Goal: Task Accomplishment & Management: Complete application form

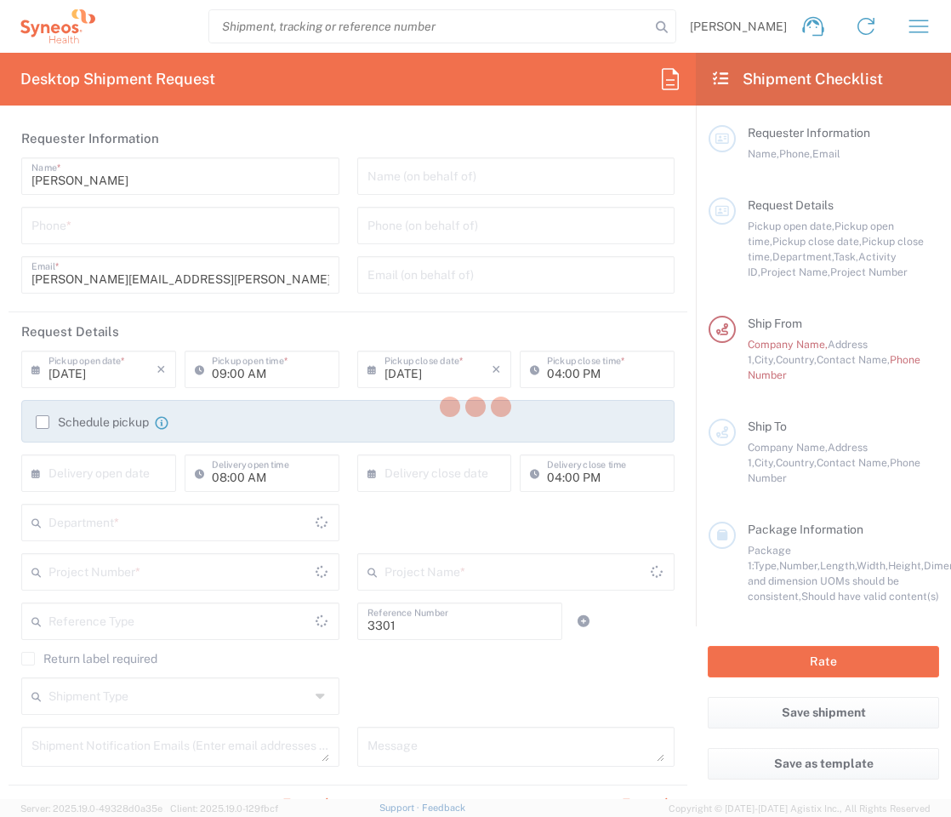
type input "Department"
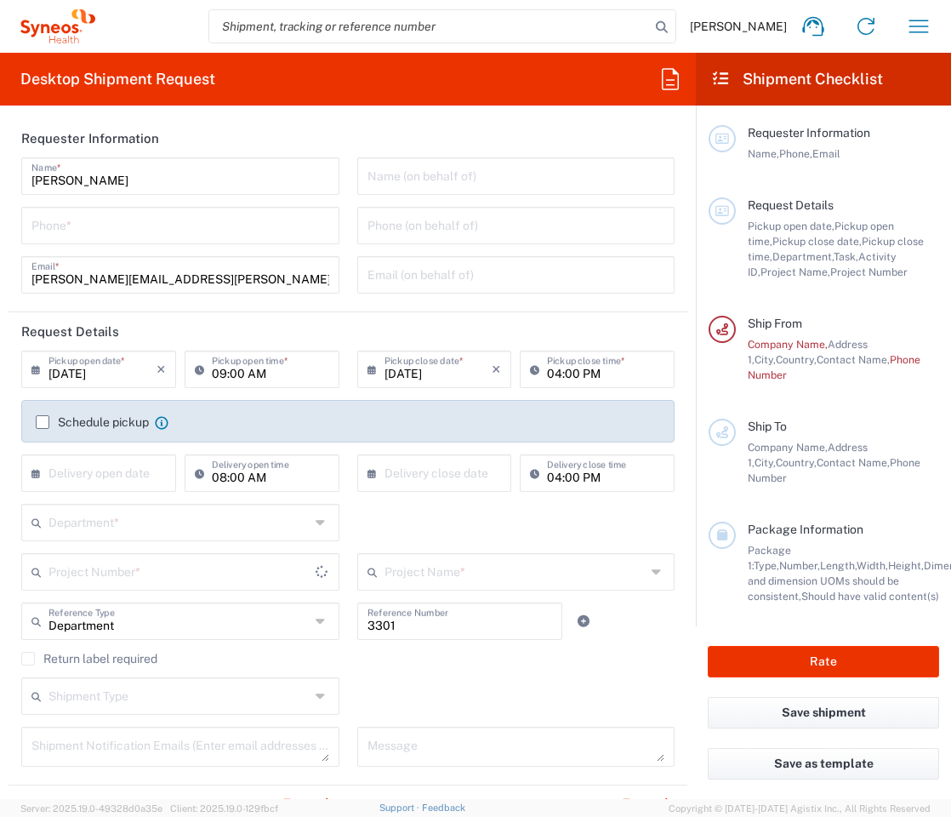
type input "[GEOGRAPHIC_DATA]"
type input "Syneos Health Germany GMBH"
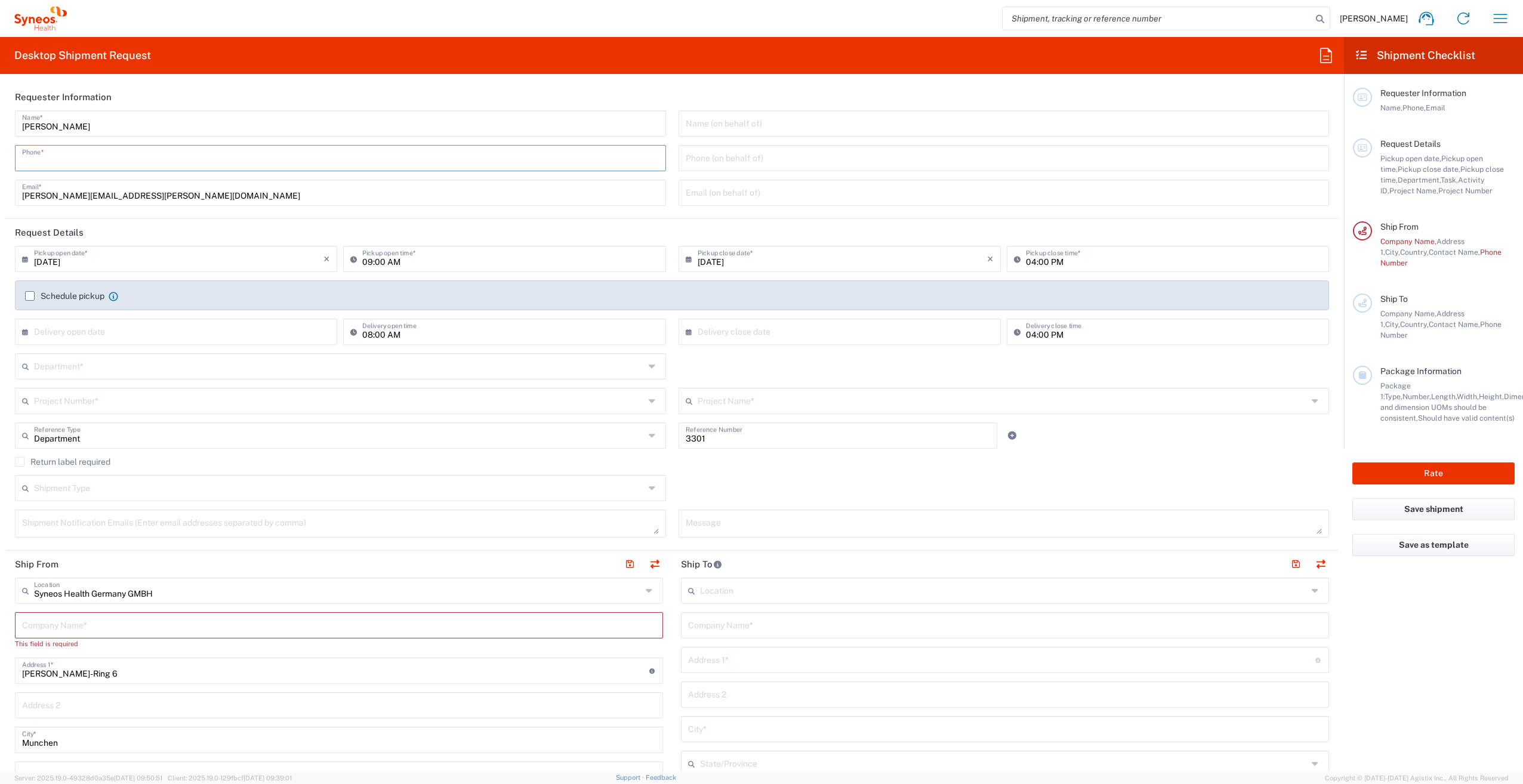
click at [182, 162] on input "tel" at bounding box center [340, 157] width 637 height 21
click at [25, 161] on input "015204627964" at bounding box center [340, 157] width 637 height 21
type input "[PHONE_NUMBER]"
click at [149, 259] on input "[DATE]" at bounding box center [178, 258] width 290 height 21
click at [413, 262] on input "09:00 AM" at bounding box center [510, 258] width 296 height 21
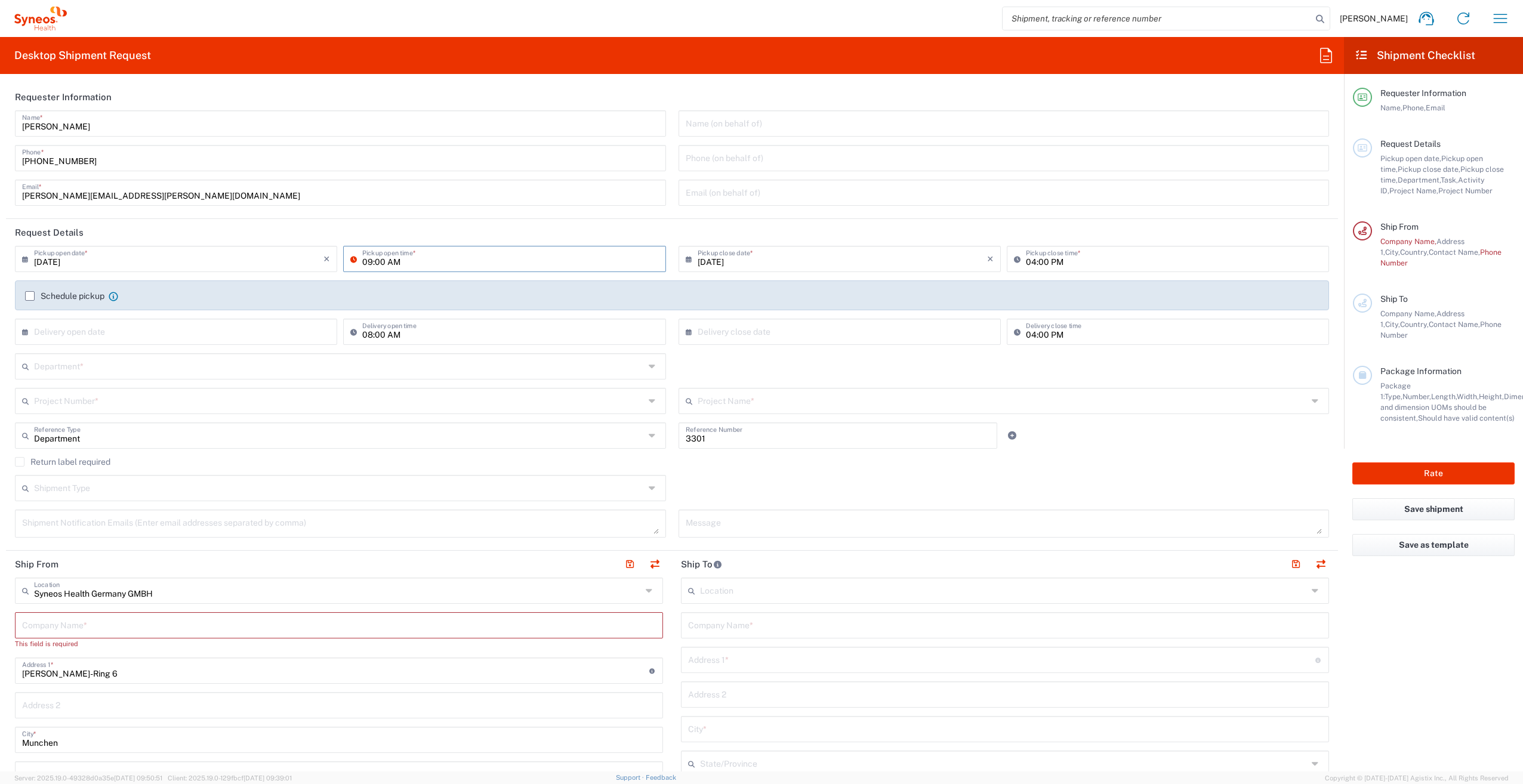
click at [405, 260] on input "09:00 AM" at bounding box center [510, 258] width 296 height 21
click at [370, 261] on input "09:00 AM" at bounding box center [510, 258] width 296 height 21
click at [350, 257] on icon at bounding box center [356, 259] width 12 height 19
click at [403, 262] on input "09:00 AM" at bounding box center [510, 258] width 296 height 21
click at [378, 262] on input "09:00 AM" at bounding box center [510, 258] width 296 height 21
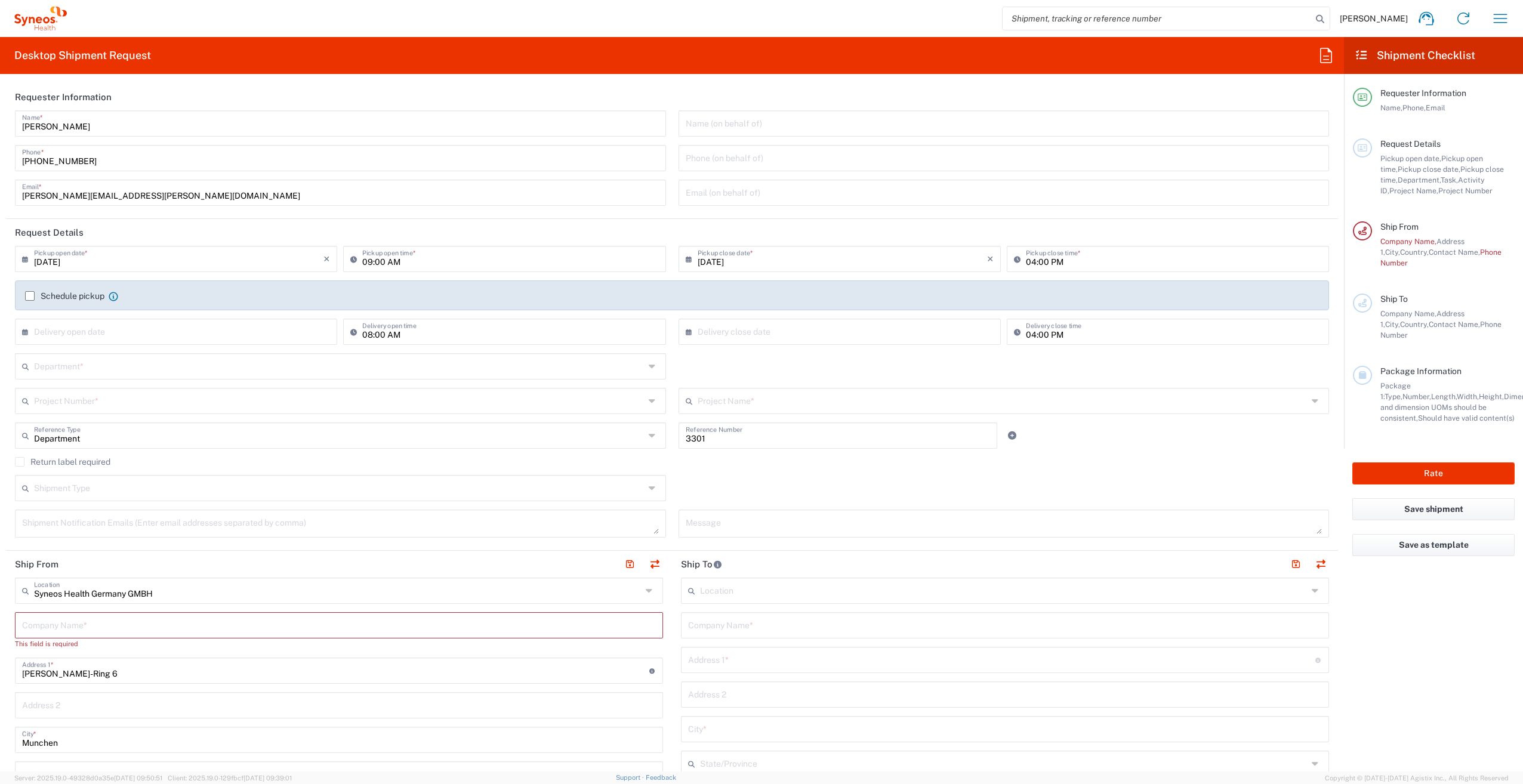
click at [354, 255] on icon at bounding box center [356, 259] width 12 height 19
click at [373, 259] on input "09:00 AM" at bounding box center [510, 258] width 296 height 21
click at [370, 260] on input "09:00 AM" at bounding box center [510, 258] width 296 height 21
drag, startPoint x: 401, startPoint y: 260, endPoint x: 349, endPoint y: 260, distance: 52.0
click at [349, 260] on div "09:00 AM Pickup open time *" at bounding box center [504, 259] width 322 height 26
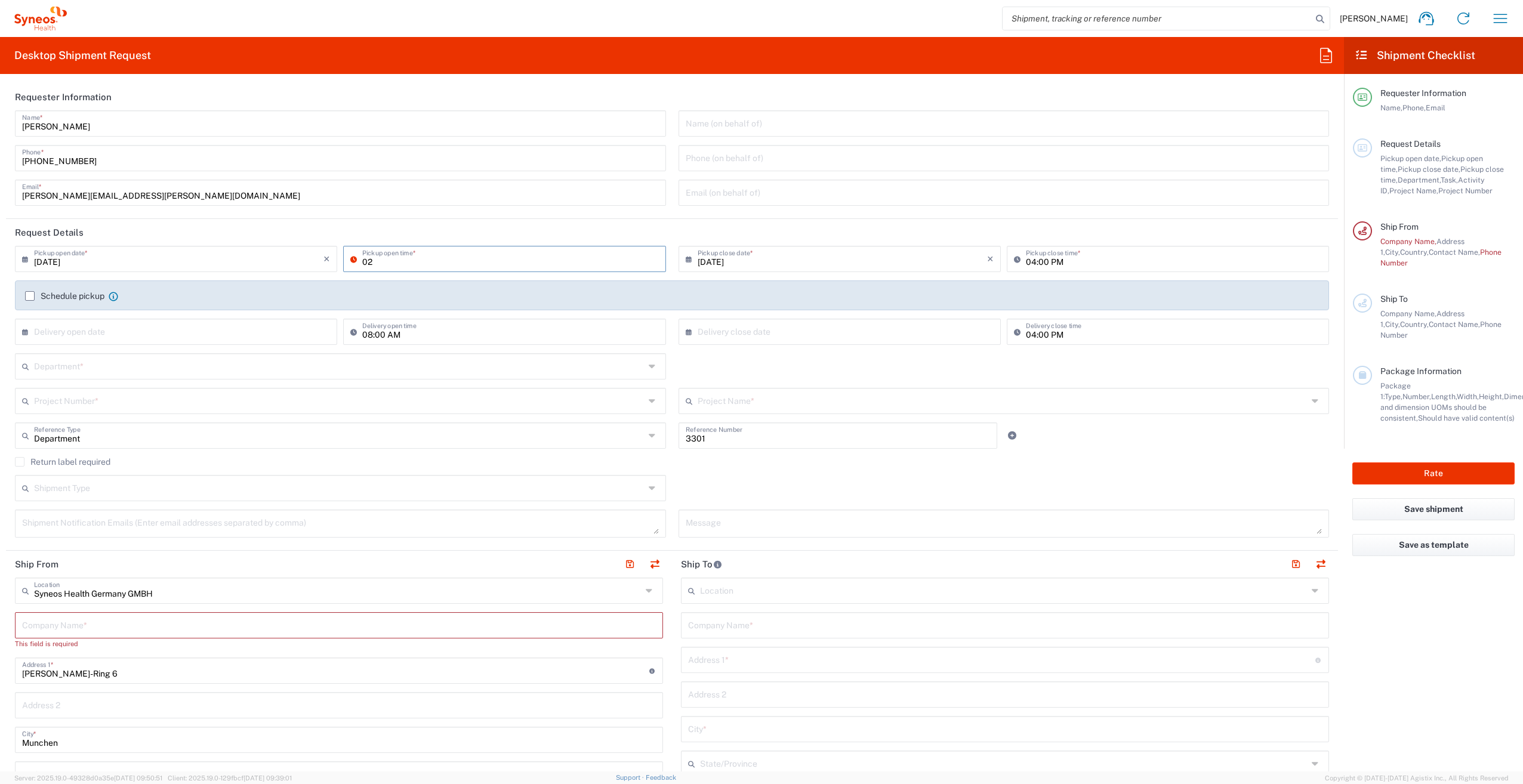
type input "0"
click at [26, 292] on div "Schedule pickup When scheduling a pickup please be sure to meet the following c…" at bounding box center [671, 295] width 1314 height 30
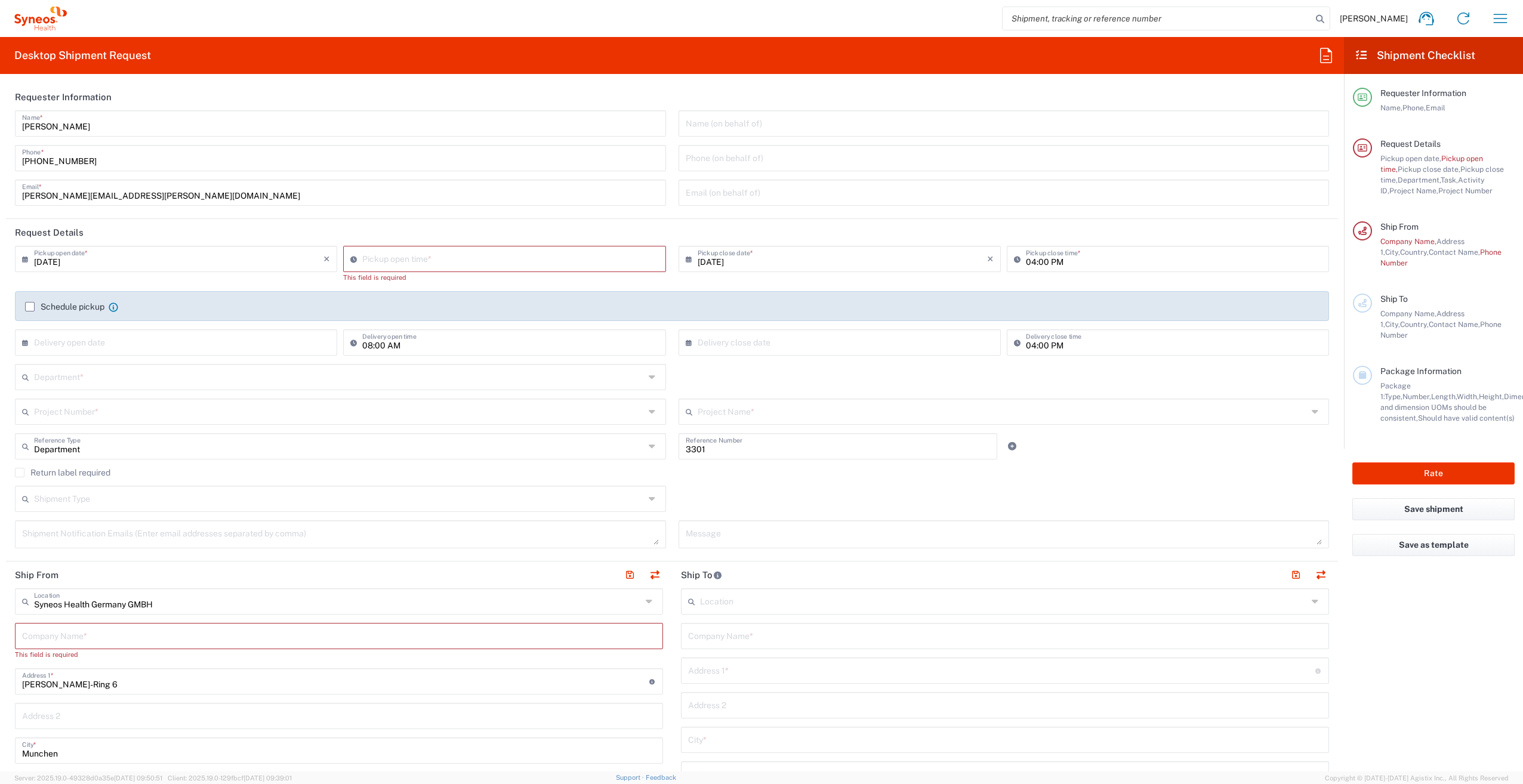
drag, startPoint x: 27, startPoint y: 299, endPoint x: 30, endPoint y: 306, distance: 7.6
click at [27, 299] on div "Schedule pickup When scheduling a pickup please be sure to meet the following c…" at bounding box center [671, 306] width 1314 height 30
click at [30, 306] on label "Schedule pickup" at bounding box center [65, 306] width 79 height 10
click at [30, 306] on input "Schedule pickup" at bounding box center [30, 306] width 0 height 0
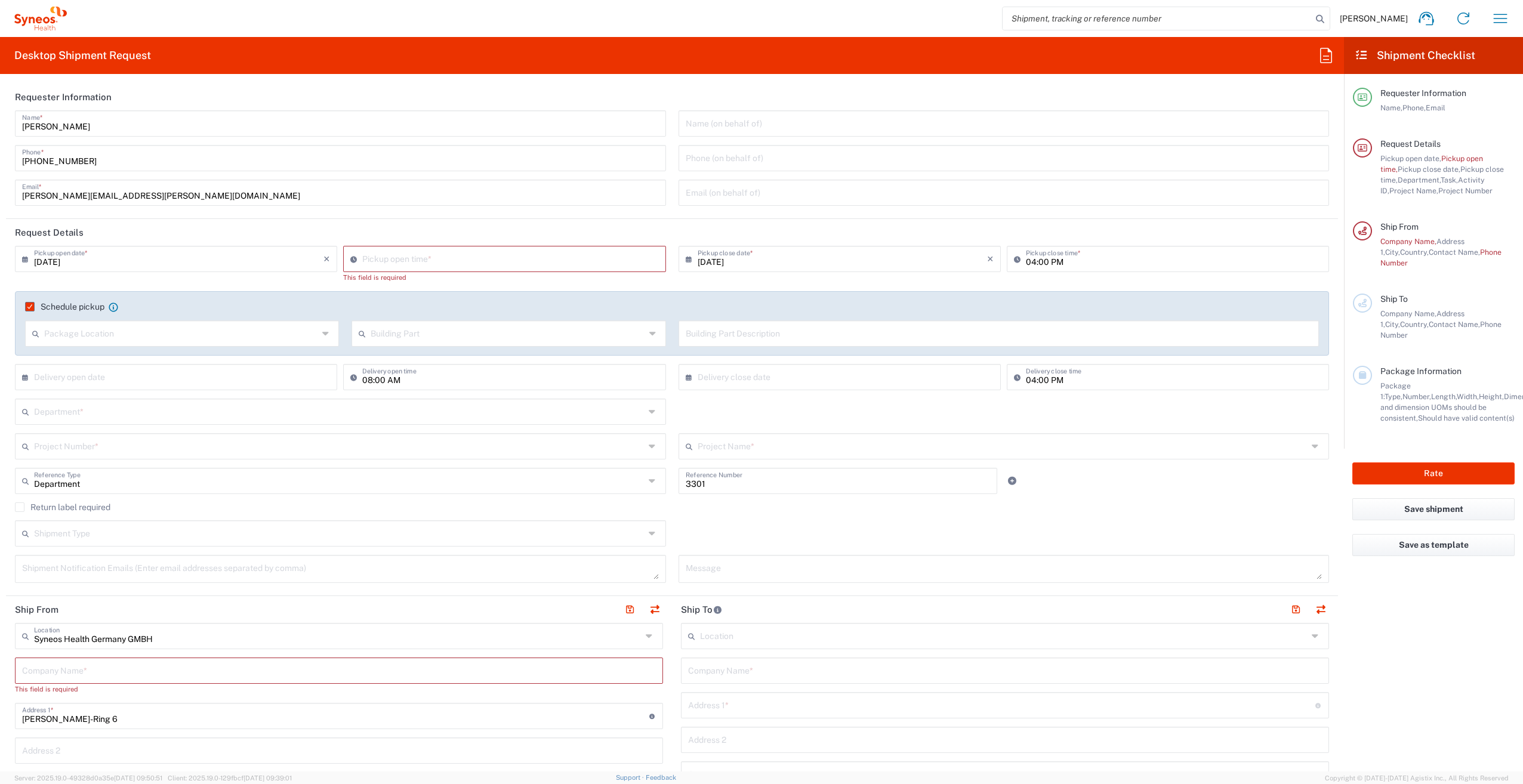
click at [322, 334] on icon at bounding box center [327, 333] width 10 height 19
click at [236, 331] on input "text" at bounding box center [181, 332] width 274 height 21
click at [235, 331] on input "text" at bounding box center [181, 332] width 274 height 21
click at [30, 304] on label "Schedule pickup" at bounding box center [65, 306] width 79 height 10
click at [26, 306] on input "Schedule pickup" at bounding box center [26, 306] width 0 height 0
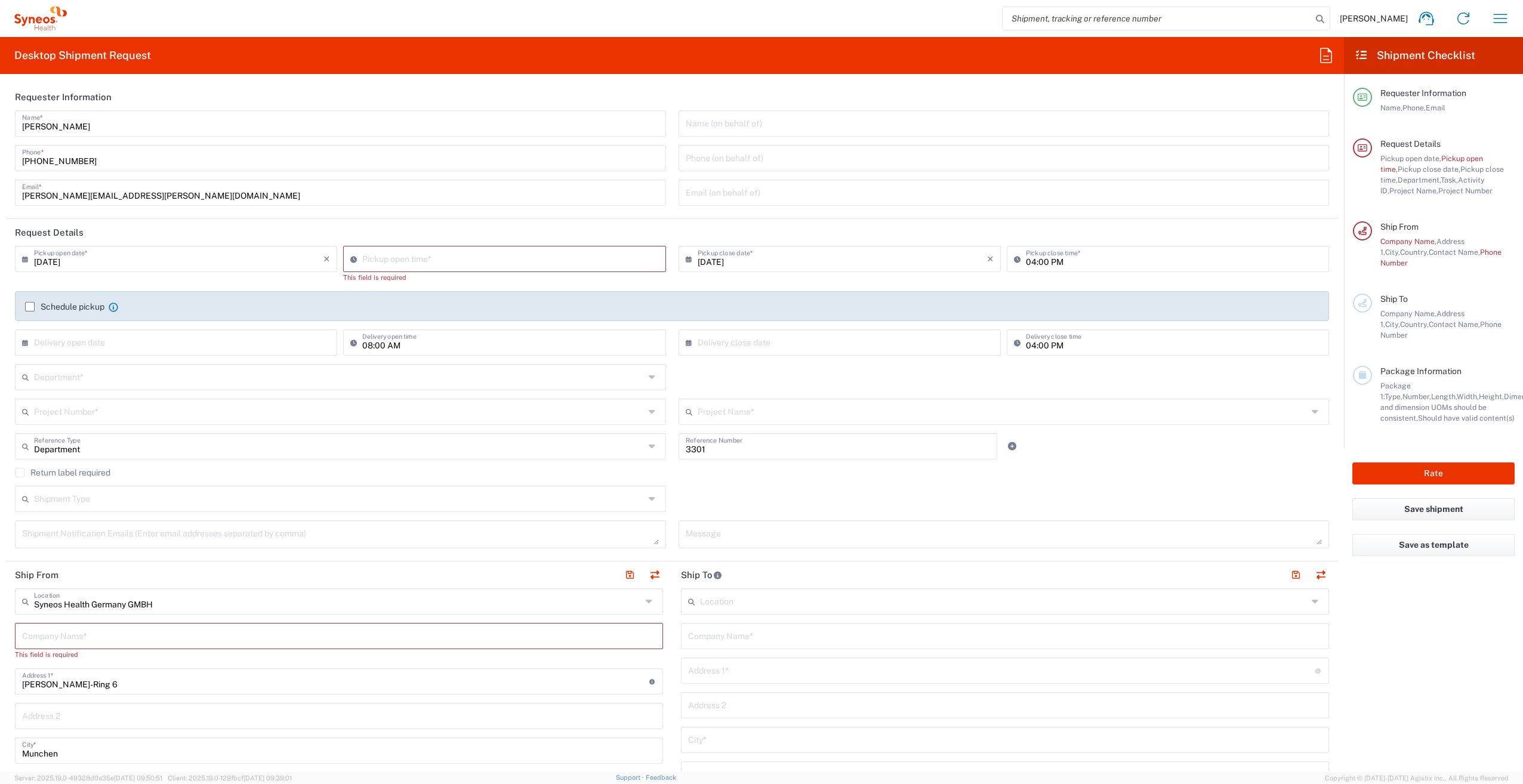
type input "08:16 AM"
click at [395, 256] on input "08:16 AM" at bounding box center [510, 258] width 296 height 21
click at [114, 346] on div "× Delivery open date Cancel Apply" at bounding box center [176, 346] width 328 height 34
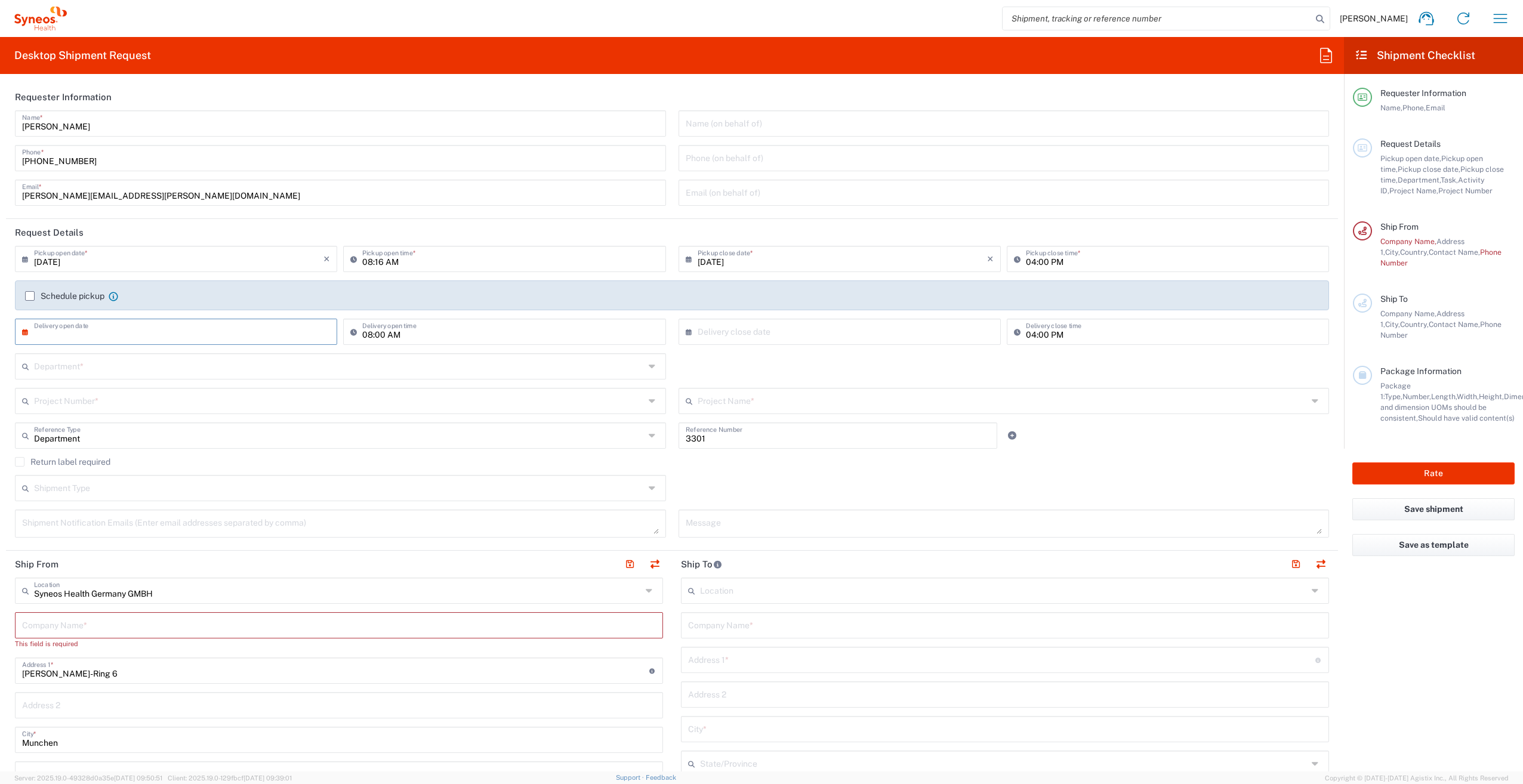
click at [106, 361] on input "text" at bounding box center [339, 365] width 610 height 21
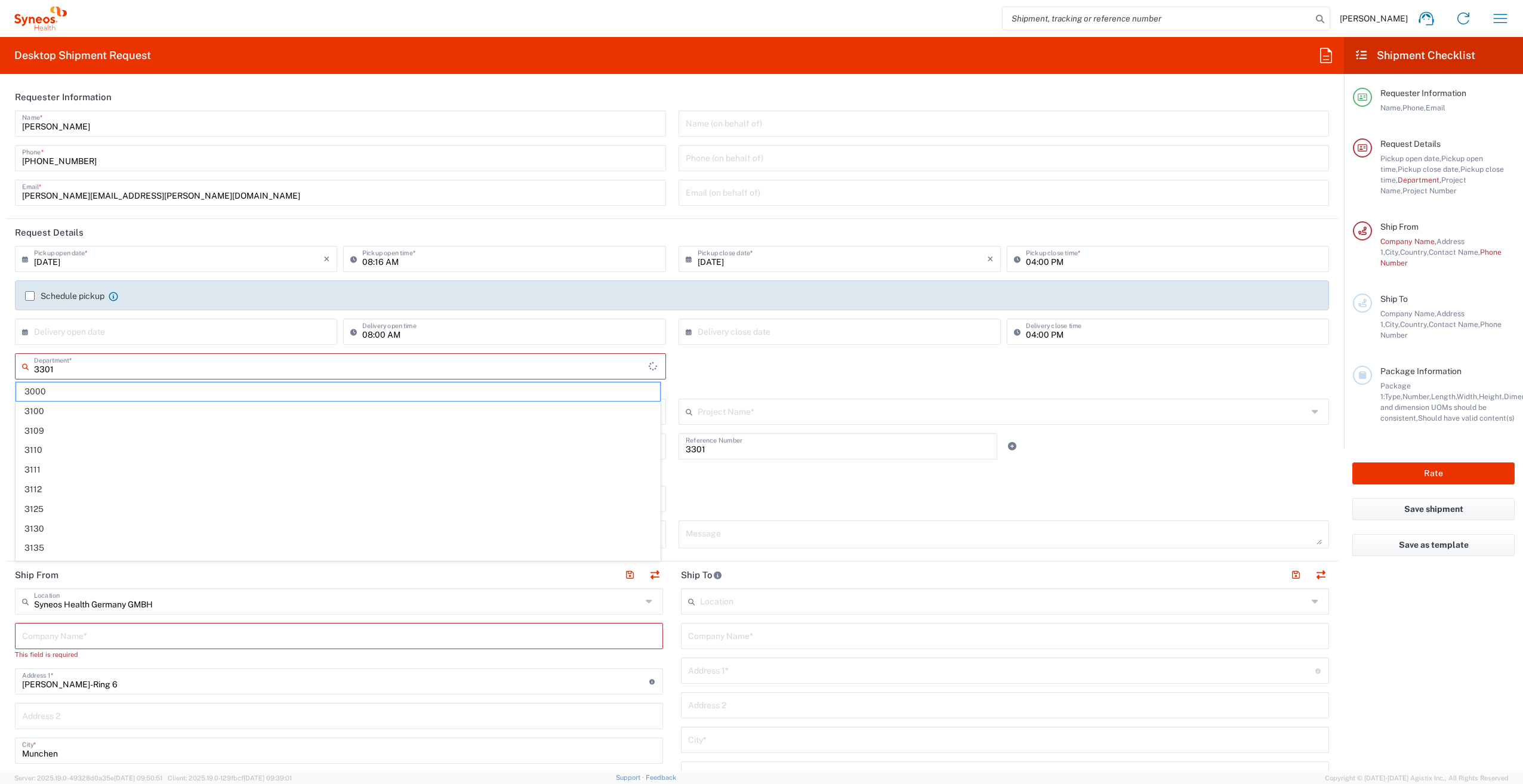
click at [106, 364] on input "3301" at bounding box center [341, 365] width 615 height 21
type input "3301"
click at [70, 395] on span "3301" at bounding box center [338, 391] width 644 height 18
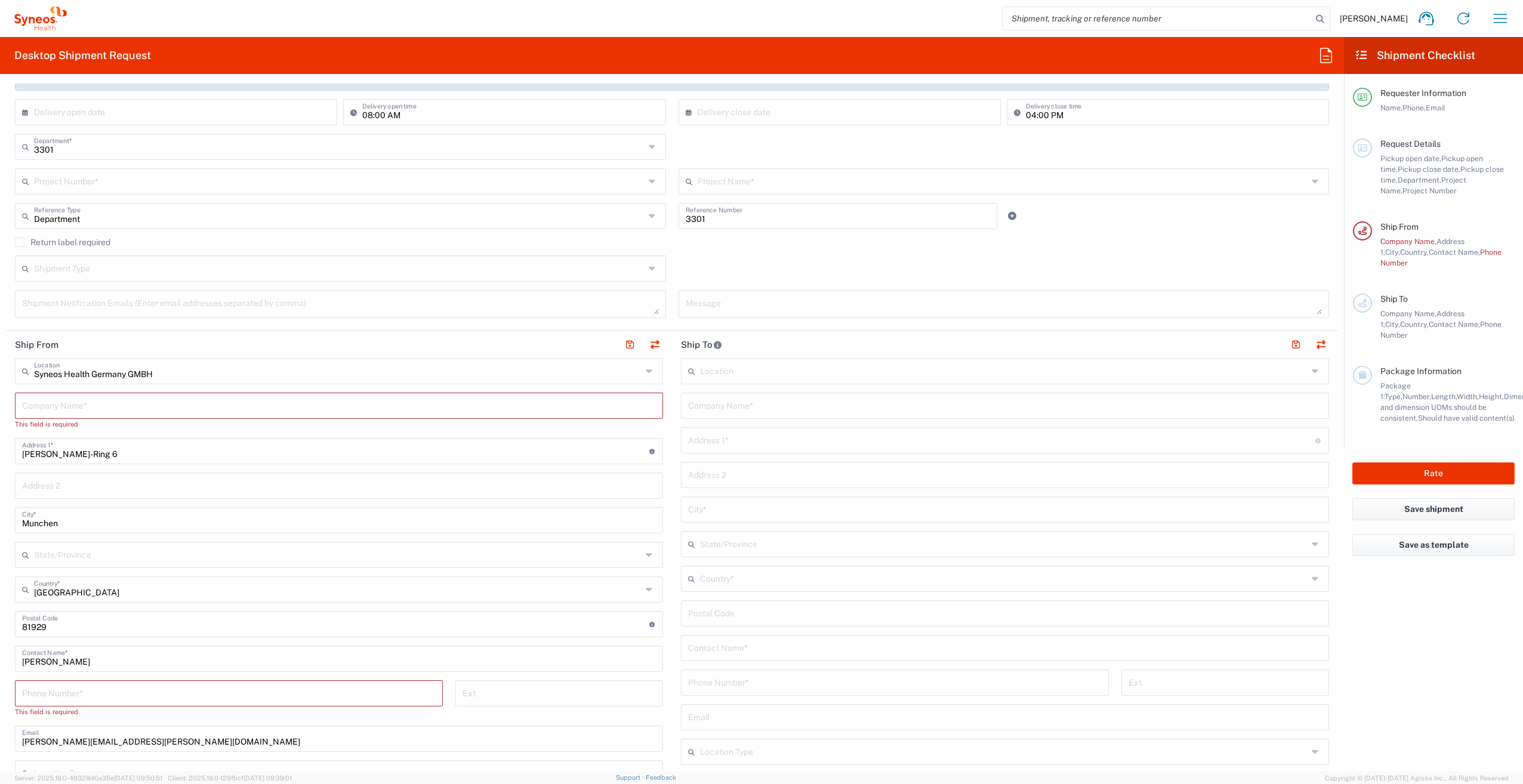
scroll to position [238, 0]
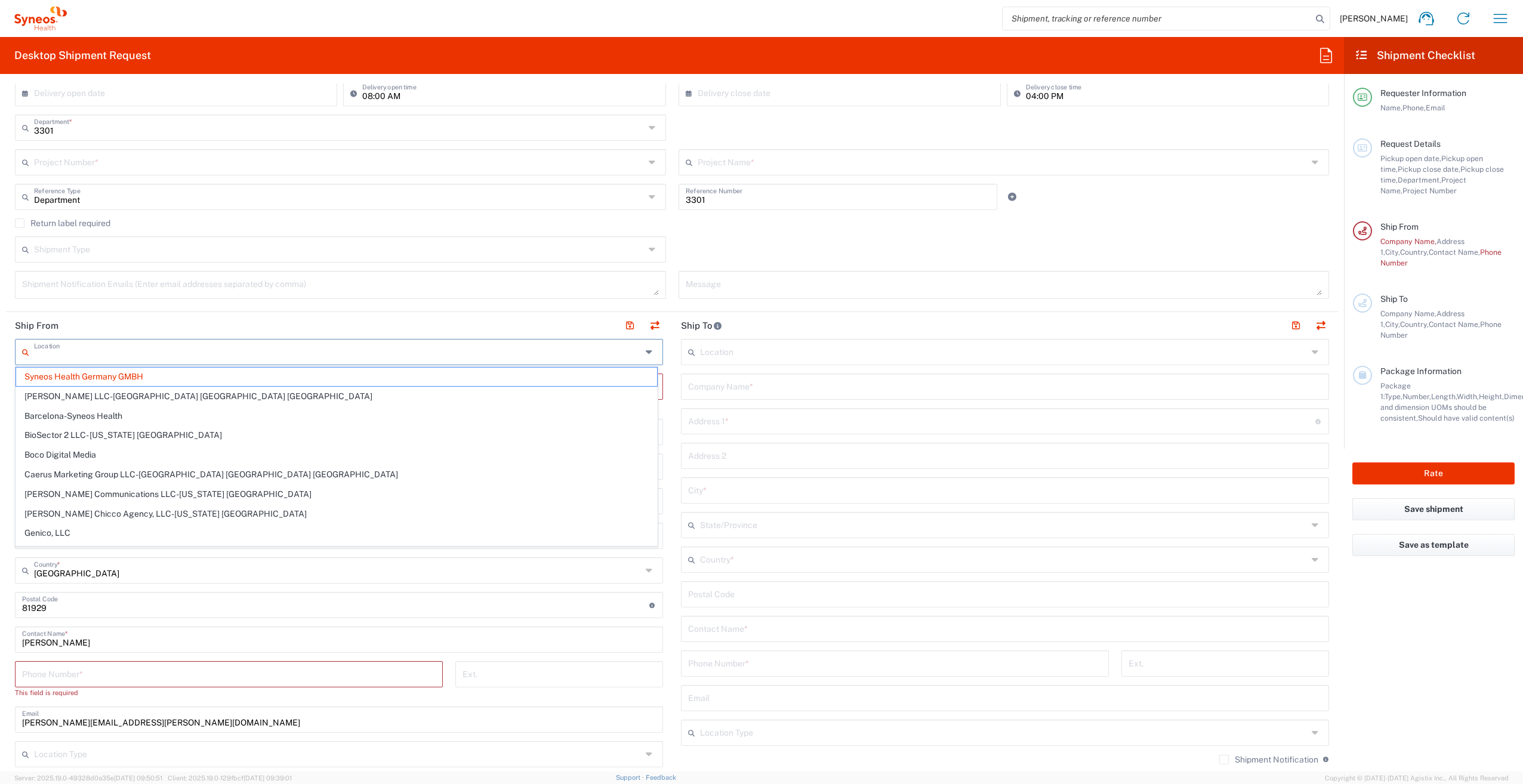
drag, startPoint x: 163, startPoint y: 352, endPoint x: 88, endPoint y: 352, distance: 75.0
click at [90, 352] on input "text" at bounding box center [337, 351] width 608 height 21
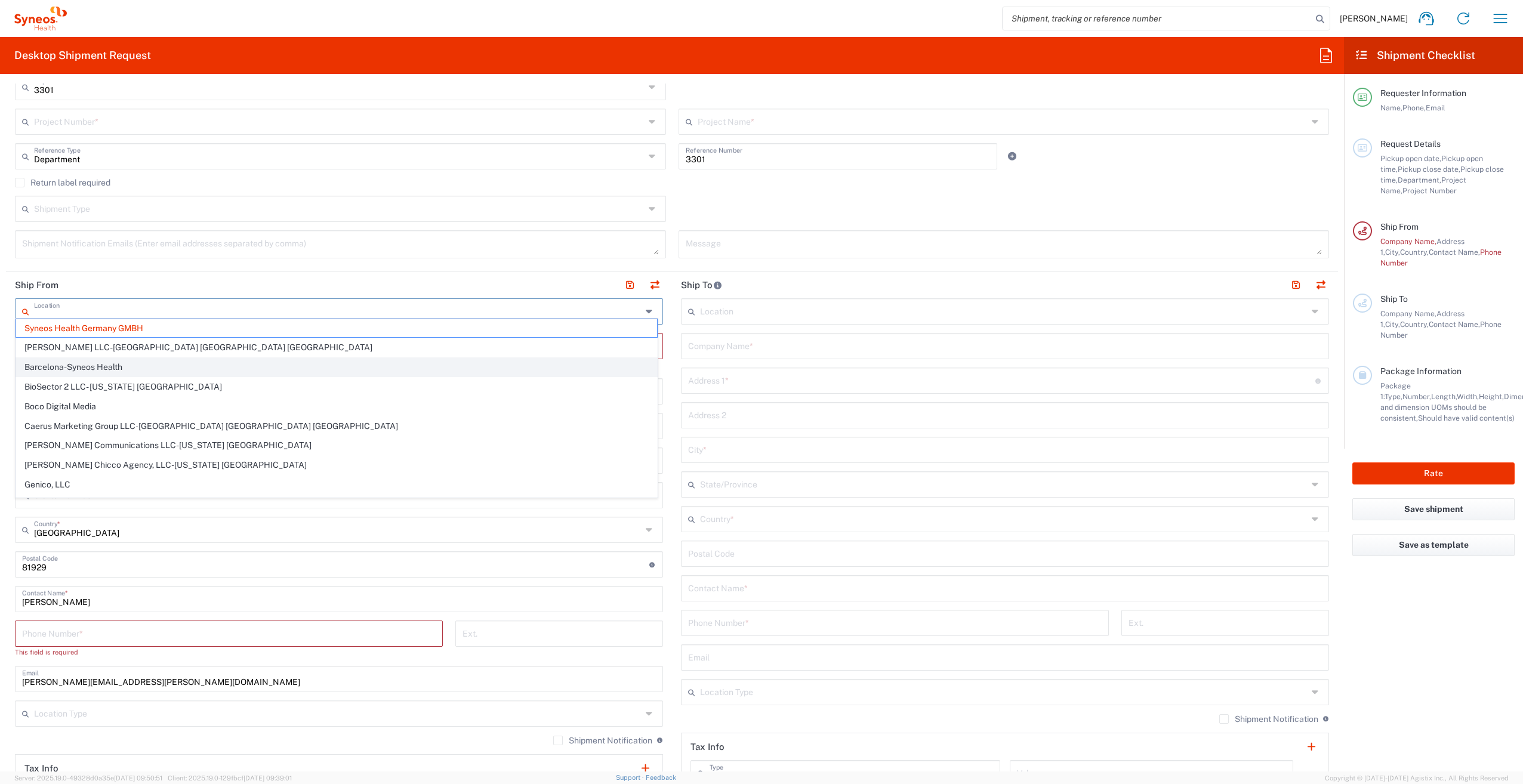
scroll to position [298, 0]
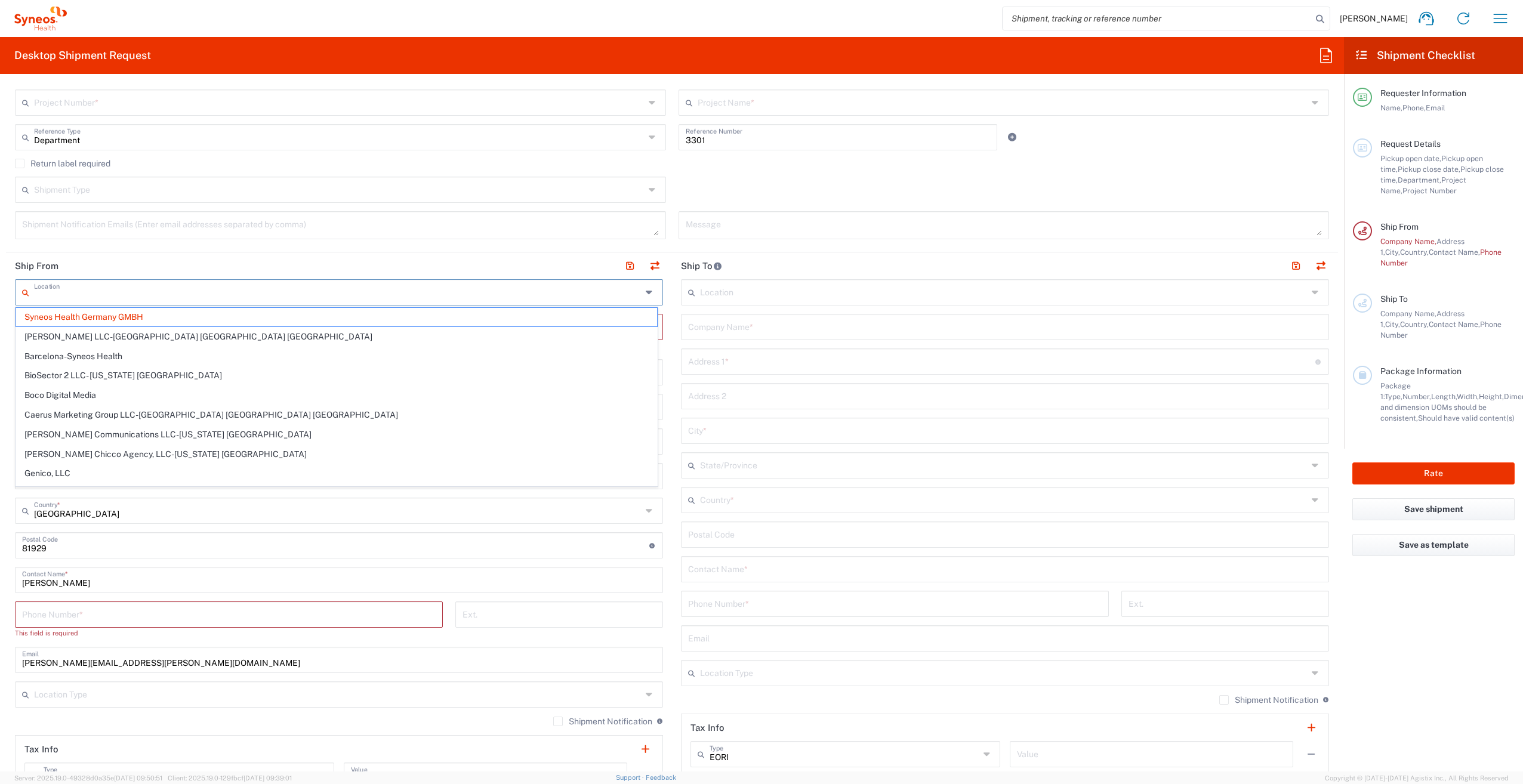
click at [328, 643] on div "Phone Number * This field is required" at bounding box center [229, 624] width 441 height 46
type input "Syneos Health Germany GMBH"
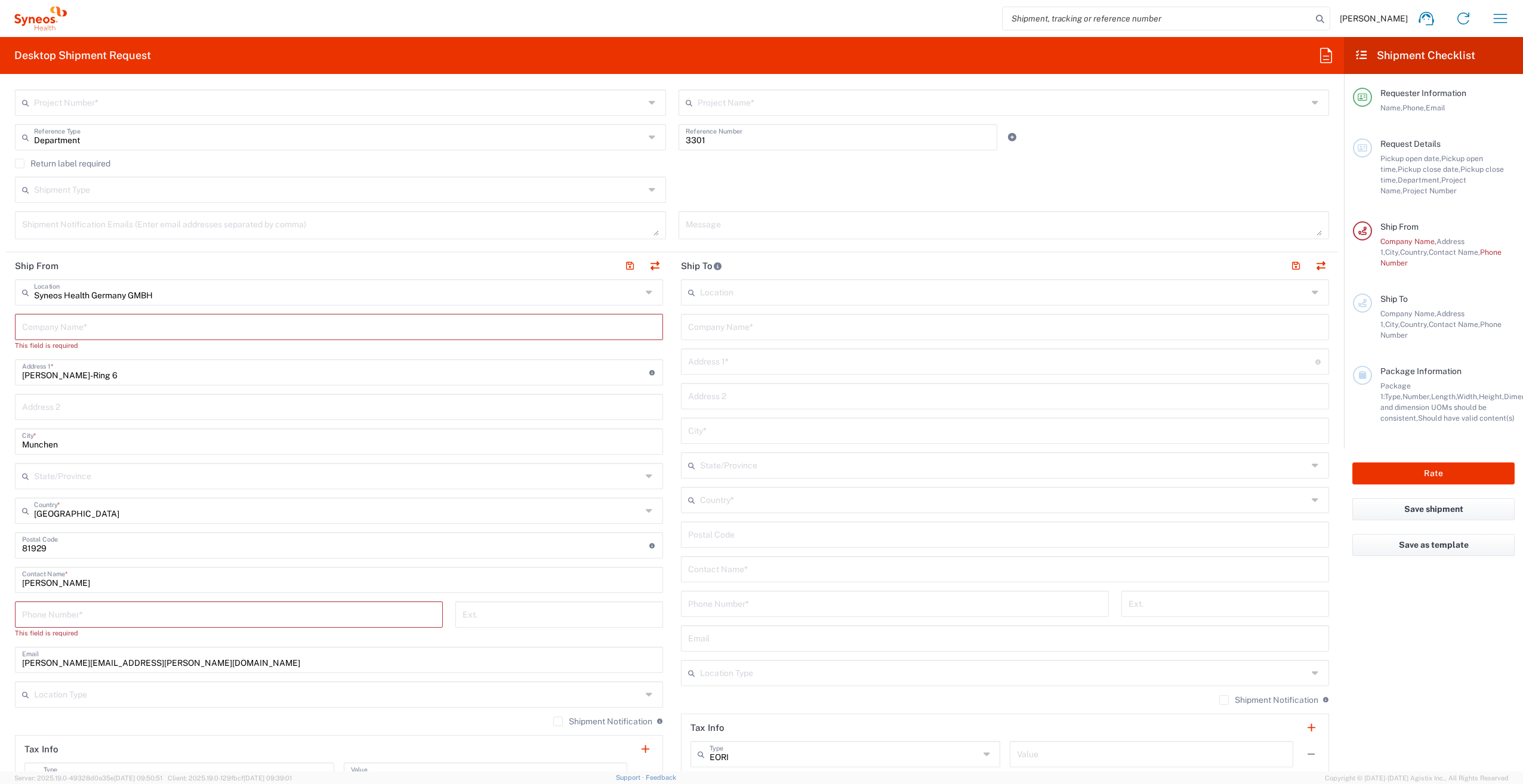
click at [107, 319] on input "text" at bounding box center [339, 326] width 634 height 21
click at [114, 296] on input "Syneos Health Germany GMBH" at bounding box center [337, 292] width 608 height 21
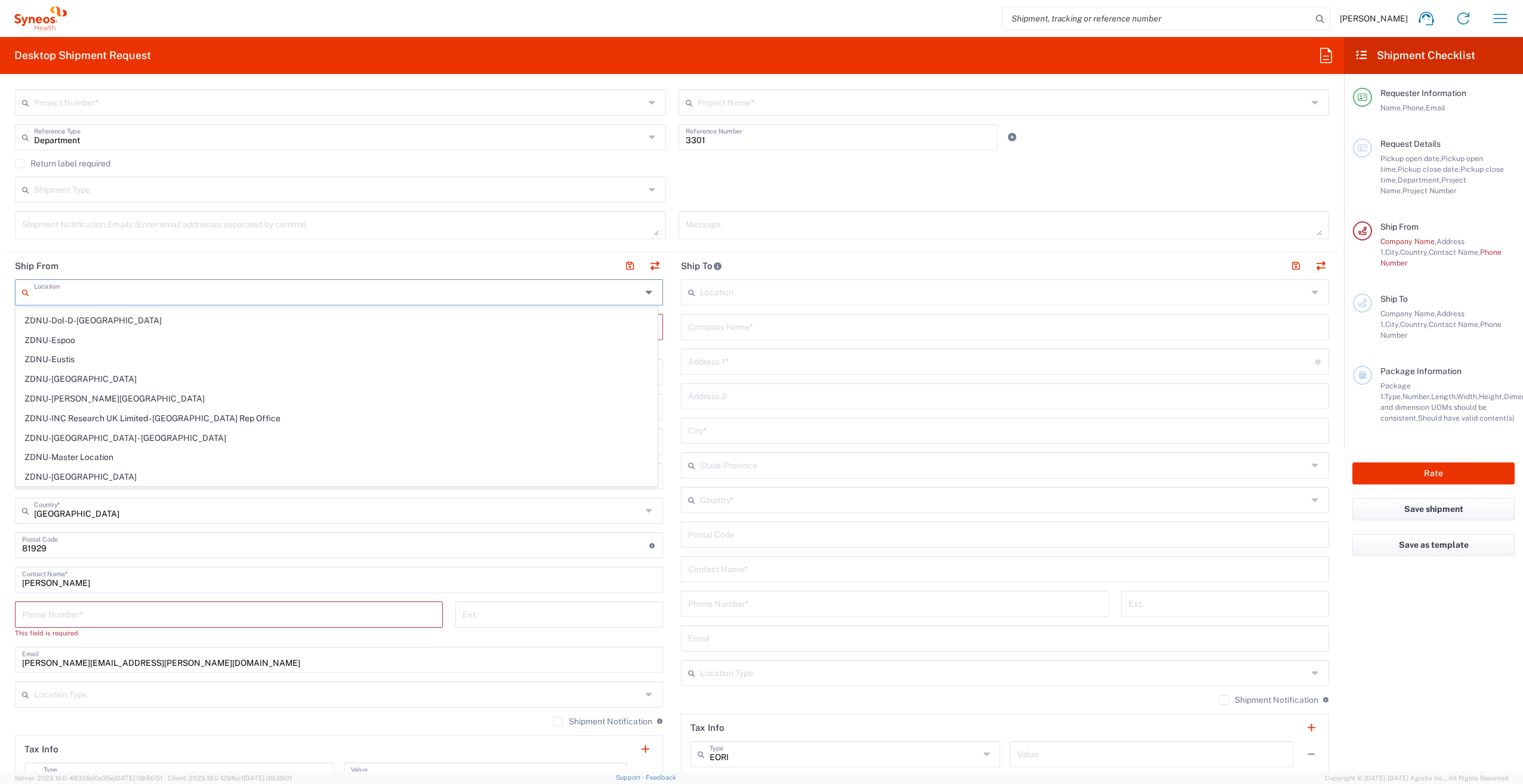
scroll to position [2562, 0]
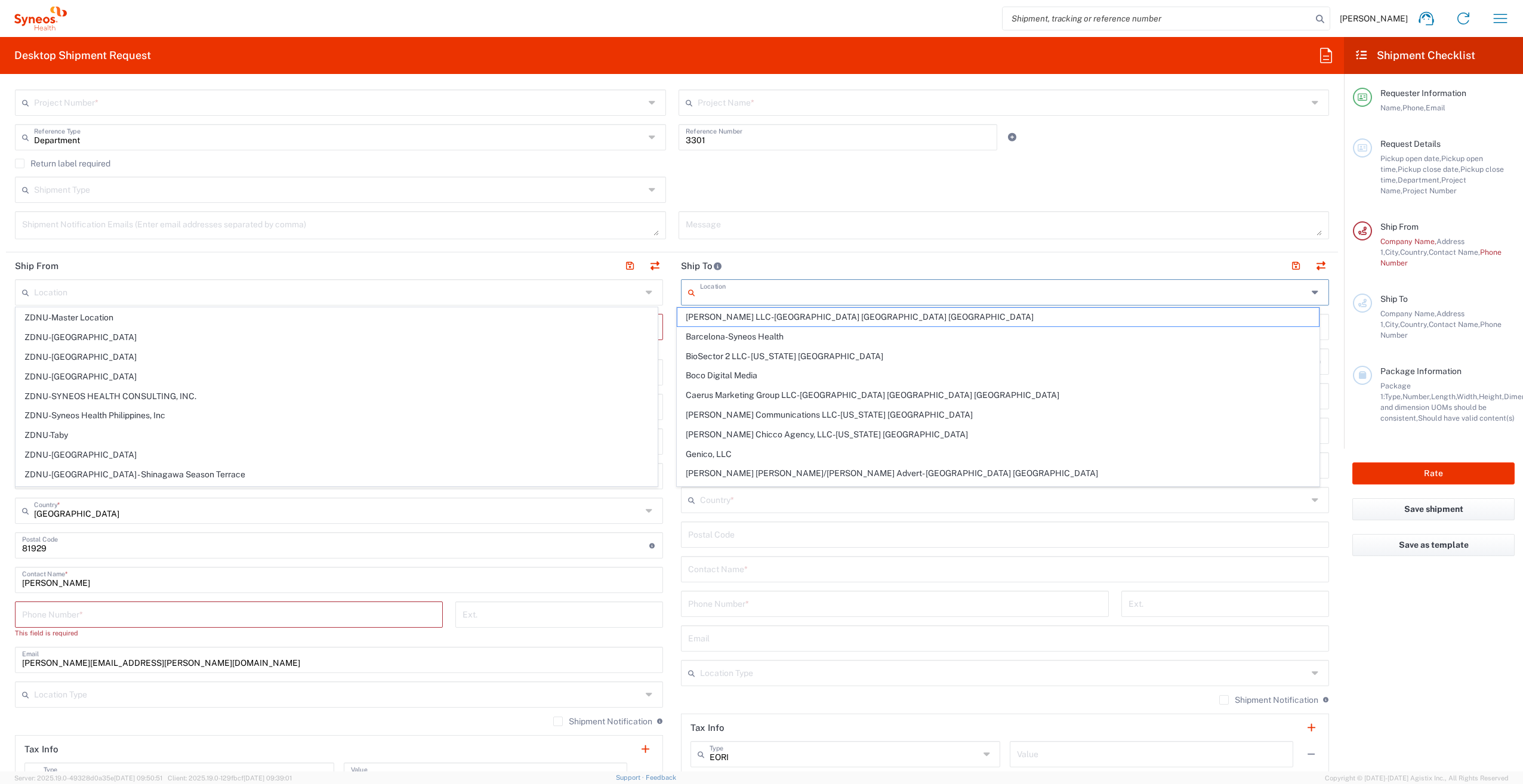
click at [798, 290] on input "text" at bounding box center [1004, 292] width 608 height 21
type input "Syneos Health Germany GMBH"
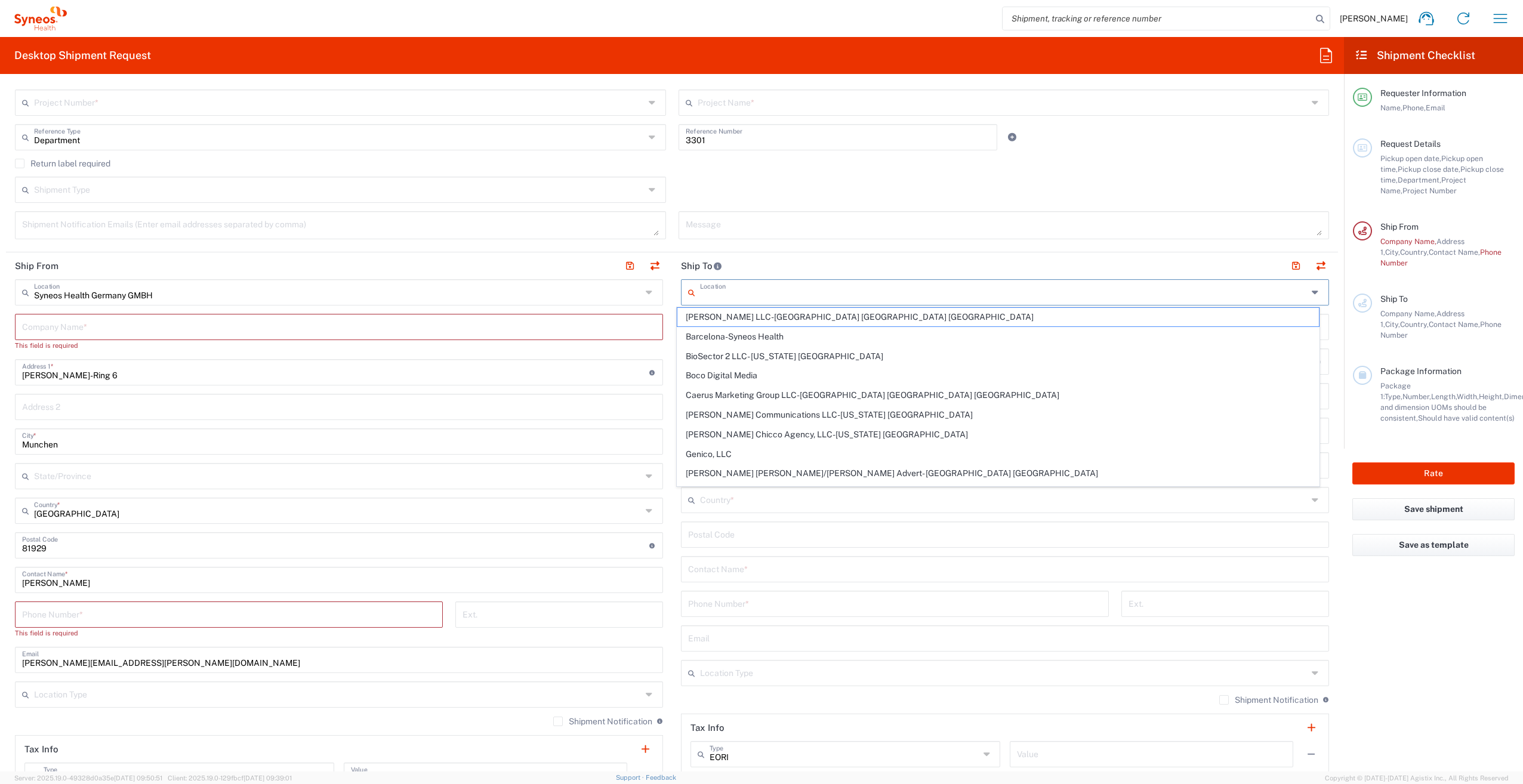
click at [704, 238] on div "Message" at bounding box center [1004, 229] width 664 height 36
click at [704, 231] on textarea at bounding box center [1005, 225] width 637 height 21
click at [716, 192] on div "Shipment Type Batch Regular" at bounding box center [672, 194] width 1327 height 34
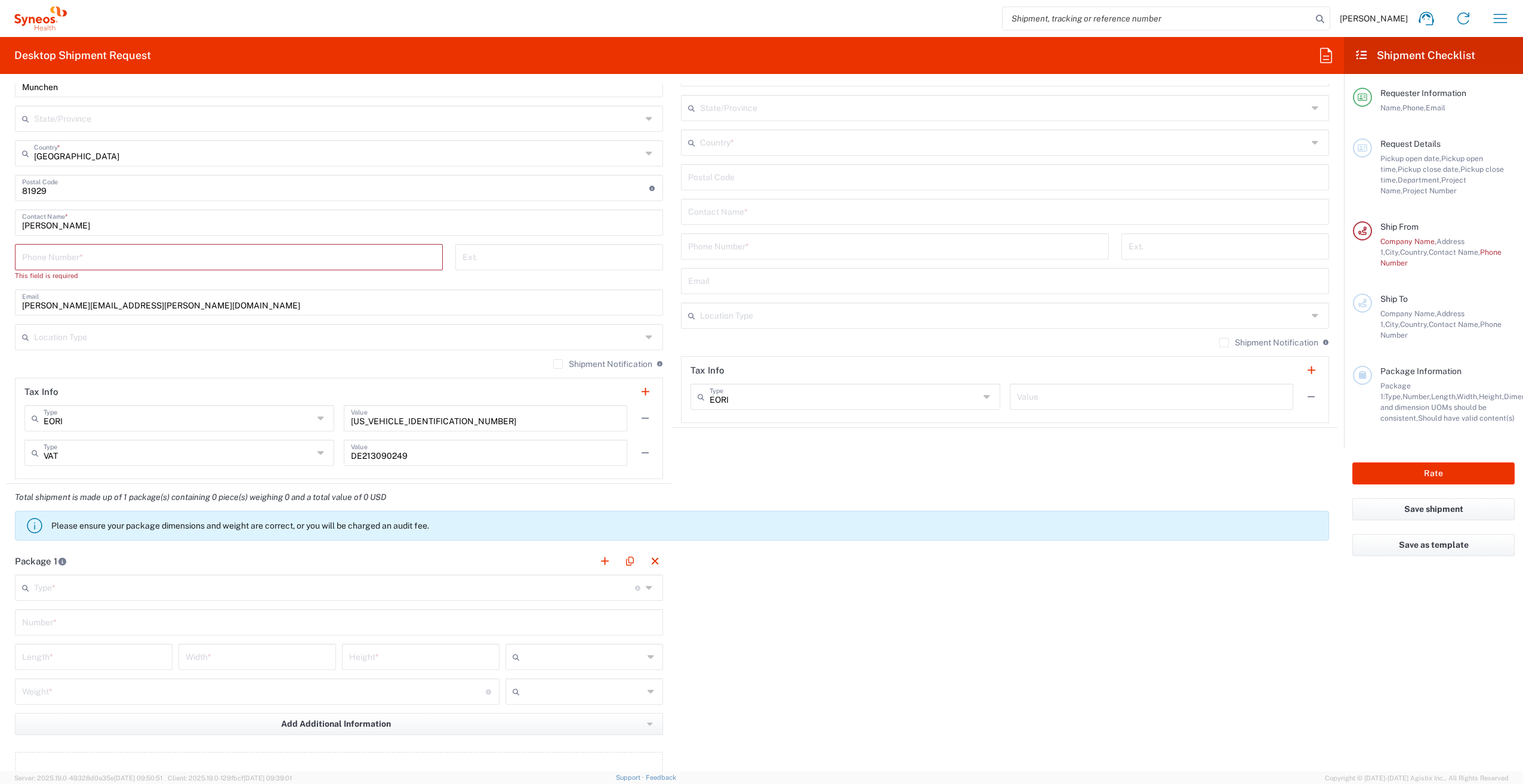
scroll to position [656, 0]
click at [832, 402] on input "text" at bounding box center [845, 396] width 270 height 21
click at [739, 623] on div "Package 1 Type * Material used to package goods Envelope Large Box Medium Box P…" at bounding box center [672, 677] width 1332 height 262
type input "EORI"
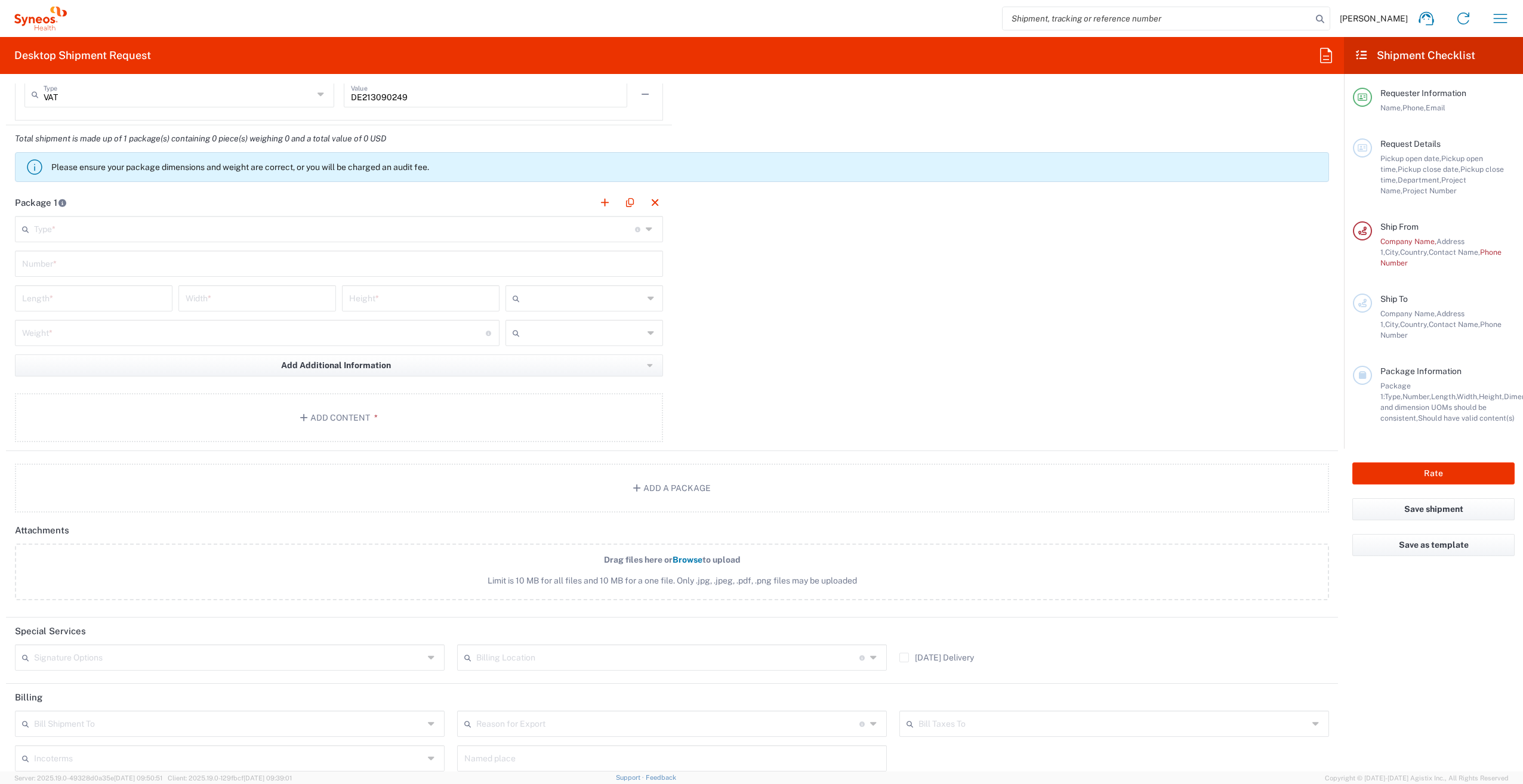
scroll to position [1100, 0]
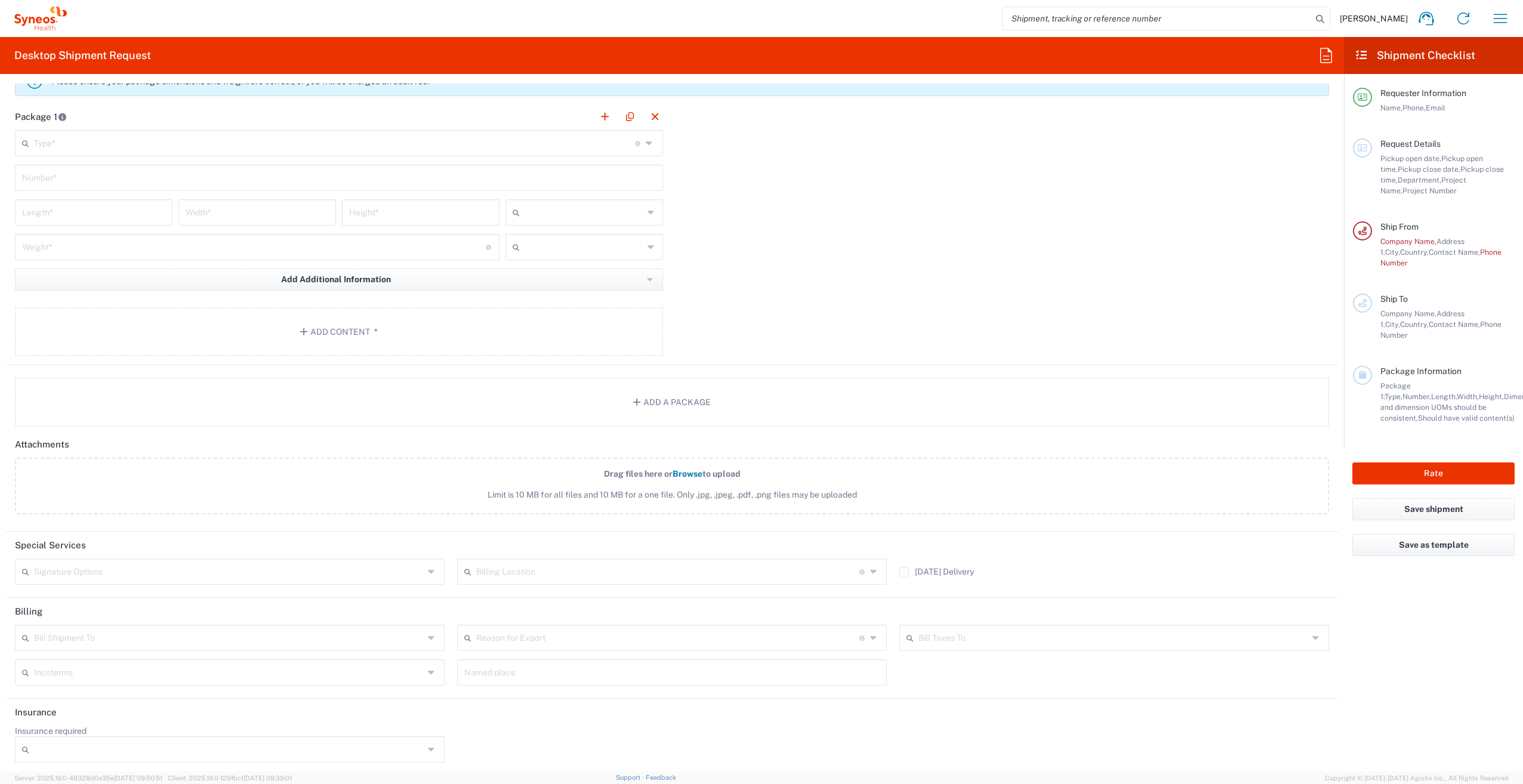
click at [361, 636] on input "text" at bounding box center [229, 637] width 390 height 21
click at [192, 674] on span "Sender/Shipper" at bounding box center [228, 680] width 424 height 18
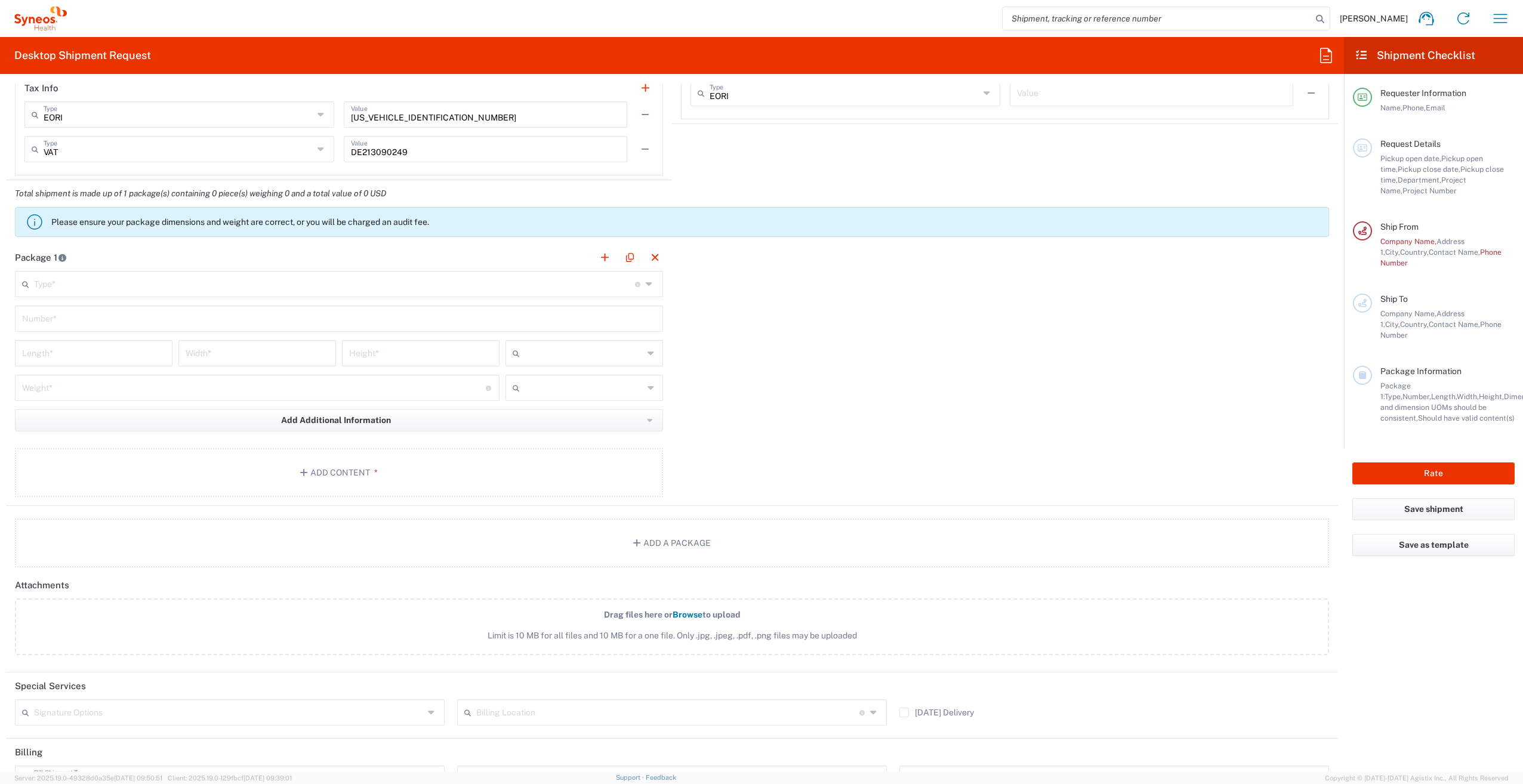
scroll to position [1041, 0]
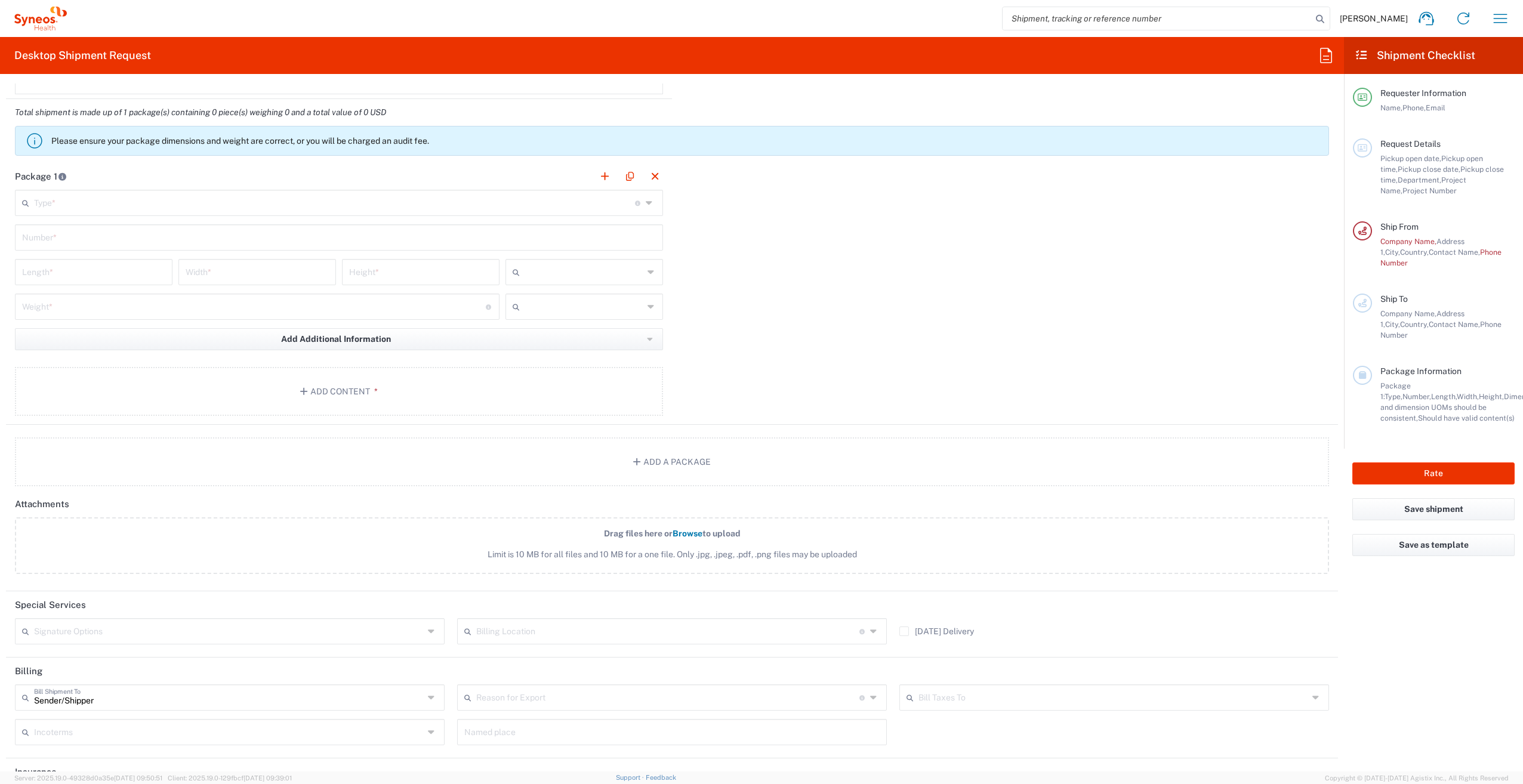
type input "Sender/Shipper"
click at [227, 694] on input "Sender/Shipper" at bounding box center [229, 696] width 390 height 21
click at [172, 717] on span "Sender/Shipper" at bounding box center [228, 719] width 424 height 18
click at [386, 658] on header "Billing" at bounding box center [672, 671] width 1332 height 27
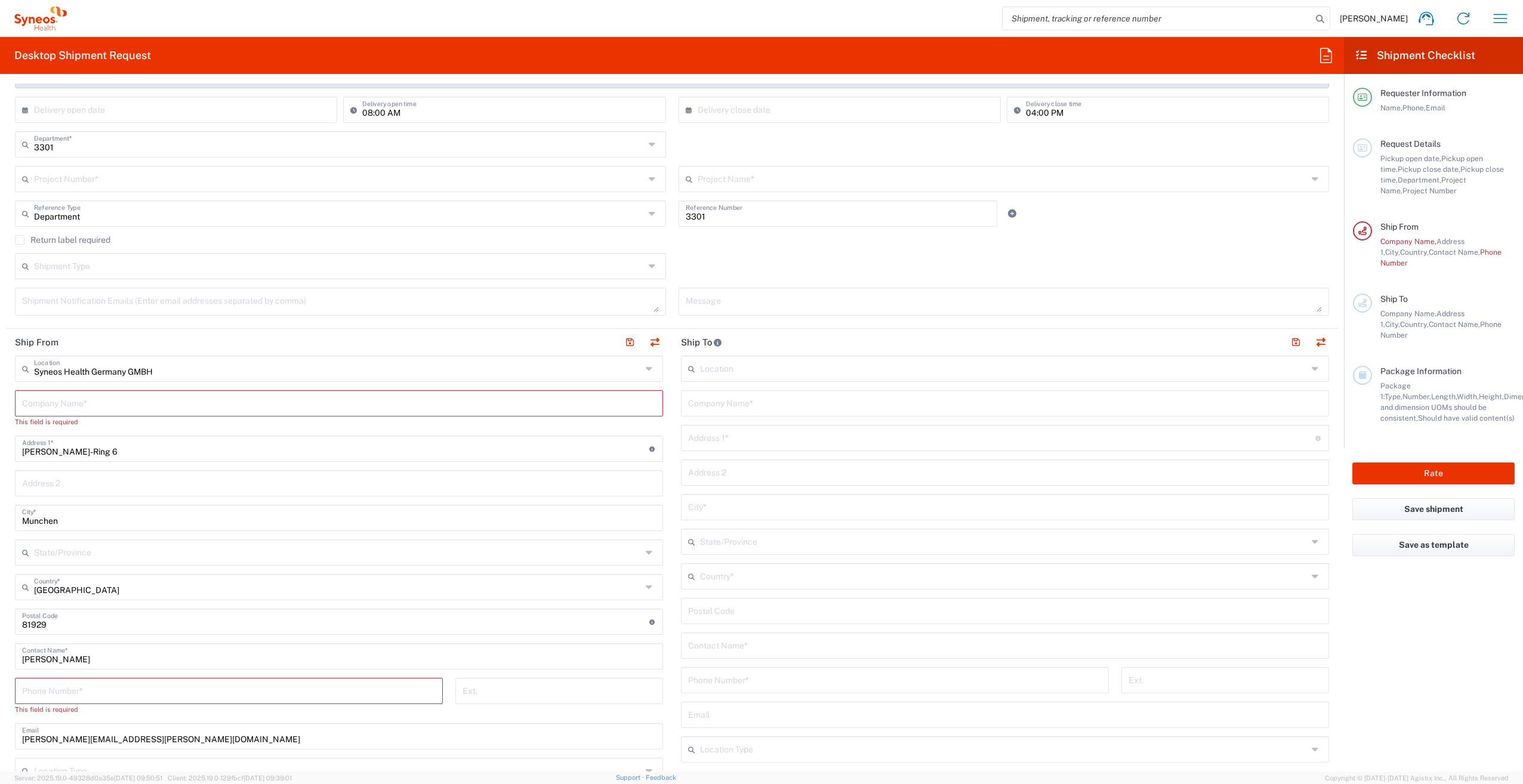
scroll to position [205, 0]
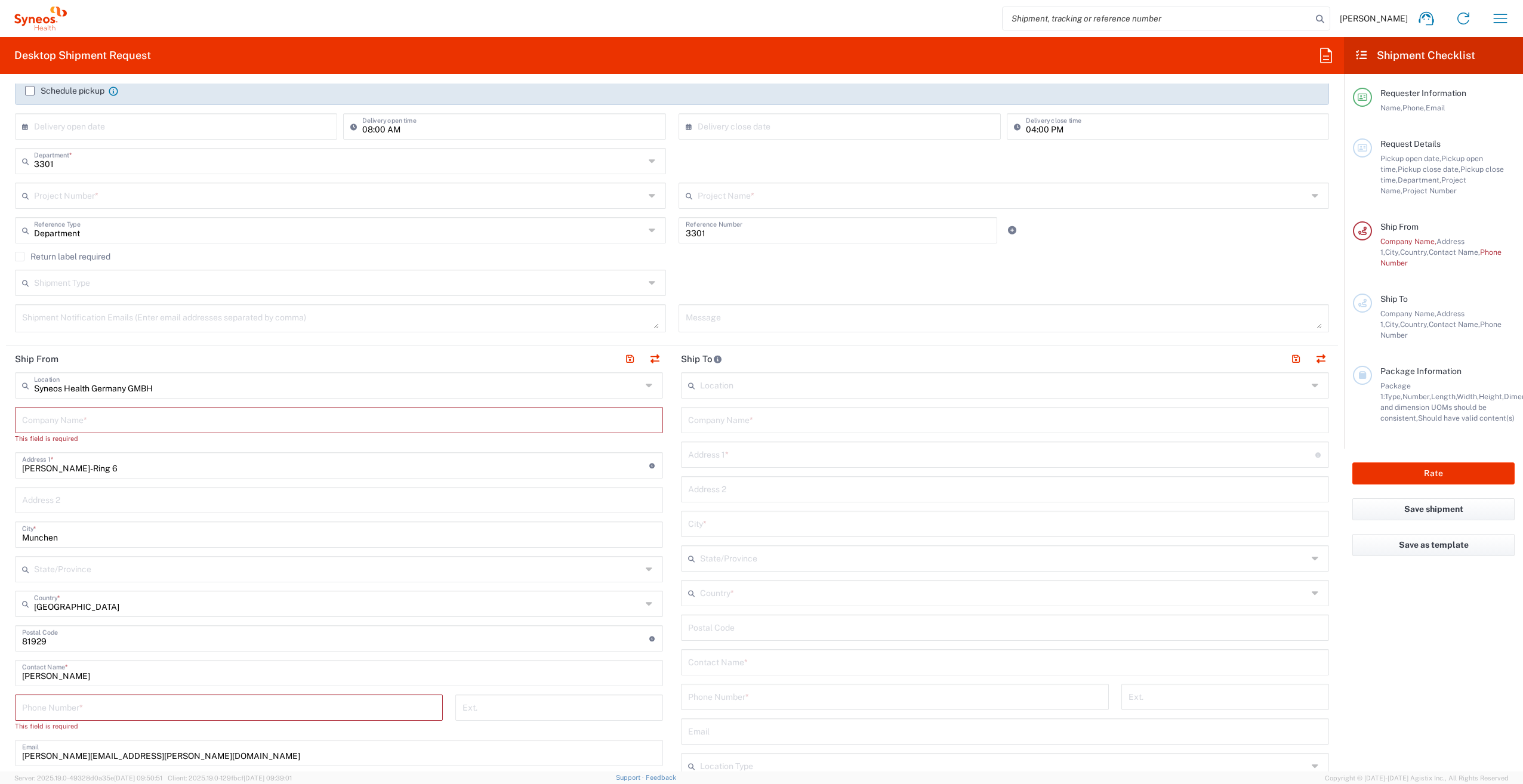
click at [765, 386] on input "text" at bounding box center [1004, 384] width 608 height 21
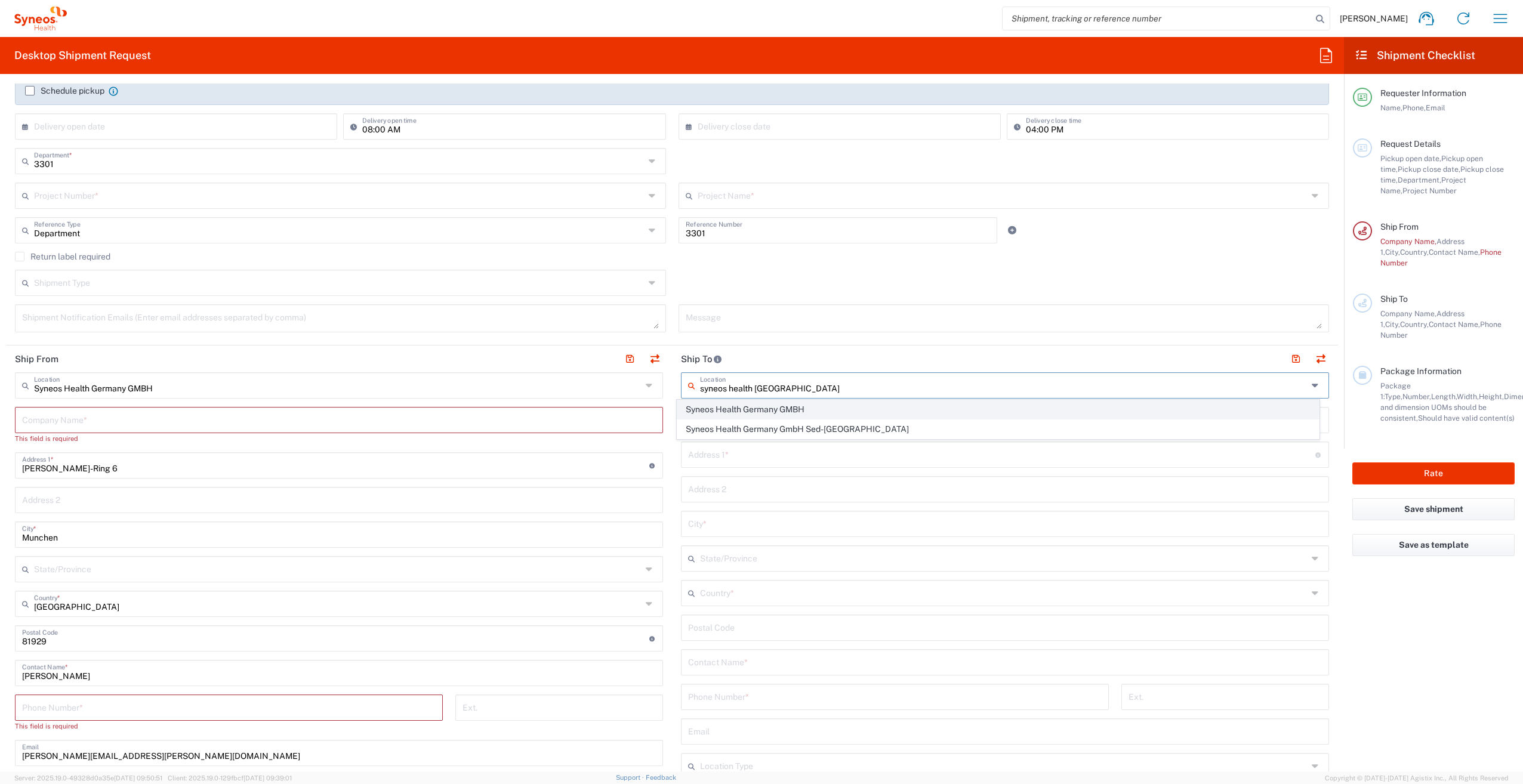
click at [770, 413] on span "Syneos Health Germany GMBH" at bounding box center [998, 410] width 641 height 18
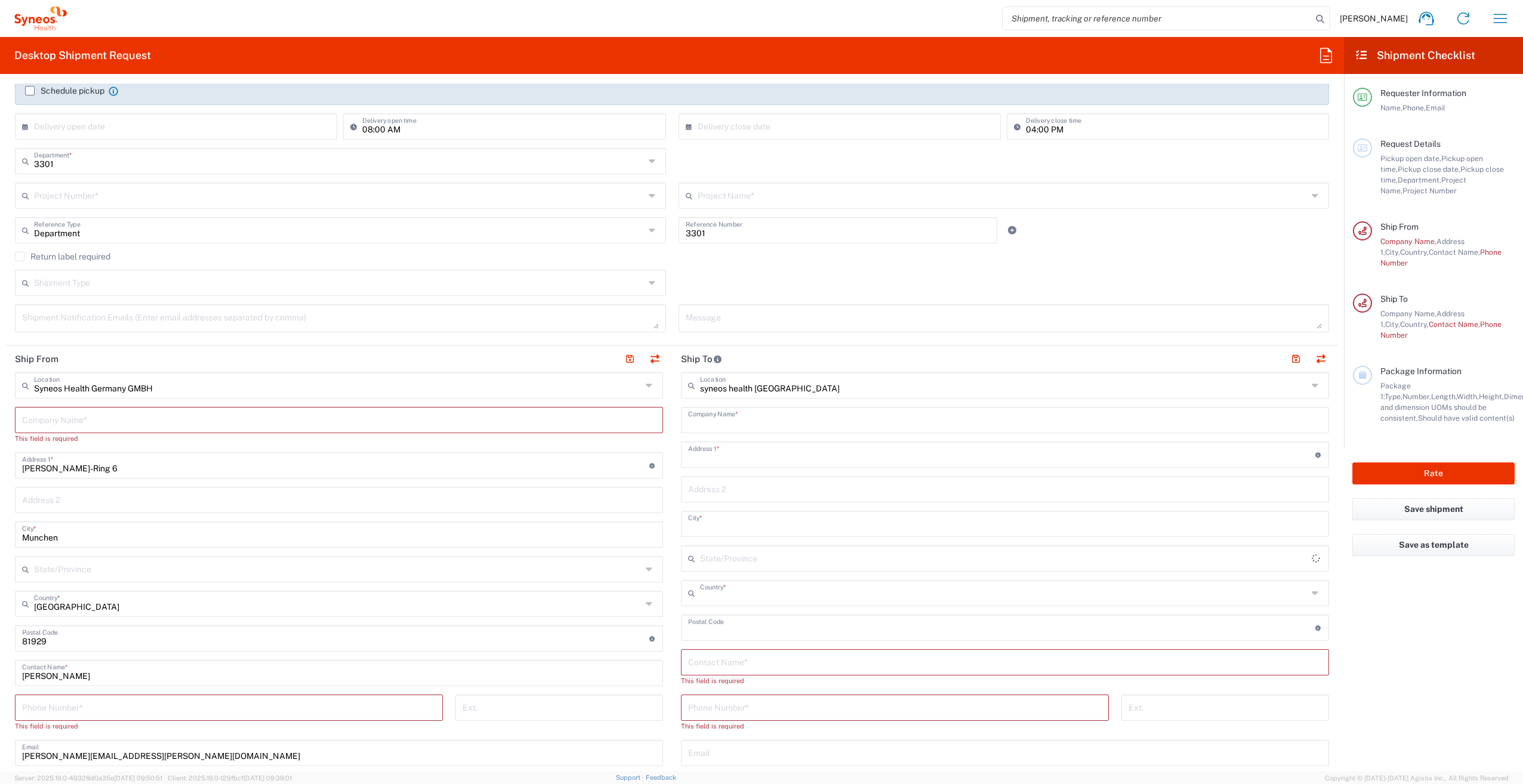
type input "Syneos Health Germany GMBH"
type input "[PERSON_NAME]-Ring 6"
type input "Munchen"
type input "[GEOGRAPHIC_DATA]"
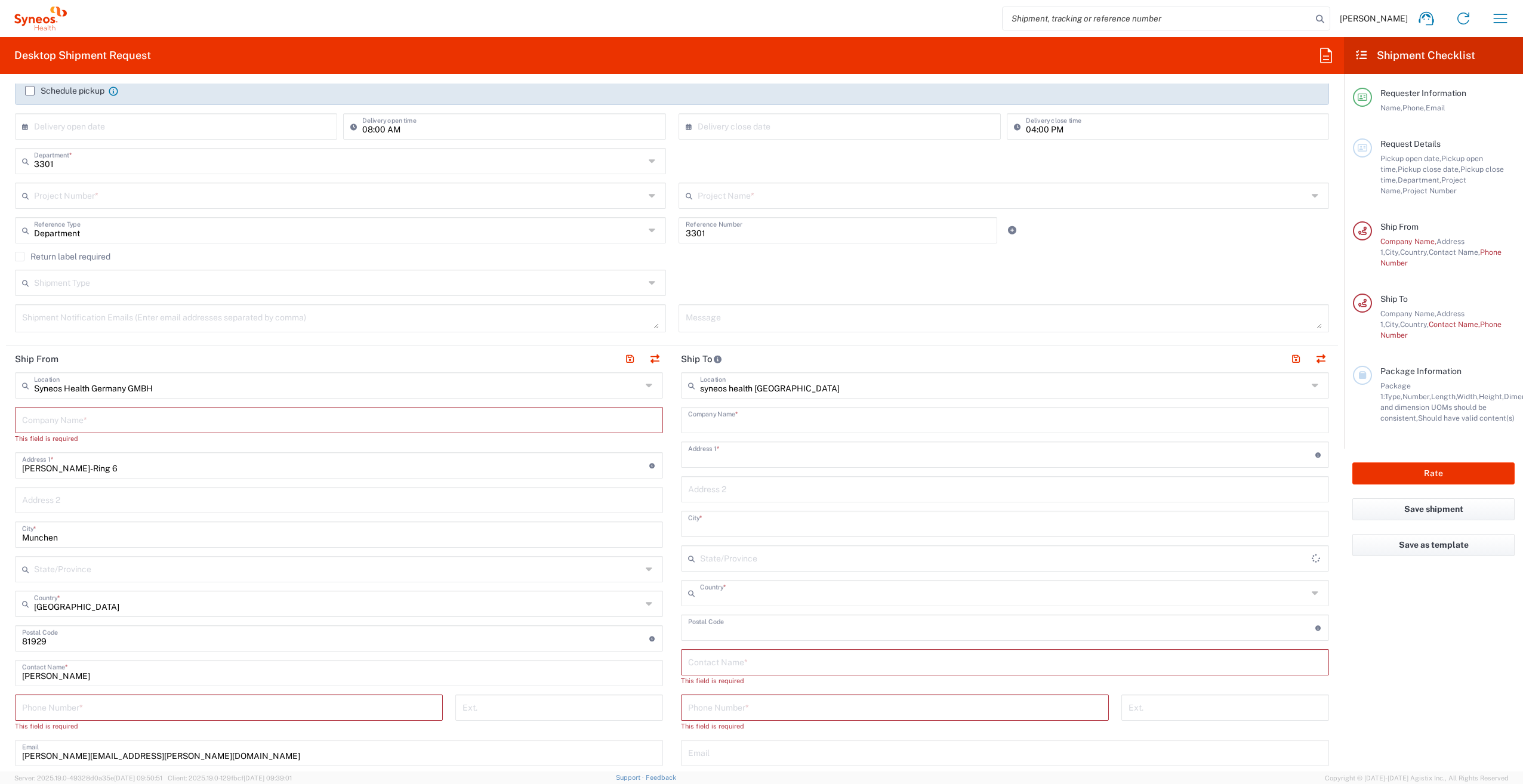
type input "81929"
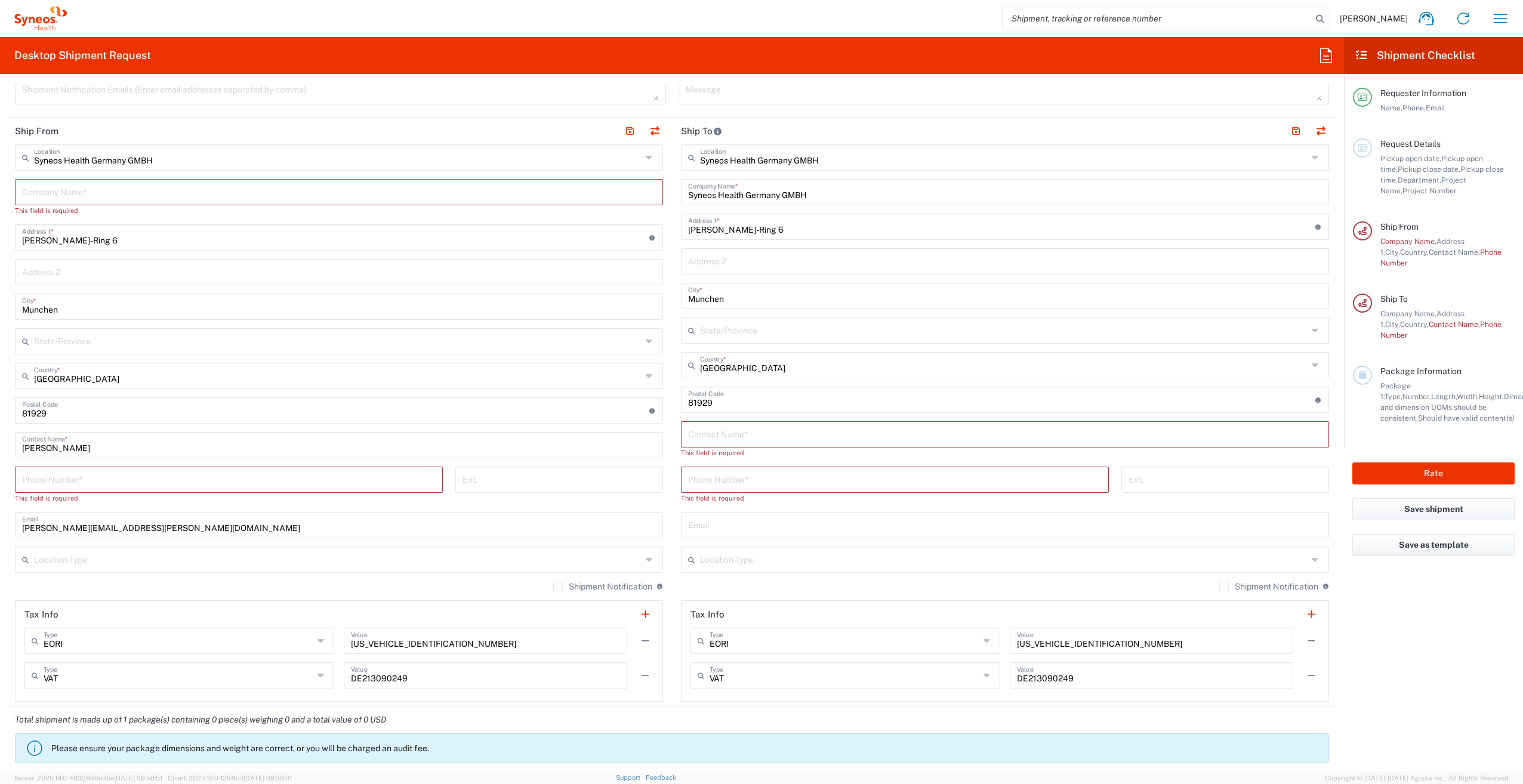
scroll to position [444, 0]
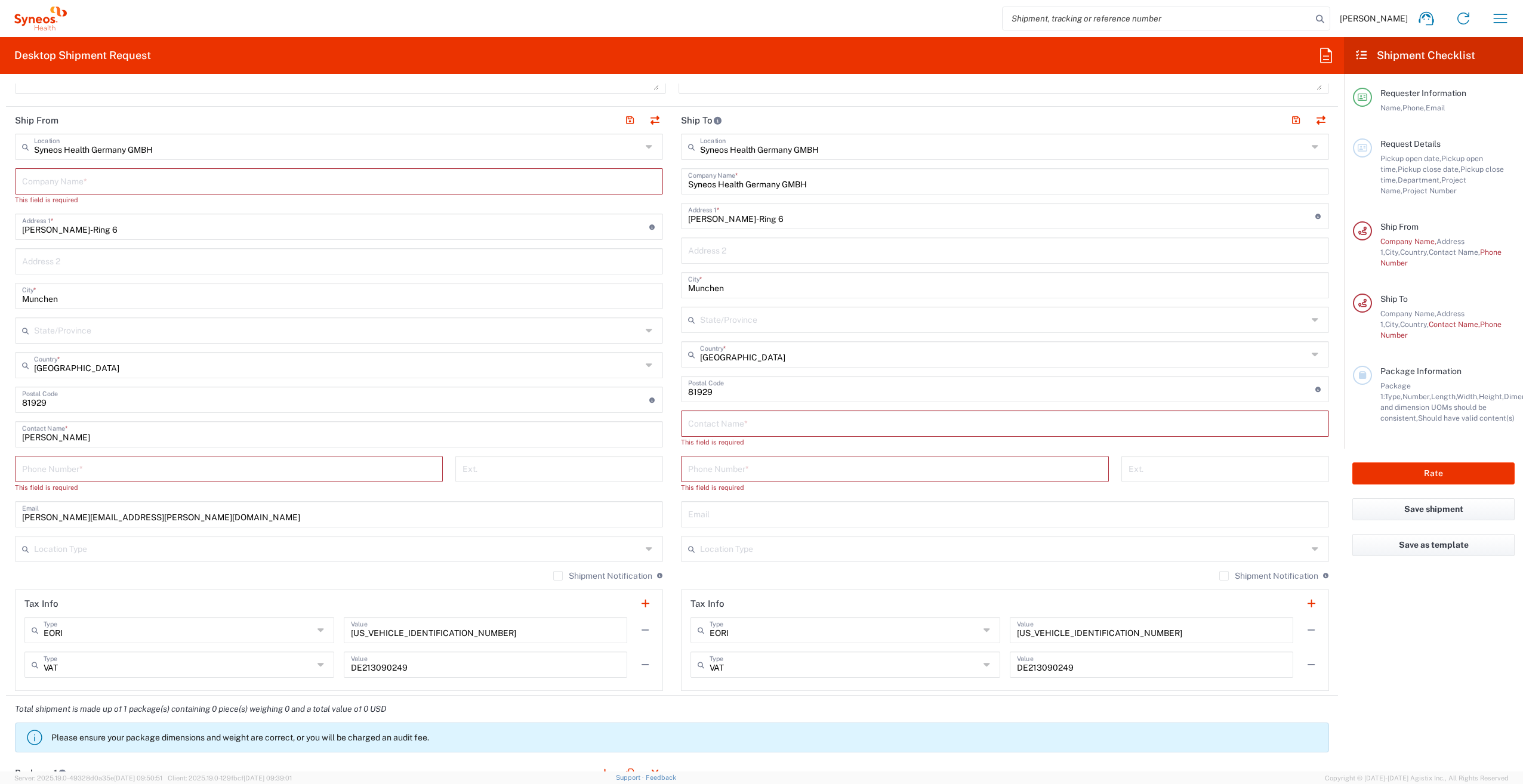
click at [716, 430] on input "text" at bounding box center [1005, 423] width 634 height 21
drag, startPoint x: 754, startPoint y: 426, endPoint x: 753, endPoint y: 417, distance: 9.1
click at [754, 426] on input "text" at bounding box center [1005, 423] width 634 height 21
type input "[PERSON_NAME]"
click at [752, 422] on input "[PERSON_NAME]" at bounding box center [1005, 423] width 634 height 21
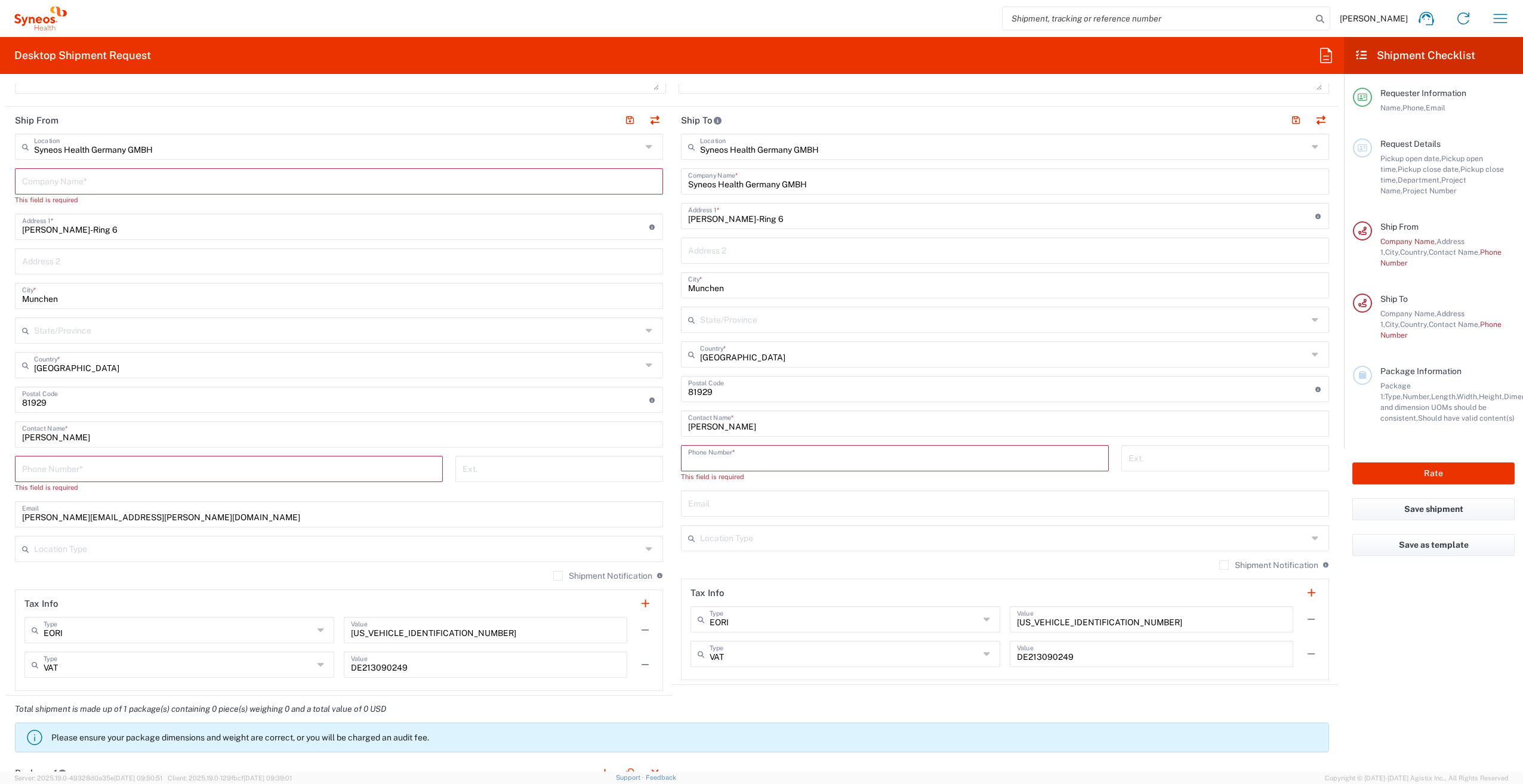
click at [831, 461] on input "tel" at bounding box center [895, 457] width 414 height 21
paste input "[PHONE_NUMBER]"
click at [710, 457] on input "[PHONE_NUMBER]" at bounding box center [895, 457] width 414 height 21
click at [710, 459] on input "[PHONE_NUMBER]" at bounding box center [895, 457] width 414 height 21
click at [726, 460] on input "[PHONE_NUMBER]" at bounding box center [895, 457] width 414 height 21
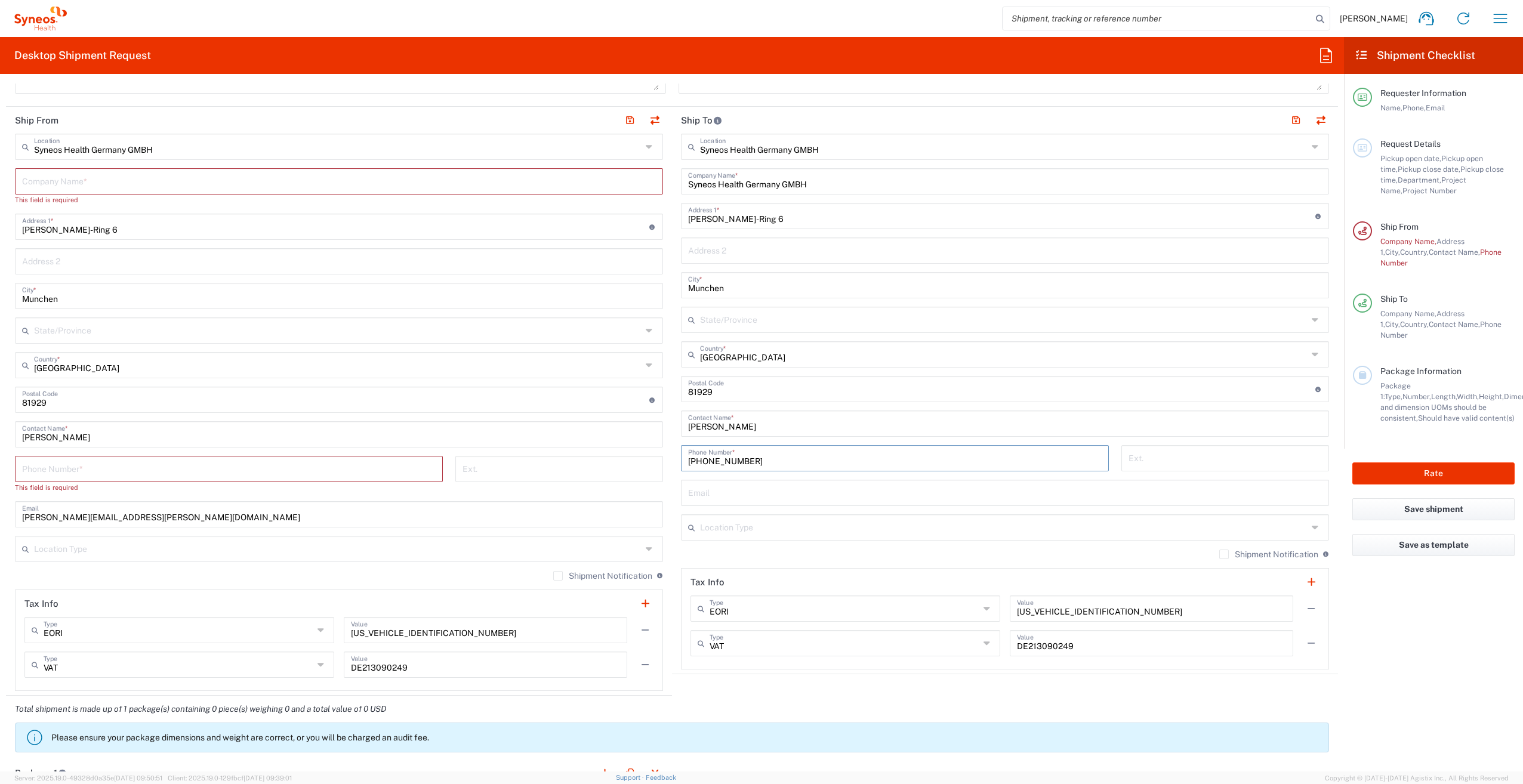
type input "[PHONE_NUMBER]"
click at [725, 494] on input "text" at bounding box center [1005, 492] width 634 height 21
click at [727, 396] on input "undefined" at bounding box center [1002, 388] width 627 height 21
click at [727, 491] on input "text" at bounding box center [1005, 492] width 634 height 21
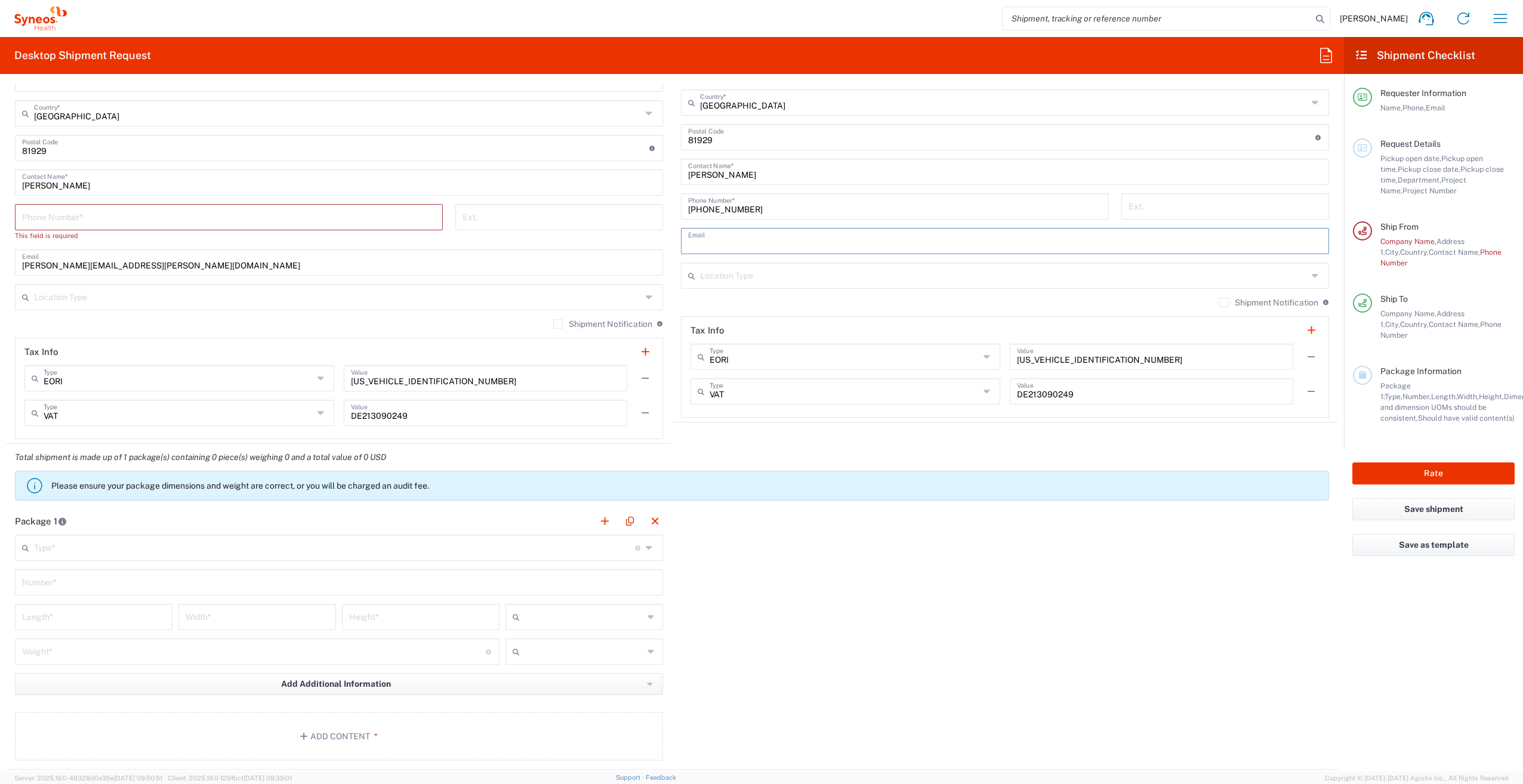
scroll to position [563, 0]
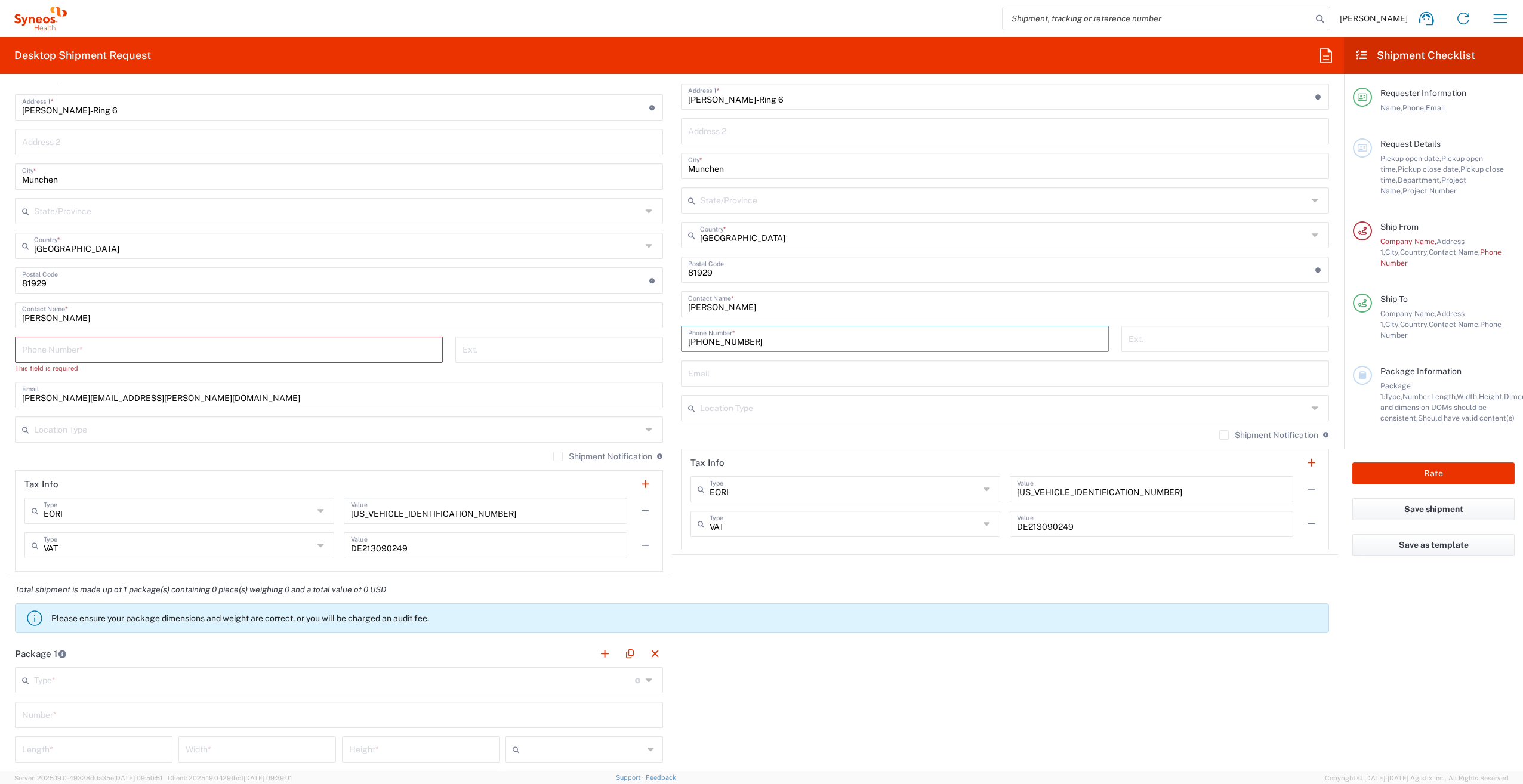
click at [869, 341] on input "[PHONE_NUMBER]" at bounding box center [895, 338] width 414 height 21
click at [816, 379] on input "text" at bounding box center [1005, 372] width 634 height 21
paste input "[PERSON_NAME][EMAIL_ADDRESS][DOMAIN_NAME]"
click at [686, 381] on div "[PERSON_NAME][EMAIL_ADDRESS][DOMAIN_NAME] Email" at bounding box center [1005, 373] width 648 height 26
paste input "[PERSON_NAME][EMAIL_ADDRESS][DOMAIN_NAME]"
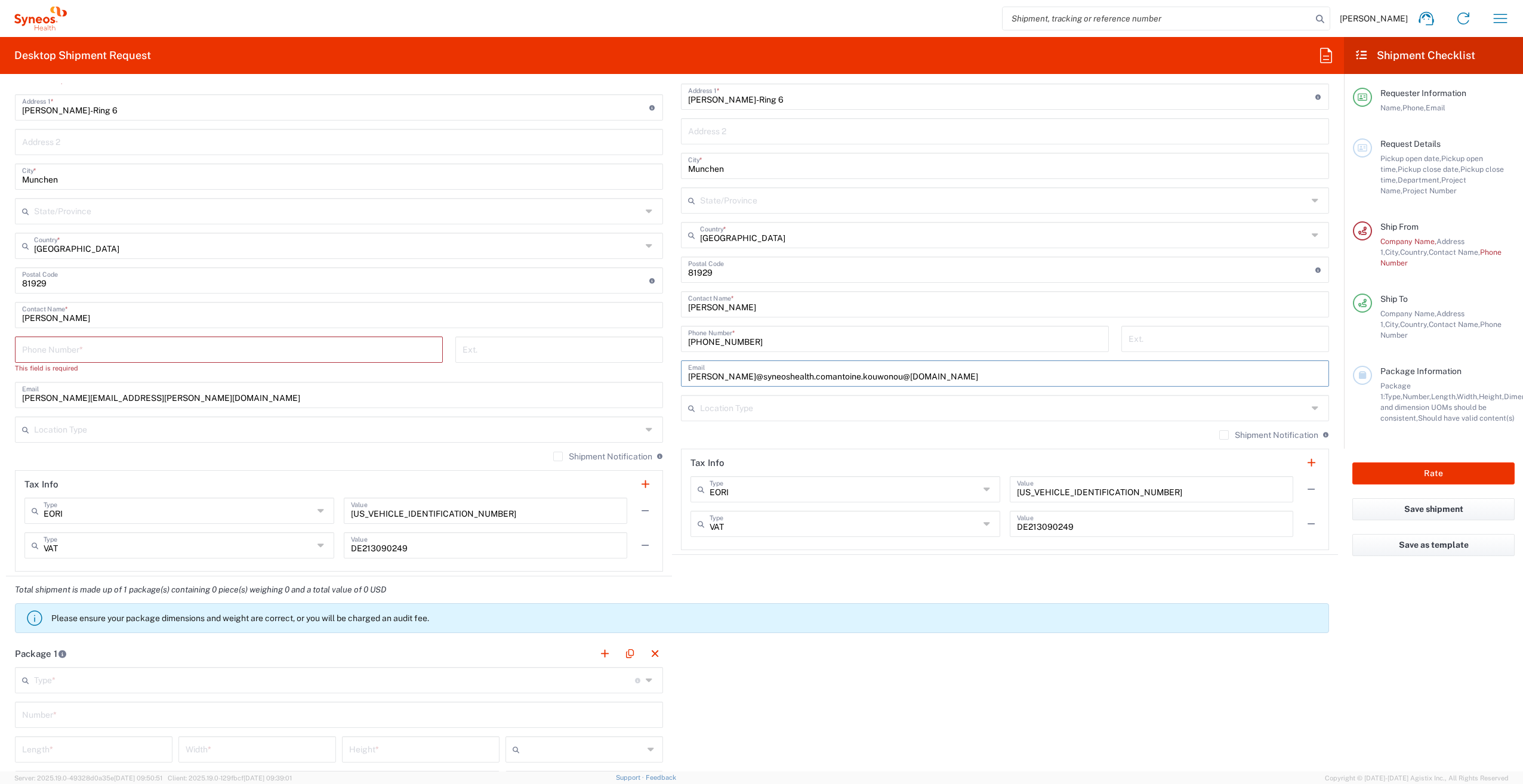
click at [705, 376] on input "[PERSON_NAME]@syneoshealth.comantoine.kouwonou@[DOMAIN_NAME]" at bounding box center [1005, 372] width 634 height 21
click at [857, 374] on input "[PERSON_NAME]@syneoshealth.comantoine.kouwonou@[DOMAIN_NAME]" at bounding box center [1005, 372] width 634 height 21
click at [840, 342] on input "[PHONE_NUMBER]" at bounding box center [895, 338] width 414 height 21
click at [966, 383] on div "[PERSON_NAME]@syneoshealth.comantoine.kouwonou@[DOMAIN_NAME] Email" at bounding box center [1005, 373] width 648 height 26
click at [977, 374] on input "[PERSON_NAME]@syneoshealth.comantoine.kouwonou@[DOMAIN_NAME]" at bounding box center [1005, 372] width 634 height 21
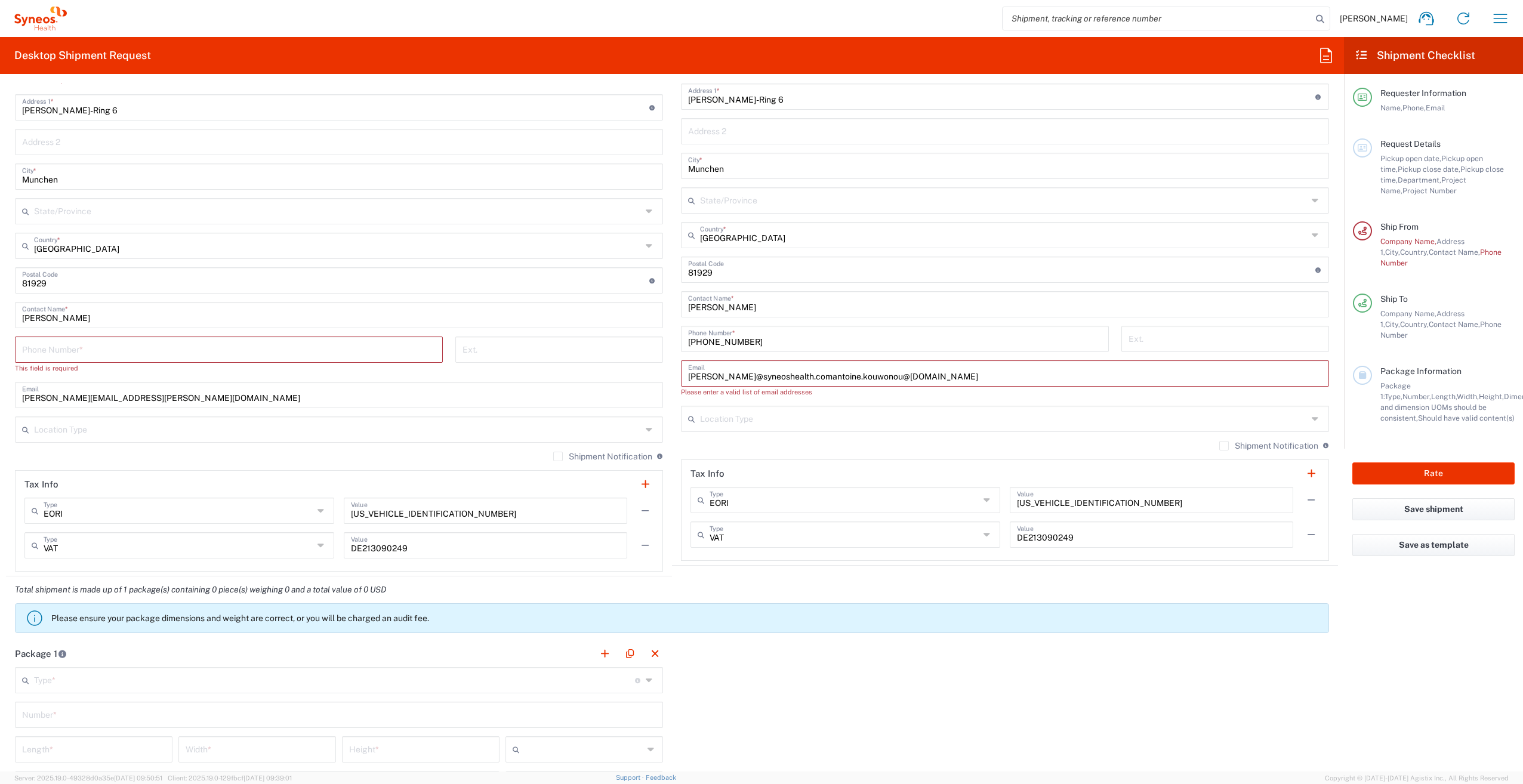
drag, startPoint x: 979, startPoint y: 374, endPoint x: 831, endPoint y: 376, distance: 148.0
click at [831, 376] on input "[PERSON_NAME]@syneoshealth.comantoine.kouwonou@[DOMAIN_NAME]" at bounding box center [1005, 372] width 634 height 21
type input "[PERSON_NAME][EMAIL_ADDRESS][DOMAIN_NAME]"
click at [831, 342] on input "[PHONE_NUMBER]" at bounding box center [895, 338] width 414 height 21
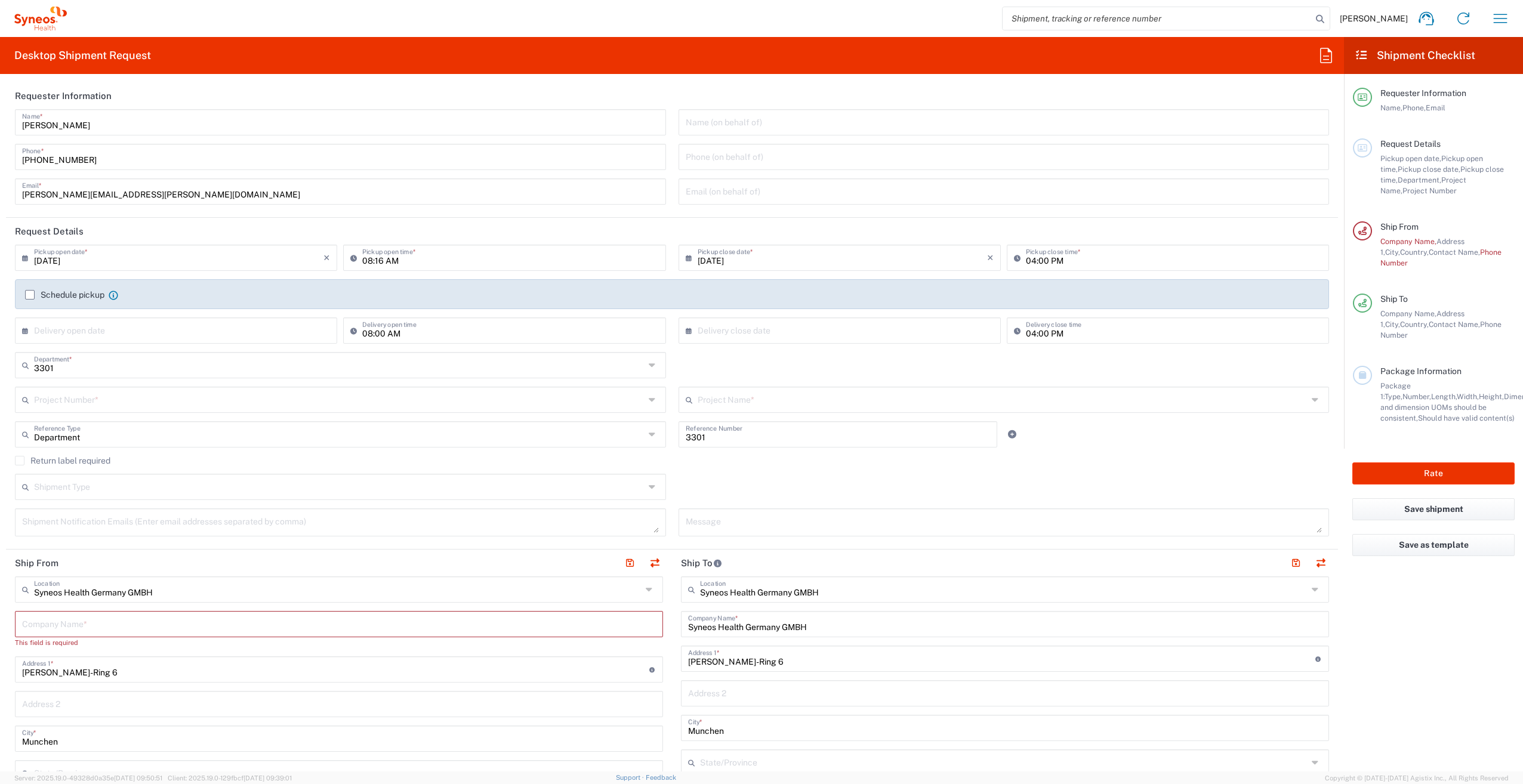
scroll to position [0, 0]
click at [79, 402] on input "text" at bounding box center [339, 400] width 610 height 21
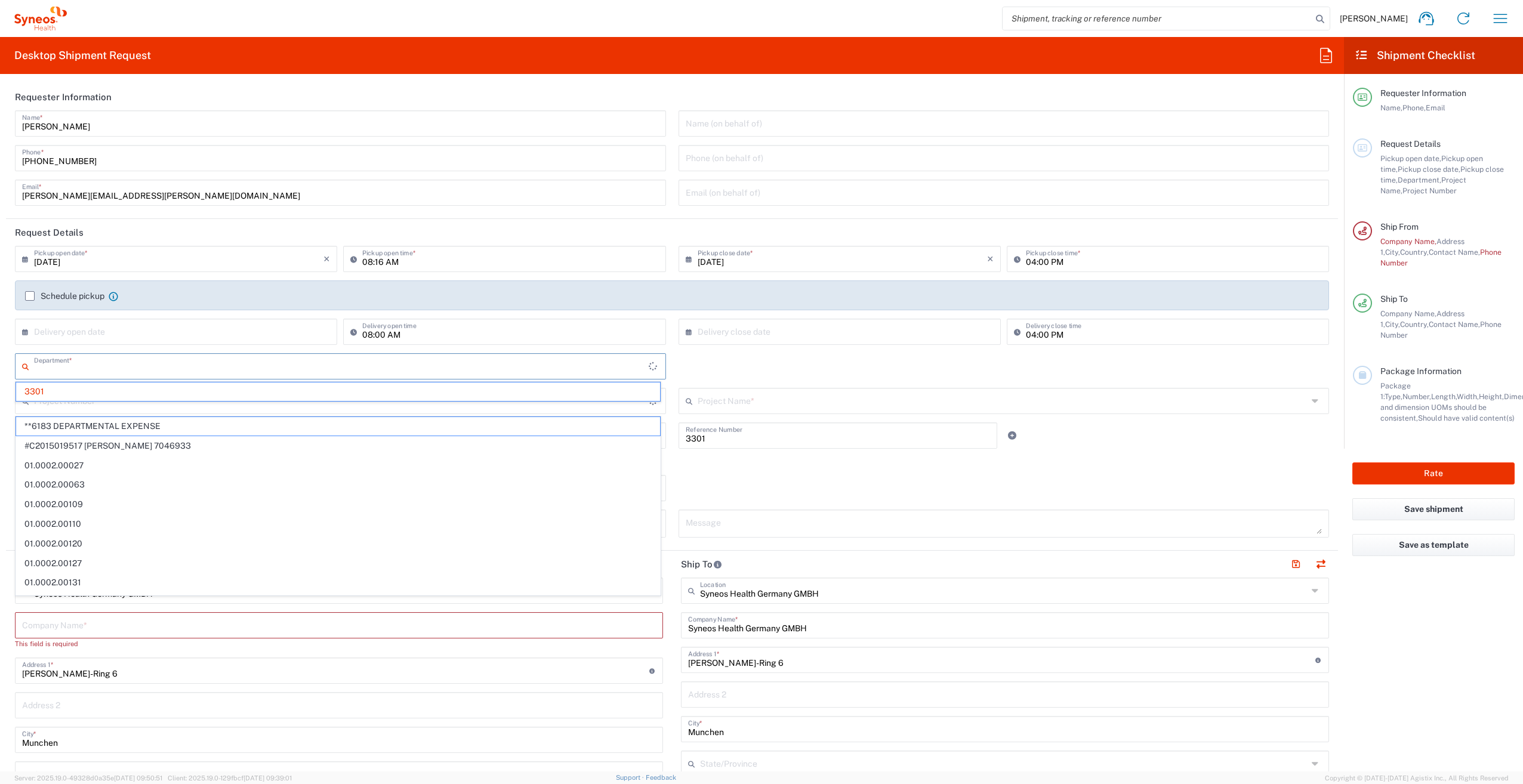
click at [152, 369] on input "text" at bounding box center [341, 365] width 615 height 21
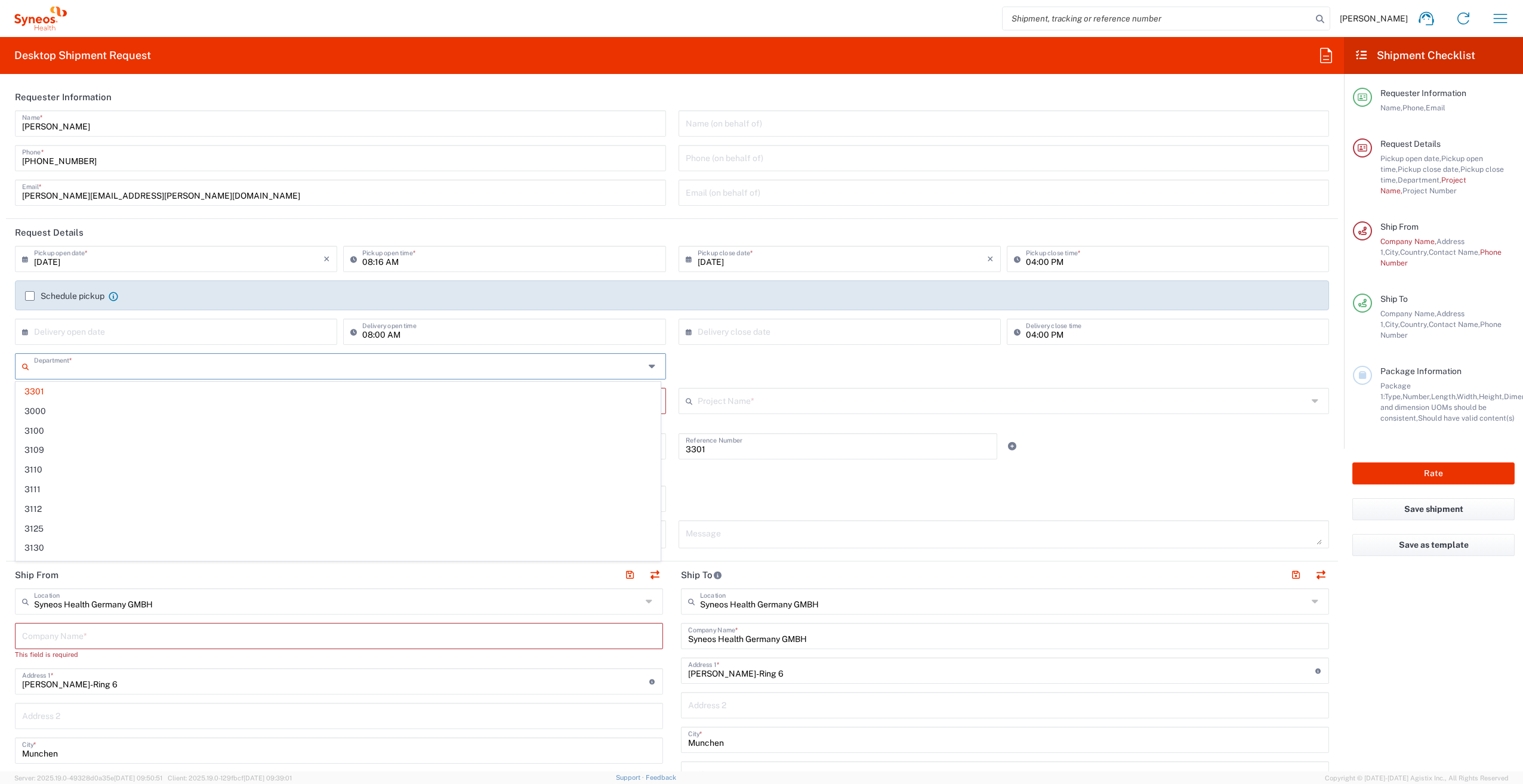
click at [732, 532] on textarea at bounding box center [1005, 534] width 637 height 21
type input "3301"
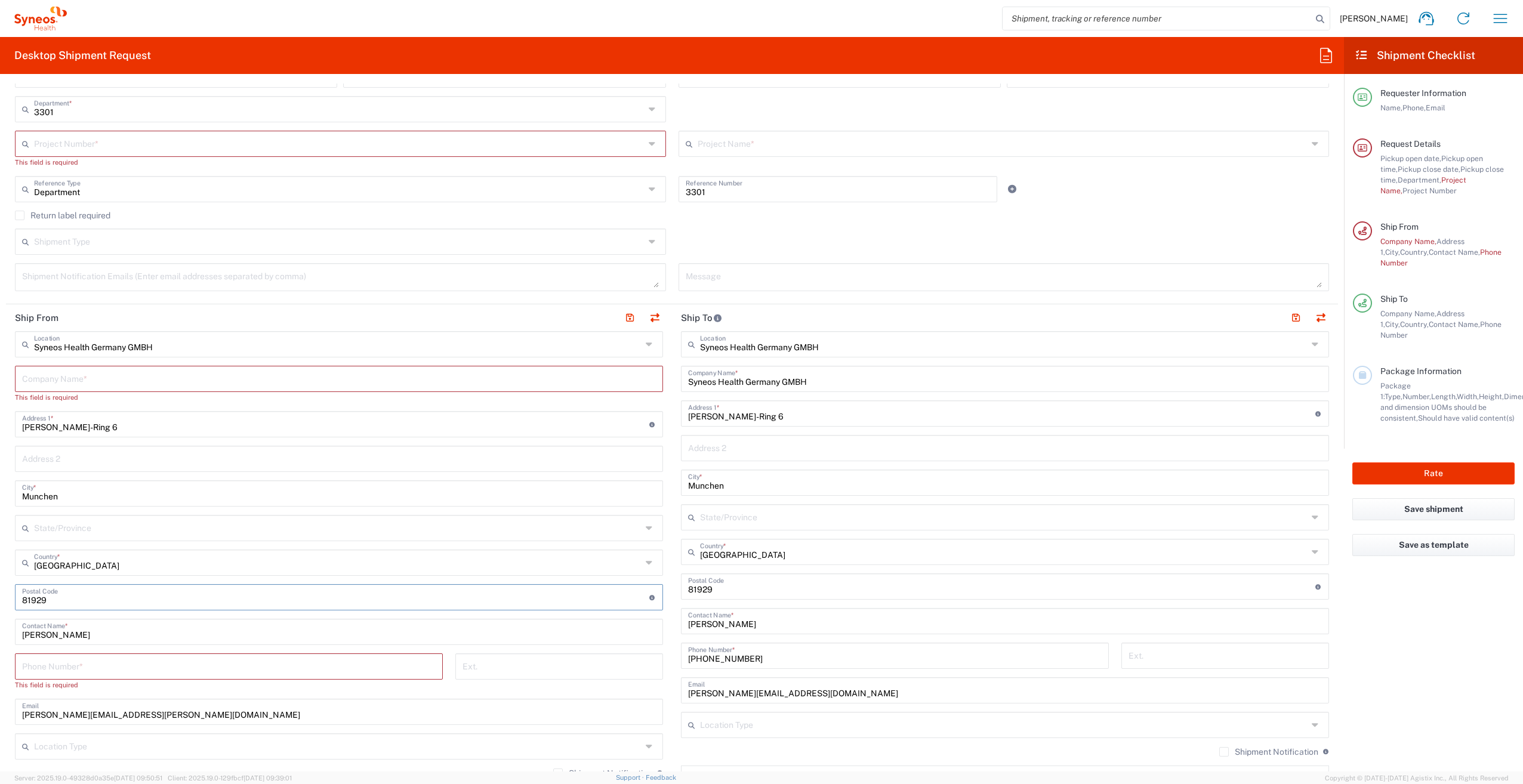
scroll to position [238, 0]
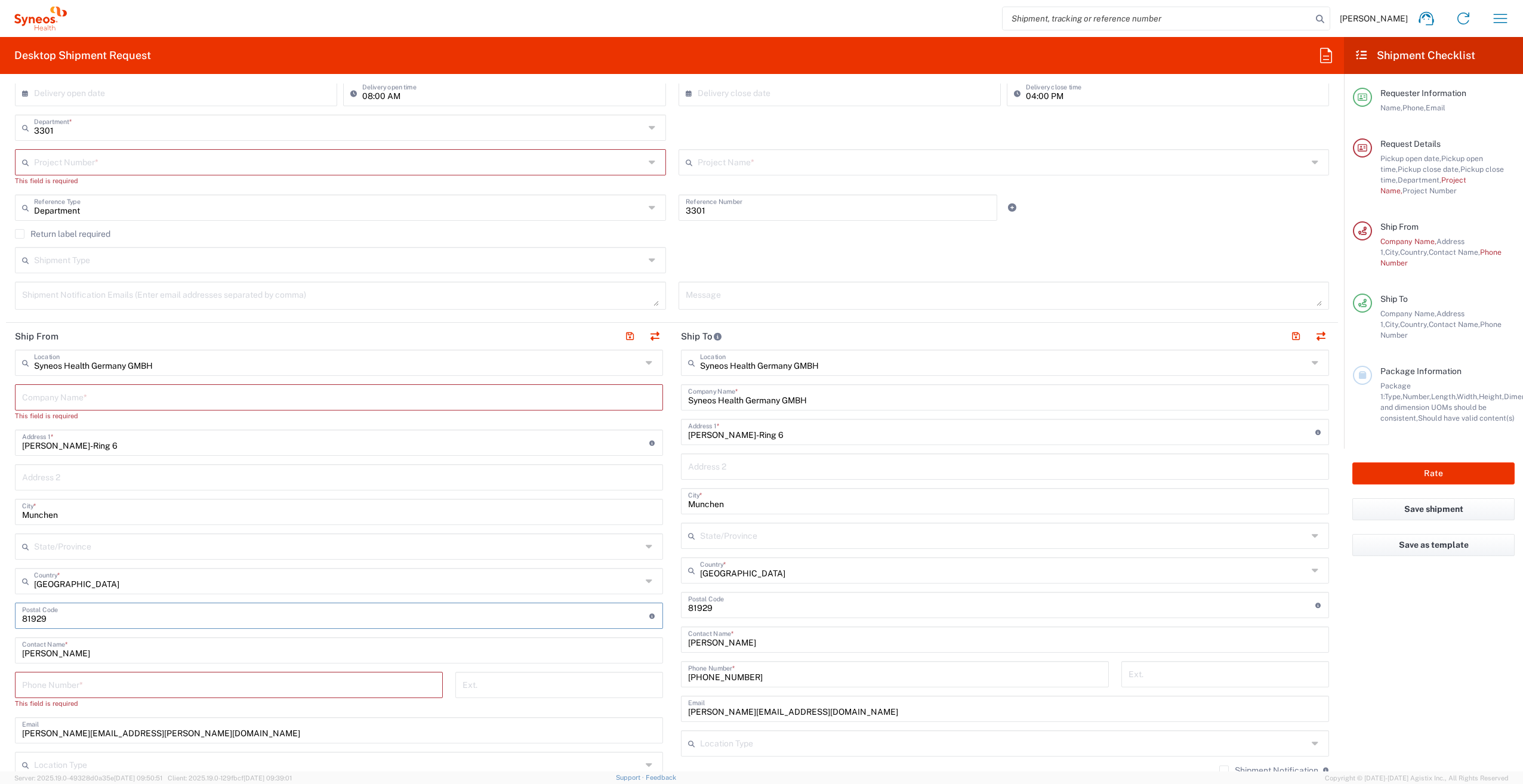
drag, startPoint x: 267, startPoint y: 554, endPoint x: 86, endPoint y: 403, distance: 235.7
click at [86, 403] on input "text" at bounding box center [339, 396] width 634 height 21
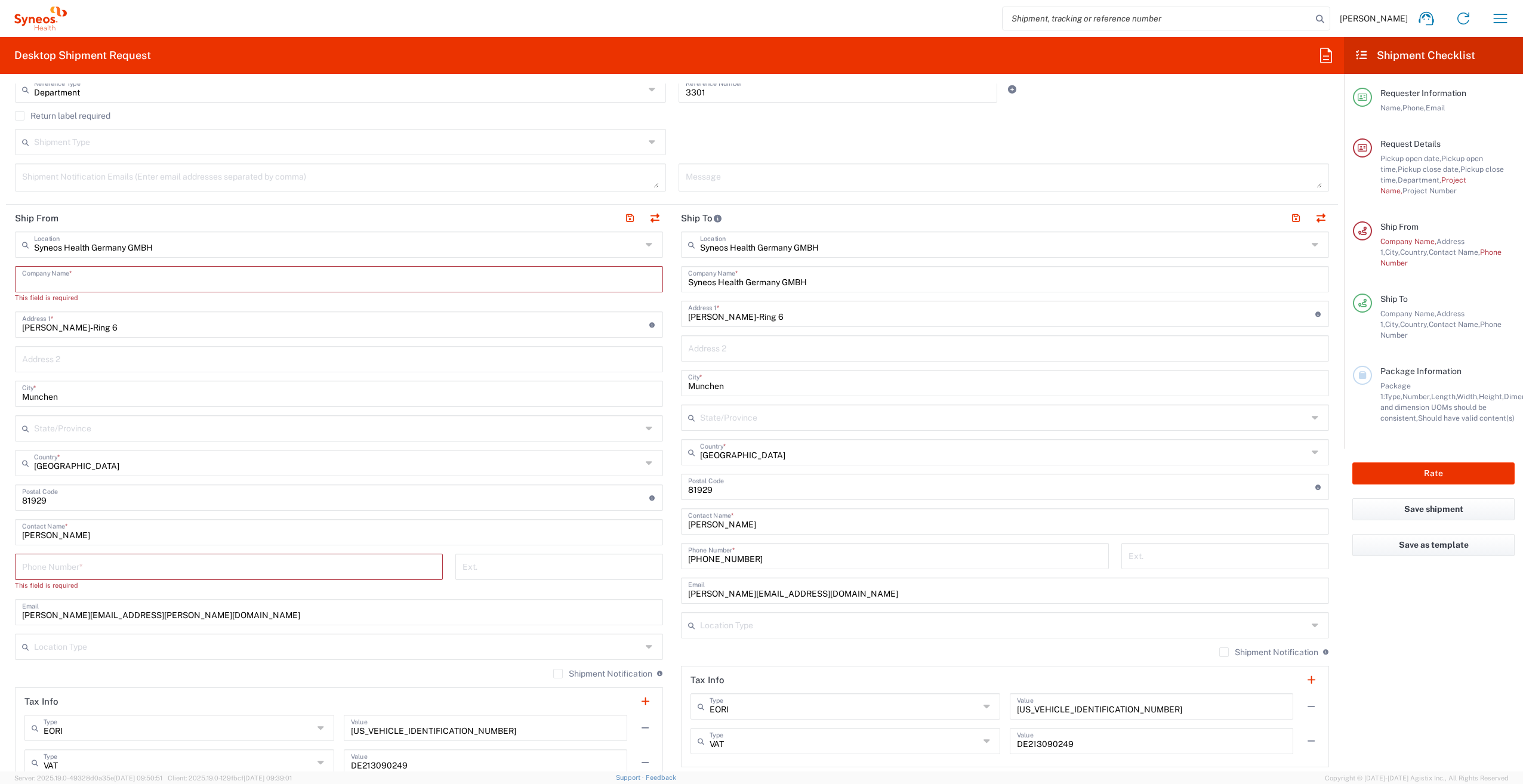
scroll to position [358, 0]
click at [178, 246] on input "text" at bounding box center [337, 243] width 608 height 21
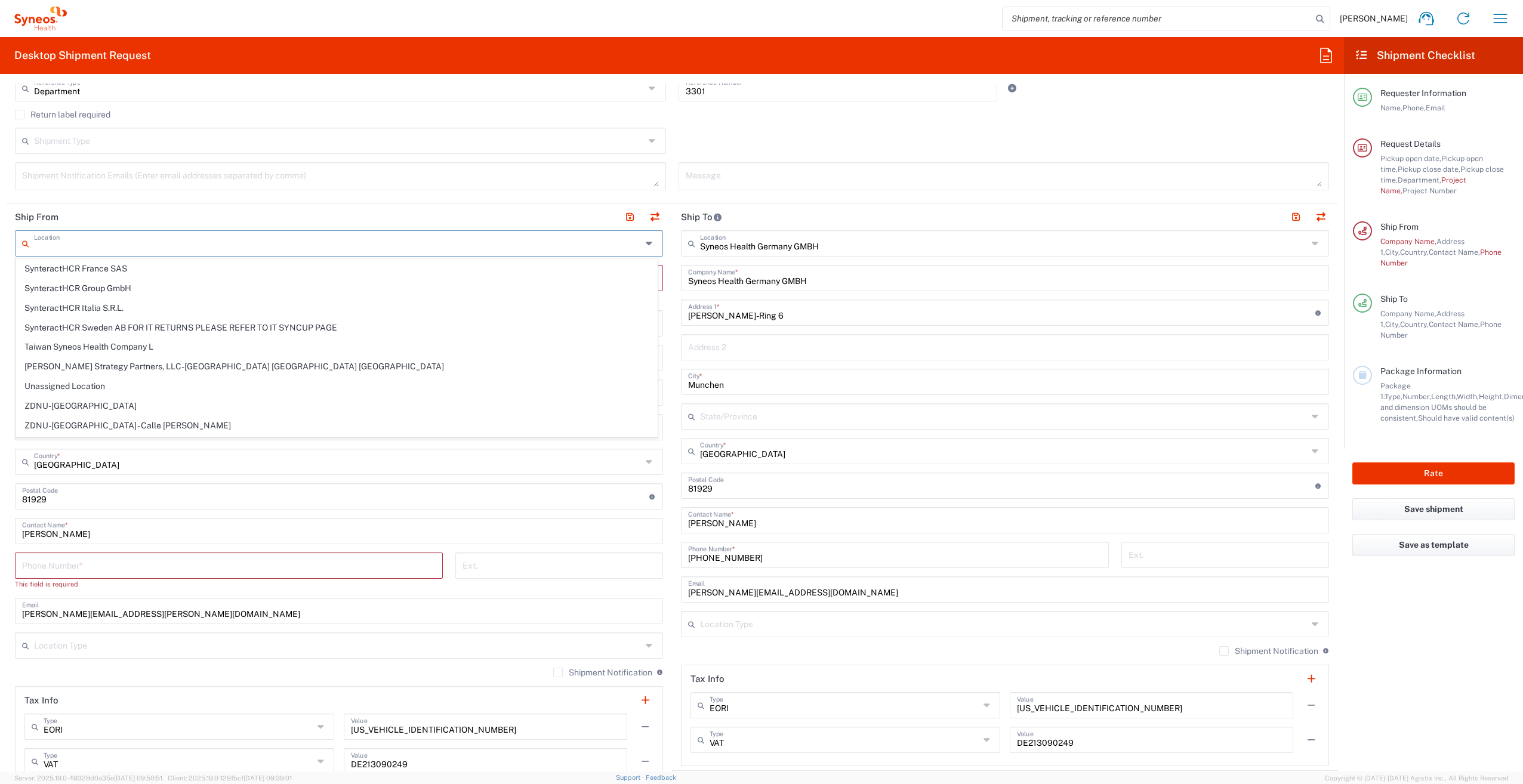
scroll to position [2267, 0]
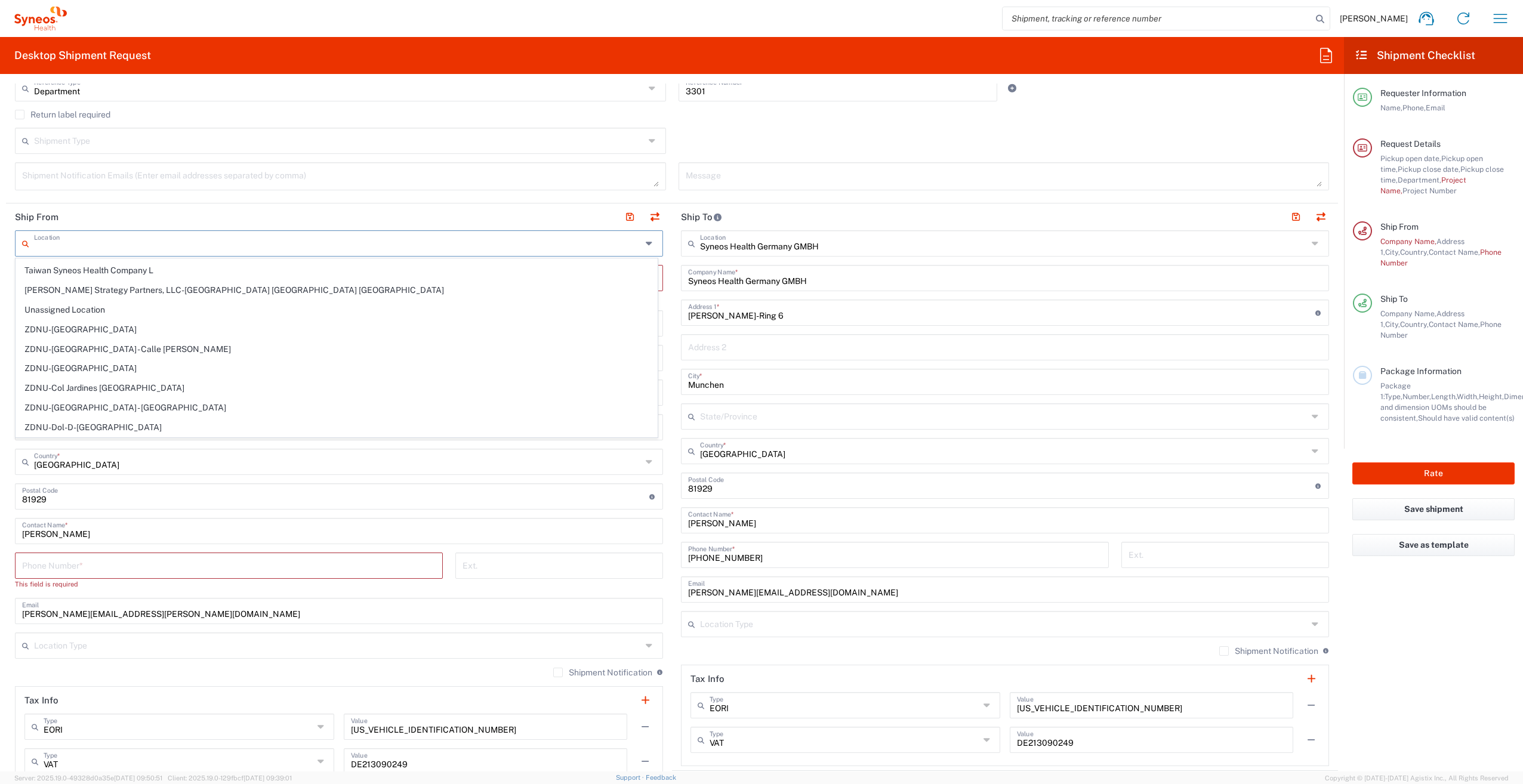
click at [74, 247] on input "text" at bounding box center [337, 243] width 608 height 21
click at [168, 501] on input "undefined" at bounding box center [335, 496] width 627 height 21
type input "Syneos Health Germany GMBH"
click at [153, 244] on input "text" at bounding box center [337, 243] width 608 height 21
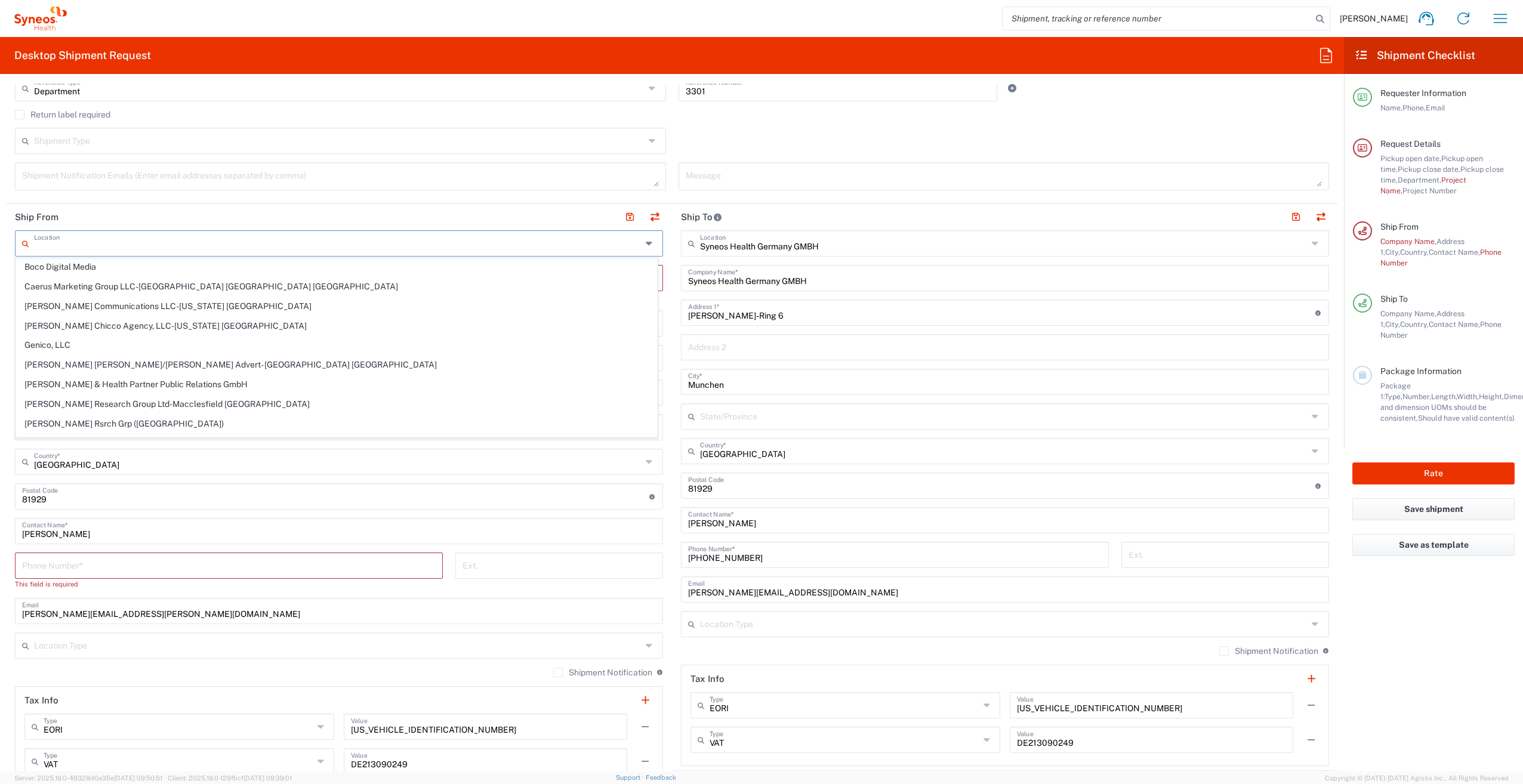
scroll to position [0, 0]
click at [282, 201] on agx-form-section "Request Details [DATE] × Pickup open date * Cancel Apply 08:16 AM Pickup open t…" at bounding box center [672, 32] width 1332 height 342
type input "Syneos Health Germany GMBH"
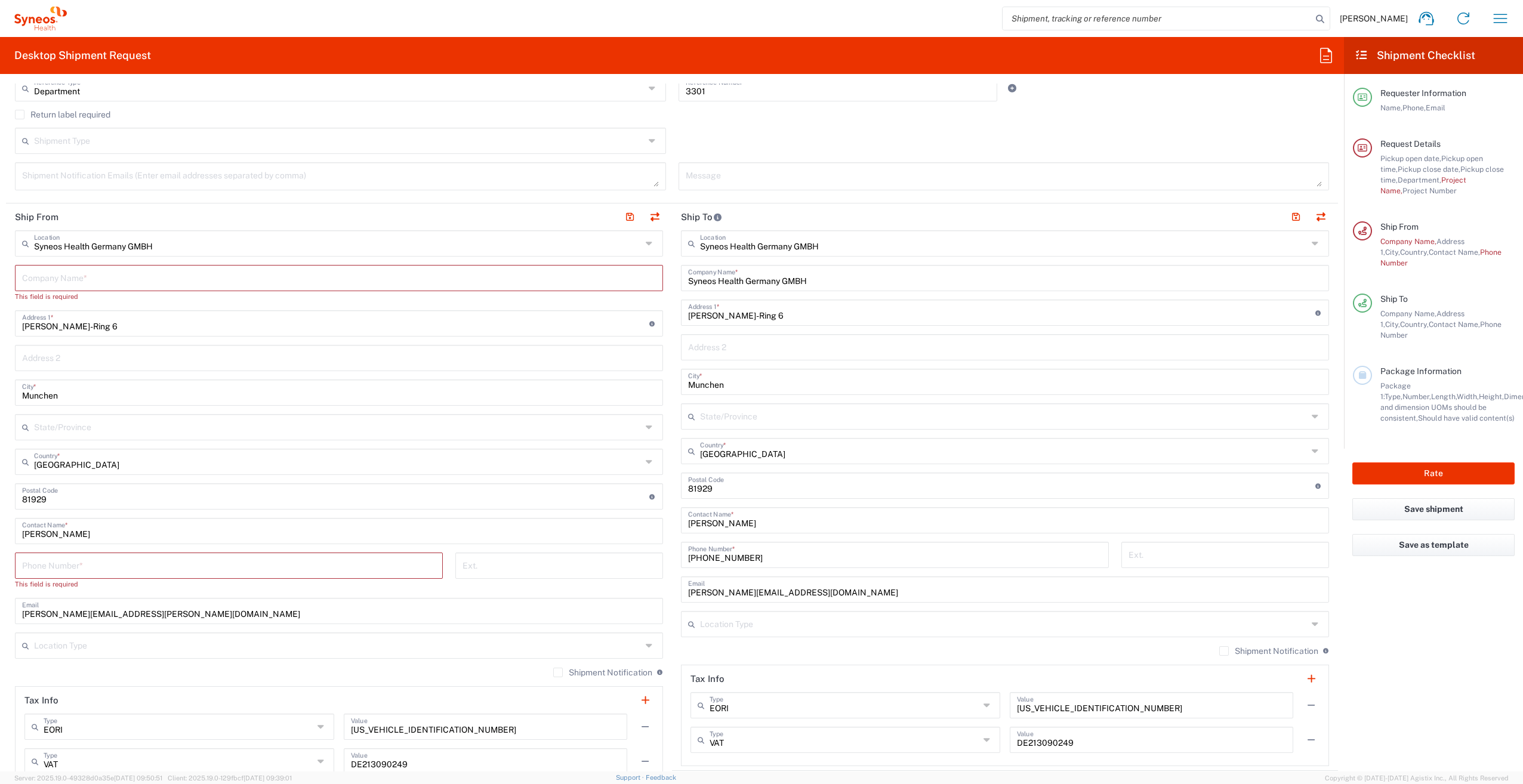
scroll to position [537, 0]
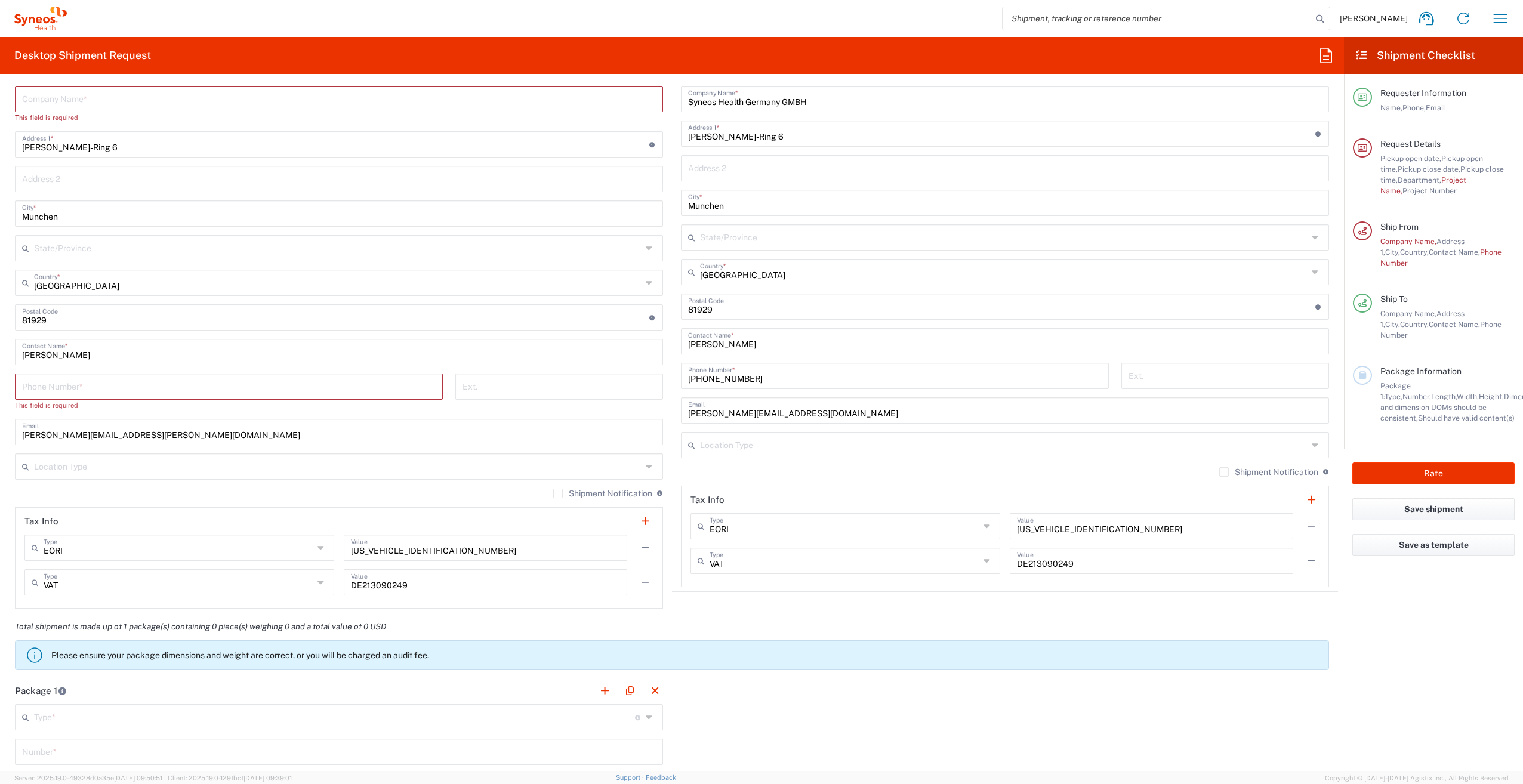
click at [114, 459] on input "text" at bounding box center [337, 466] width 608 height 21
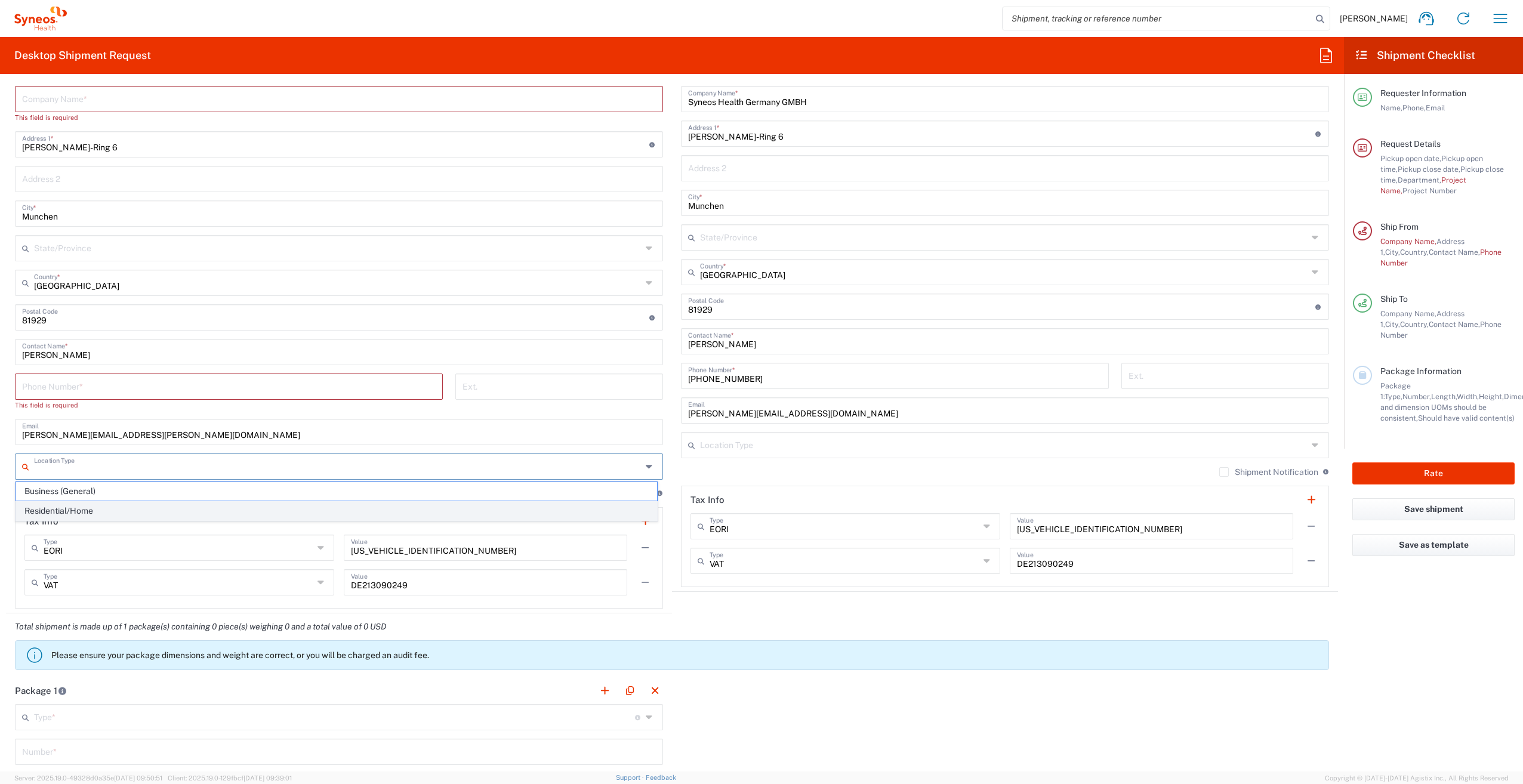
click at [94, 510] on span "Residential/Home" at bounding box center [337, 511] width 641 height 18
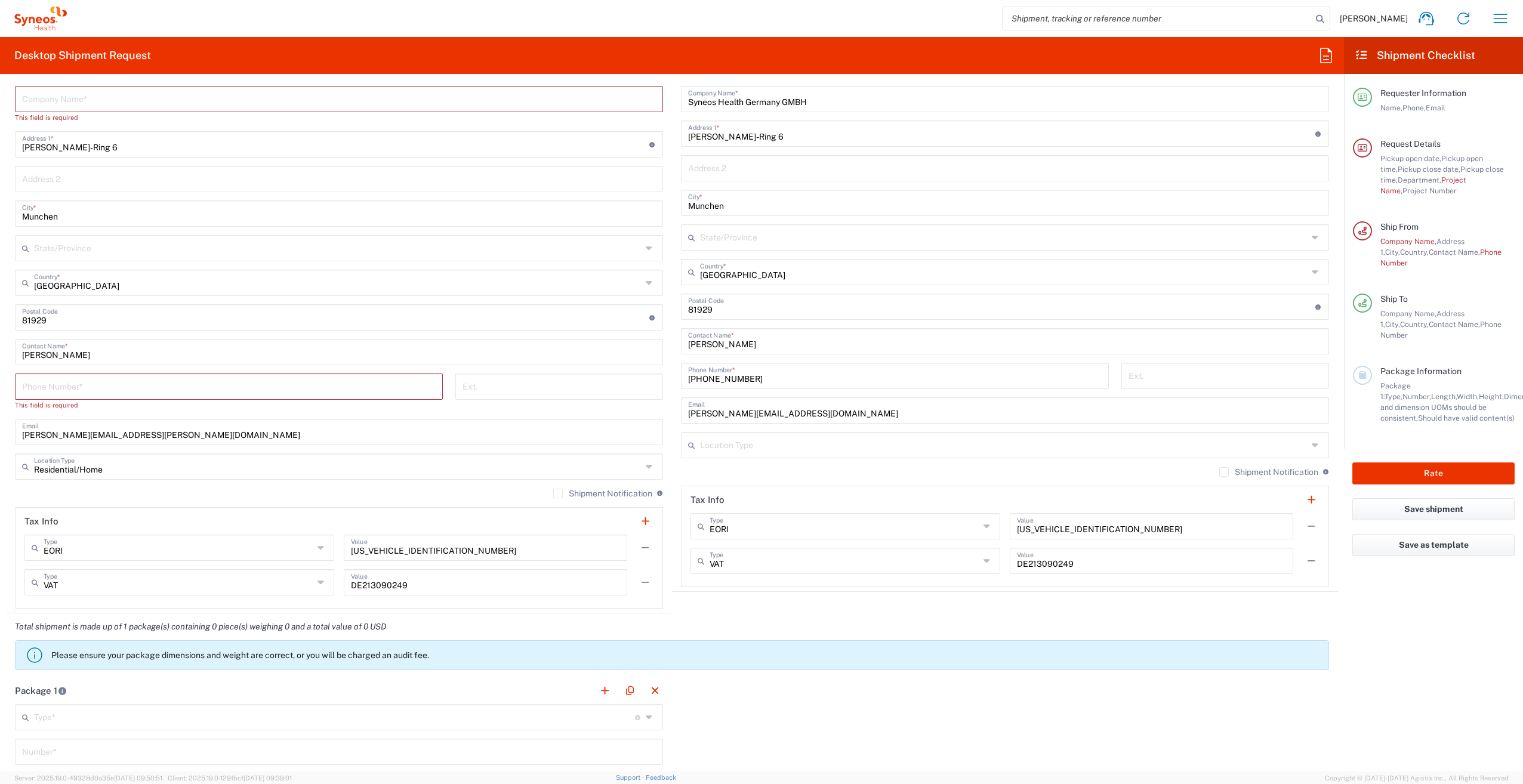
type input "Residential/Home"
click at [109, 461] on input "Residential/Home" at bounding box center [337, 466] width 608 height 21
click at [407, 415] on div "Phone Number * This field is required" at bounding box center [229, 396] width 441 height 46
click at [697, 466] on div "Shipment Notification If checked, a shipment notification email will be sent to…" at bounding box center [1005, 475] width 648 height 19
click at [657, 490] on icon at bounding box center [659, 493] width 6 height 6
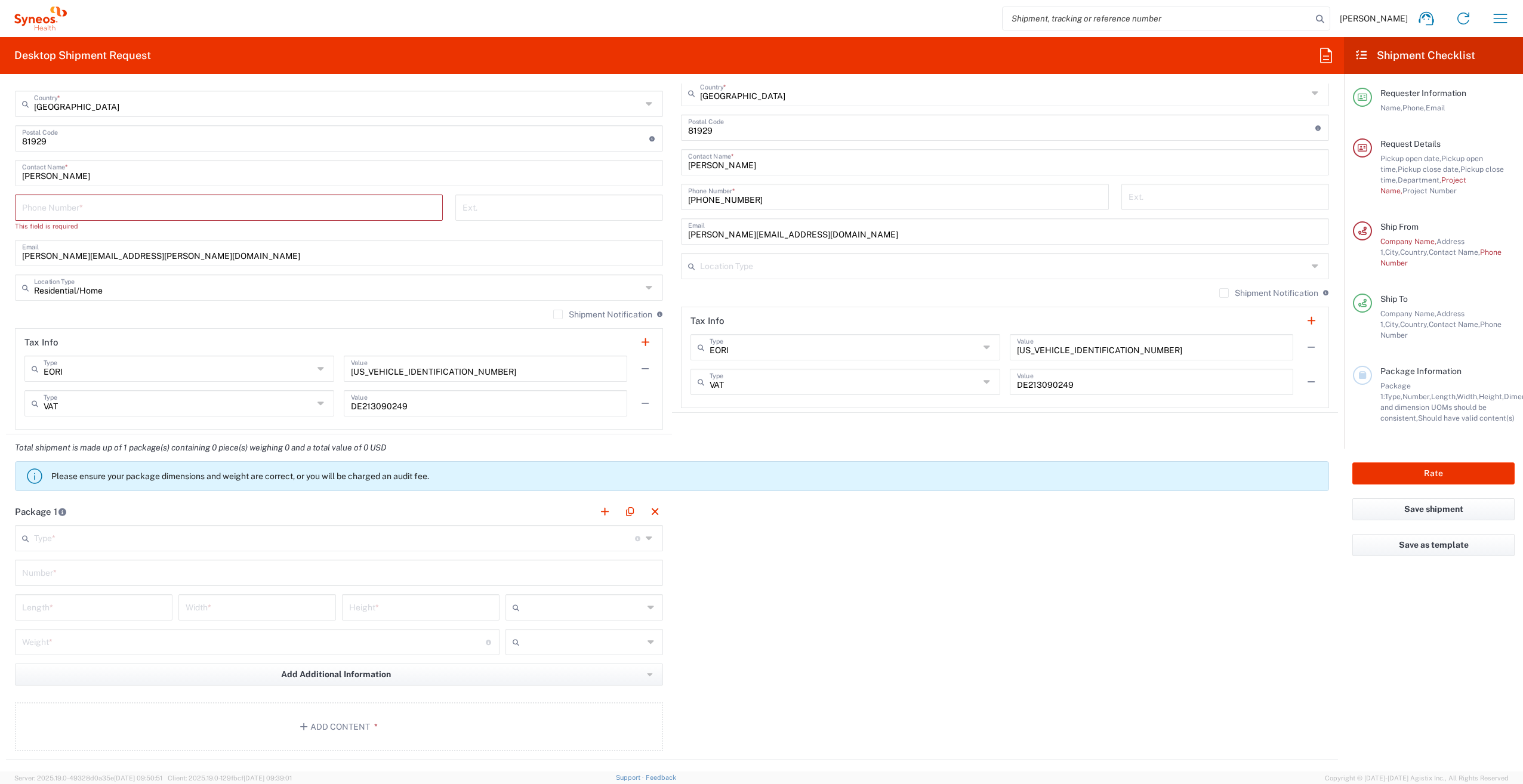
scroll to position [895, 0]
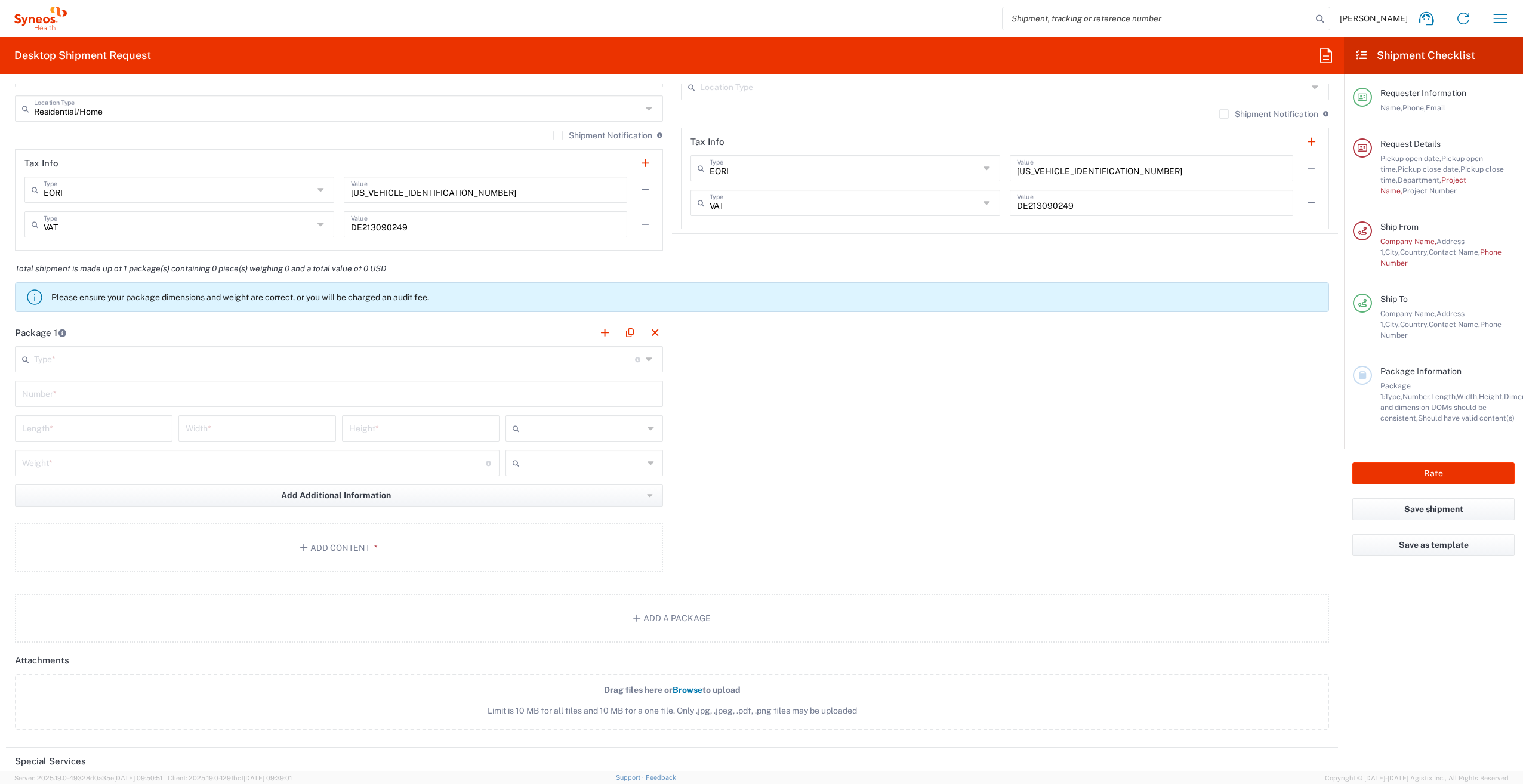
click at [167, 363] on input "text" at bounding box center [334, 358] width 601 height 21
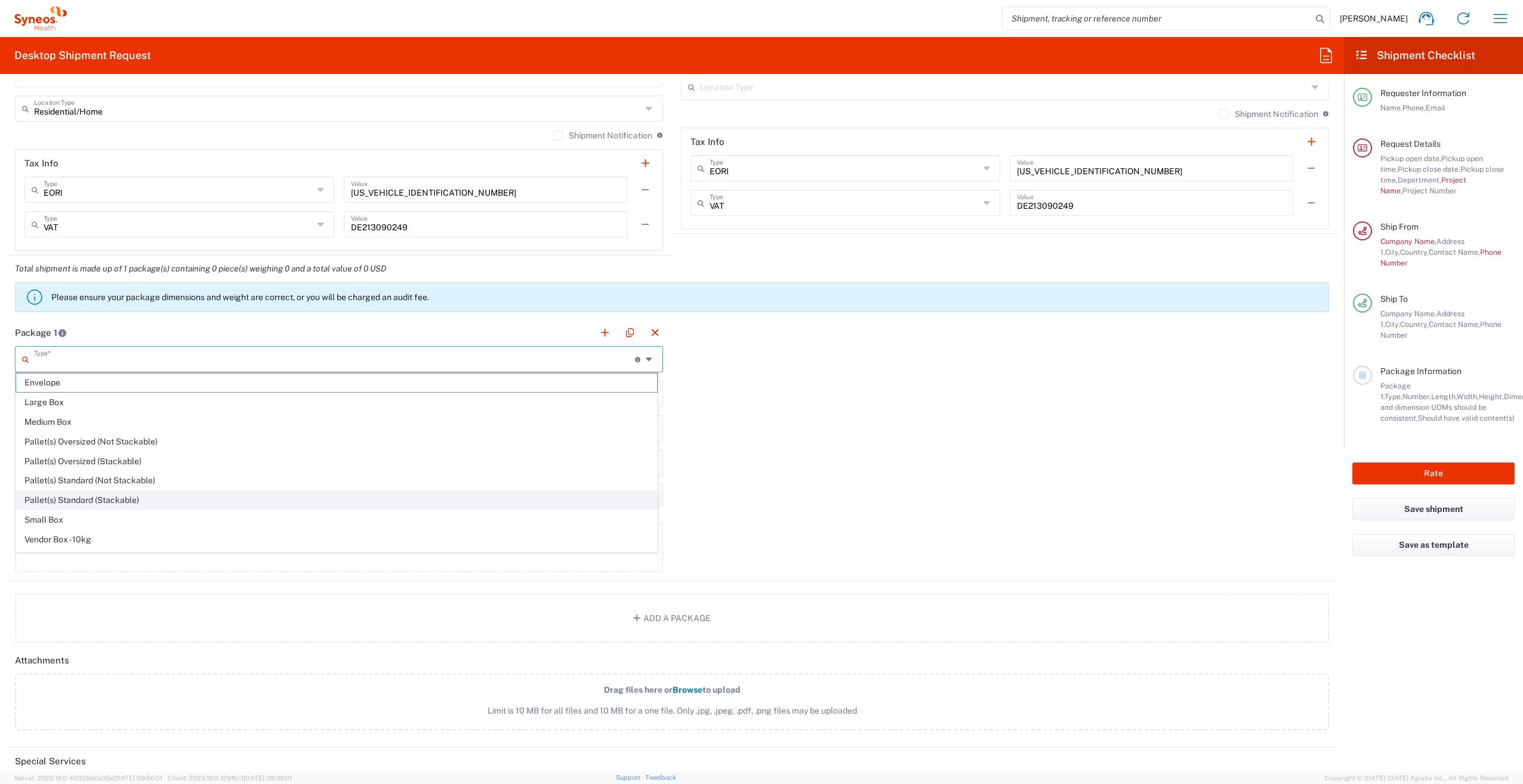
scroll to position [32, 0]
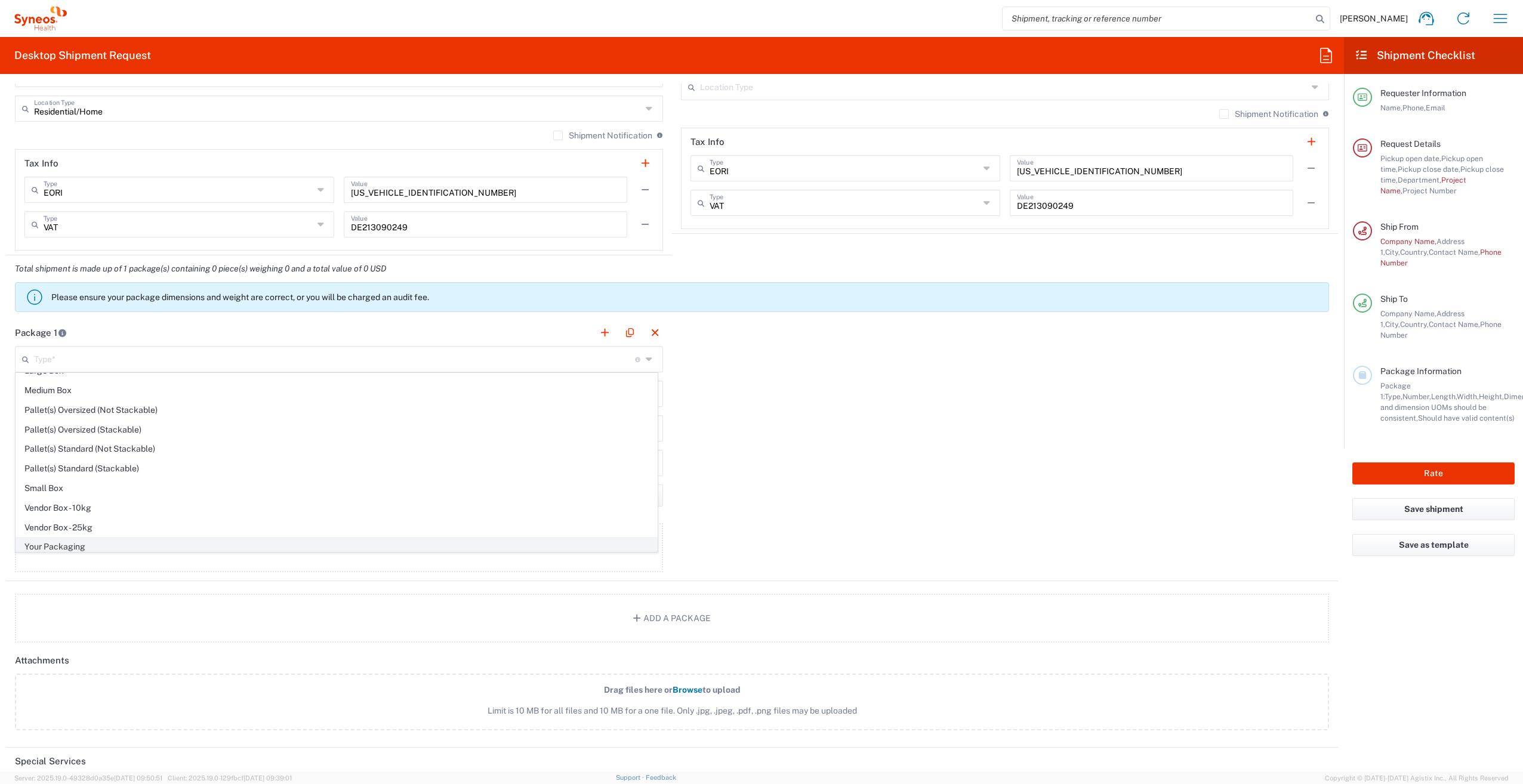
click at [92, 538] on span "Your Packaging" at bounding box center [337, 547] width 641 height 18
type input "Your Packaging"
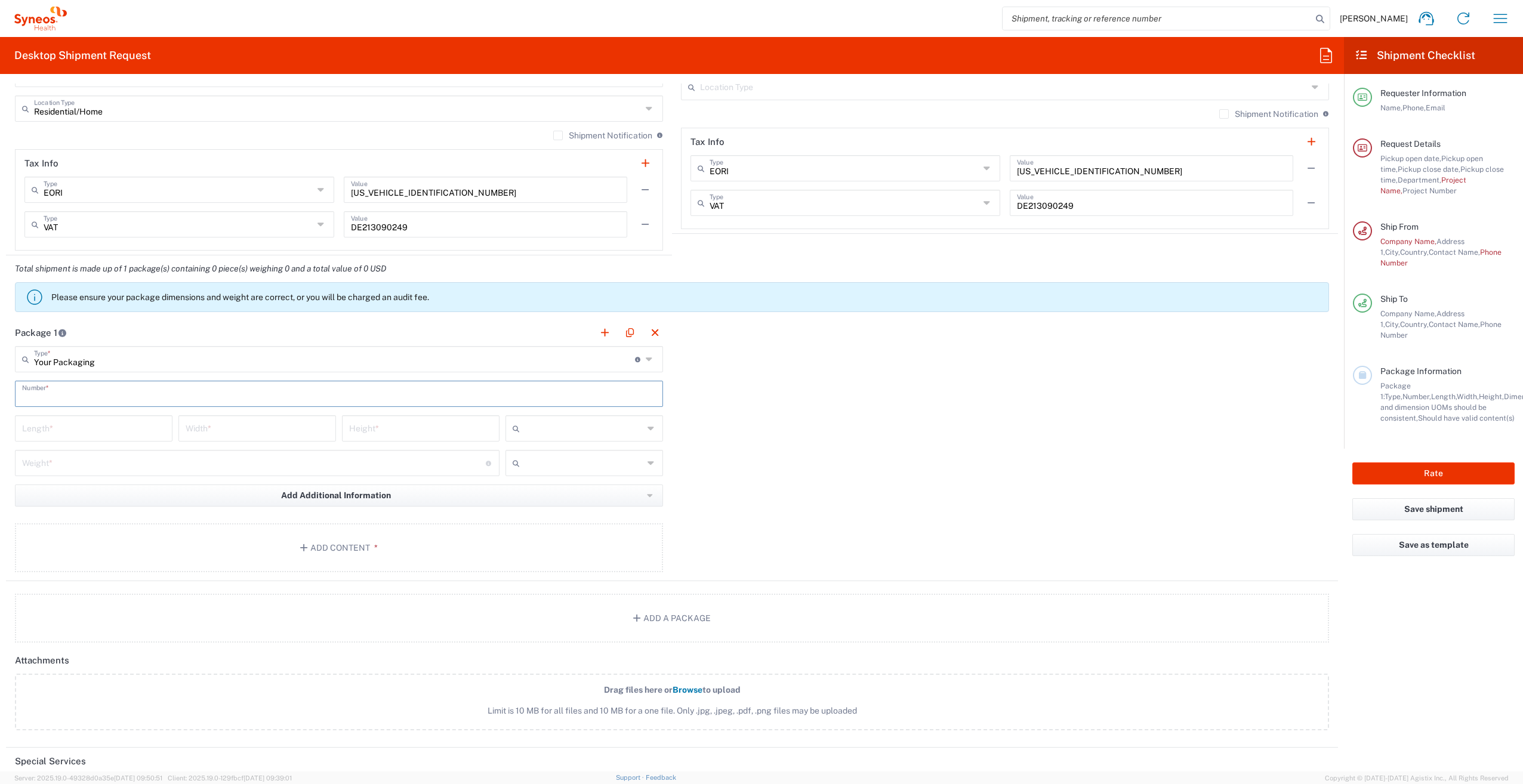
click at [104, 392] on input "text" at bounding box center [339, 393] width 634 height 21
type input "1"
click at [142, 464] on input "number" at bounding box center [253, 462] width 464 height 21
click at [553, 424] on input "text" at bounding box center [584, 428] width 119 height 19
click at [538, 455] on span "cm" at bounding box center [580, 452] width 154 height 18
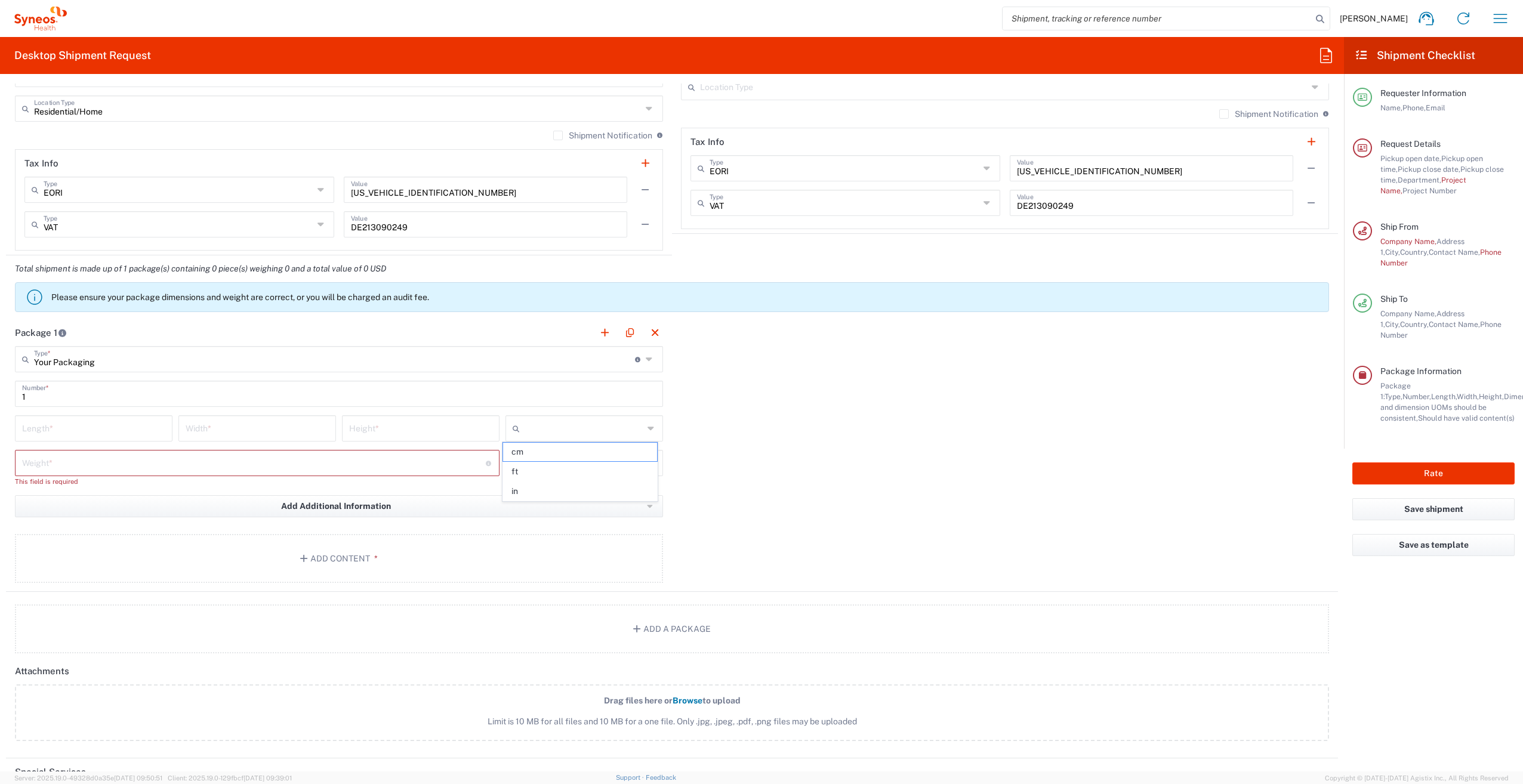
type input "cm"
click at [546, 462] on input "text" at bounding box center [584, 463] width 119 height 19
click at [528, 489] on span "kgs" at bounding box center [580, 487] width 154 height 18
type input "kgs"
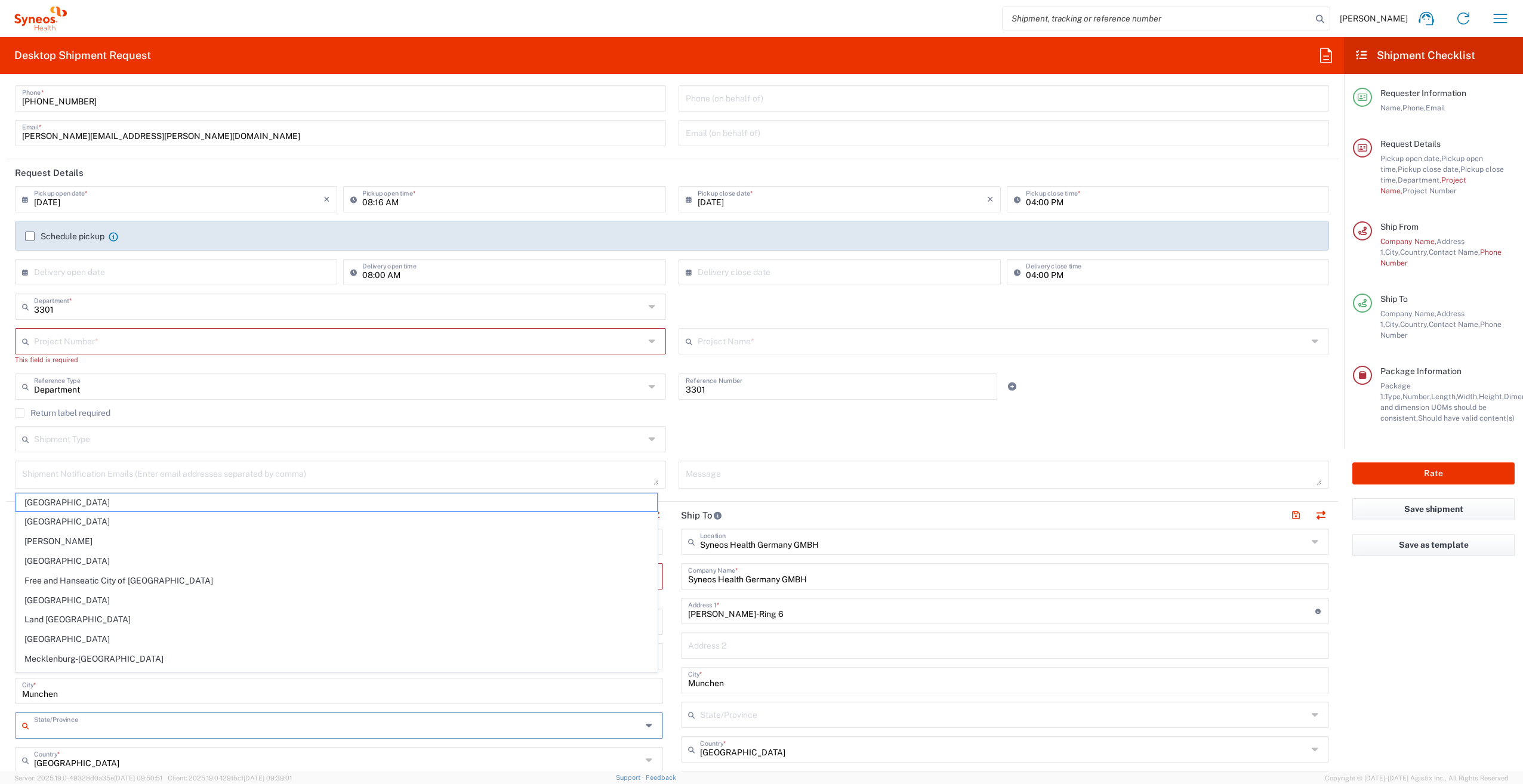
scroll to position [0, 0]
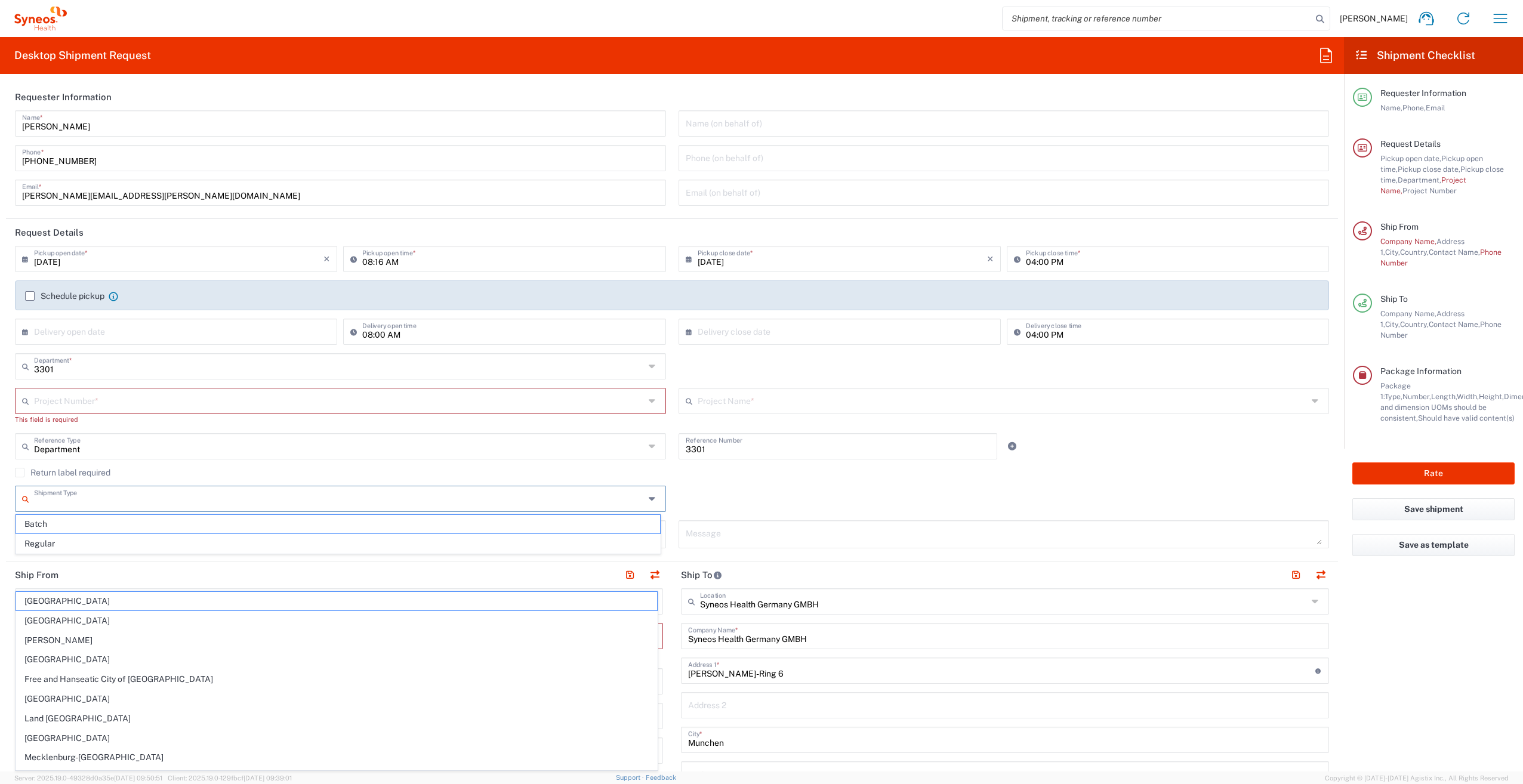
click at [147, 499] on input "text" at bounding box center [339, 498] width 610 height 21
click at [163, 328] on input "text" at bounding box center [178, 331] width 290 height 21
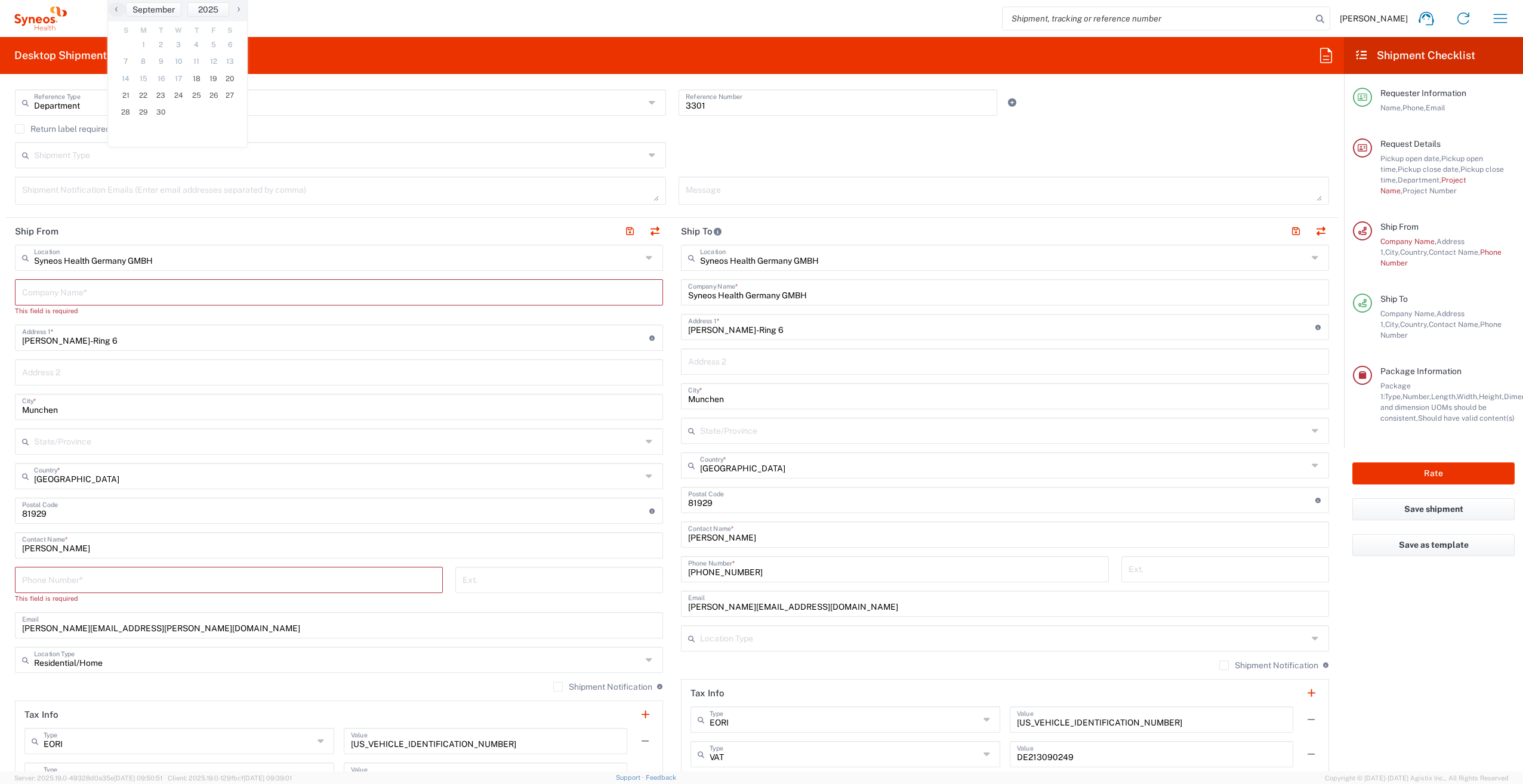
scroll to position [418, 0]
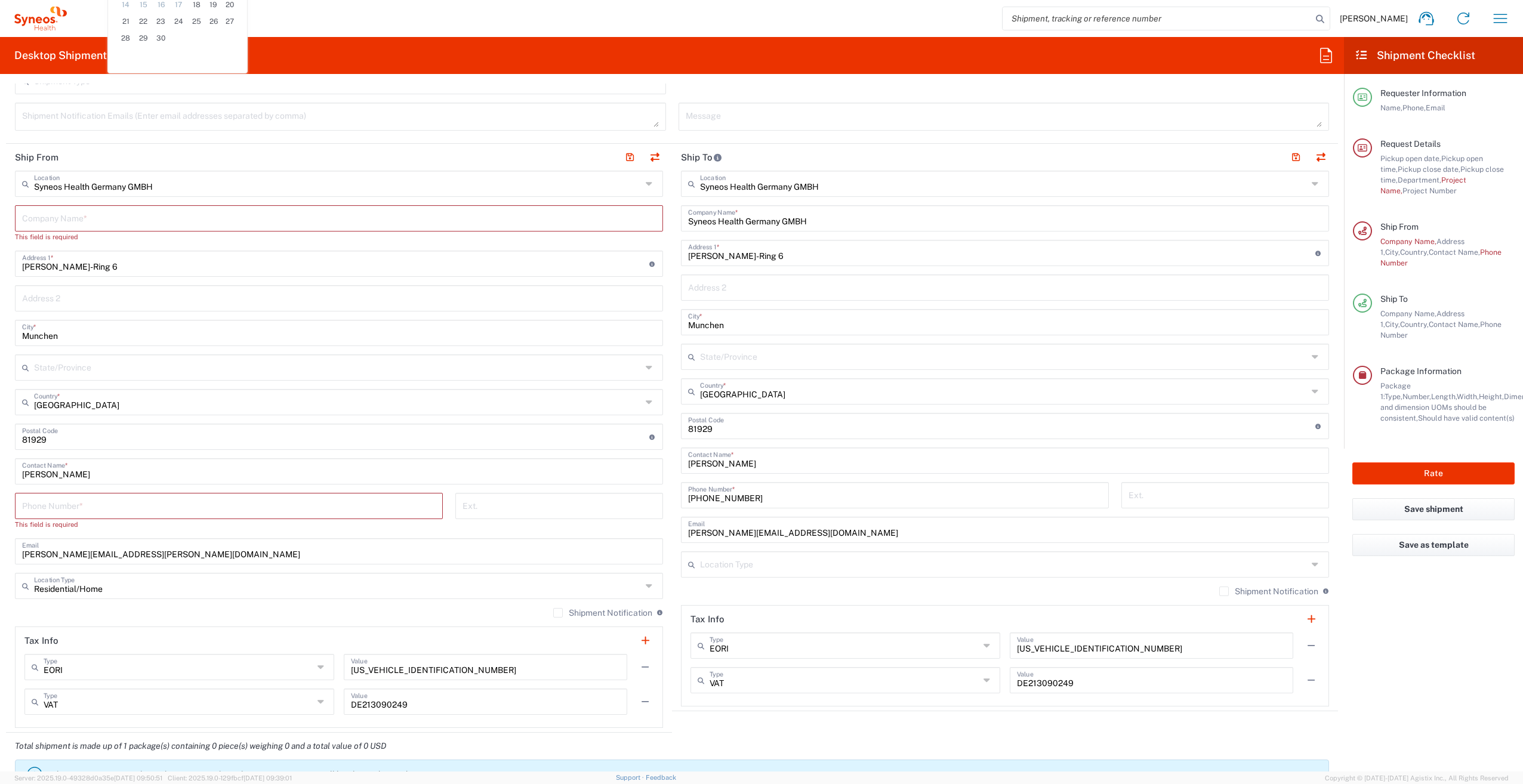
click at [148, 507] on input "tel" at bounding box center [229, 505] width 414 height 21
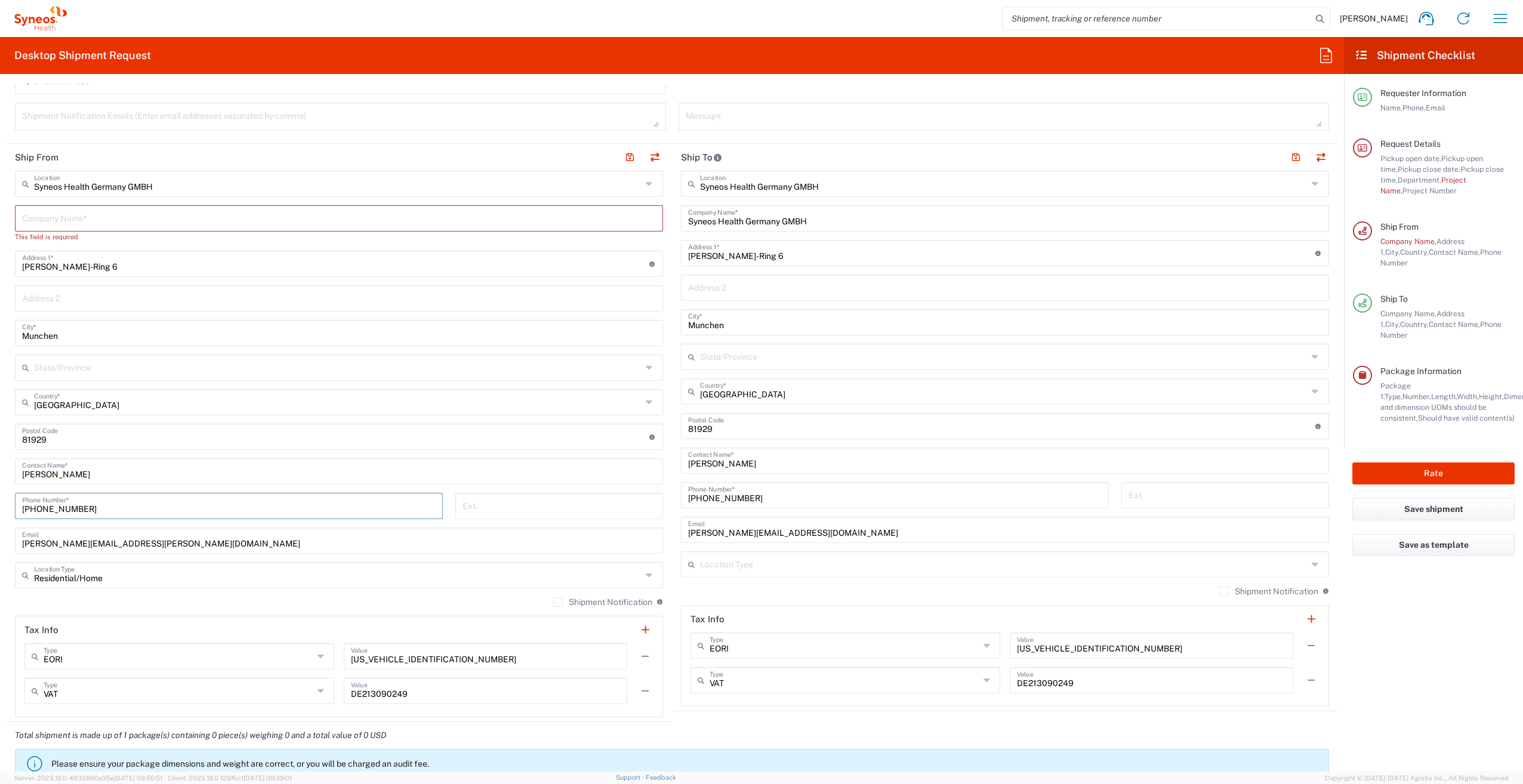
type input "[PHONE_NUMBER]"
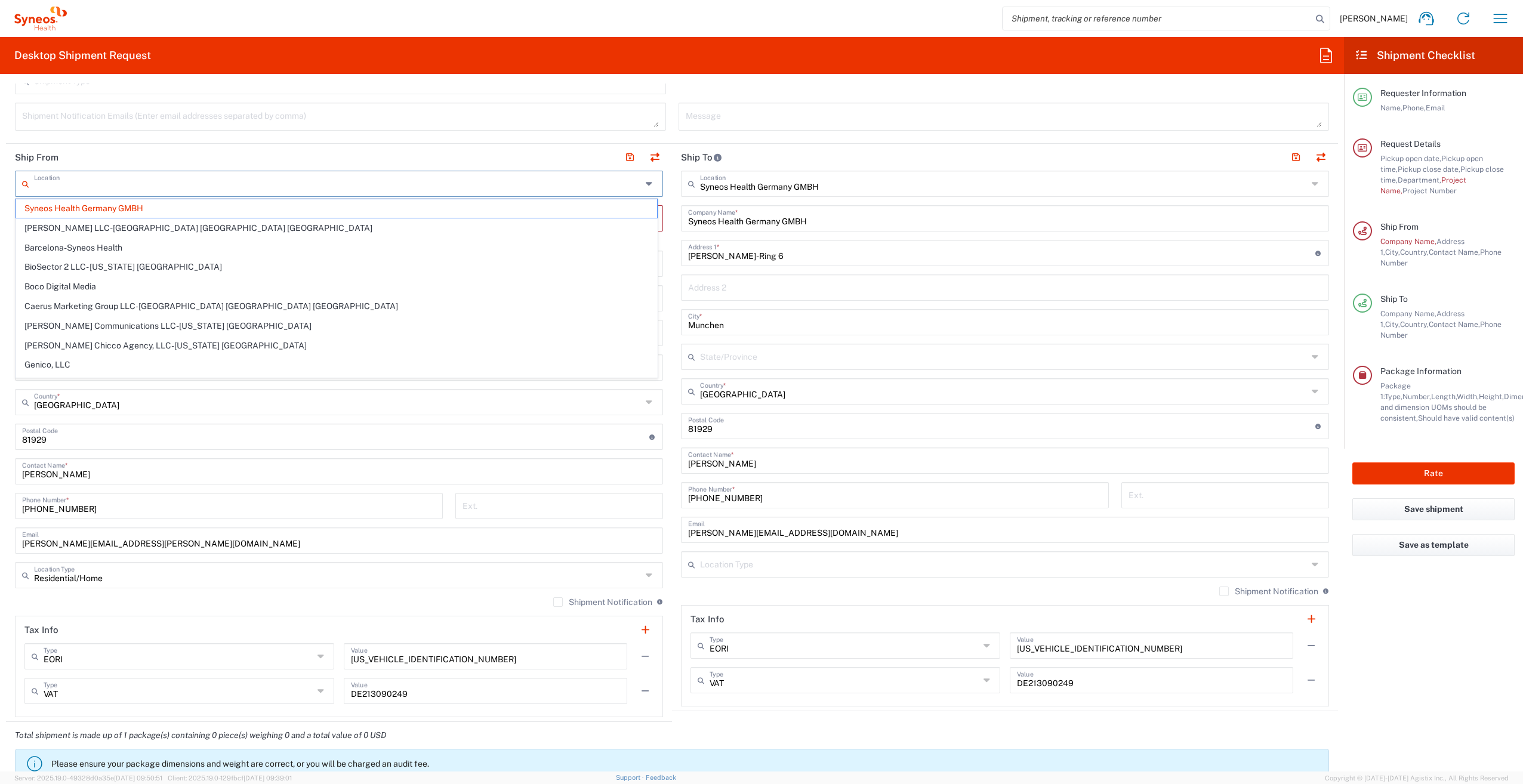
click at [165, 185] on input "text" at bounding box center [337, 183] width 608 height 21
drag, startPoint x: 0, startPoint y: 420, endPoint x: 25, endPoint y: 395, distance: 35.4
click at [1, 419] on form "Requester Information [PERSON_NAME] Name * [PHONE_NUMBER] Phone * [EMAIL_ADDRES…" at bounding box center [672, 427] width 1344 height 688
type input "Syneos Health Germany GMBH"
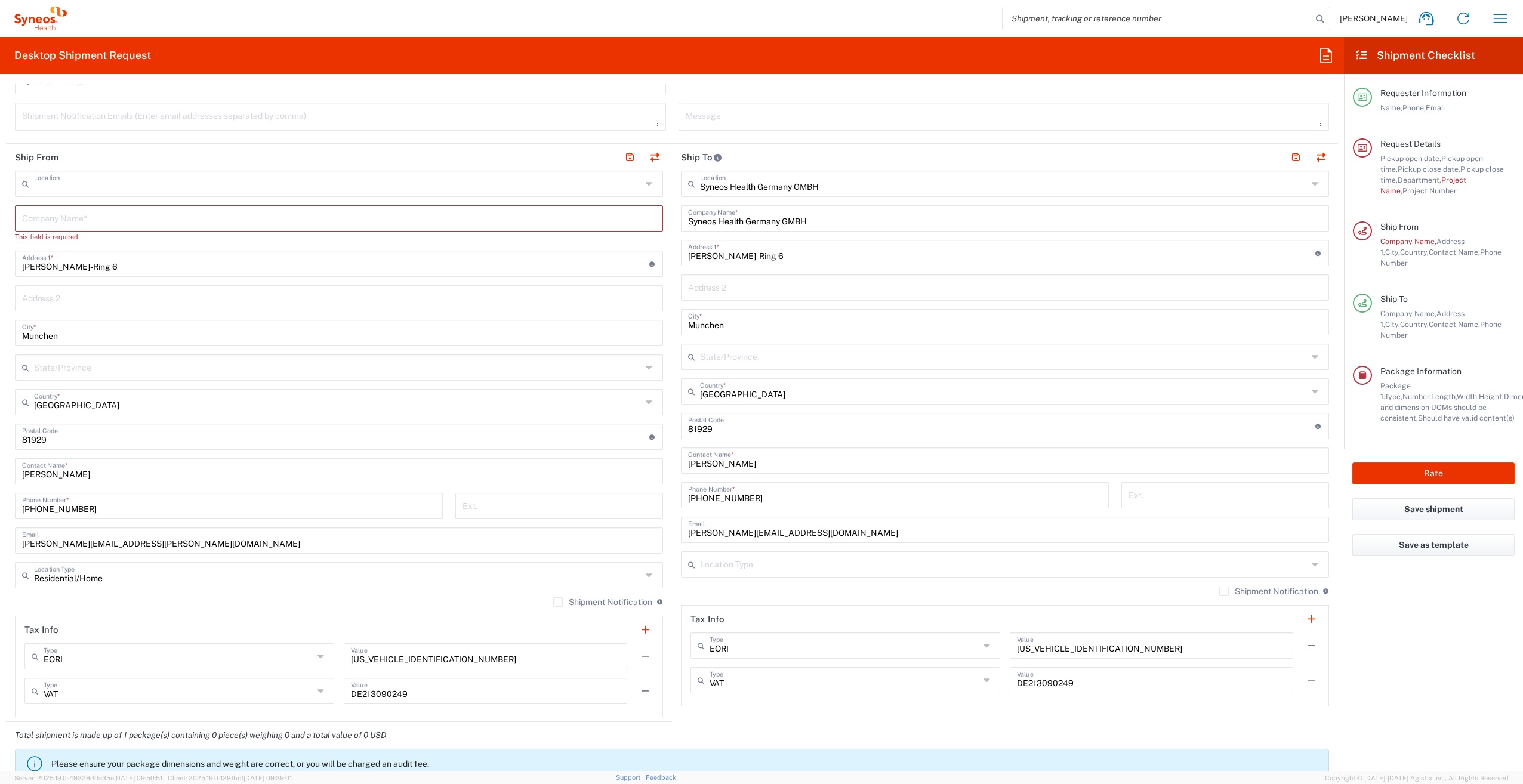
click at [234, 180] on input "text" at bounding box center [337, 183] width 608 height 21
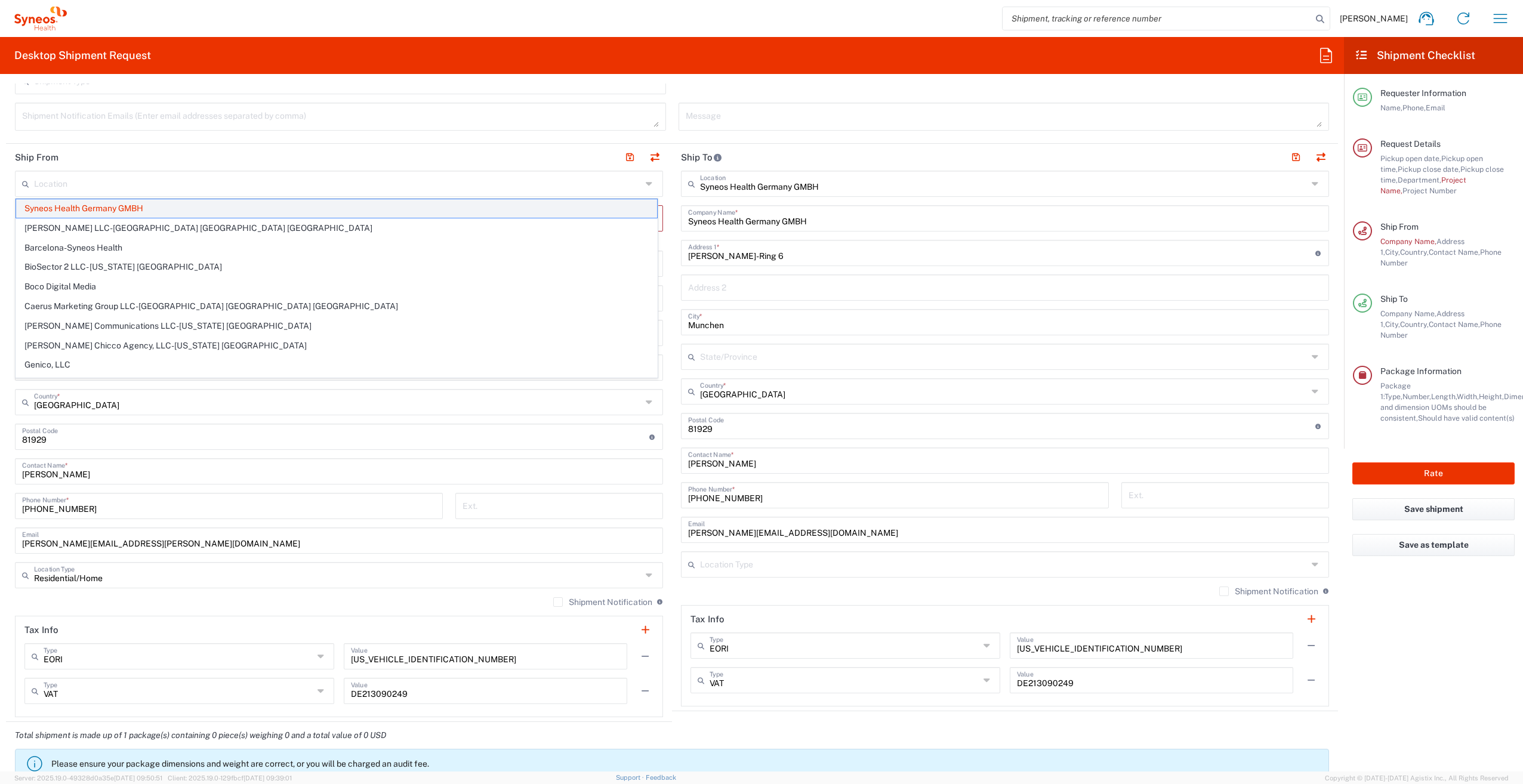
drag, startPoint x: 587, startPoint y: 206, endPoint x: 550, endPoint y: 211, distance: 37.3
click at [550, 211] on span "Syneos Health Germany GMBH" at bounding box center [337, 208] width 641 height 18
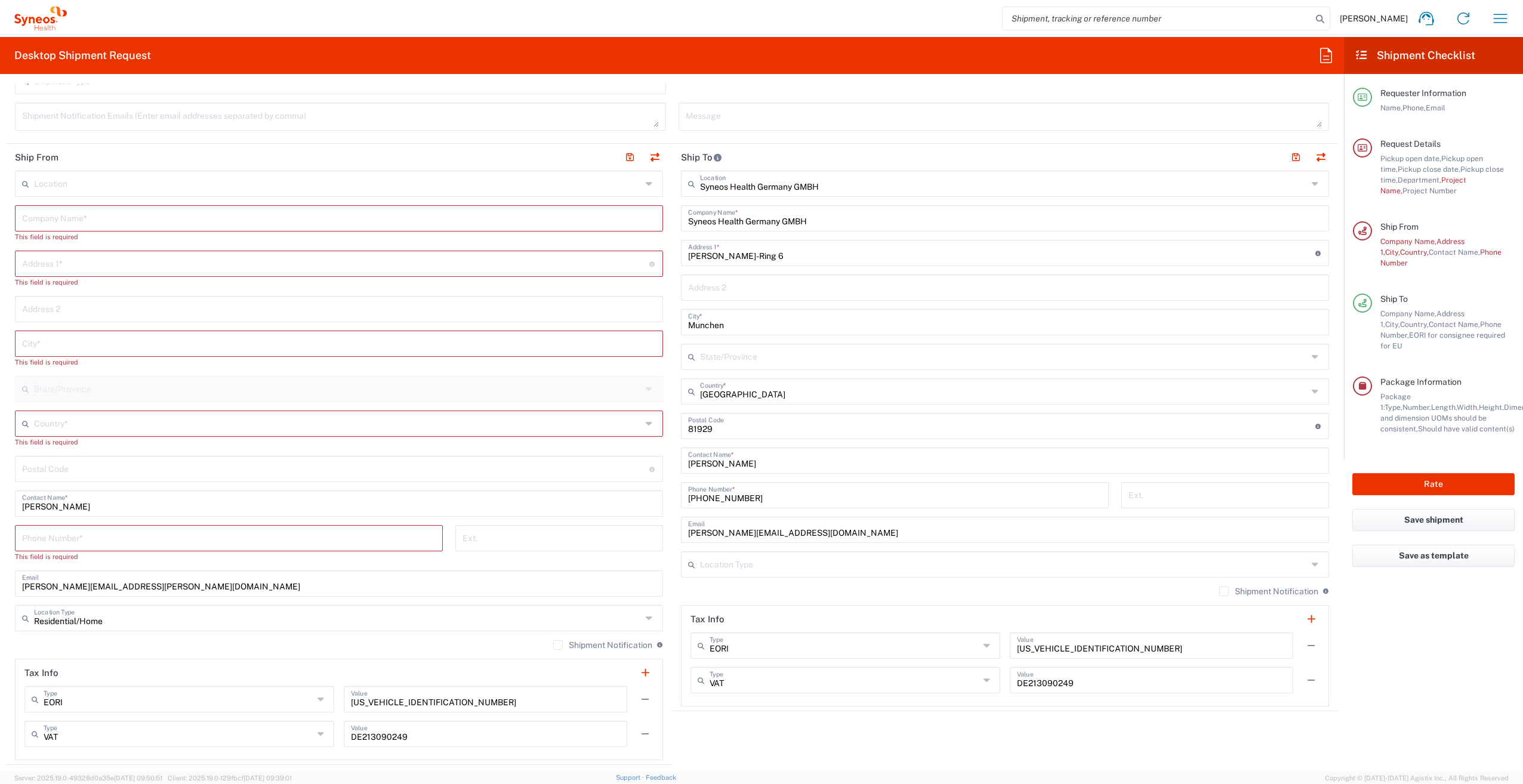
drag, startPoint x: 652, startPoint y: 212, endPoint x: 652, endPoint y: 222, distance: 10.0
click at [652, 222] on div "Company Name *" at bounding box center [339, 218] width 648 height 26
click at [134, 221] on input "text" at bounding box center [339, 217] width 634 height 21
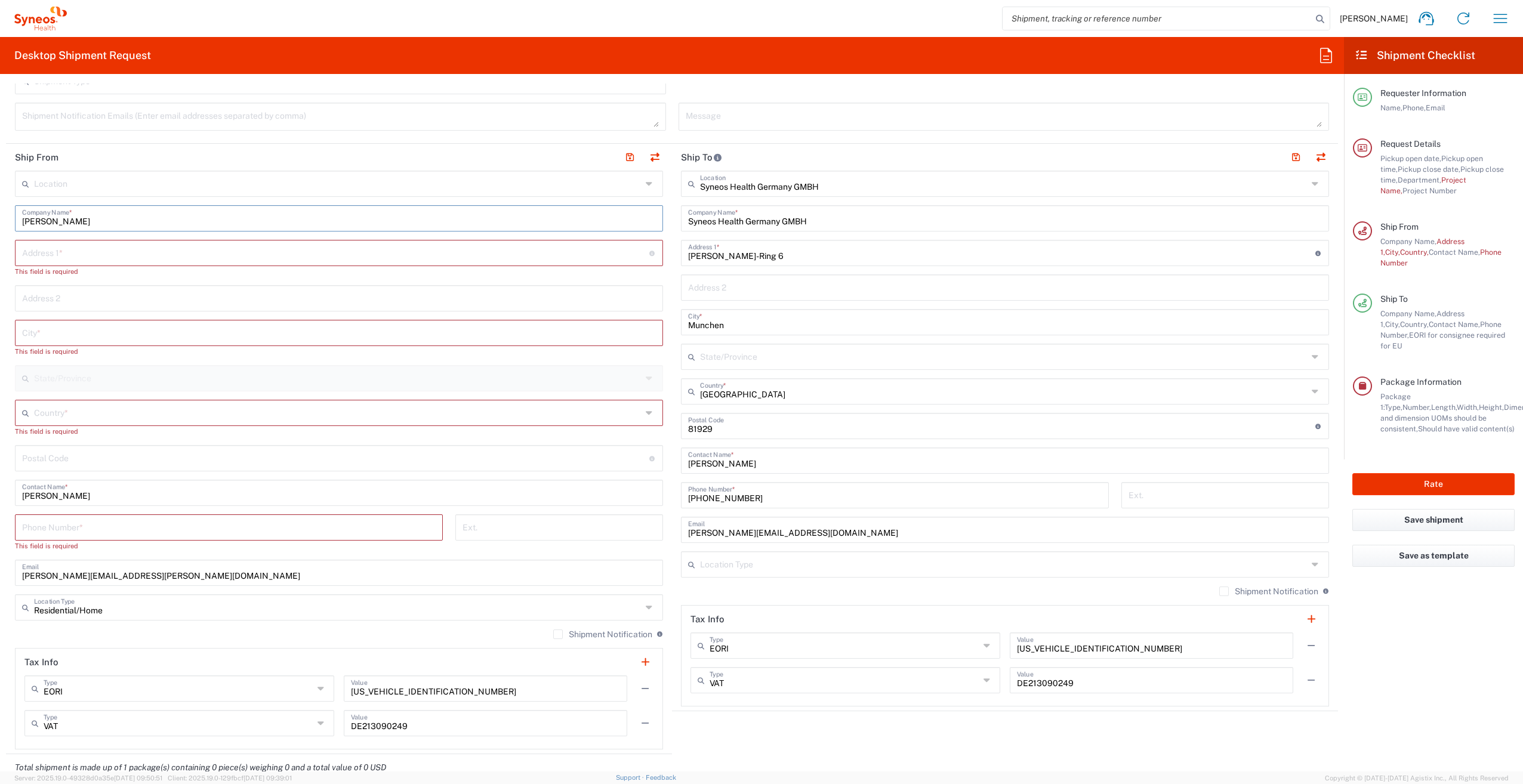
type input "[PERSON_NAME]"
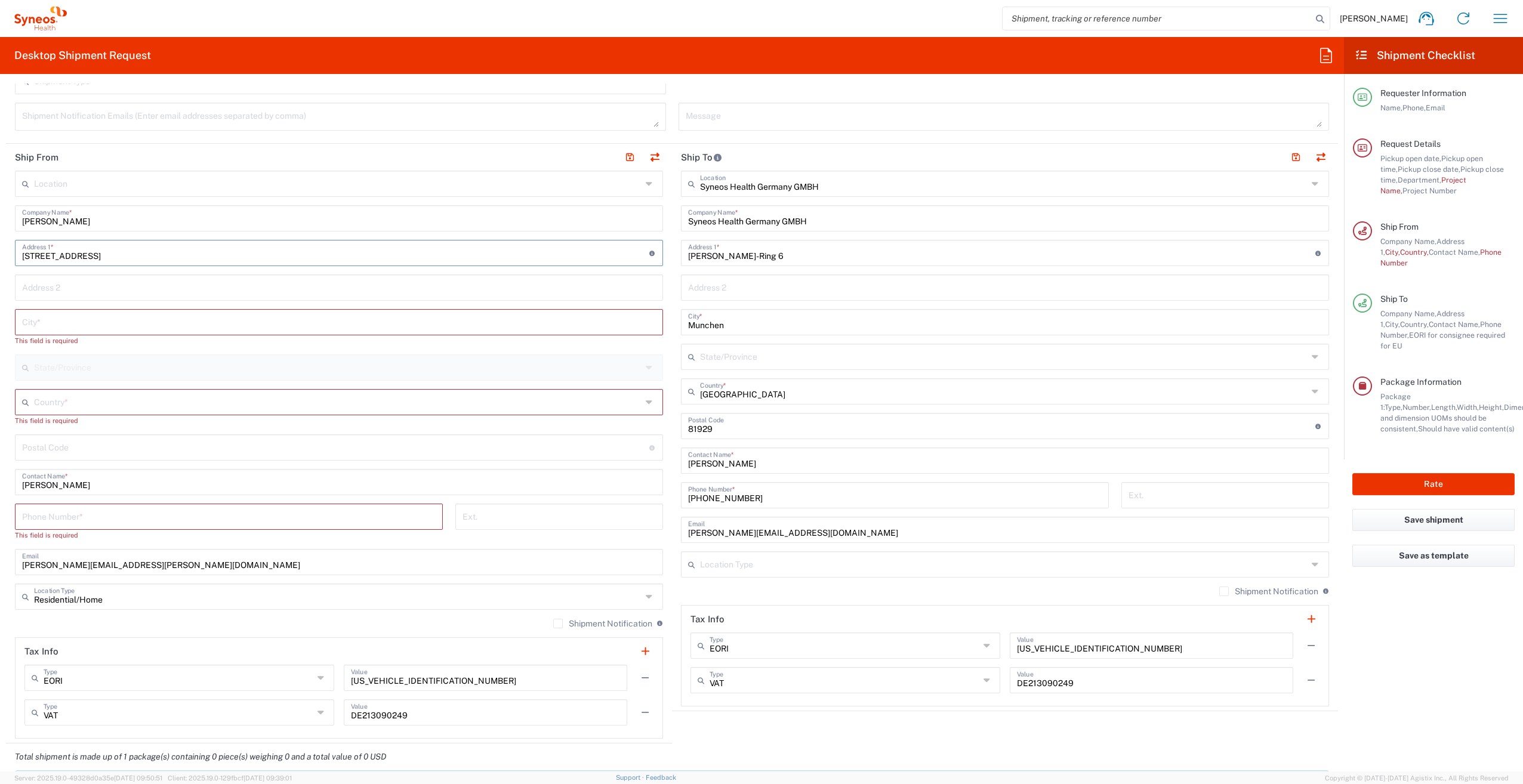
type input "[STREET_ADDRESS]"
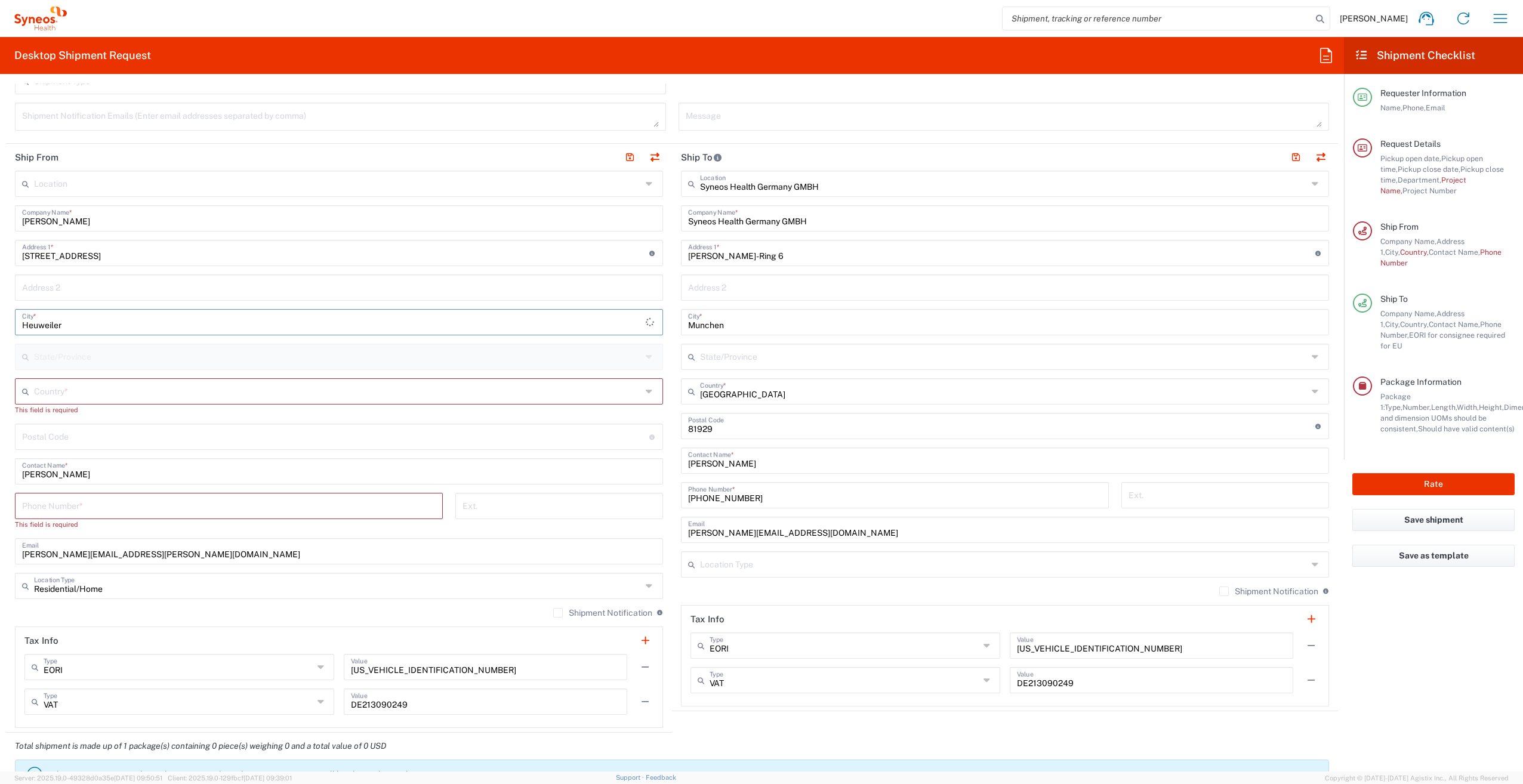
type input "Heuweiler"
click at [93, 394] on input "text" at bounding box center [337, 391] width 608 height 21
drag, startPoint x: 32, startPoint y: 418, endPoint x: 34, endPoint y: 440, distance: 22.1
click at [32, 418] on span "[GEOGRAPHIC_DATA]" at bounding box center [337, 416] width 641 height 18
type input "[GEOGRAPHIC_DATA]"
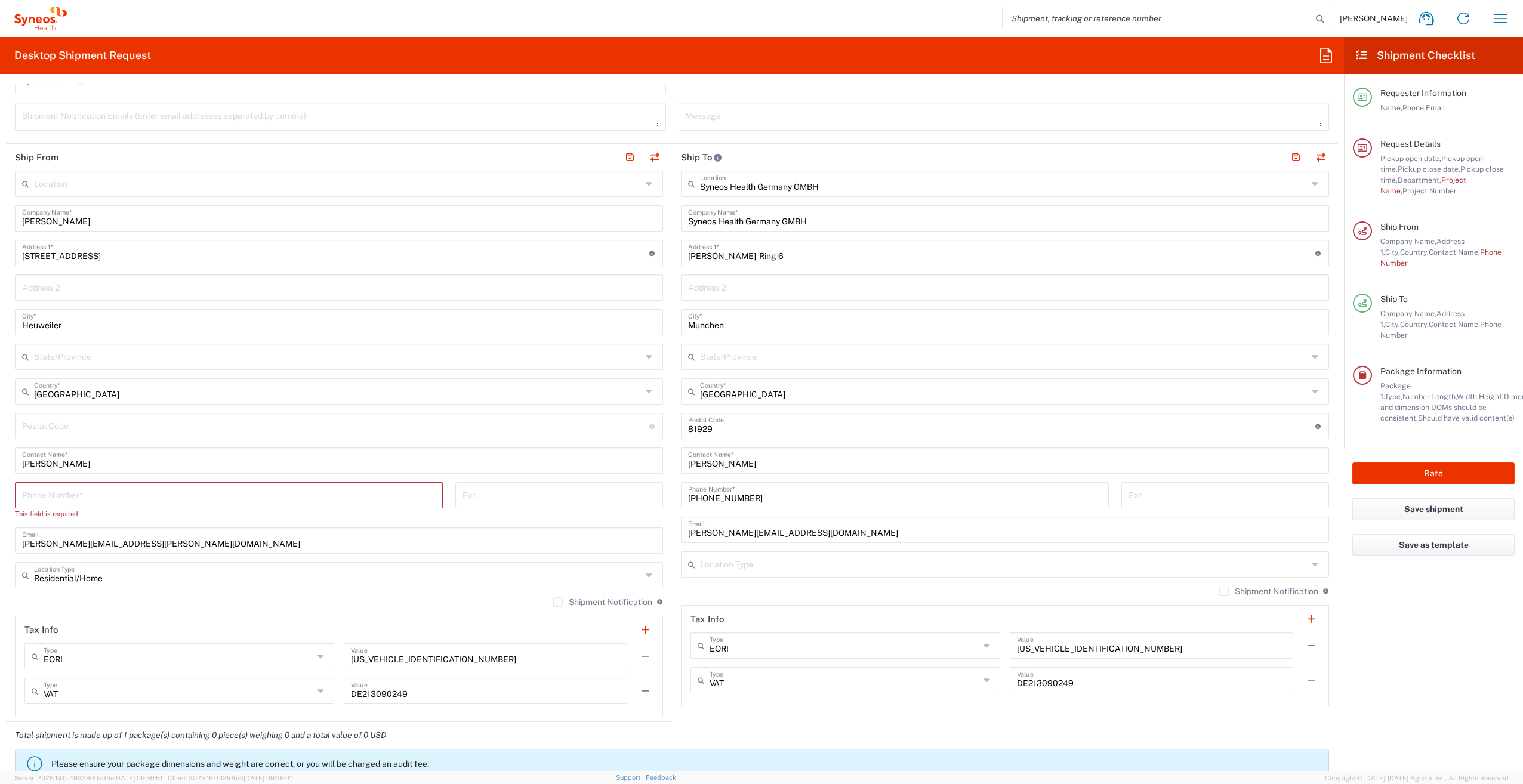
click at [43, 425] on input "undefined" at bounding box center [335, 425] width 627 height 21
type input "79194"
click at [62, 494] on input "tel" at bounding box center [229, 494] width 414 height 21
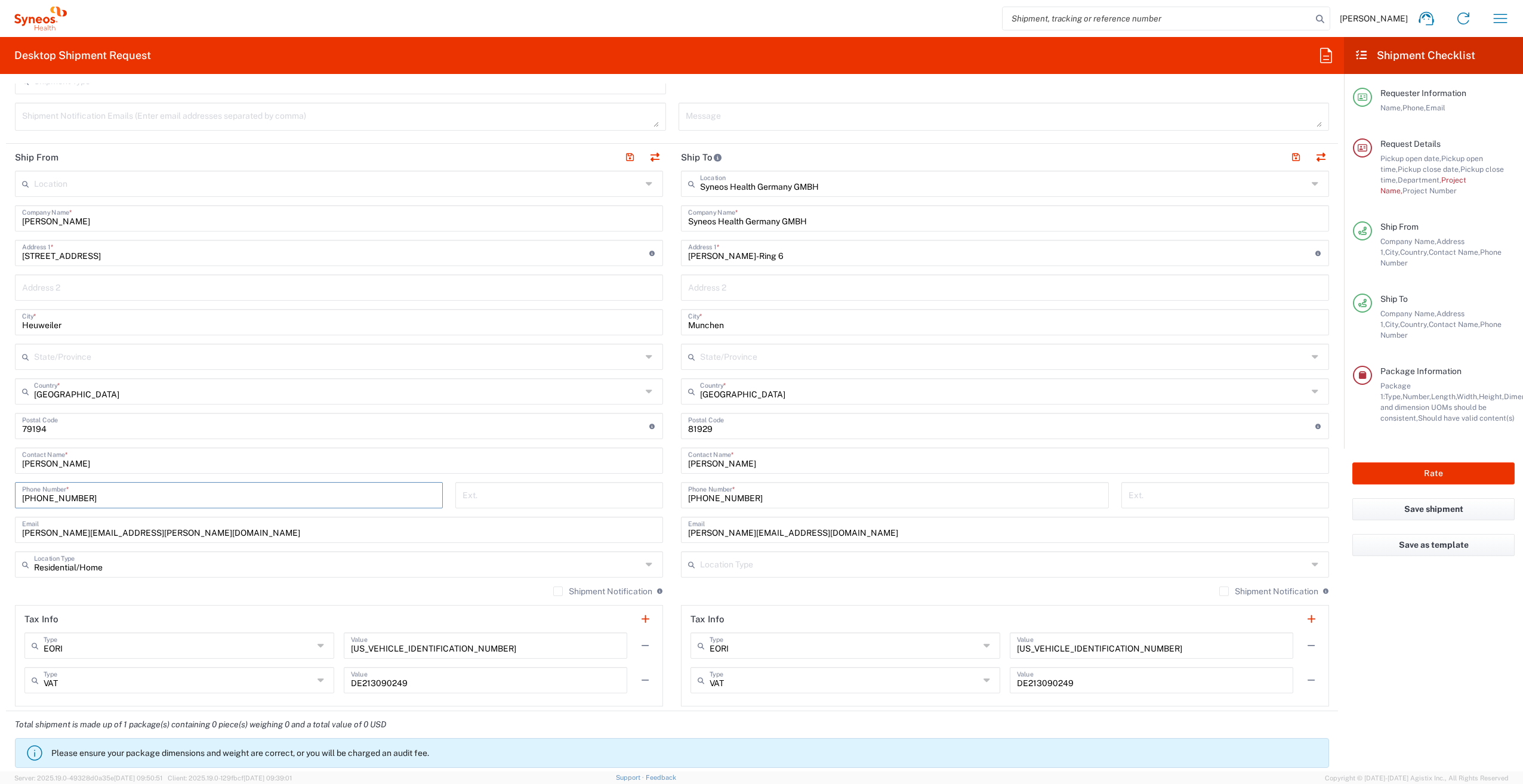
type input "[PHONE_NUMBER]"
click at [114, 459] on input "[PERSON_NAME]" at bounding box center [339, 460] width 634 height 21
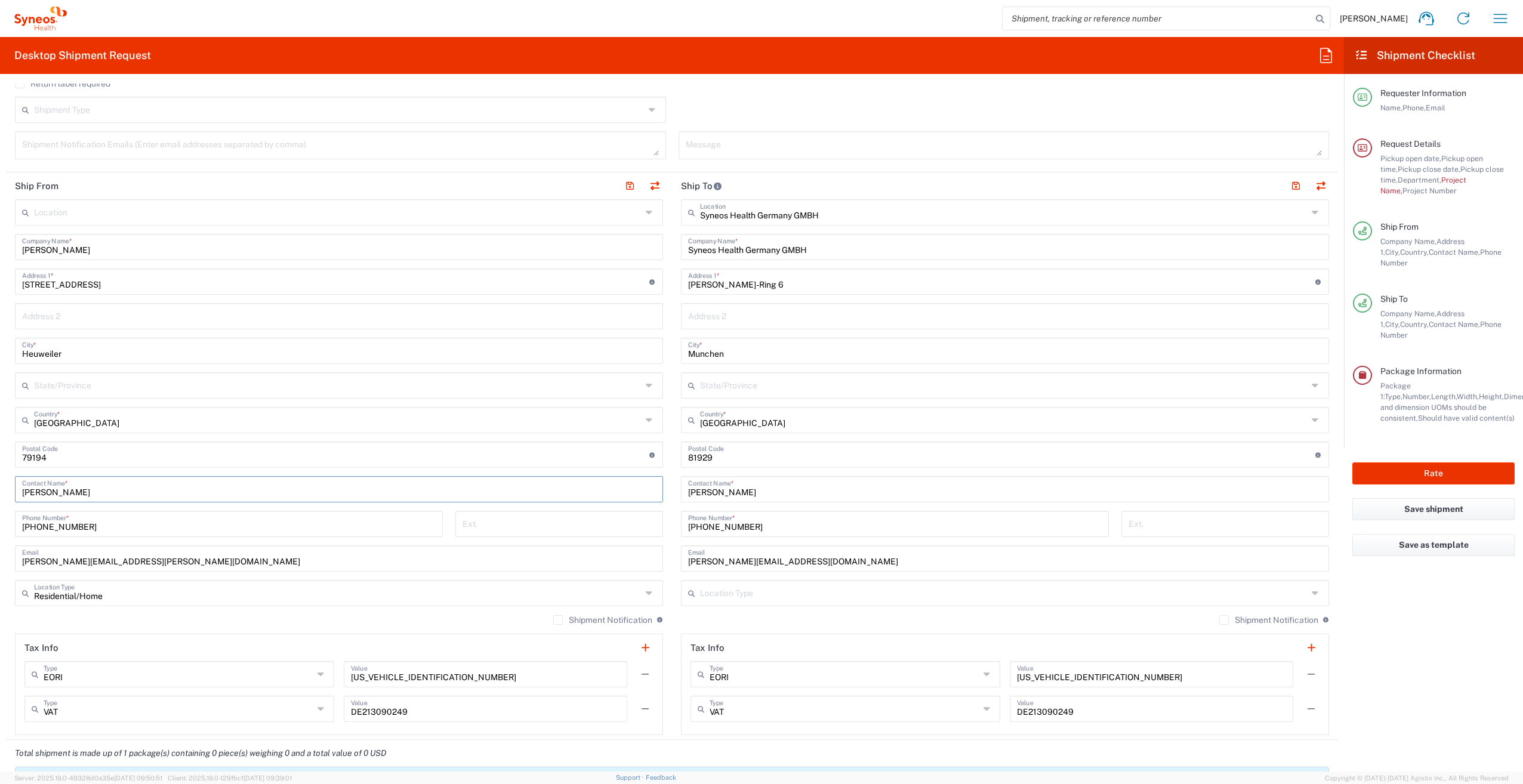
scroll to position [358, 0]
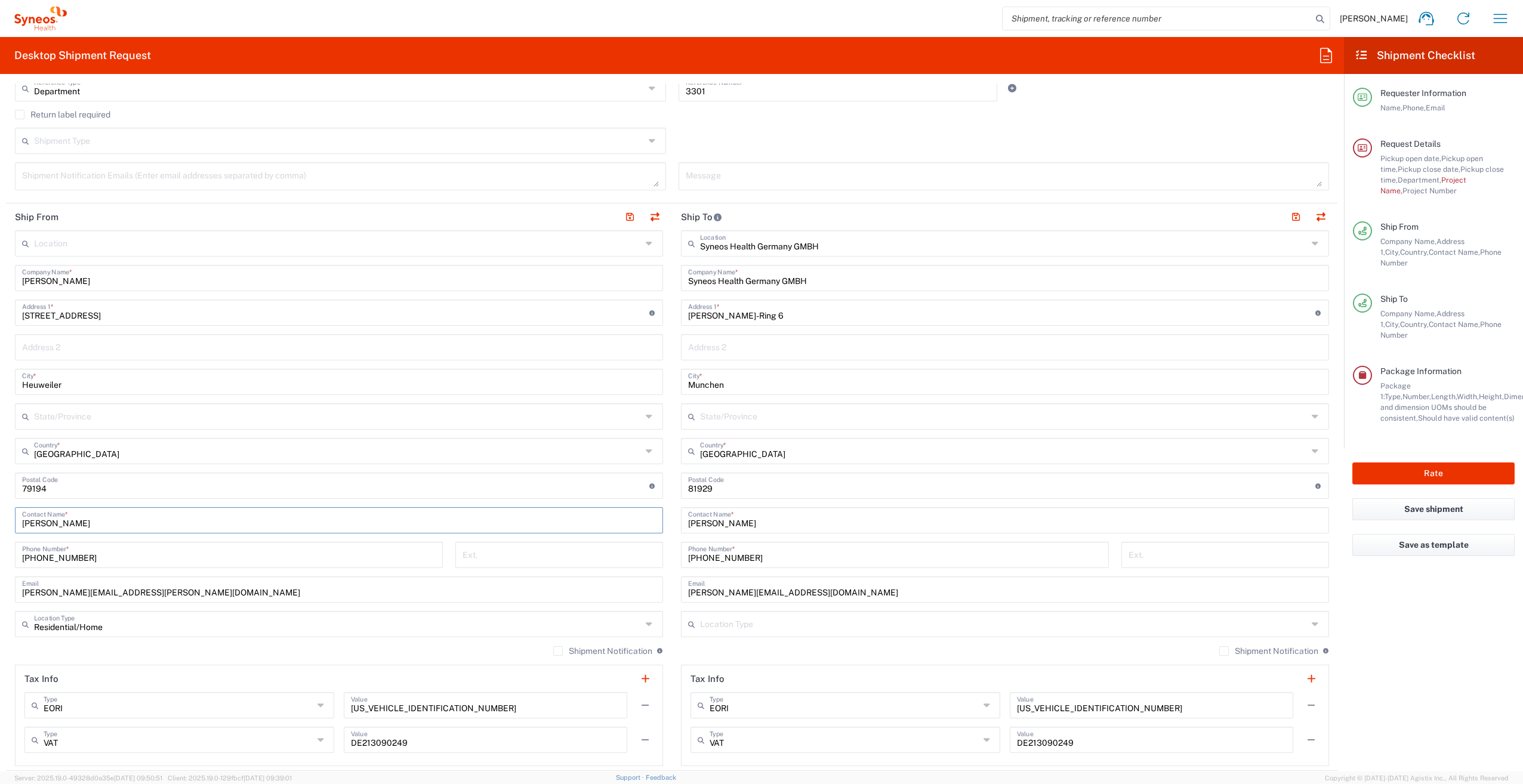
click at [133, 279] on input "[PERSON_NAME]" at bounding box center [339, 277] width 634 height 21
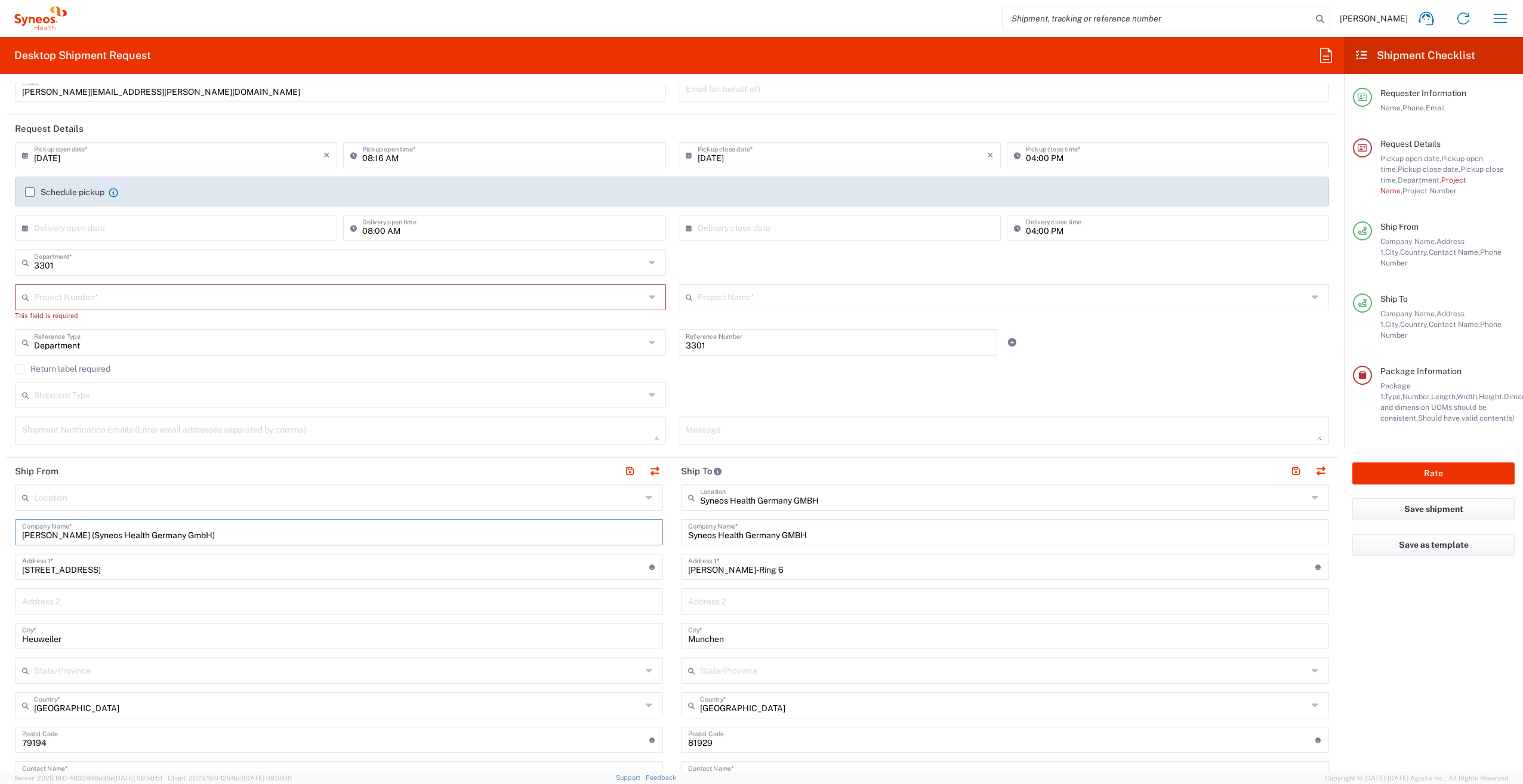
scroll to position [0, 0]
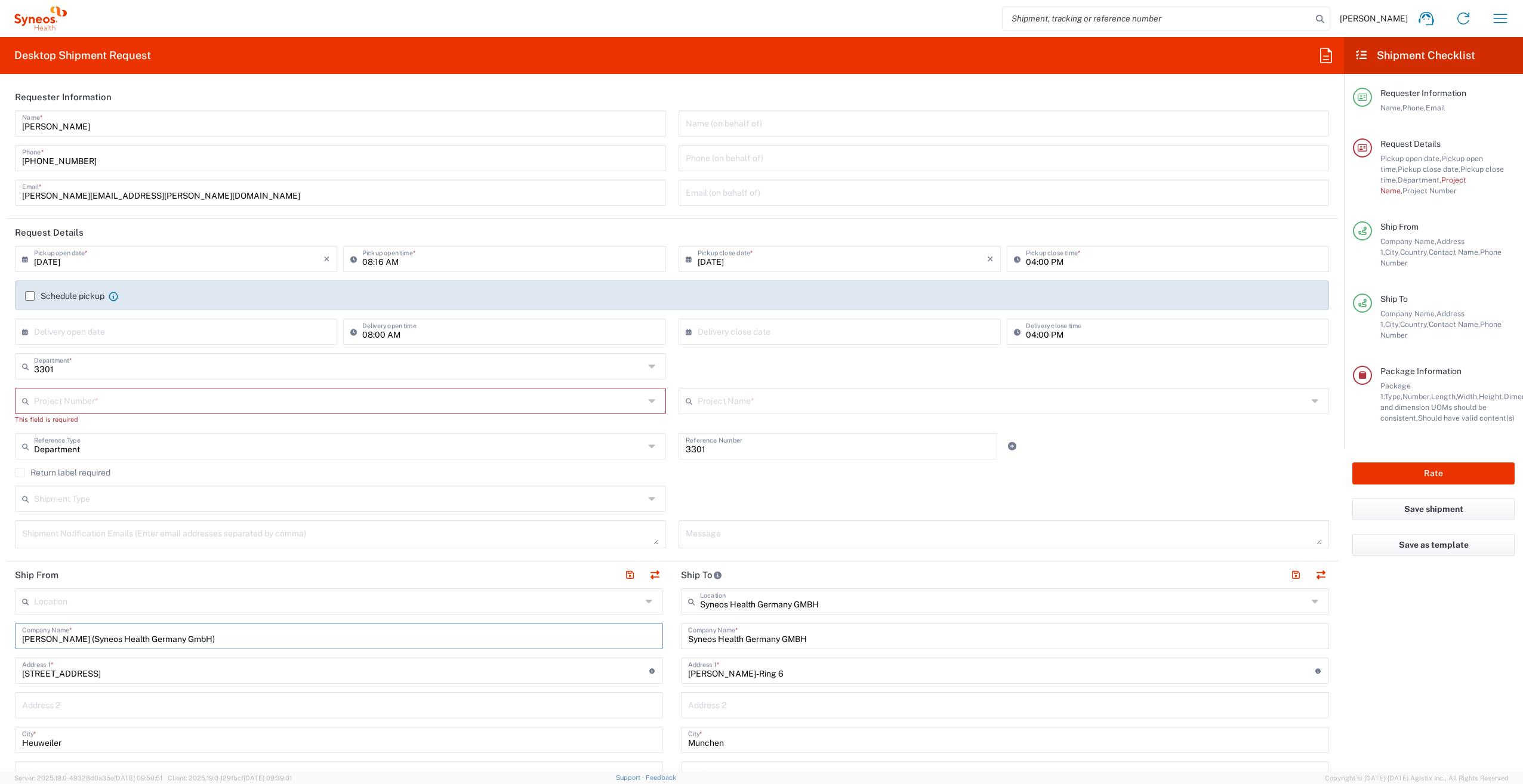
type input "[PERSON_NAME] (Syneos Health Germany GmbH)"
click at [410, 262] on input "08:16 AM" at bounding box center [510, 258] width 296 height 21
click at [371, 259] on input "0230pm:16 AM" at bounding box center [510, 258] width 296 height 21
click at [443, 264] on input "0230pm:16 AM" at bounding box center [510, 258] width 296 height 21
click at [370, 262] on input "6 AM" at bounding box center [510, 258] width 296 height 21
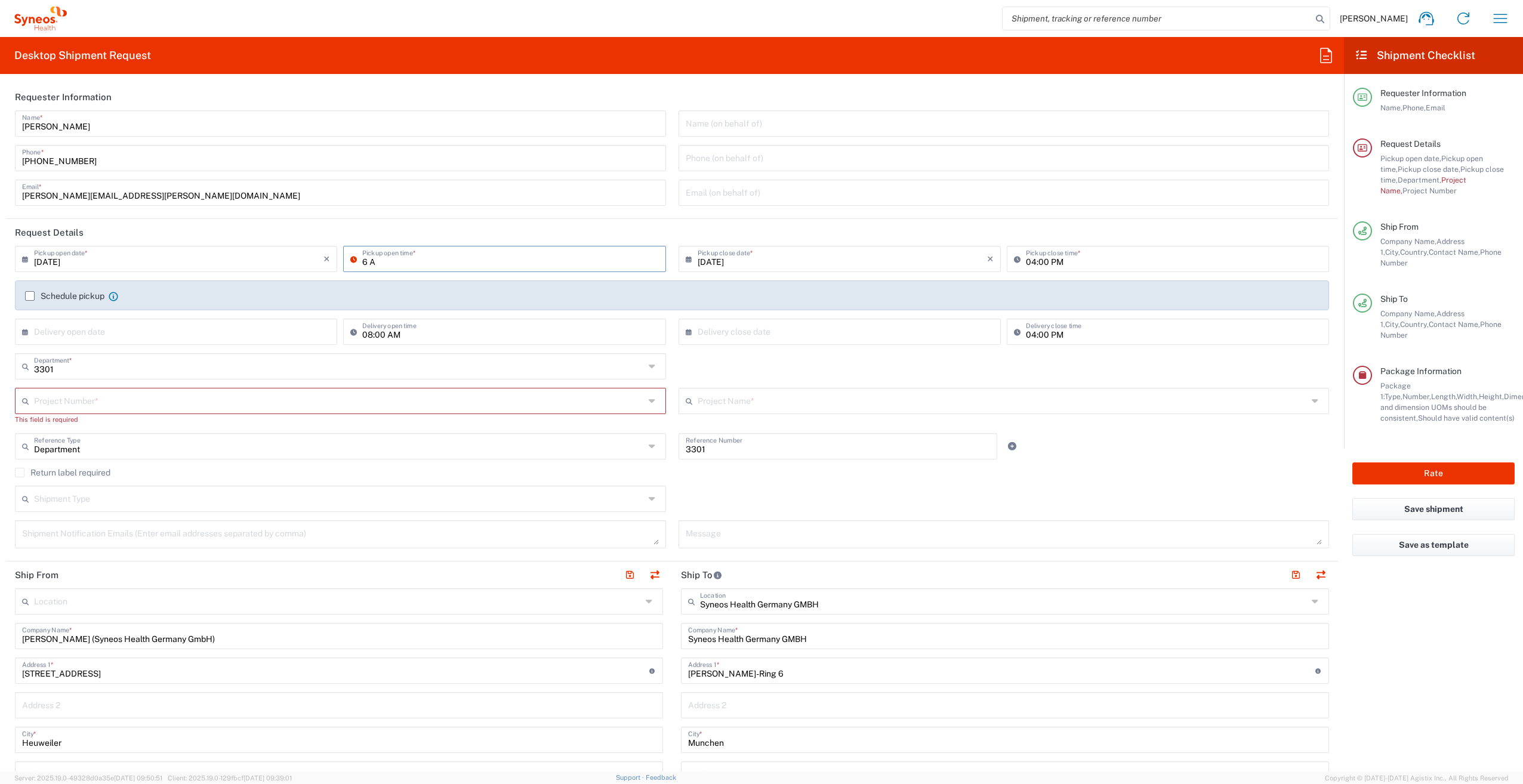
click at [384, 262] on input "6 A" at bounding box center [510, 258] width 296 height 21
type input "6"
type input "02:30pm"
click at [762, 258] on input "[DATE]" at bounding box center [843, 258] width 290 height 21
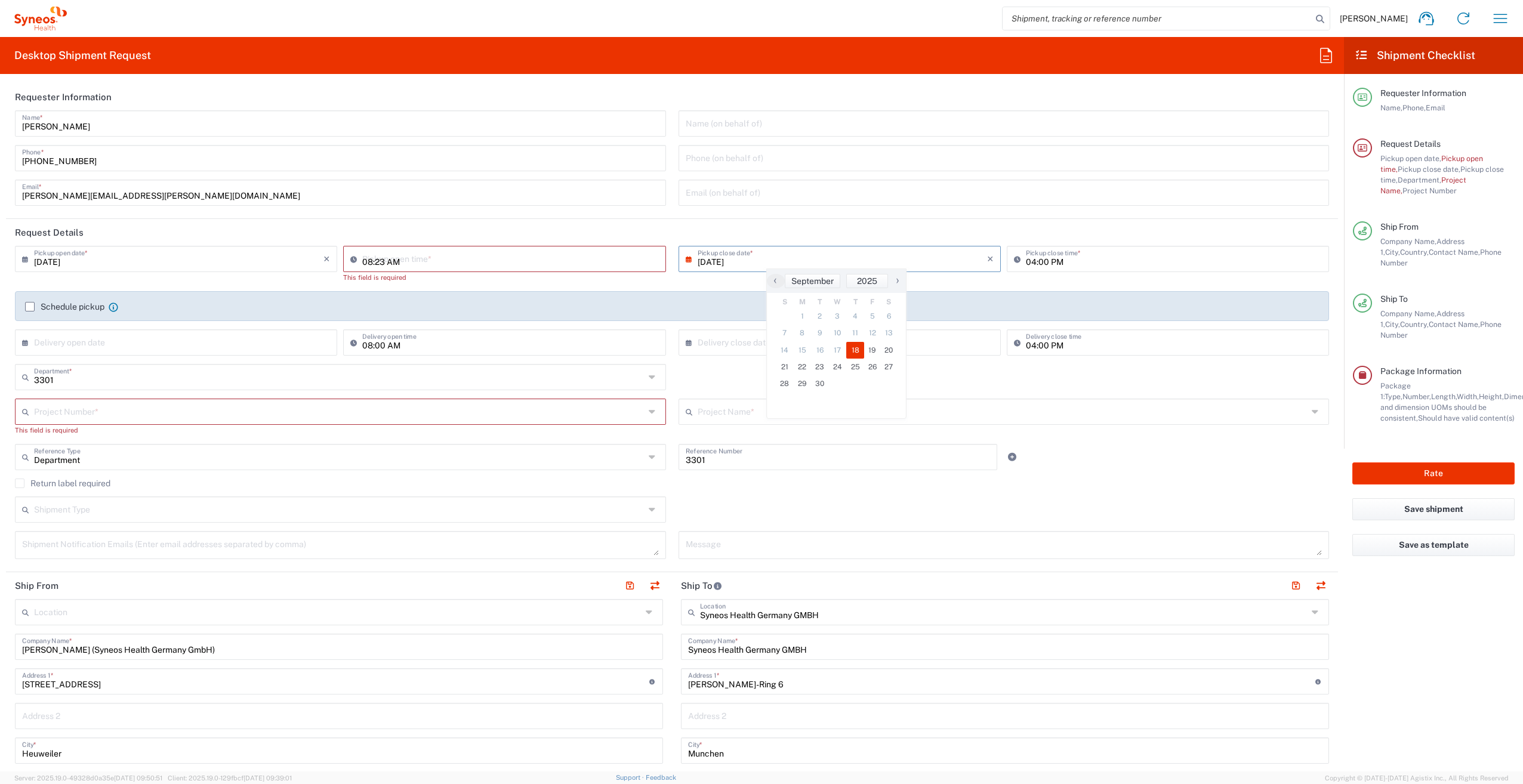
click at [490, 259] on input "08:23 AM" at bounding box center [510, 258] width 296 height 21
type input "02:30 PM"
click at [1059, 259] on input "04:00 PM" at bounding box center [1174, 258] width 296 height 21
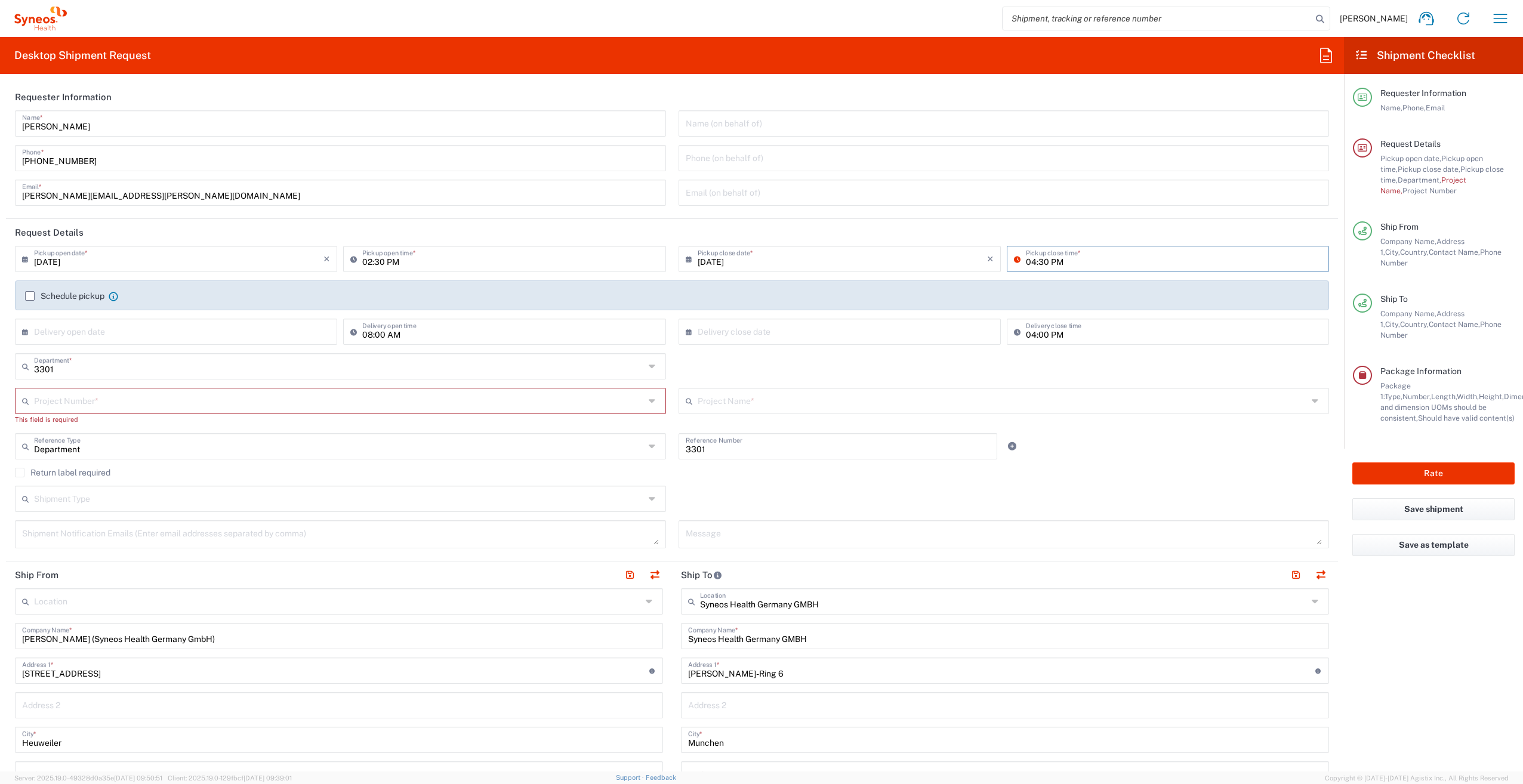
click at [1059, 263] on input "04:30 PM" at bounding box center [1174, 258] width 296 height 21
type input "04:30 PM"
click at [1054, 334] on input "04:00 PM" at bounding box center [1174, 331] width 296 height 21
click at [134, 323] on input "text" at bounding box center [178, 331] width 290 height 21
click at [211, 421] on span "19" at bounding box center [214, 422] width 17 height 17
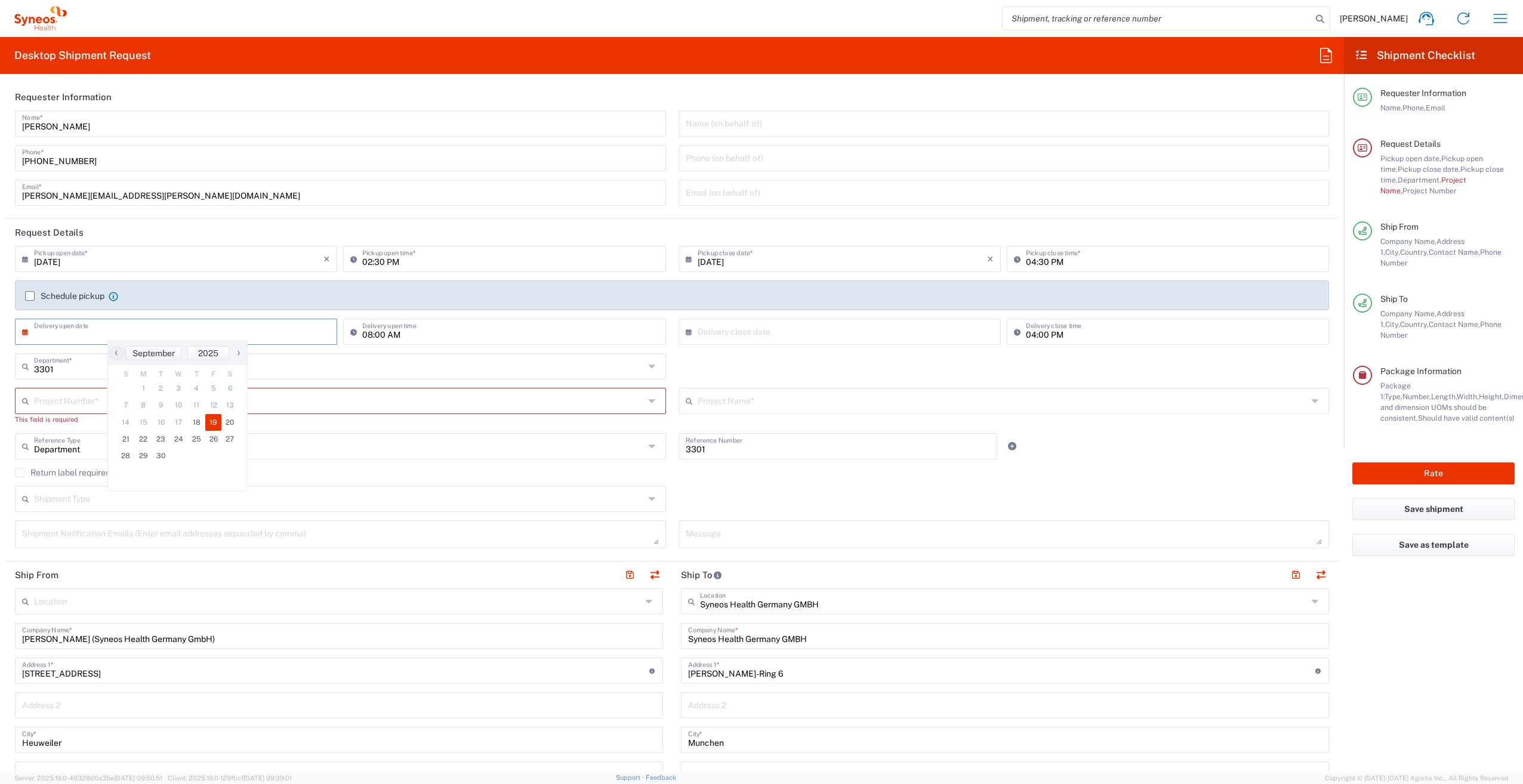
type input "[DATE]"
click at [405, 334] on input "08:00 AM" at bounding box center [510, 331] width 296 height 21
click at [378, 333] on input "08:00 AM" at bounding box center [510, 331] width 296 height 21
click at [374, 335] on input "08:30 AM" at bounding box center [510, 331] width 296 height 21
click at [366, 331] on input "08:30 AM" at bounding box center [510, 331] width 296 height 21
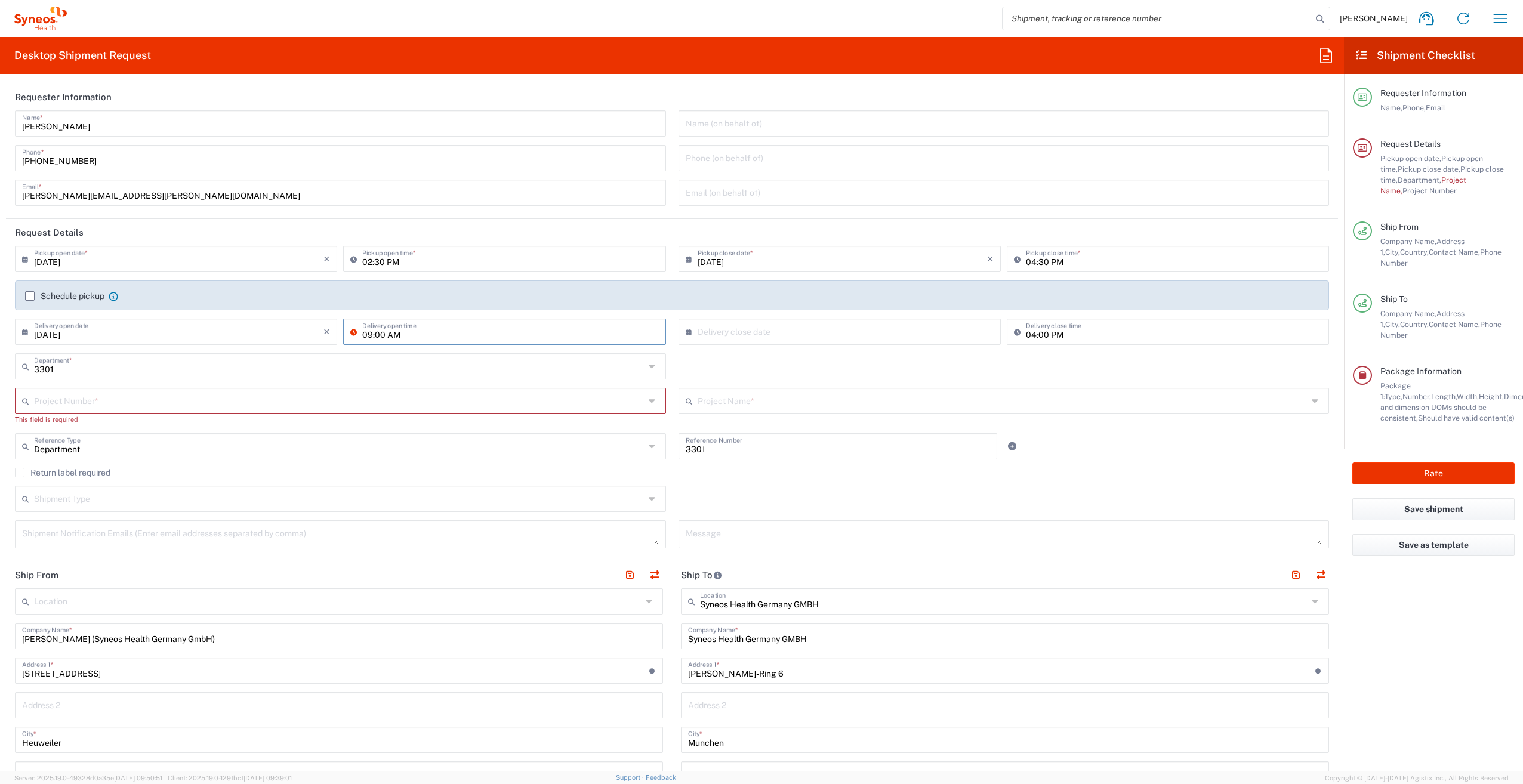
type input "09:00 AM"
click at [763, 332] on input "text" at bounding box center [843, 331] width 290 height 21
click at [834, 440] on span "24" at bounding box center [838, 439] width 18 height 17
type input "[DATE]"
click at [1040, 339] on input "04:00 PM" at bounding box center [1174, 331] width 296 height 21
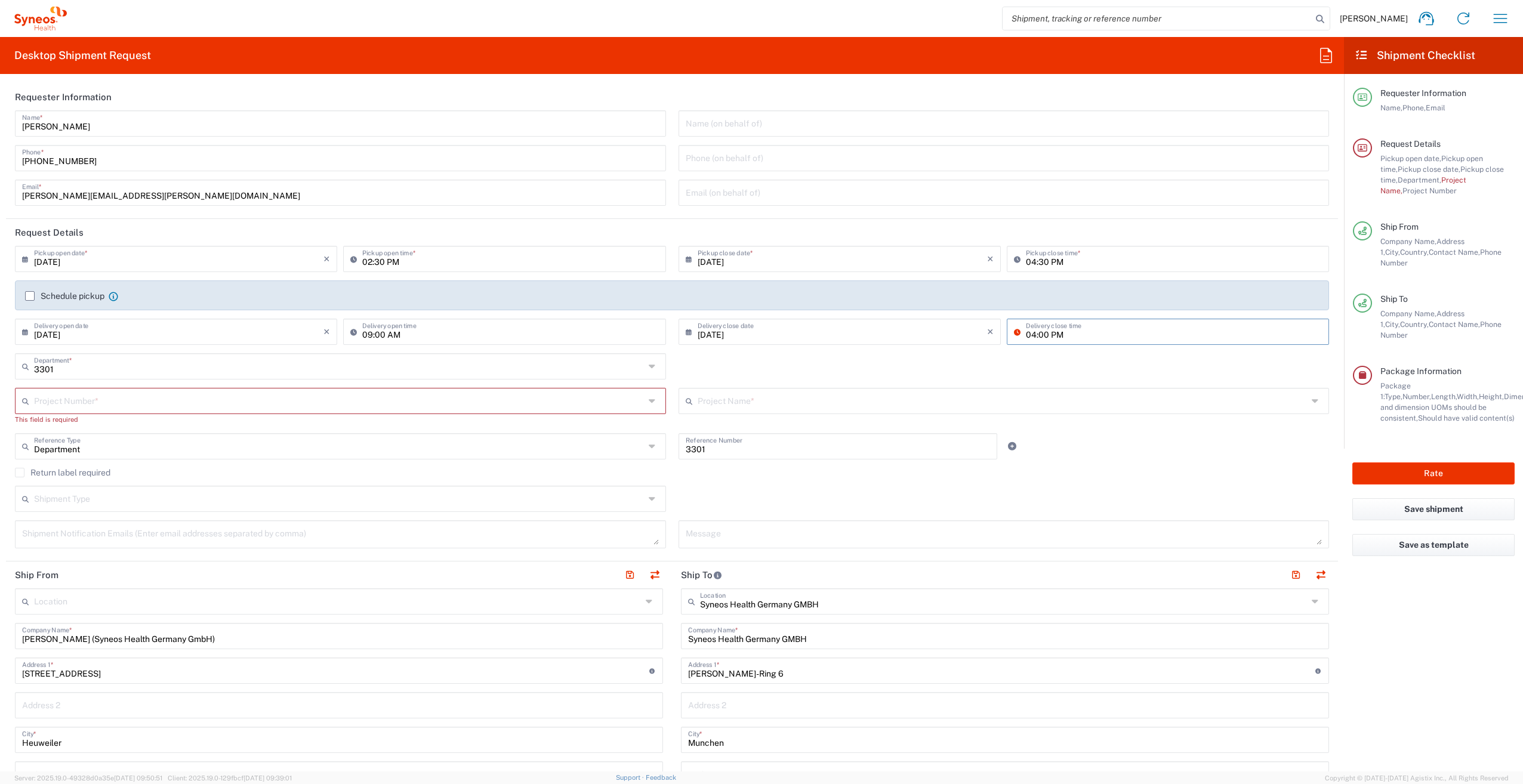
drag, startPoint x: 1079, startPoint y: 338, endPoint x: 611, endPoint y: 406, distance: 472.9
click at [1079, 338] on input "04:00 PM" at bounding box center [1174, 331] width 296 height 21
click at [887, 360] on div "3301 Department * 3301 3000 3100 3109 3110 3111 3112 3125 3130 3135 3136 3150 3…" at bounding box center [672, 370] width 1327 height 34
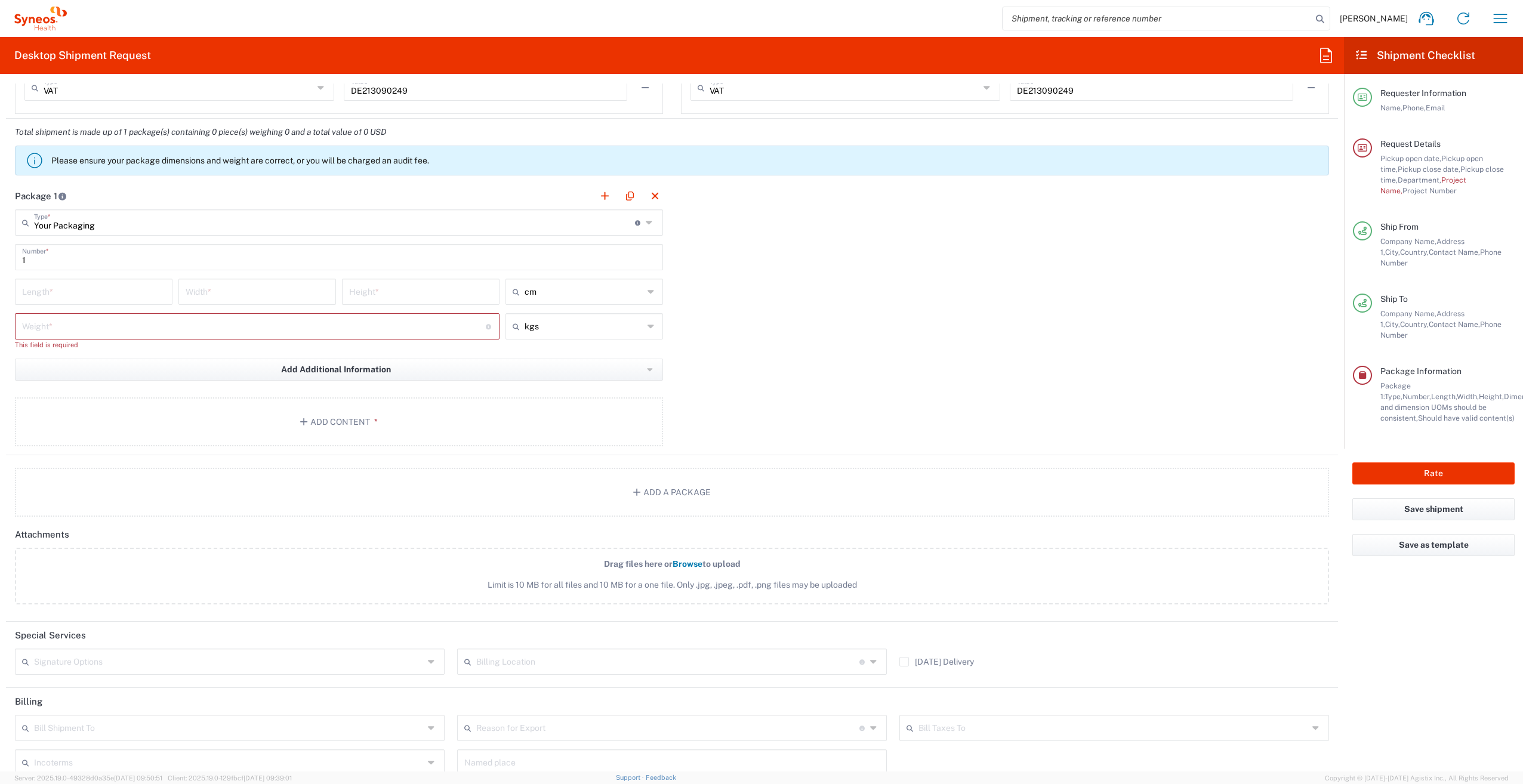
scroll to position [921, 0]
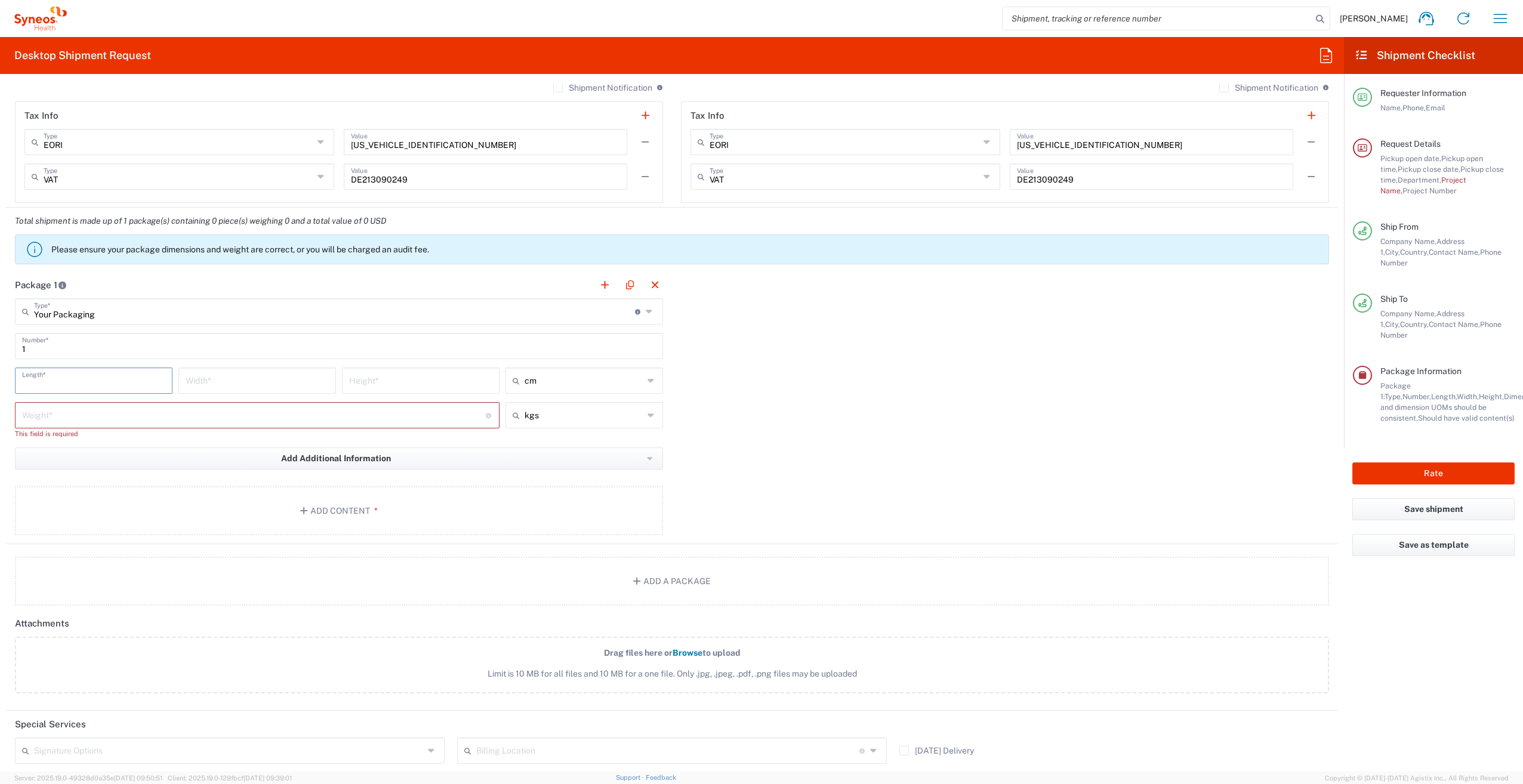
click at [70, 384] on input "number" at bounding box center [93, 380] width 143 height 21
type input "40"
type input "30"
type input "12"
click at [318, 411] on input "number" at bounding box center [253, 414] width 464 height 21
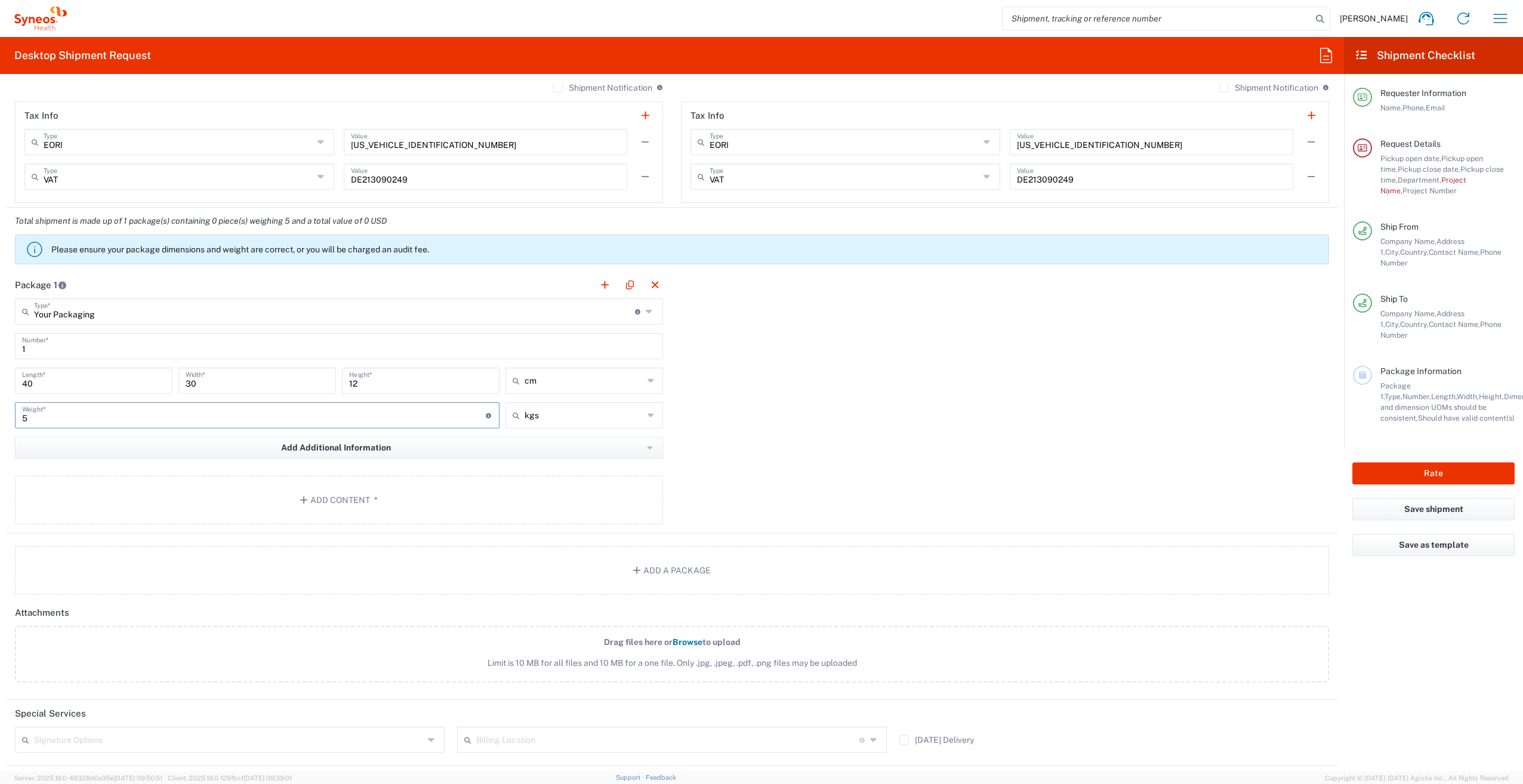
type input "5"
click at [1080, 437] on div "Package 1 Your Packaging Type * Material used to package goods Envelope Large B…" at bounding box center [672, 402] width 1332 height 262
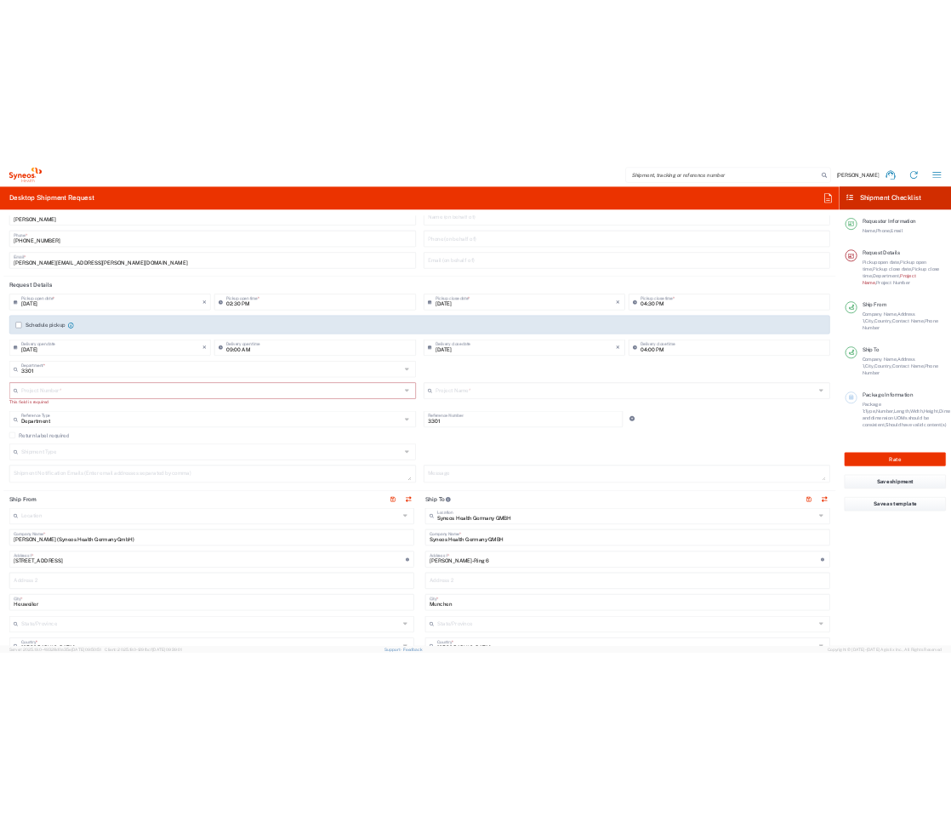
scroll to position [0, 0]
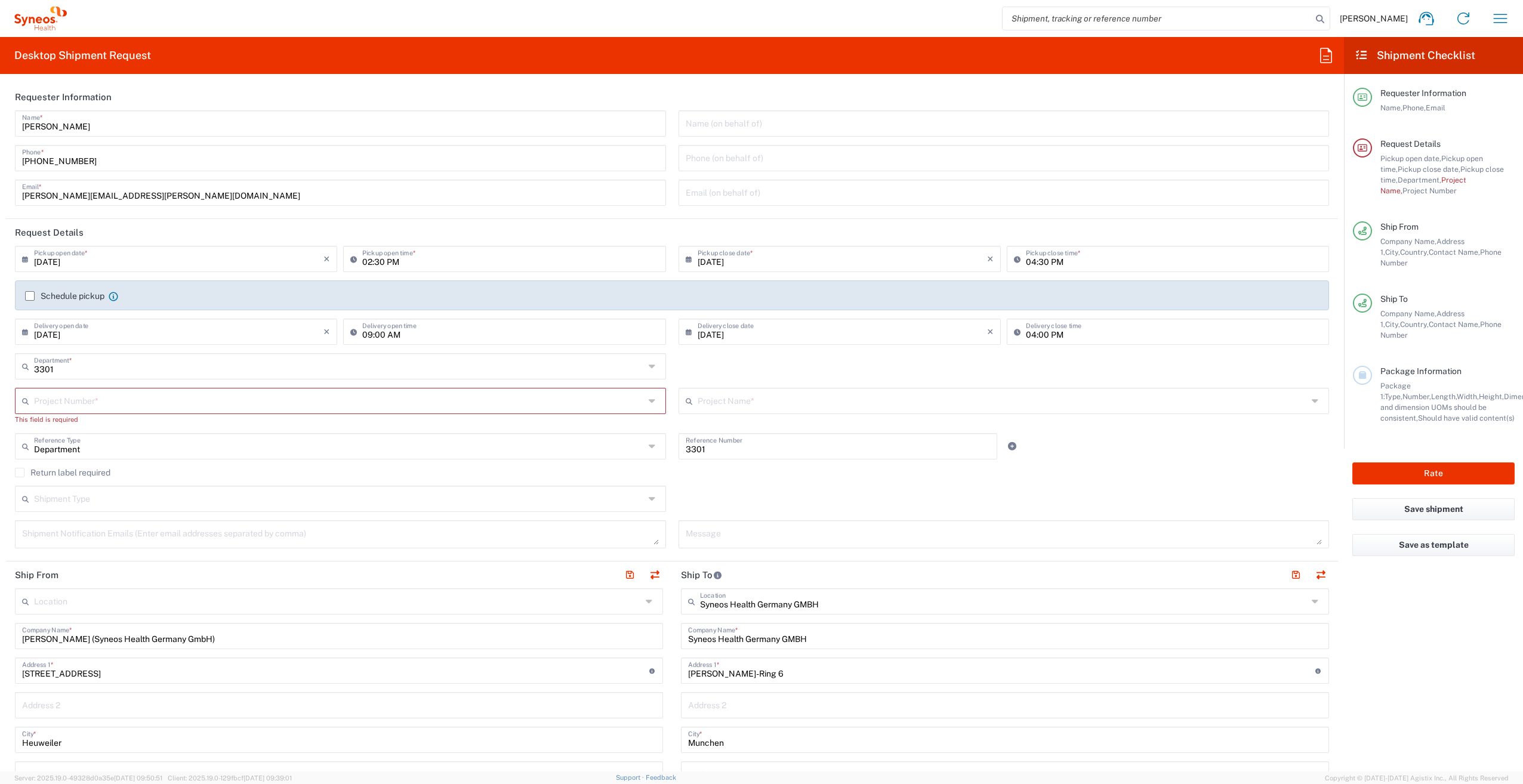
drag, startPoint x: 28, startPoint y: 295, endPoint x: 94, endPoint y: 307, distance: 67.1
click at [28, 295] on label "Schedule pickup" at bounding box center [65, 296] width 79 height 10
click at [30, 296] on input "Schedule pickup" at bounding box center [30, 296] width 0 height 0
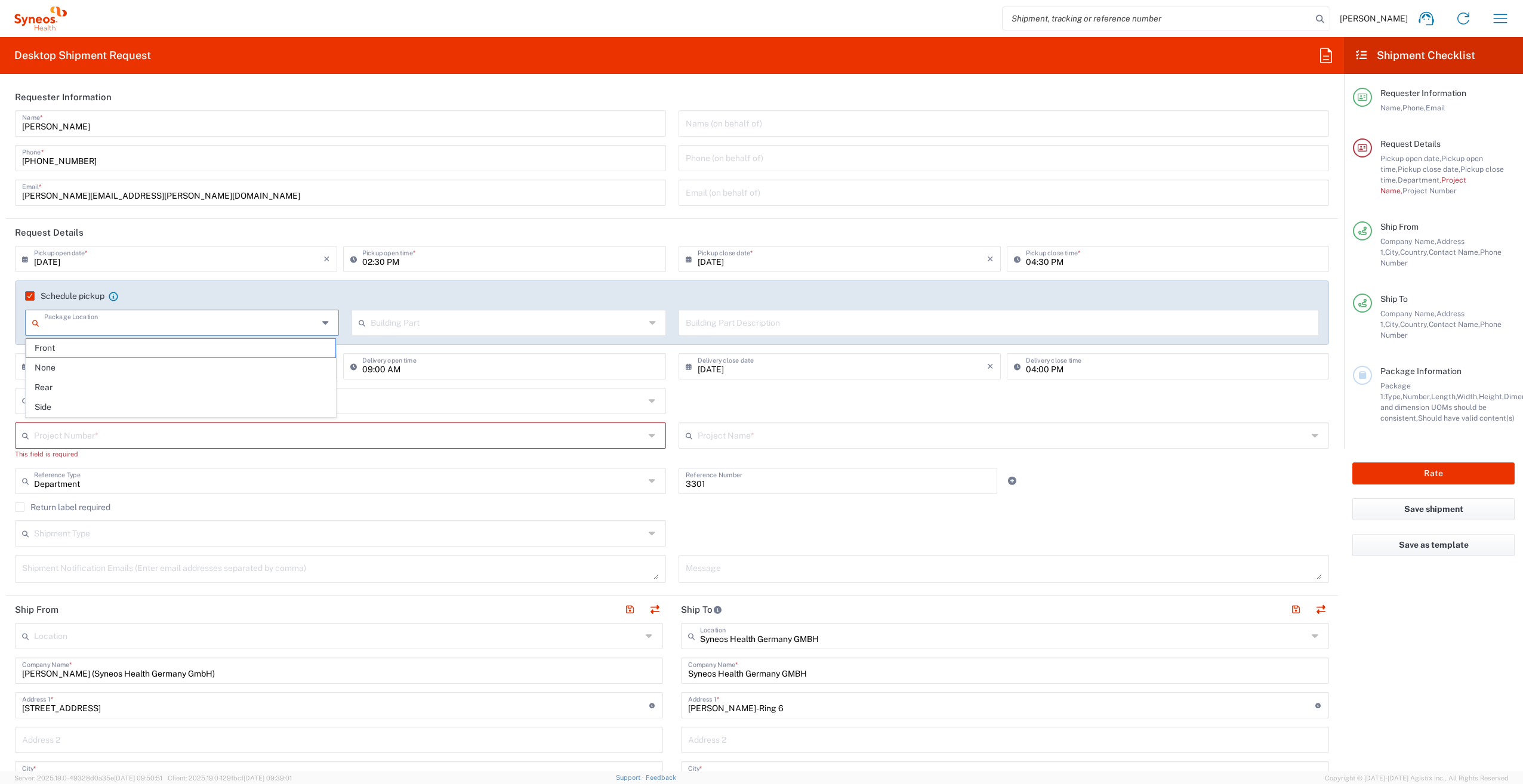
click at [99, 322] on input "text" at bounding box center [181, 322] width 274 height 21
click at [761, 324] on input "text" at bounding box center [999, 322] width 626 height 21
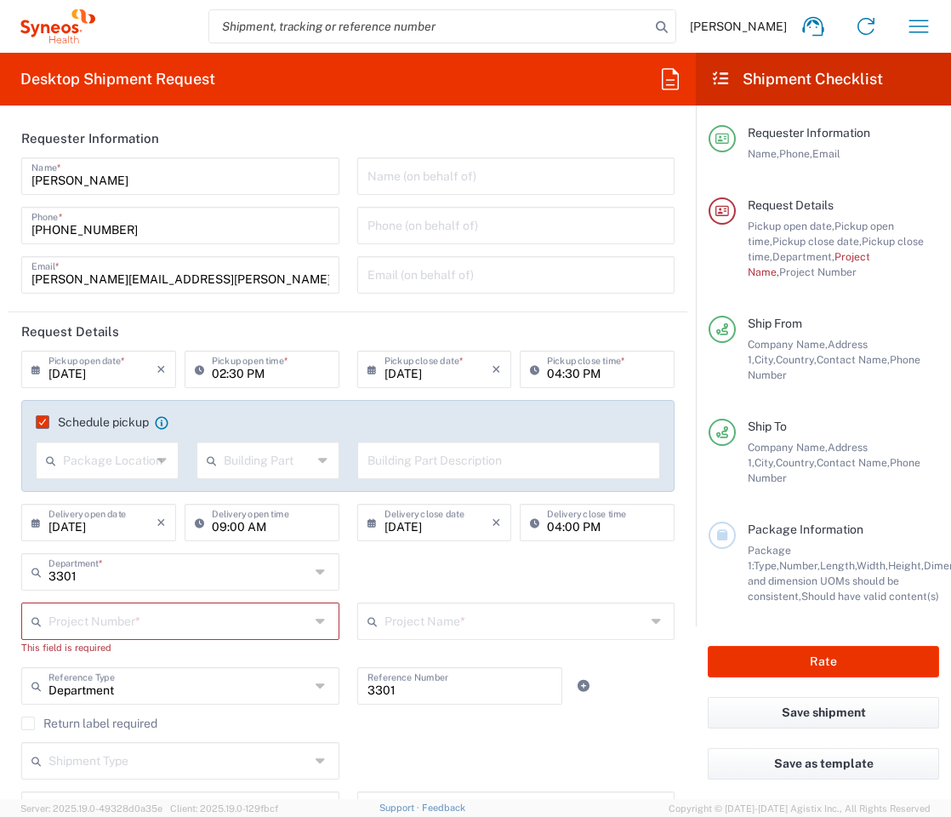
click at [112, 458] on input "text" at bounding box center [107, 459] width 88 height 30
click at [95, 499] on span "Front" at bounding box center [105, 496] width 136 height 26
type input "Front"
click at [246, 467] on input "text" at bounding box center [268, 459] width 88 height 30
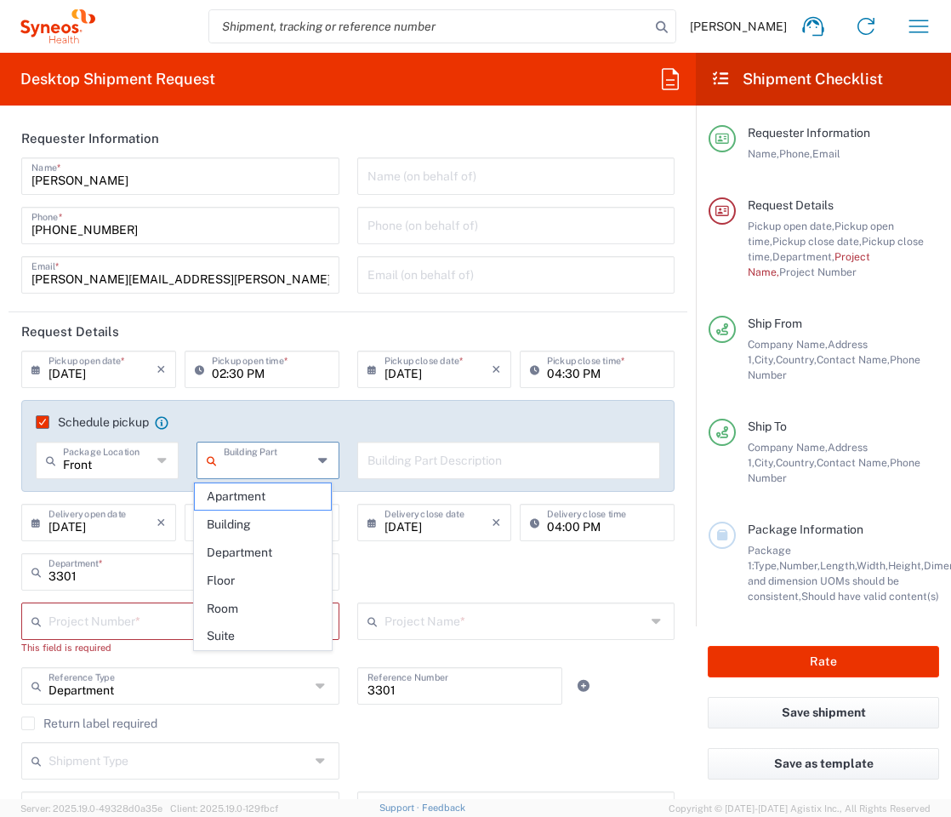
click at [240, 520] on span "Building" at bounding box center [263, 524] width 136 height 26
type input "Building"
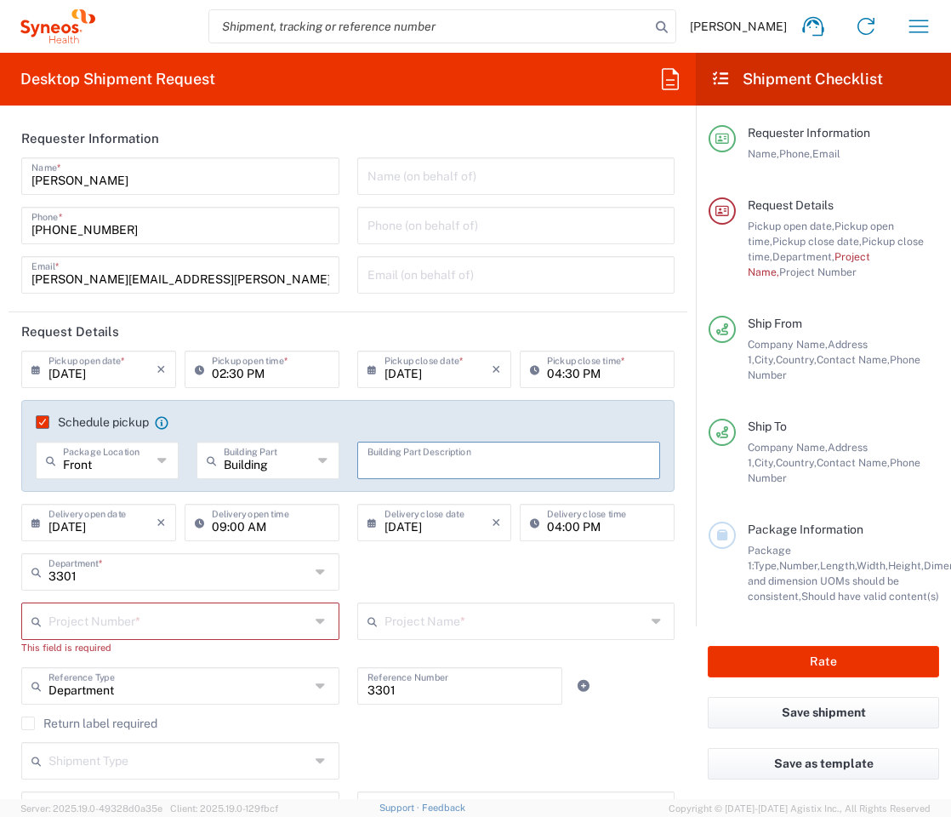
click at [403, 462] on input "text" at bounding box center [509, 459] width 283 height 30
click at [403, 462] on input "K" at bounding box center [509, 459] width 283 height 30
click at [392, 467] on input "K" at bounding box center [509, 459] width 283 height 30
click at [384, 467] on input "K" at bounding box center [509, 459] width 283 height 30
click at [436, 458] on input "K" at bounding box center [509, 459] width 283 height 30
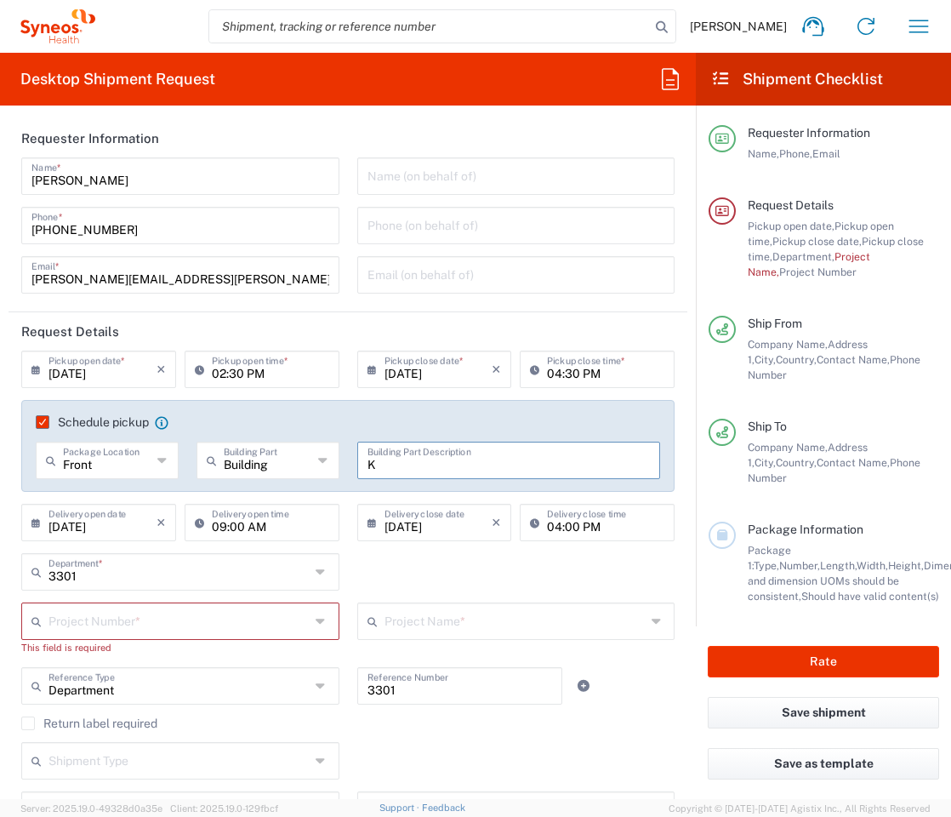
click at [476, 460] on input "K" at bounding box center [509, 459] width 283 height 30
type input "K"
click at [203, 362] on icon at bounding box center [203, 369] width 17 height 27
click at [373, 375] on icon at bounding box center [376, 369] width 17 height 27
click at [230, 319] on header "Request Details" at bounding box center [348, 331] width 679 height 38
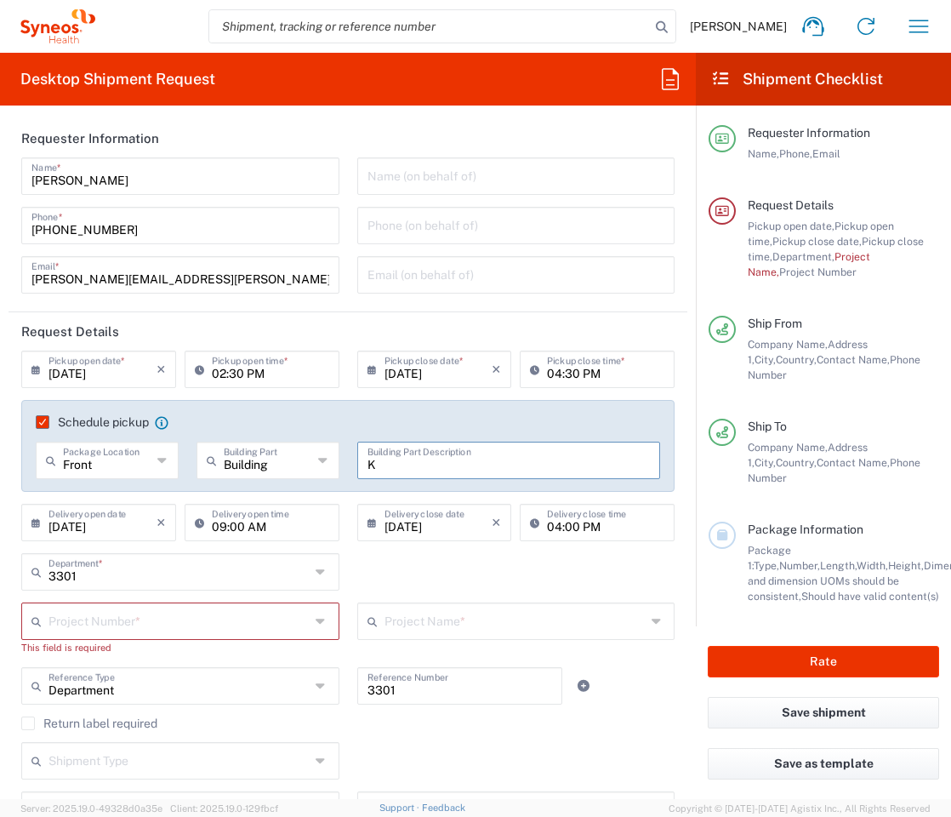
click at [441, 358] on input "[DATE]" at bounding box center [439, 368] width 108 height 30
click at [395, 297] on div "Name (on behalf of) Phone (on behalf of) Email (on behalf of)" at bounding box center [516, 231] width 336 height 148
click at [90, 291] on div "[PERSON_NAME][EMAIL_ADDRESS][PERSON_NAME][DOMAIN_NAME] Email *" at bounding box center [180, 274] width 318 height 37
click at [43, 252] on form "Requester Information [PERSON_NAME] Name * [PHONE_NUMBER] Phone * [EMAIL_ADDRES…" at bounding box center [348, 459] width 696 height 680
click at [43, 415] on label "Schedule pickup" at bounding box center [92, 422] width 113 height 14
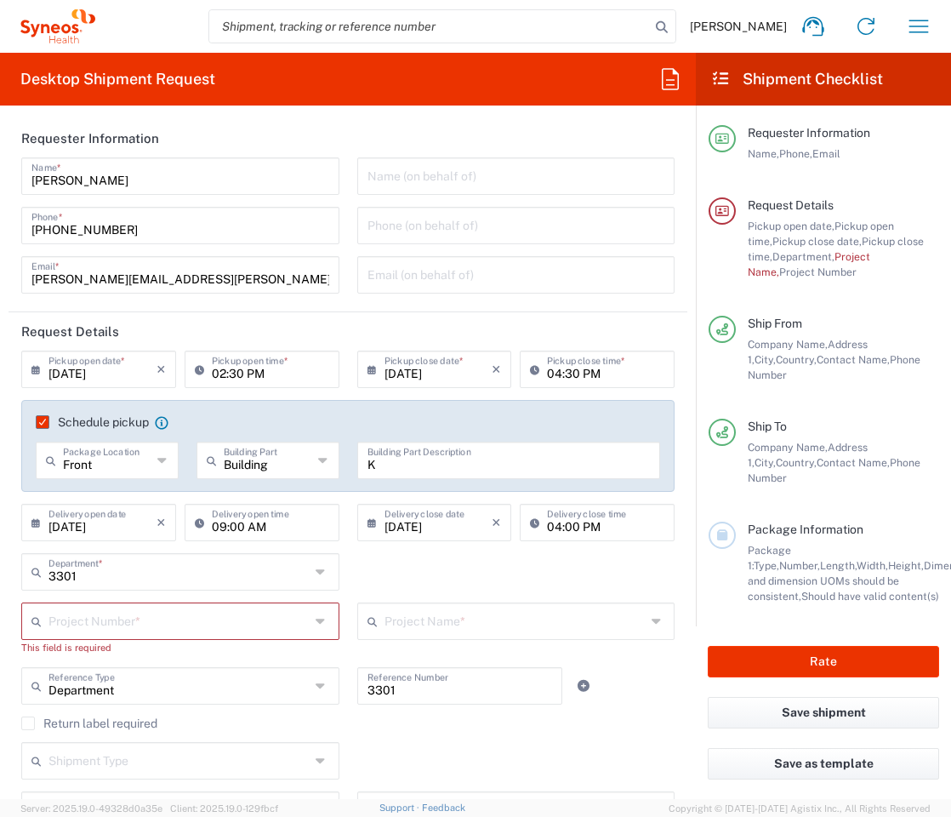
click at [37, 422] on input "Schedule pickup" at bounding box center [37, 422] width 0 height 0
click at [91, 506] on input "[DATE]" at bounding box center [102, 521] width 108 height 30
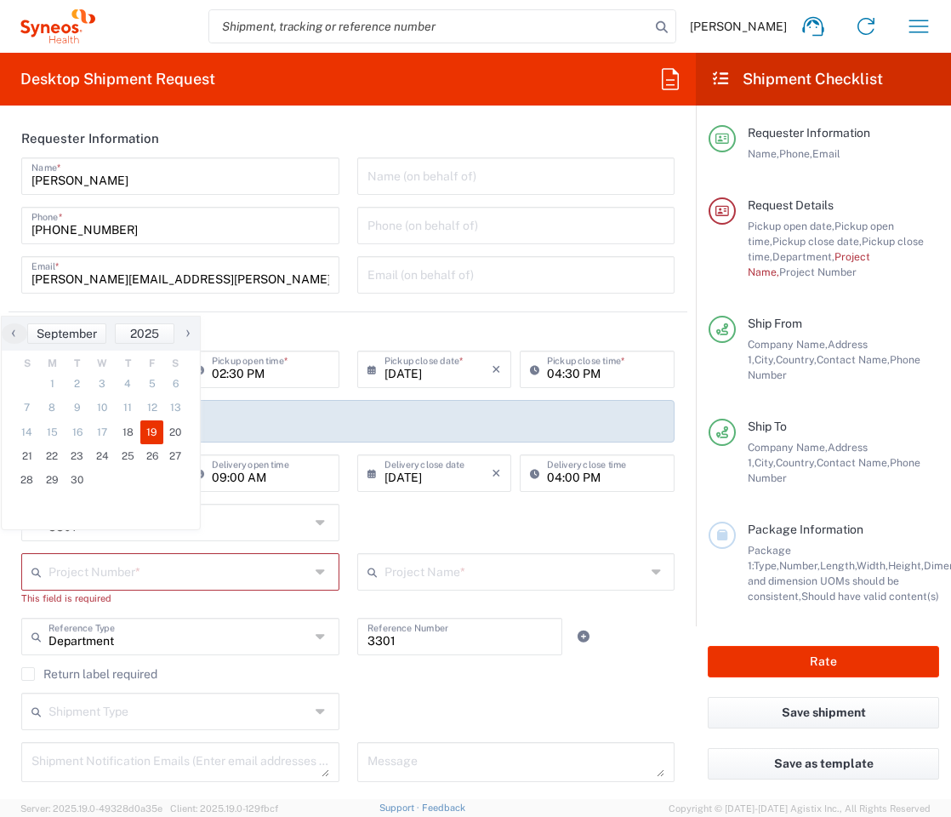
scroll to position [170, 0]
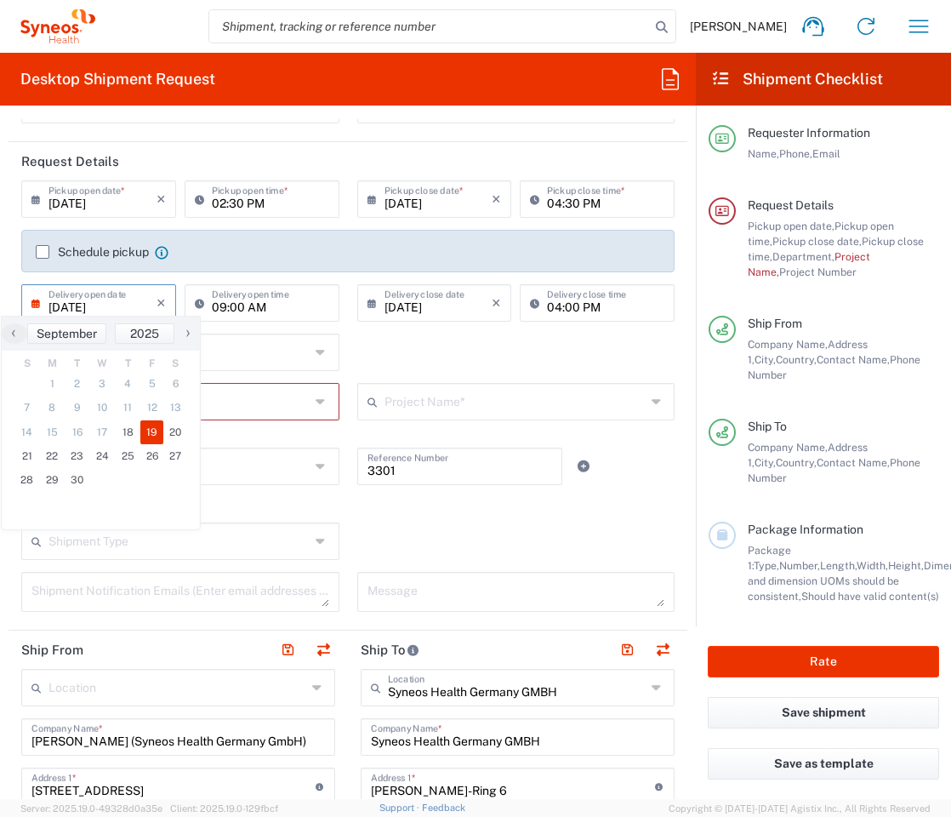
click at [121, 299] on input "[DATE]" at bounding box center [102, 302] width 108 height 30
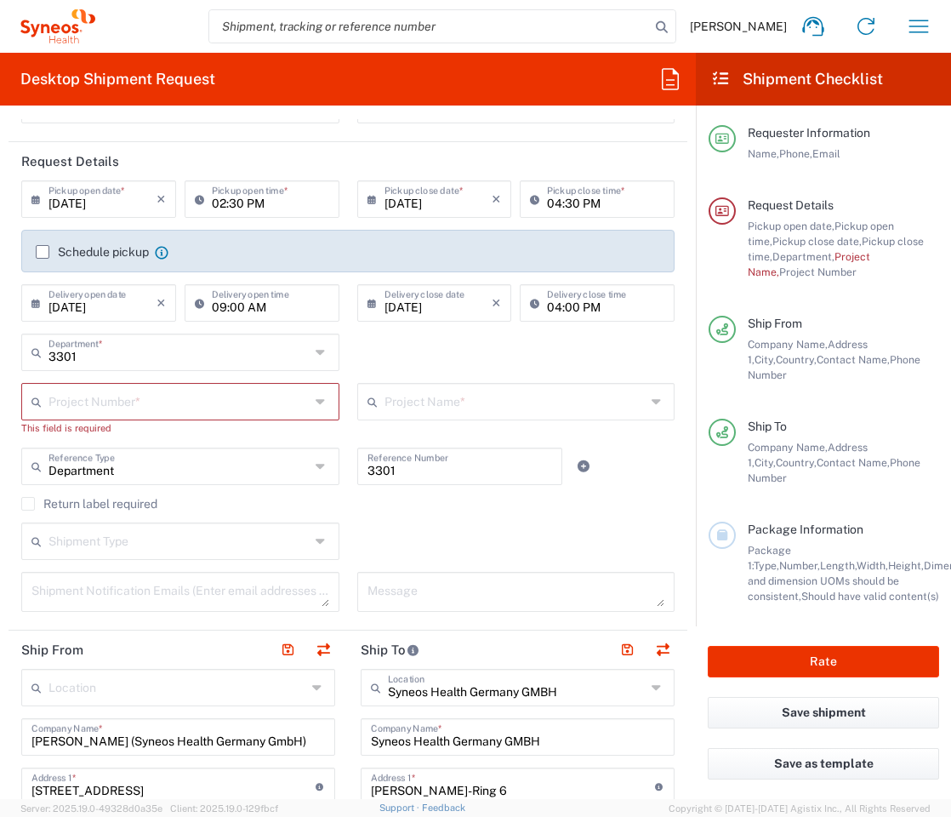
click at [37, 301] on icon at bounding box center [39, 302] width 17 height 27
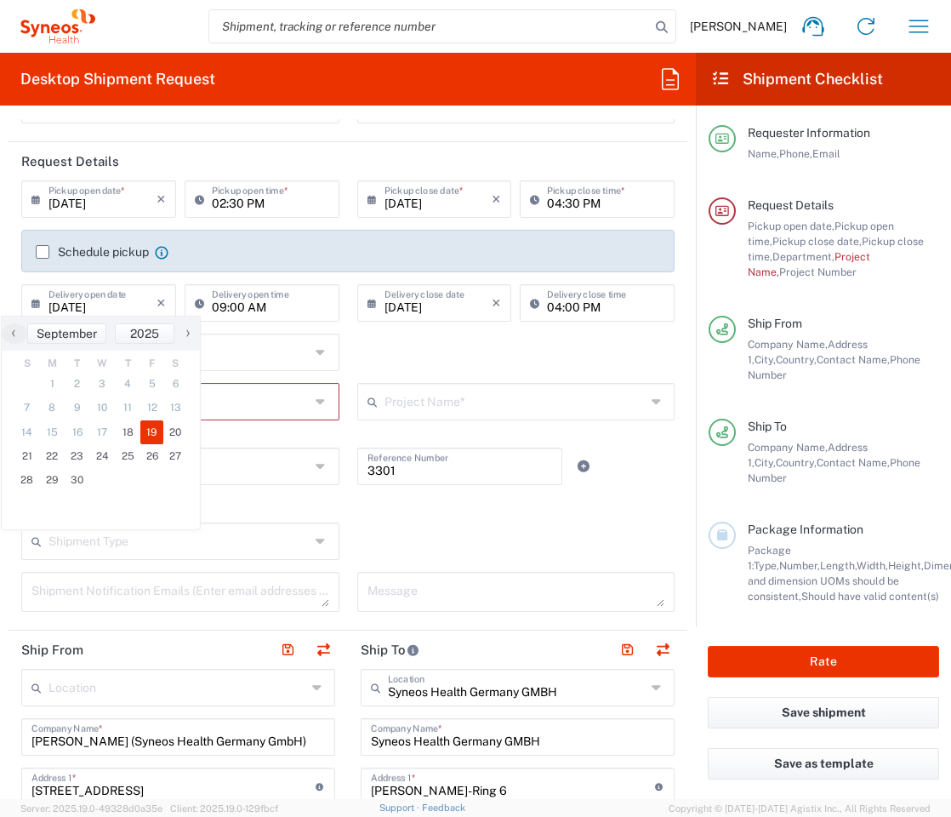
drag, startPoint x: 187, startPoint y: 227, endPoint x: 82, endPoint y: 250, distance: 108.0
click at [189, 225] on div "02:30 PM Pickup open time *" at bounding box center [261, 204] width 163 height 49
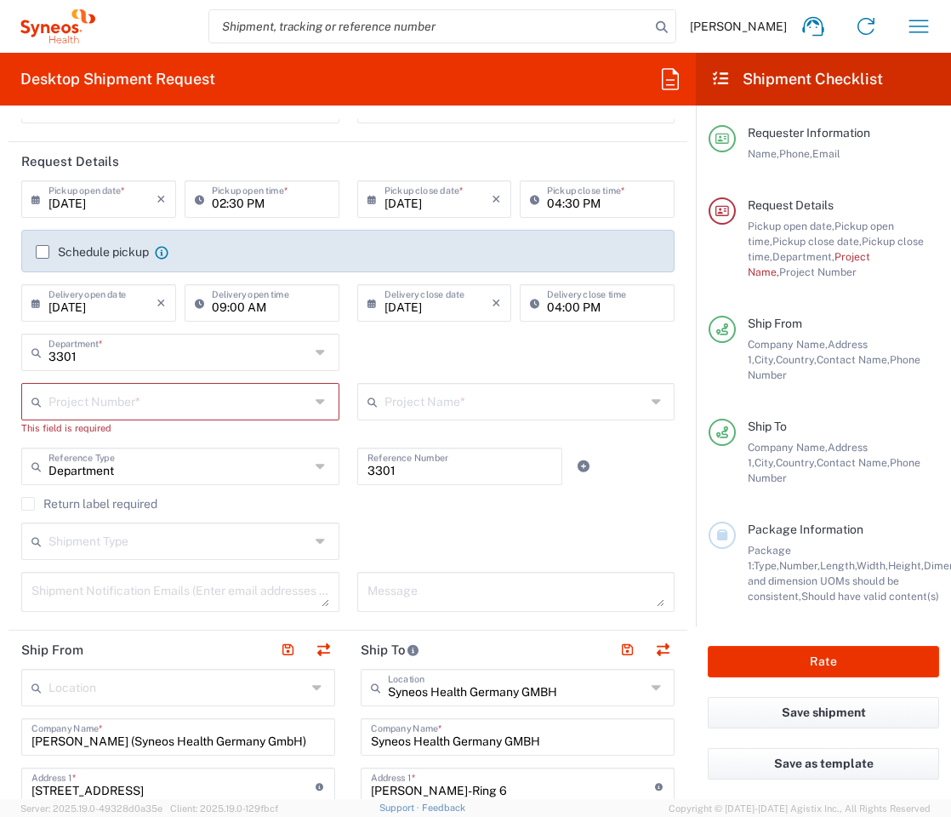
click at [41, 248] on label "Schedule pickup" at bounding box center [92, 252] width 113 height 14
click at [43, 252] on input "Schedule pickup" at bounding box center [43, 252] width 0 height 0
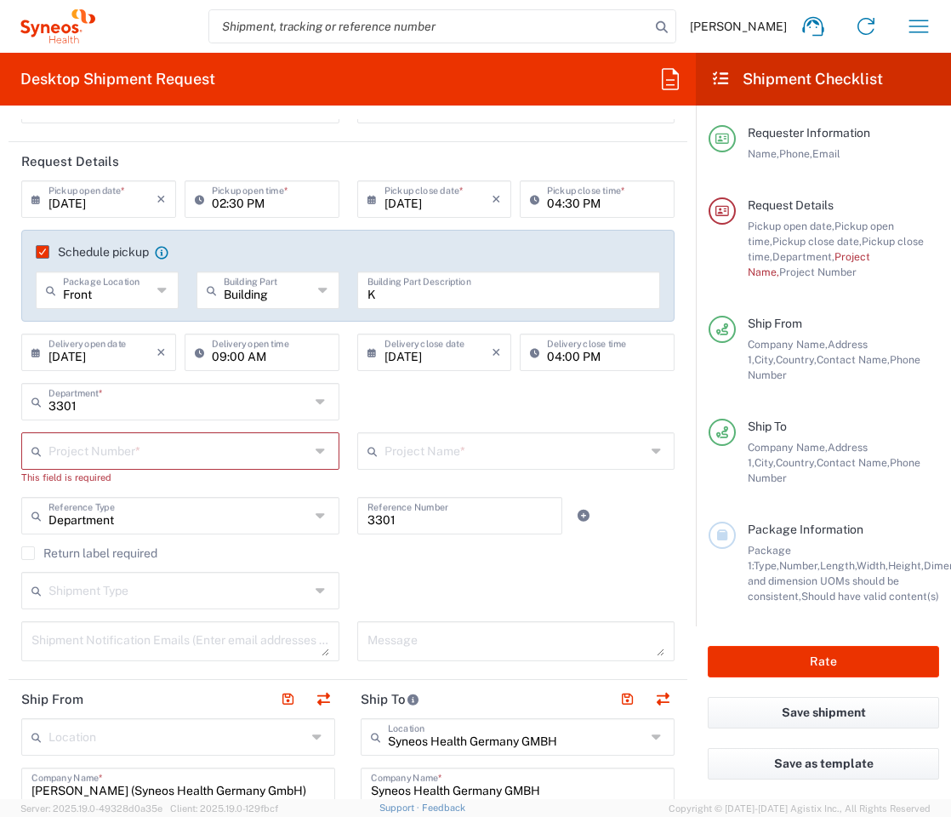
click at [398, 295] on input "K" at bounding box center [509, 289] width 283 height 30
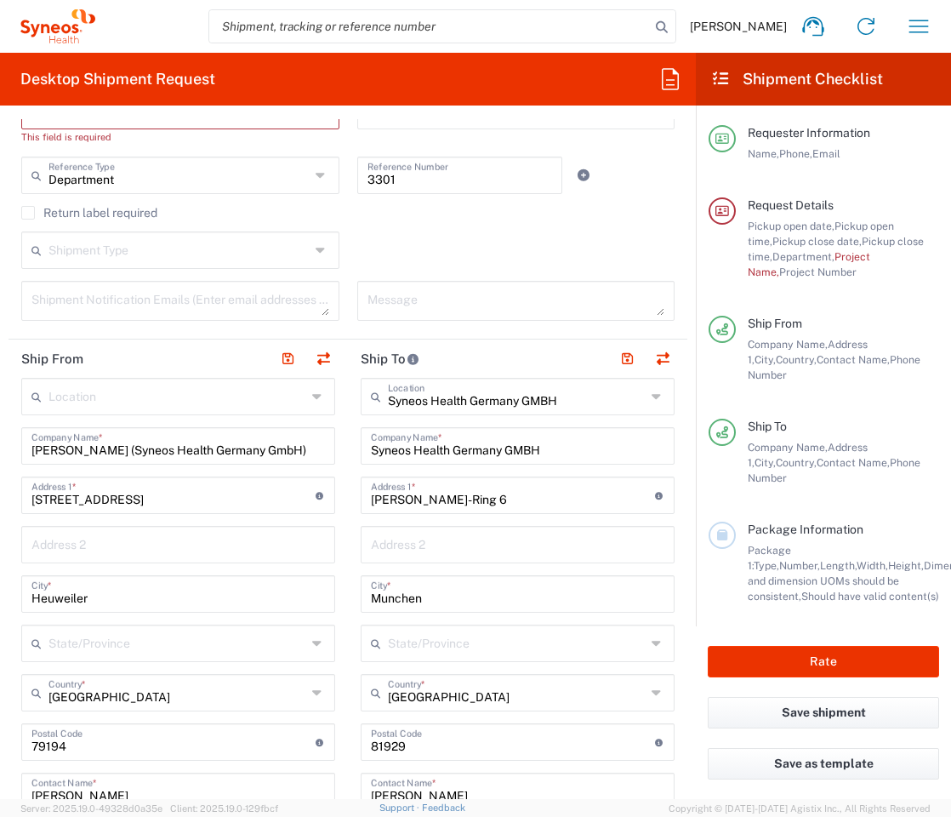
scroll to position [255, 0]
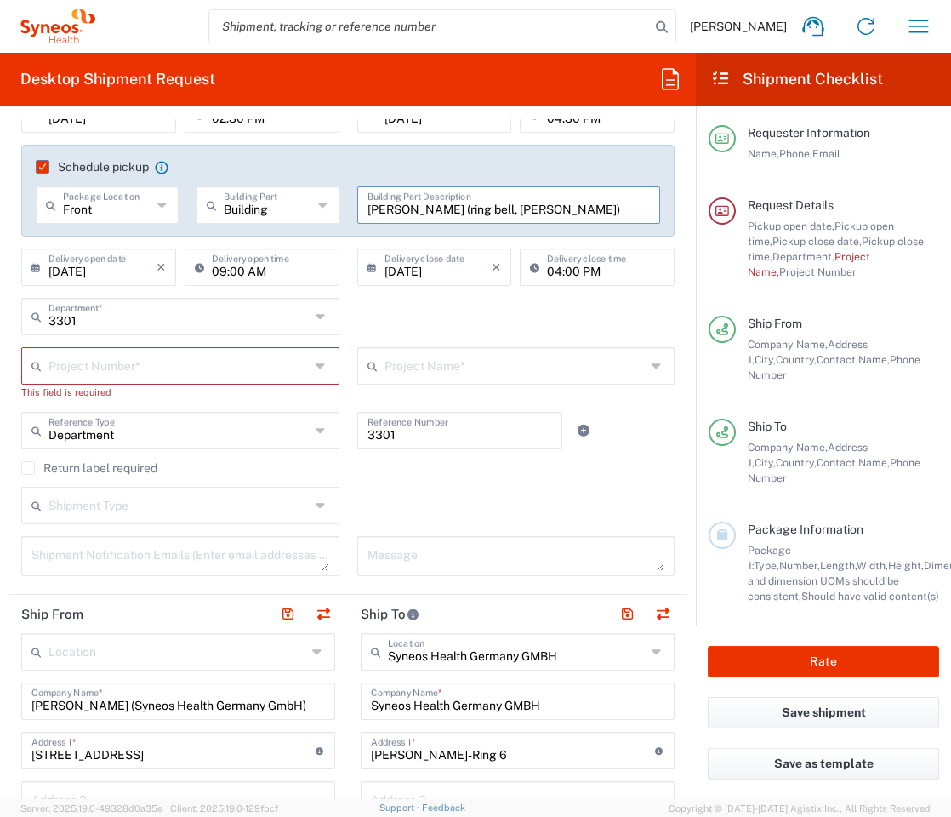
type input "[PERSON_NAME] (ring bell, [PERSON_NAME])"
click at [142, 550] on textarea at bounding box center [180, 556] width 298 height 30
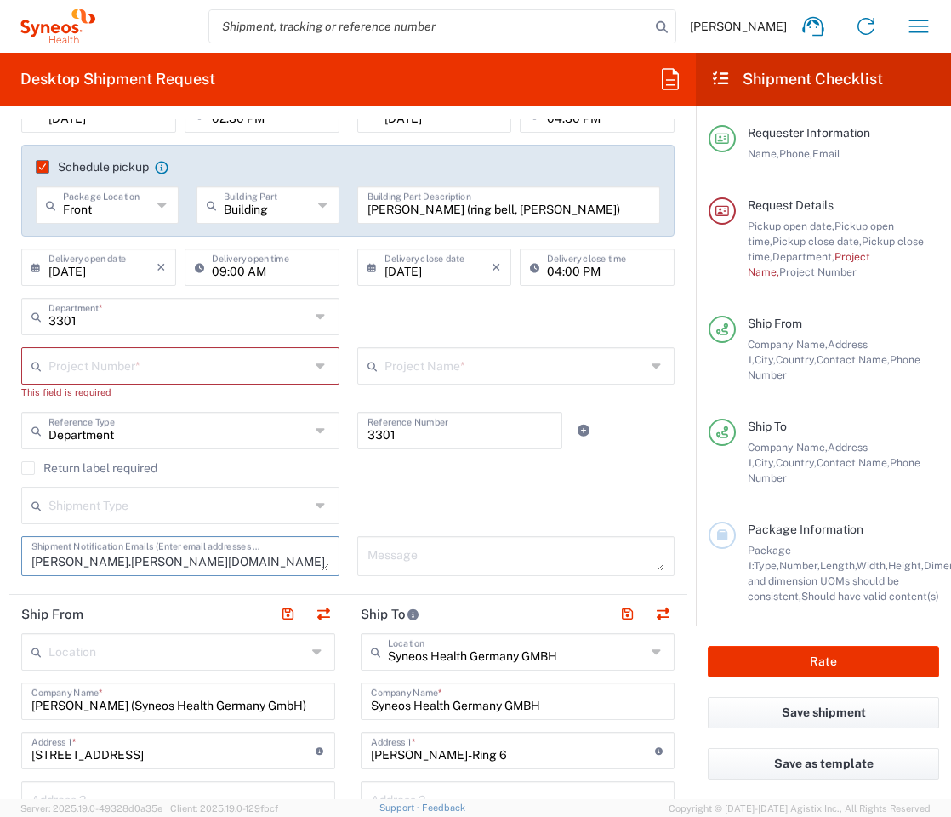
click at [128, 556] on textarea "[PERSON_NAME].[PERSON_NAME][DOMAIN_NAME]" at bounding box center [180, 556] width 298 height 30
type textarea "[PERSON_NAME][EMAIL_ADDRESS][PERSON_NAME][DOMAIN_NAME]"
click at [118, 505] on input "text" at bounding box center [178, 504] width 261 height 30
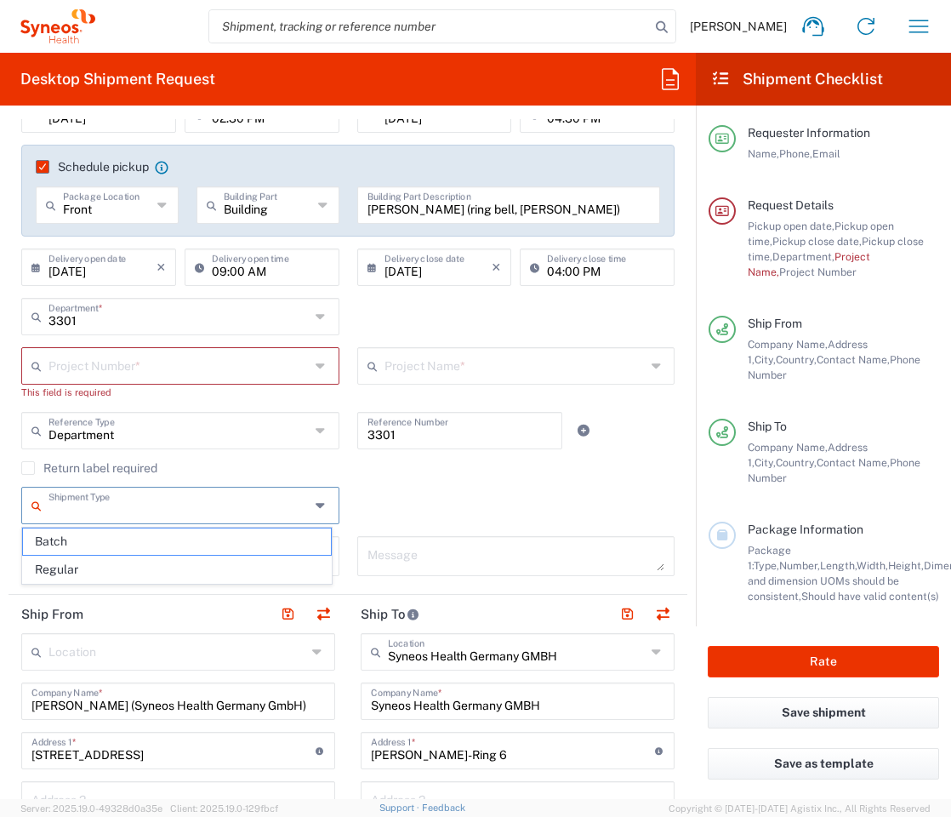
click at [382, 505] on div "Shipment Type Batch Regular" at bounding box center [348, 511] width 671 height 49
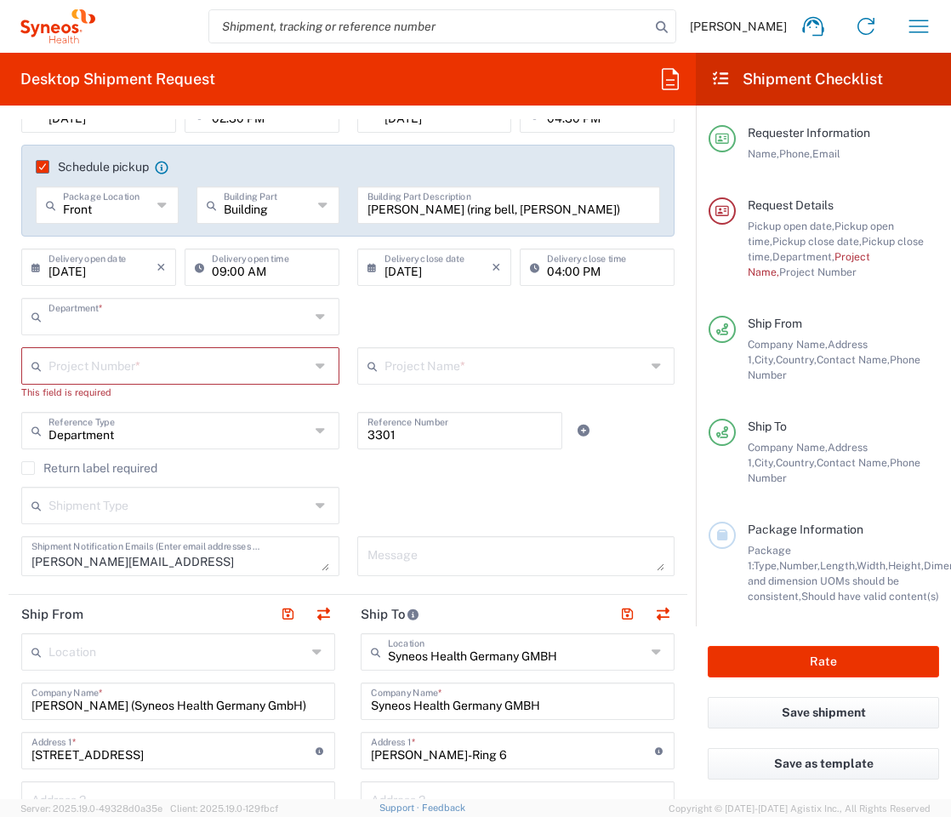
click at [95, 321] on input "text" at bounding box center [178, 315] width 261 height 30
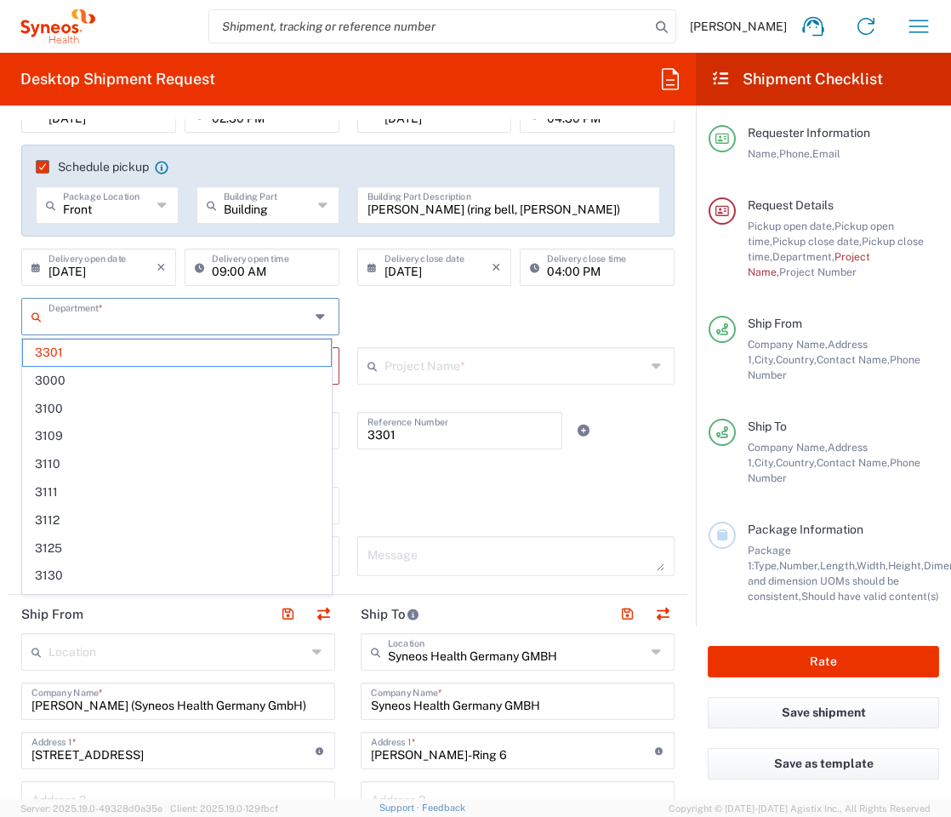
paste input "IT-4510"
click at [65, 321] on input "IT-4510" at bounding box center [181, 315] width 267 height 30
drag, startPoint x: 65, startPoint y: 321, endPoint x: 42, endPoint y: 322, distance: 23.0
click at [42, 322] on div "IT-4510 Department *" at bounding box center [180, 316] width 318 height 37
click at [393, 308] on div "4510 Department * 3301 3000 3100 3109 3110 3111 3112 3125 3130 3135 3136 3150 3…" at bounding box center [348, 322] width 671 height 49
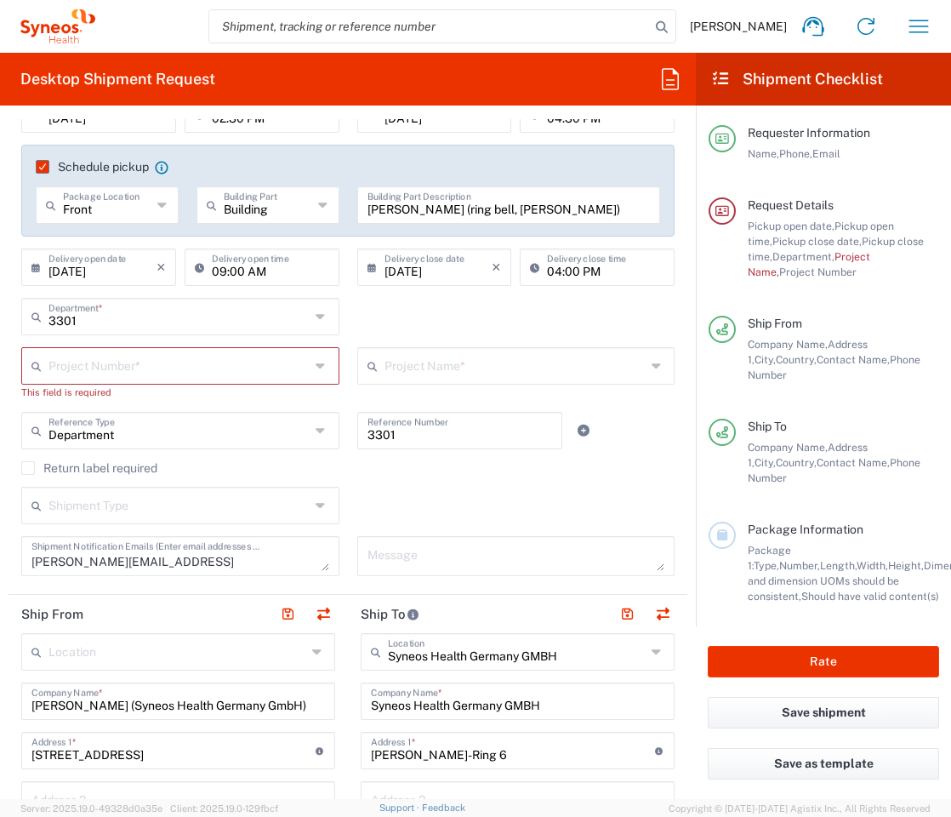
click at [107, 317] on input "3301" at bounding box center [178, 315] width 261 height 30
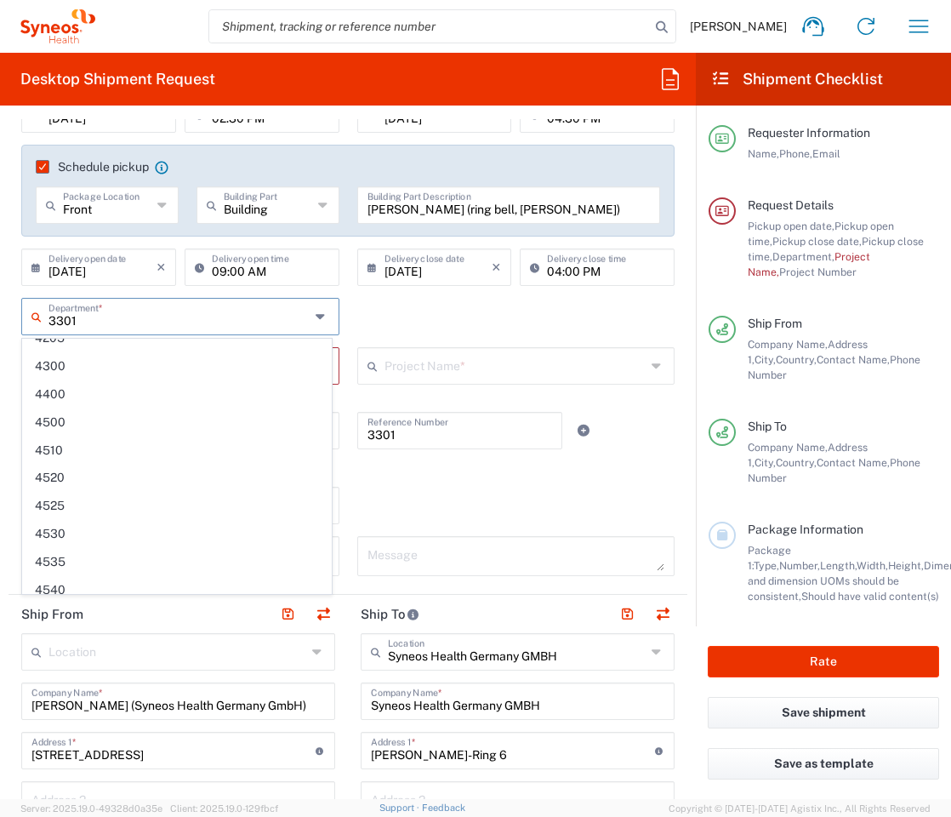
scroll to position [2415, 0]
click at [121, 465] on span "4510" at bounding box center [177, 478] width 308 height 26
type input "4510"
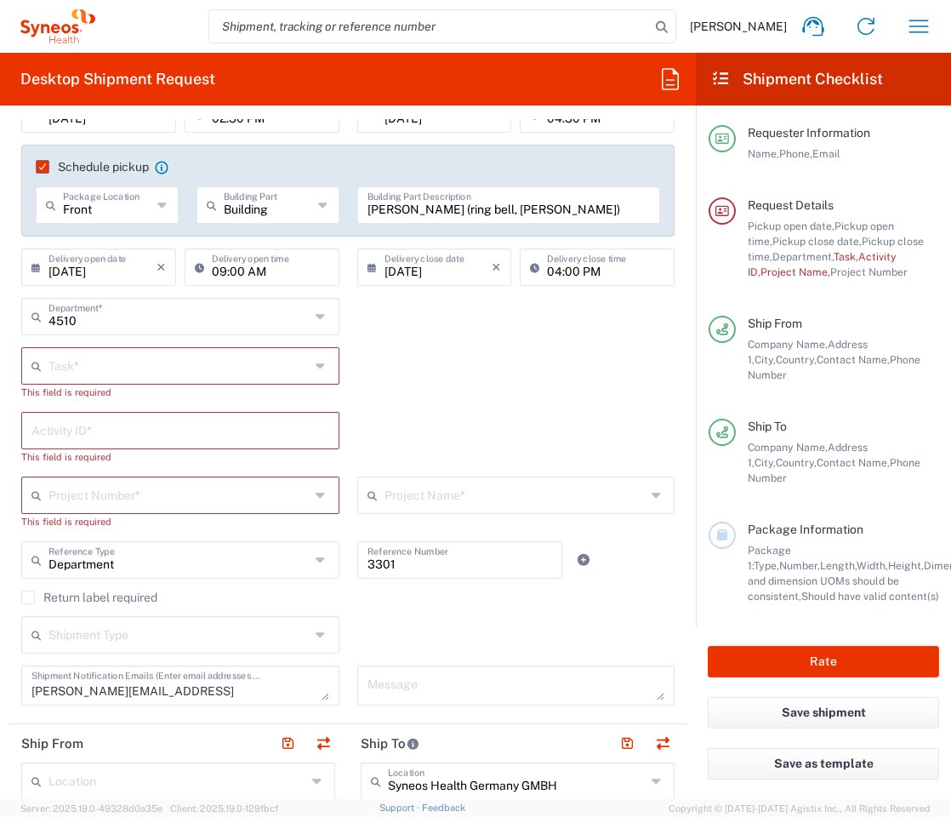
click at [82, 366] on input "text" at bounding box center [178, 365] width 261 height 30
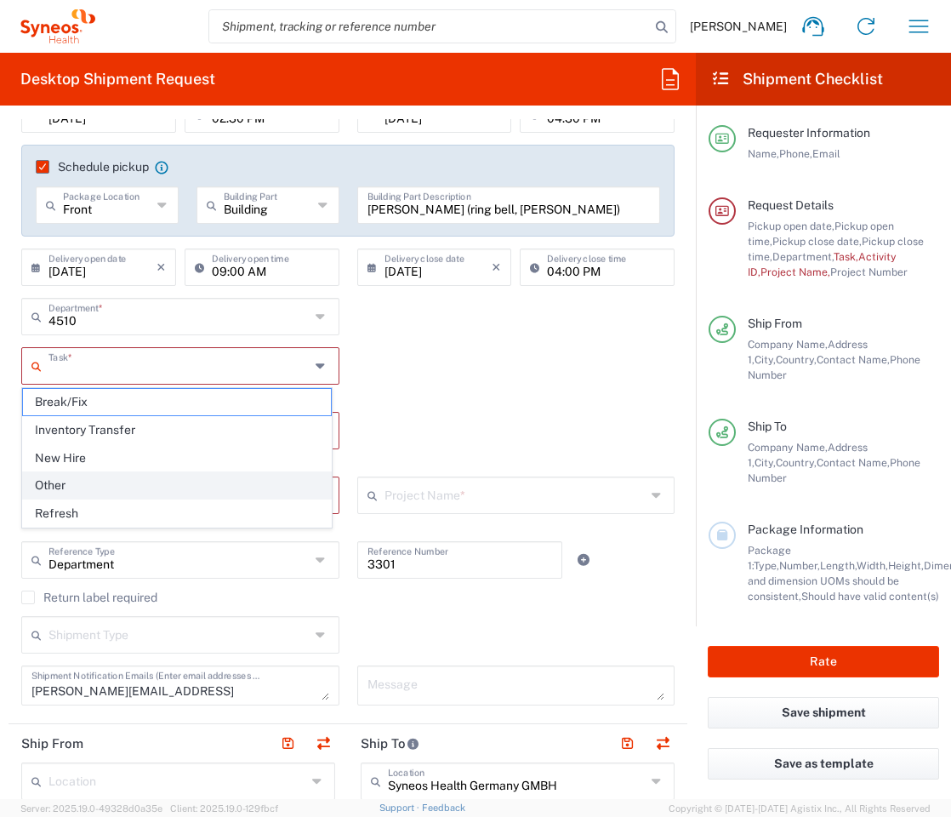
click at [92, 482] on span "Other" at bounding box center [177, 485] width 308 height 26
type input "Other"
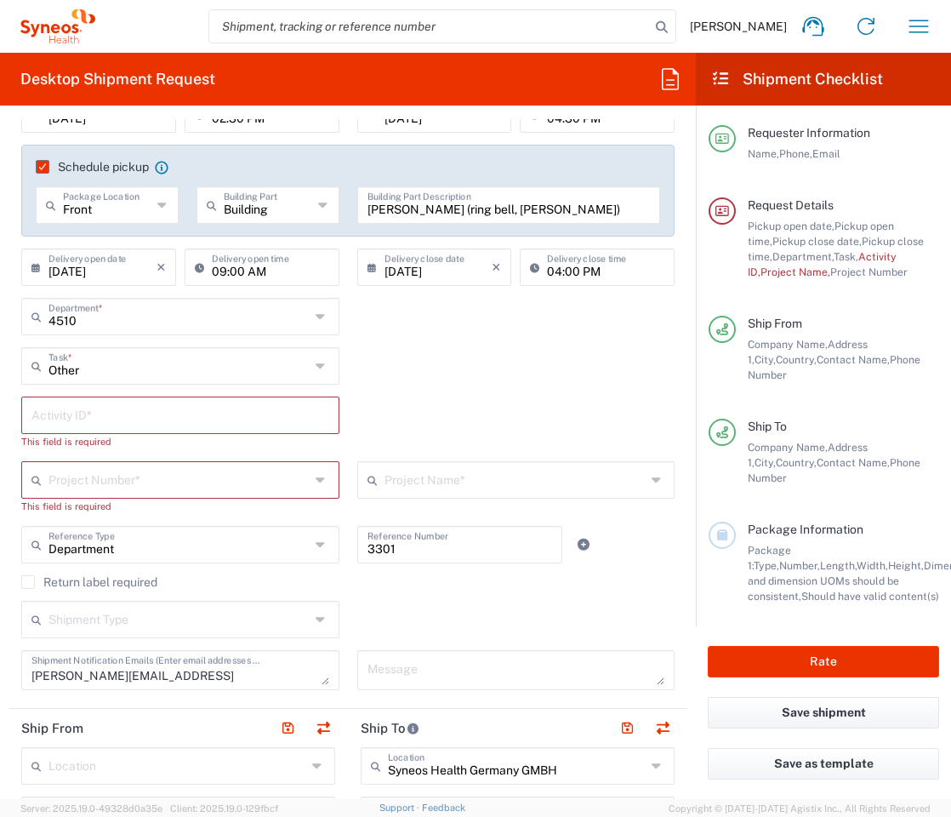
click at [83, 422] on input "text" at bounding box center [180, 414] width 298 height 30
paste input "IT-4510"
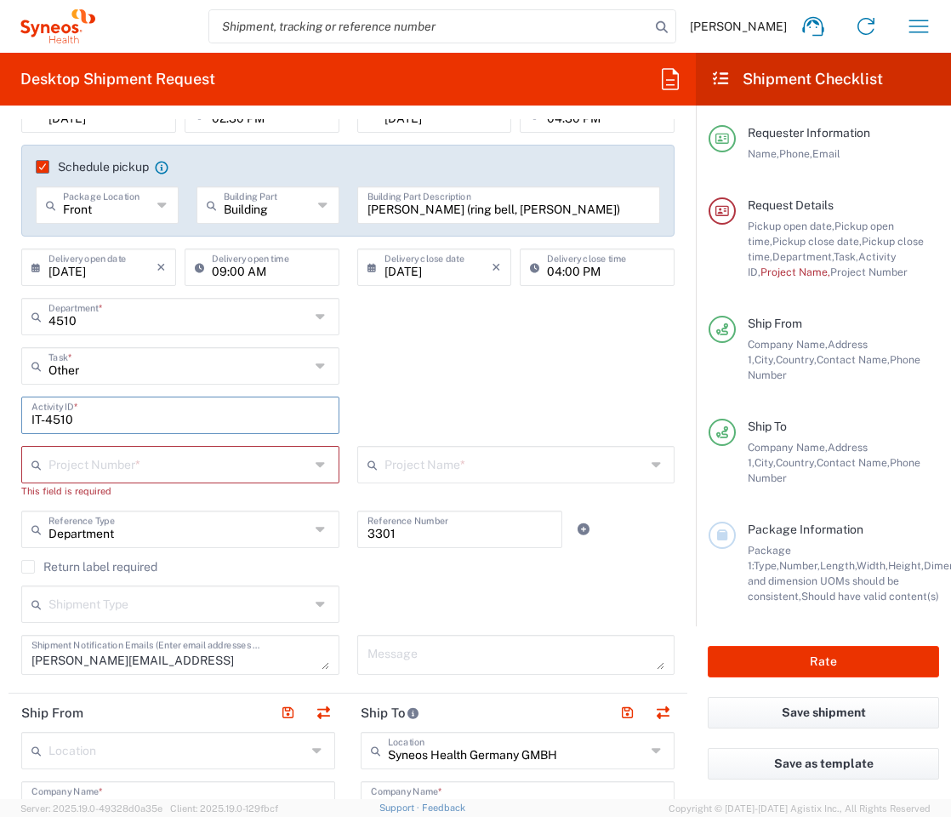
type input "IT-4510"
drag, startPoint x: 92, startPoint y: 471, endPoint x: 116, endPoint y: 461, distance: 25.9
click at [92, 470] on input "text" at bounding box center [178, 463] width 261 height 30
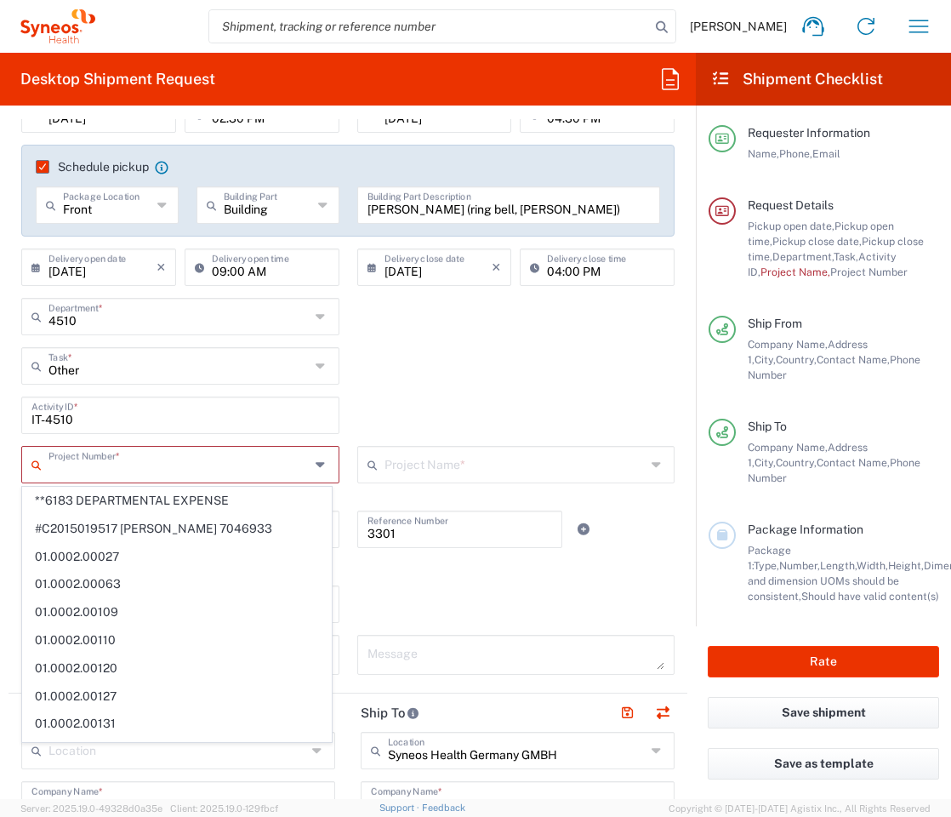
click at [114, 465] on input "text" at bounding box center [178, 463] width 261 height 30
paste input "IT-4510"
type input "IT-4510"
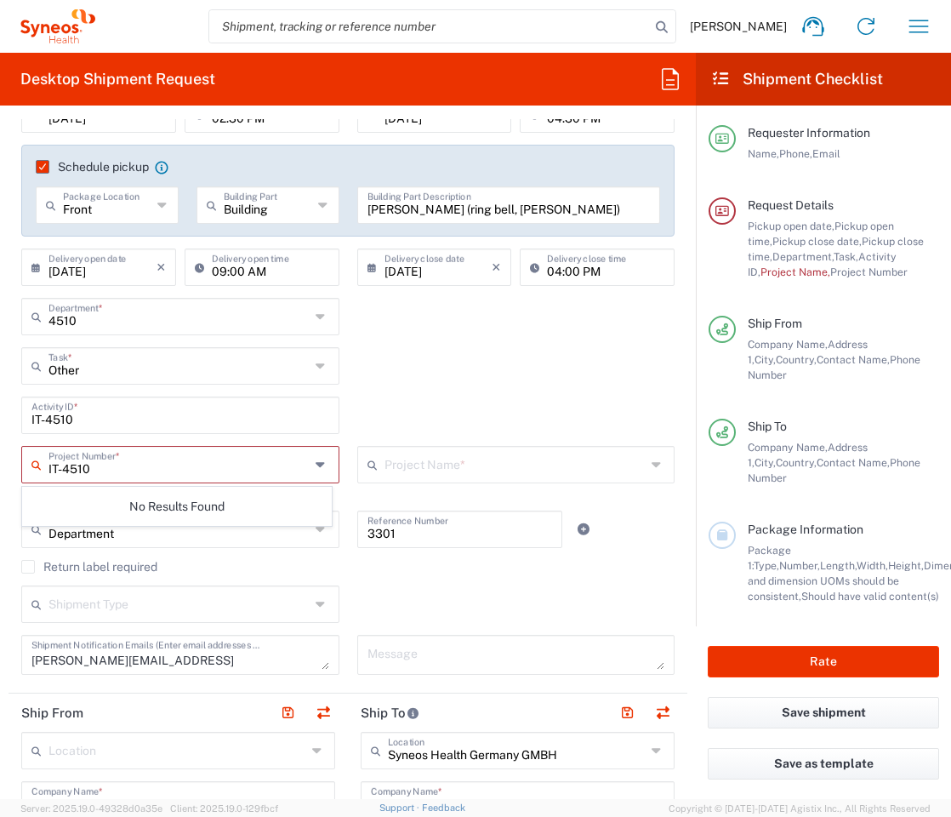
drag, startPoint x: 119, startPoint y: 465, endPoint x: 25, endPoint y: 465, distance: 94.4
click at [25, 465] on div "IT-4510 Project Number *" at bounding box center [180, 464] width 318 height 37
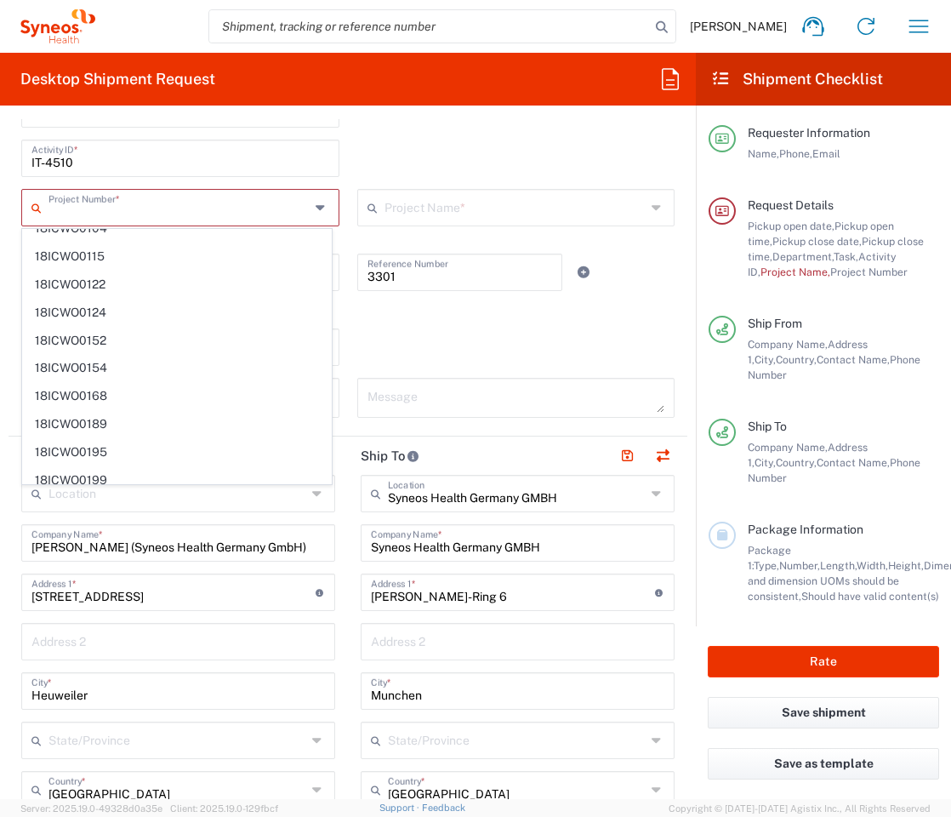
scroll to position [510, 0]
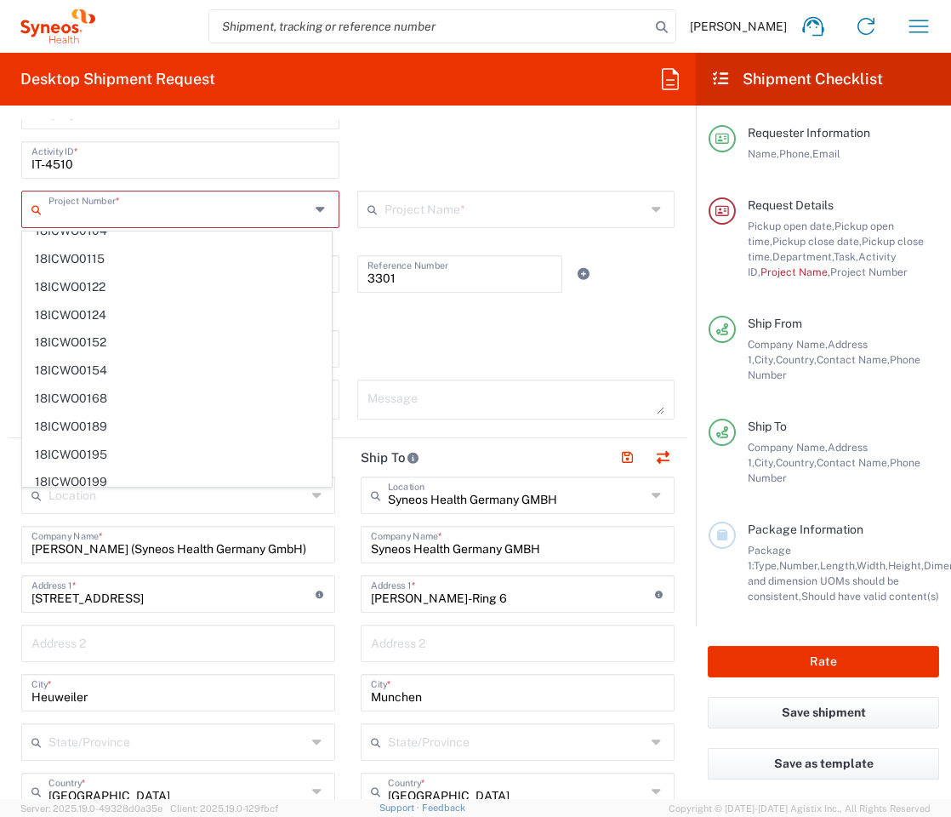
click at [512, 338] on div "Shipment Type Batch Regular" at bounding box center [348, 354] width 671 height 49
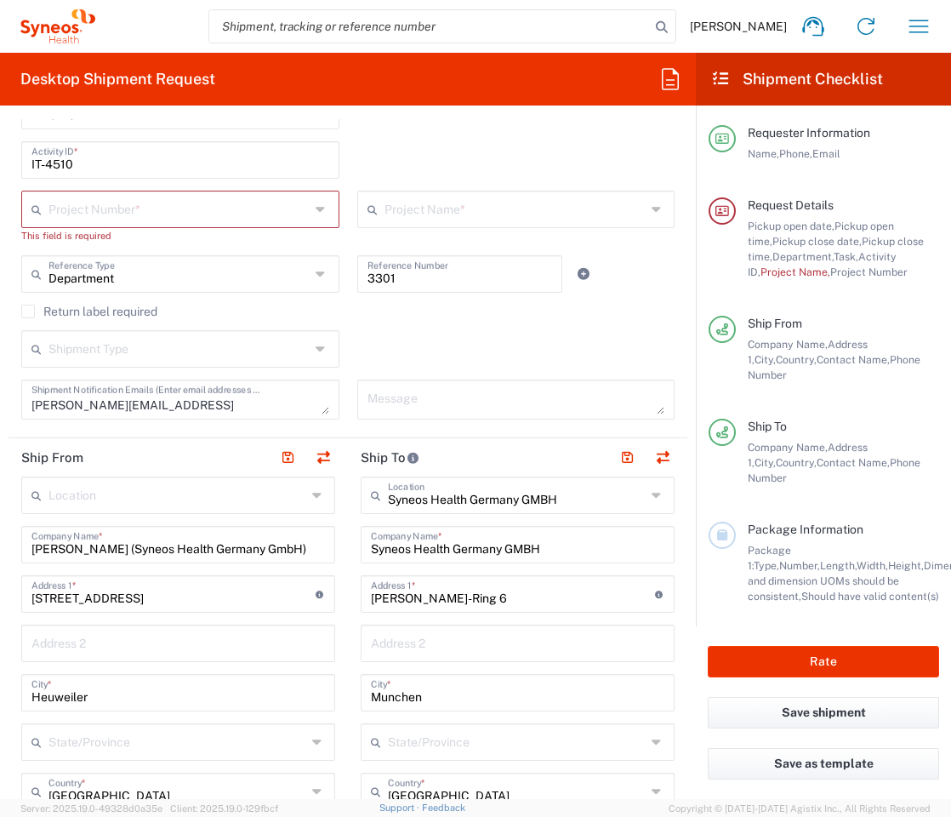
click at [117, 207] on input "text" at bounding box center [178, 208] width 261 height 30
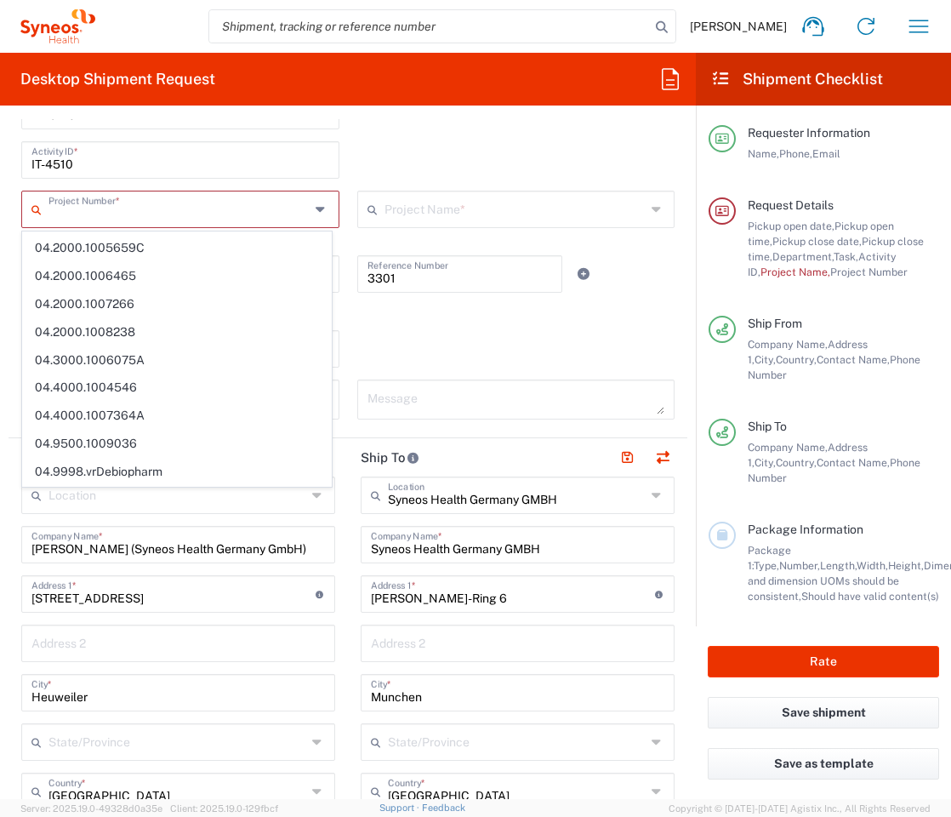
scroll to position [5208, 0]
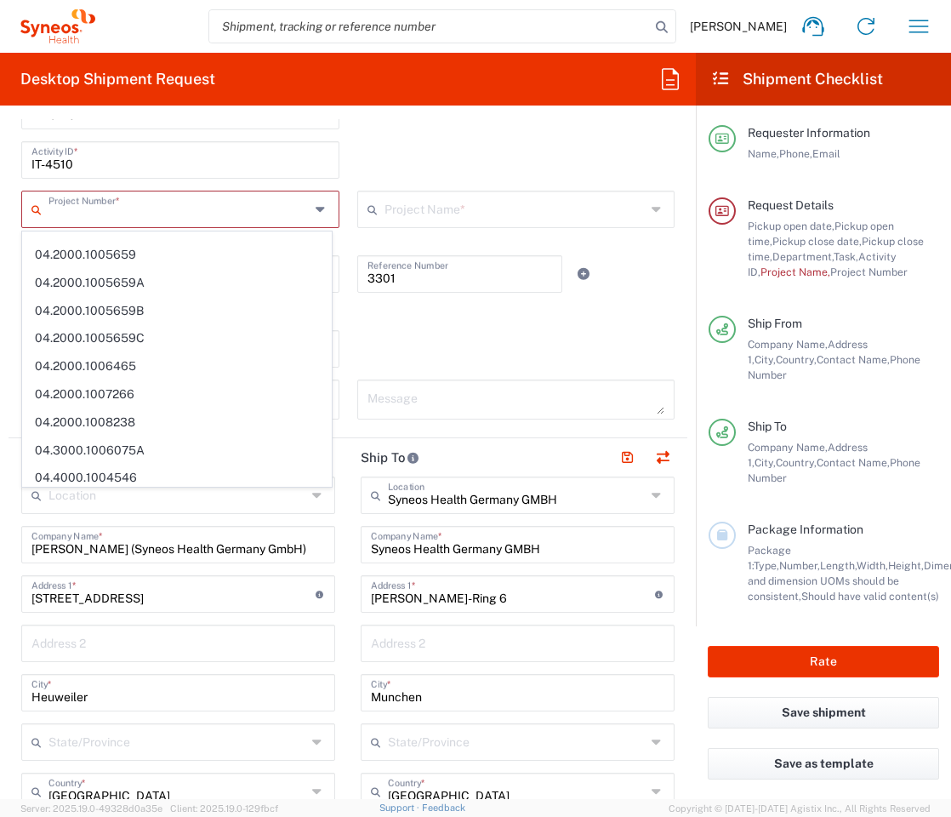
click at [95, 219] on input "text" at bounding box center [178, 208] width 261 height 30
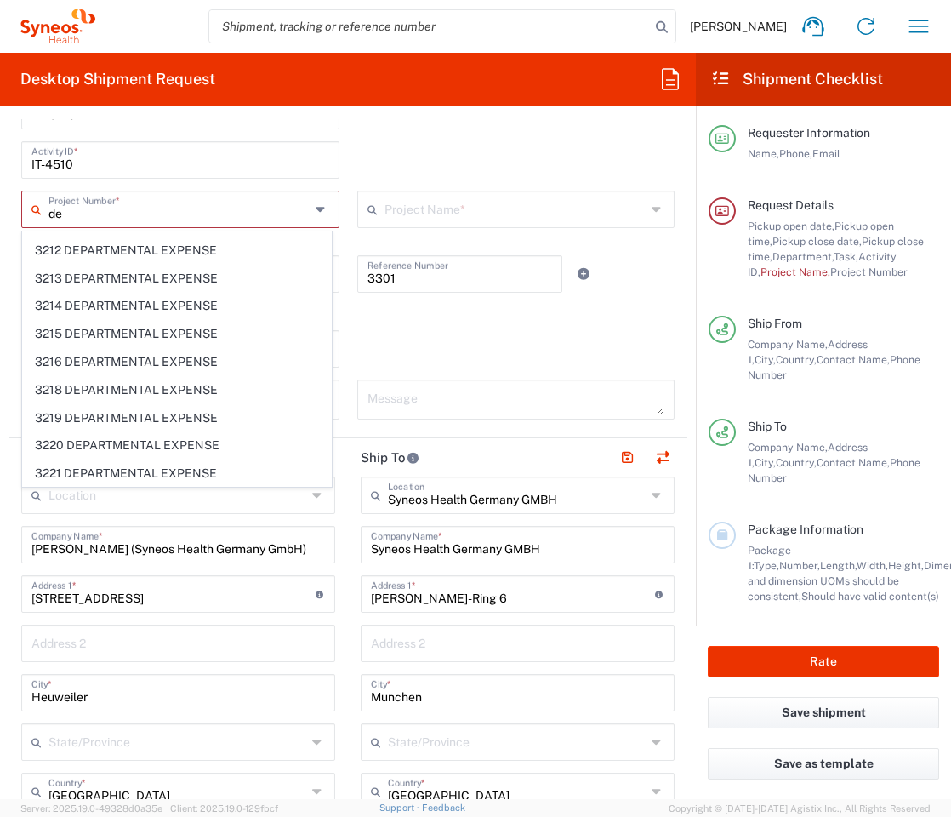
type input "d"
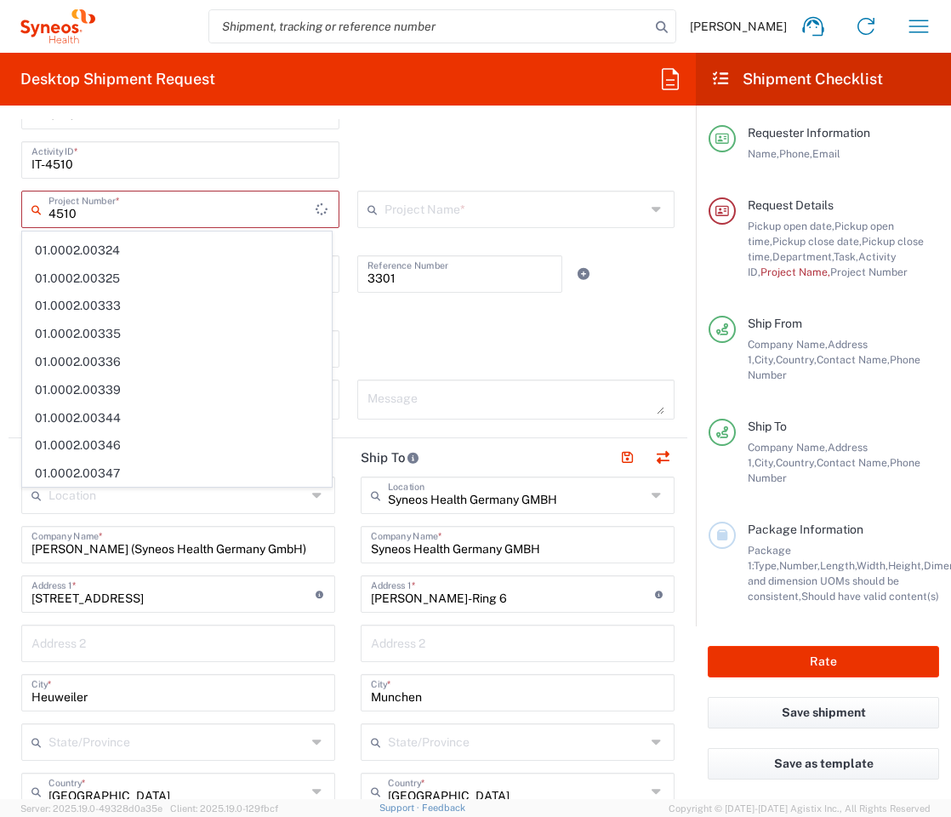
scroll to position [0, 0]
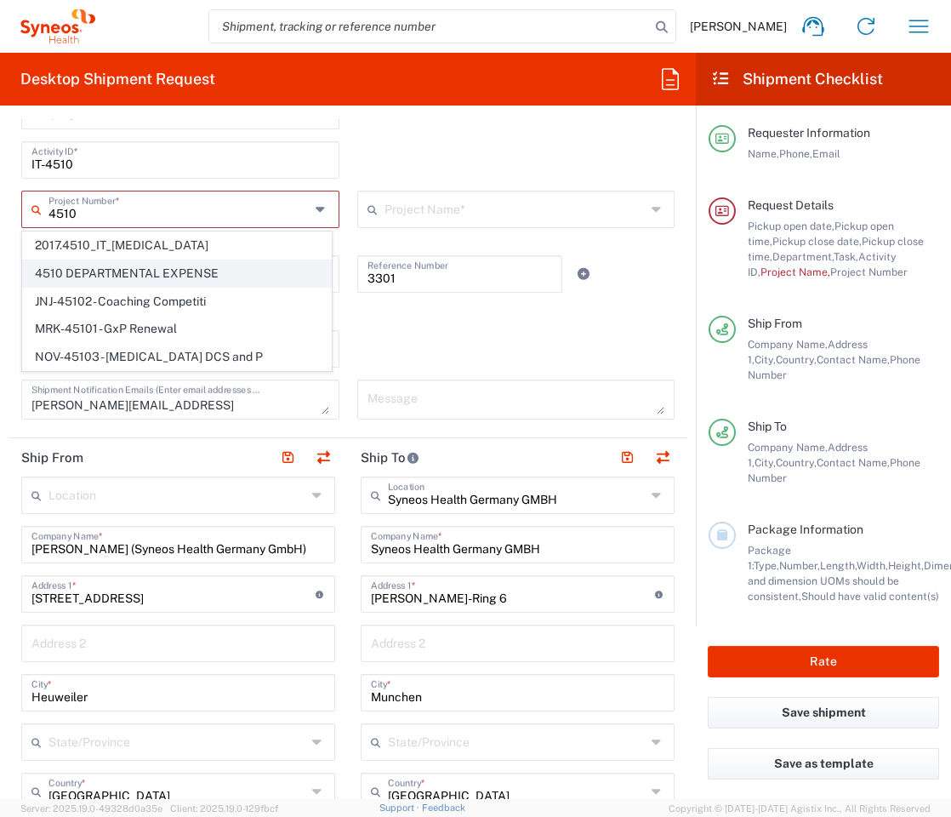
click at [92, 270] on span "4510 DEPARTMENTAL EXPENSE" at bounding box center [177, 273] width 308 height 26
type input "4510 DEPARTMENTAL EXPENSE"
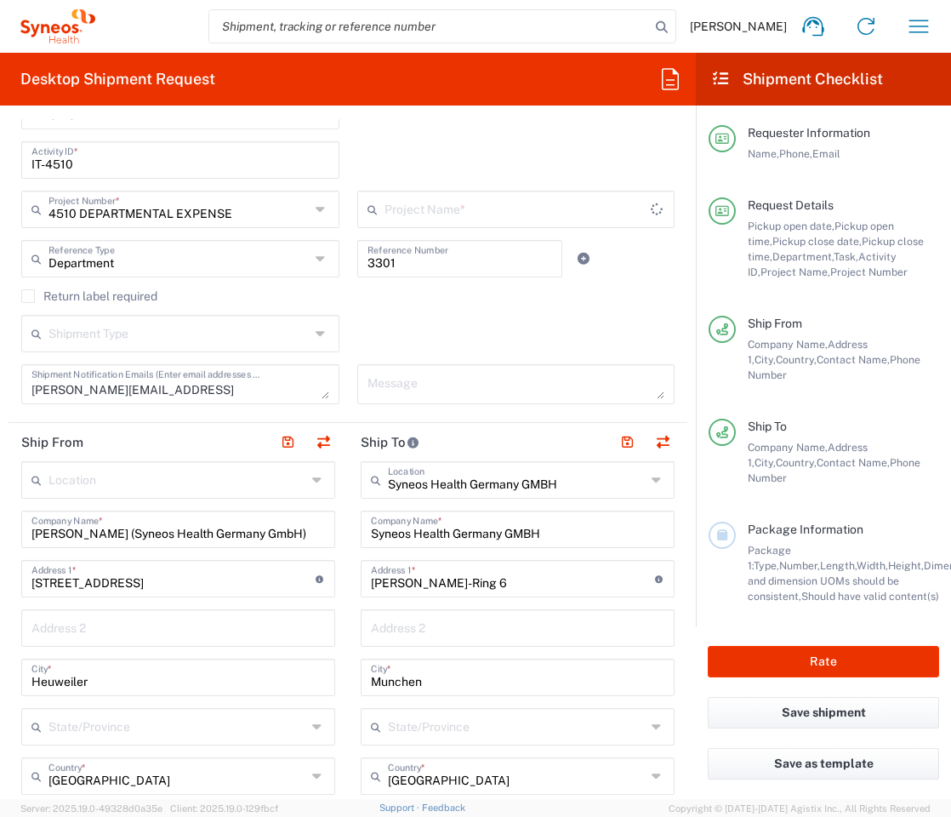
type input "4510 DEPARTMENTAL EXPENSE"
click at [413, 211] on input "text" at bounding box center [518, 208] width 267 height 30
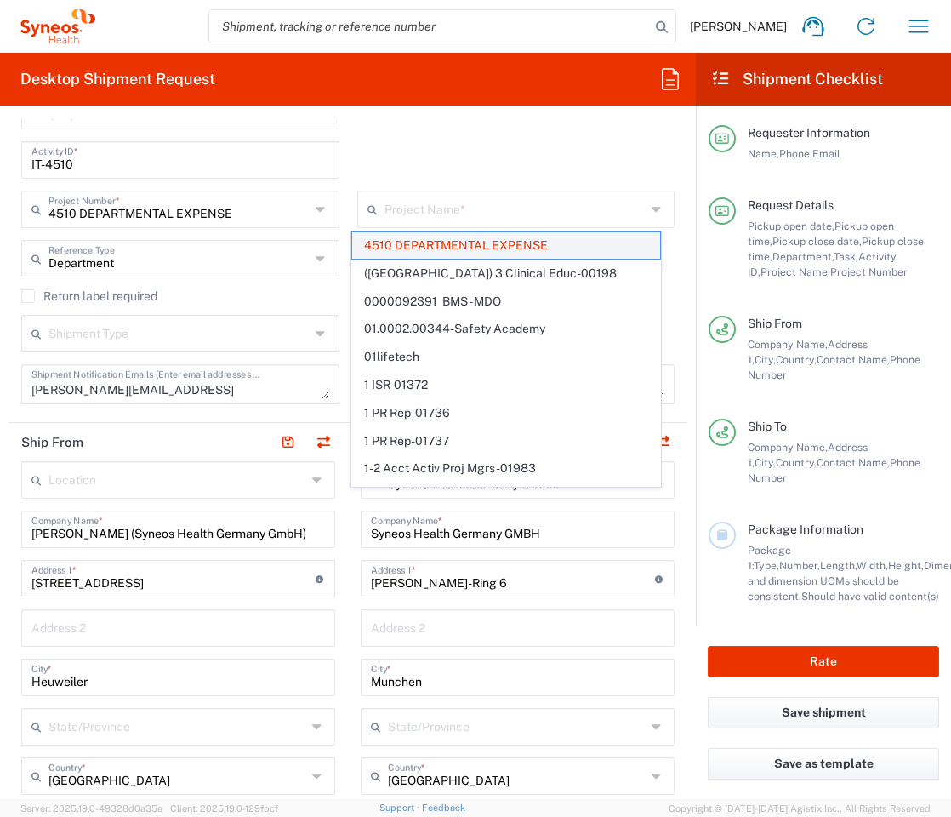
click at [410, 241] on span "4510 DEPARTMENTAL EXPENSE" at bounding box center [506, 245] width 308 height 26
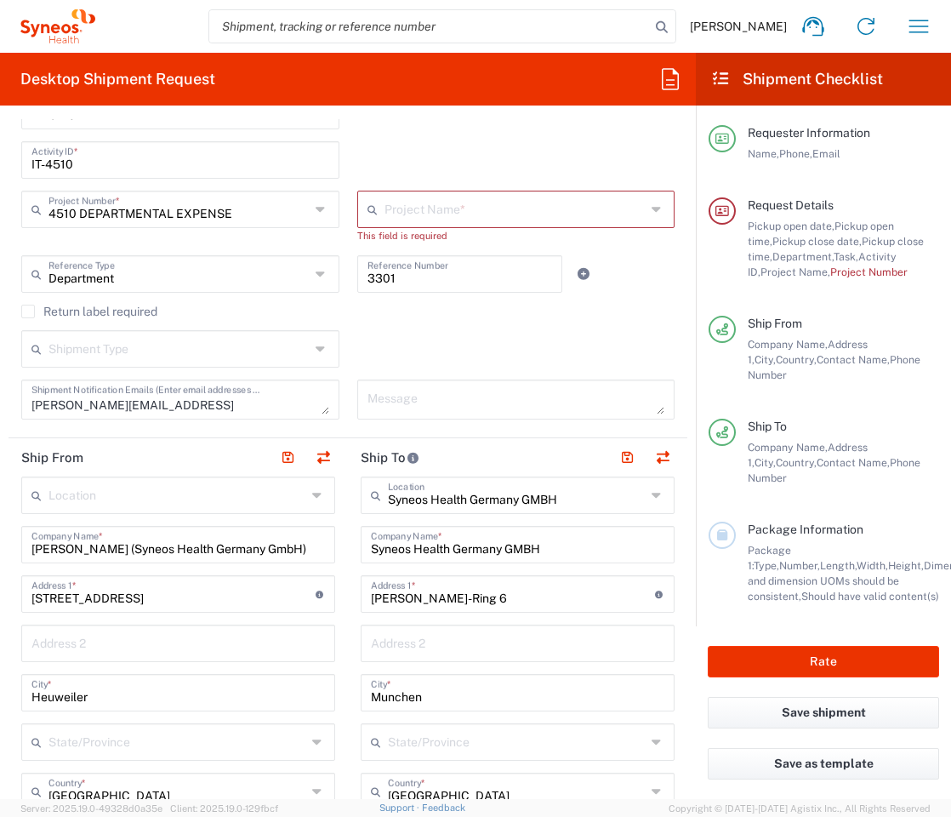
click at [451, 206] on input "text" at bounding box center [515, 208] width 261 height 30
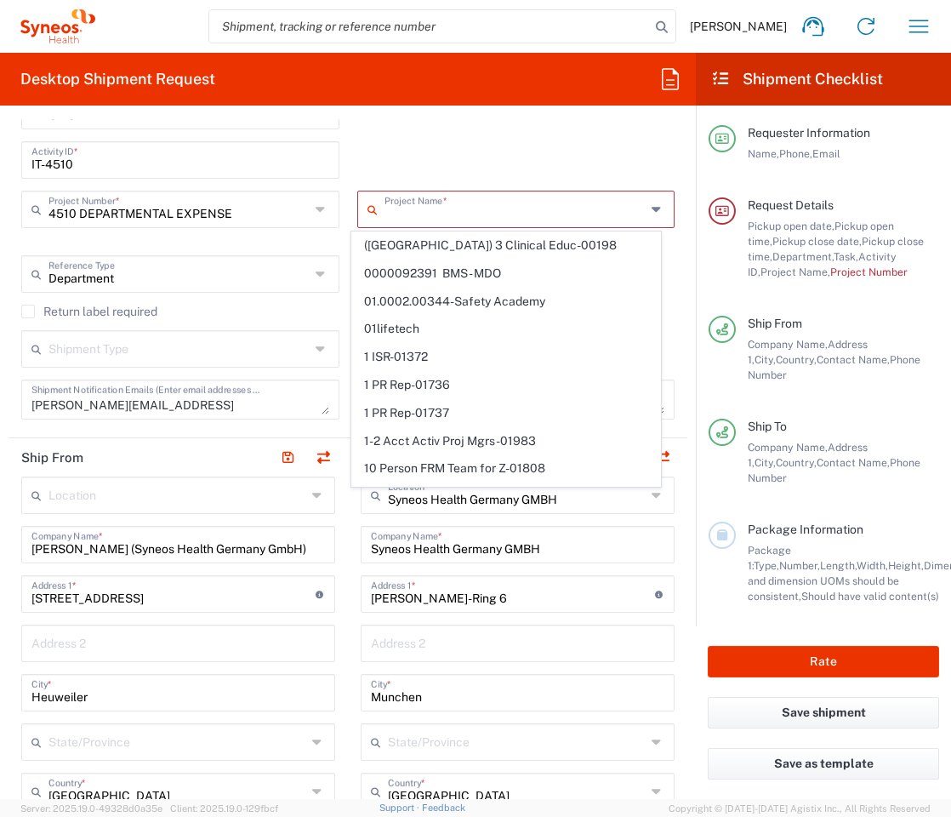
click at [439, 210] on input "text" at bounding box center [515, 208] width 261 height 30
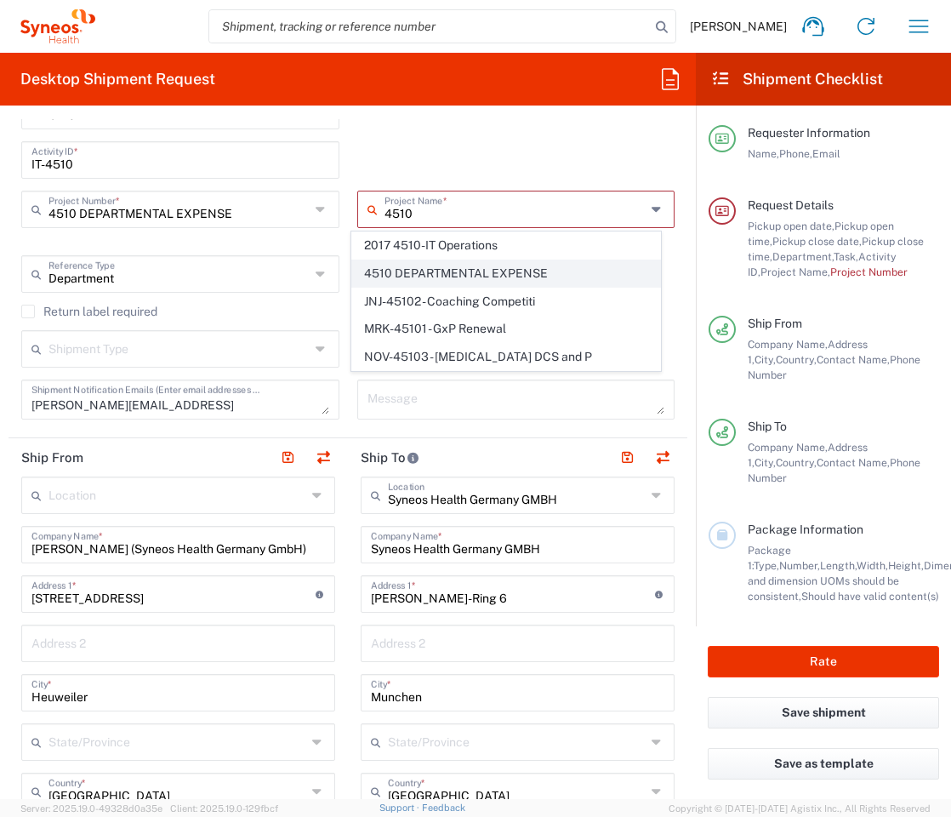
click at [436, 270] on span "4510 DEPARTMENTAL EXPENSE" at bounding box center [506, 273] width 308 height 26
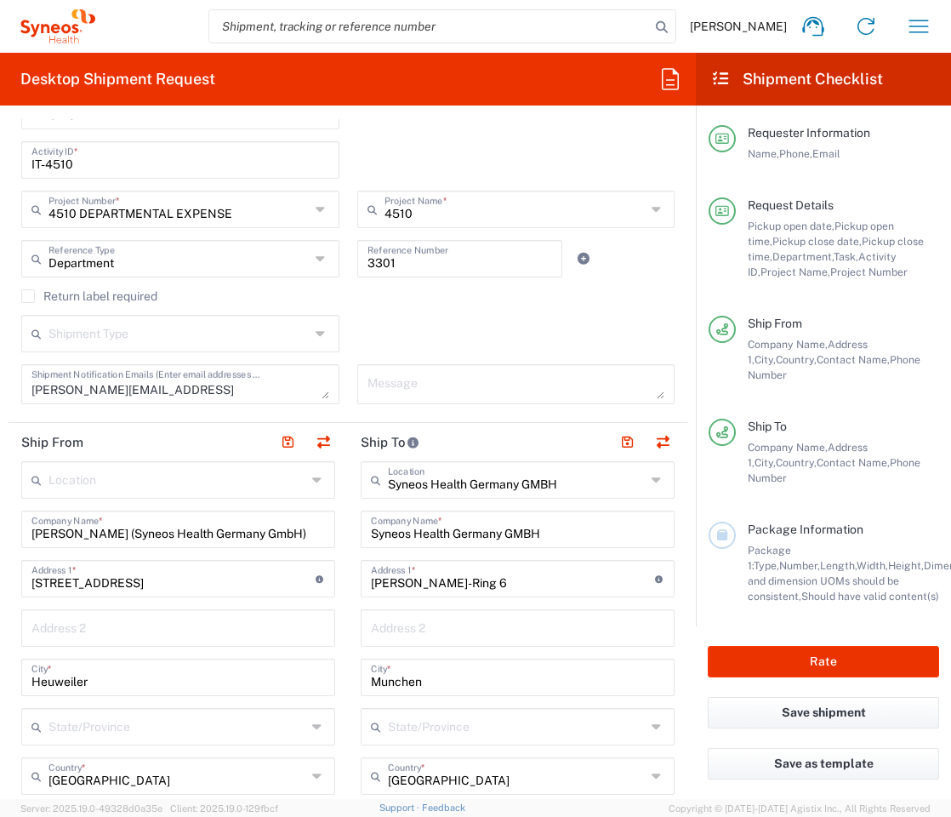
type input "4510 DEPARTMENTAL EXPENSE"
drag, startPoint x: 401, startPoint y: 263, endPoint x: 344, endPoint y: 261, distance: 57.0
click at [348, 261] on div "3301 Reference Number" at bounding box center [460, 264] width 224 height 49
paste input "IT-4510"
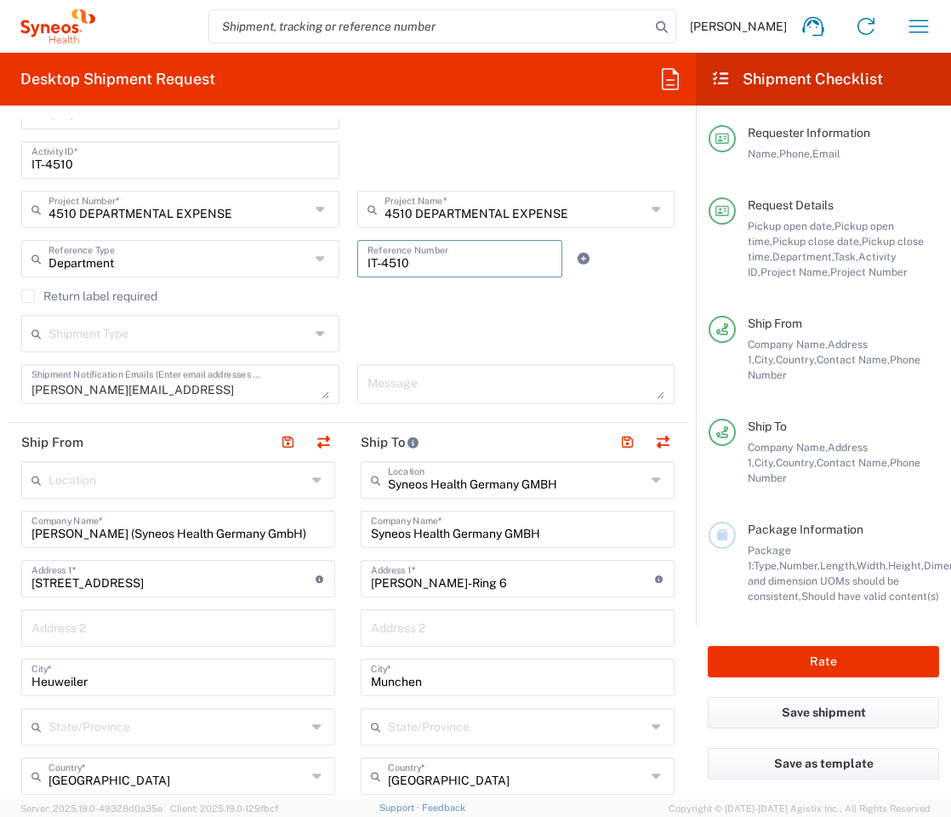
type input "IT-4510"
click at [383, 312] on div "Return label required" at bounding box center [347, 302] width 653 height 26
click at [576, 260] on icon at bounding box center [583, 259] width 15 height 12
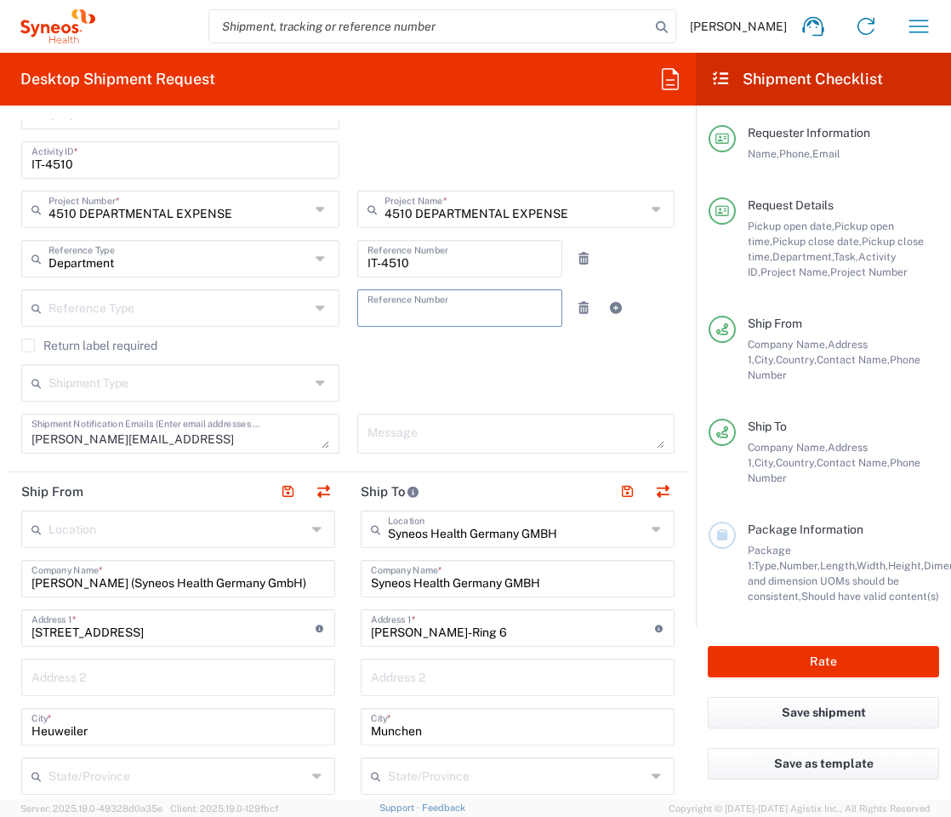
click at [414, 303] on input "text" at bounding box center [460, 307] width 185 height 30
click at [417, 305] on input "text" at bounding box center [460, 307] width 185 height 30
type input "Equipment return"
click at [180, 390] on input "text" at bounding box center [178, 382] width 261 height 30
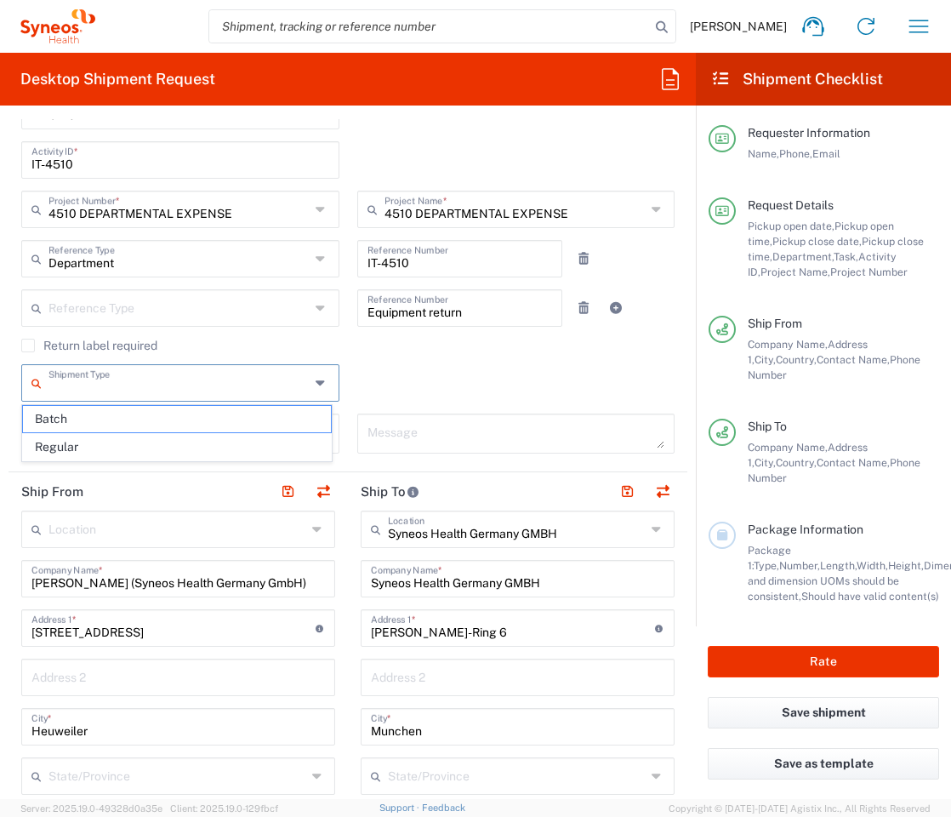
click at [432, 361] on div "Return label required" at bounding box center [347, 352] width 653 height 26
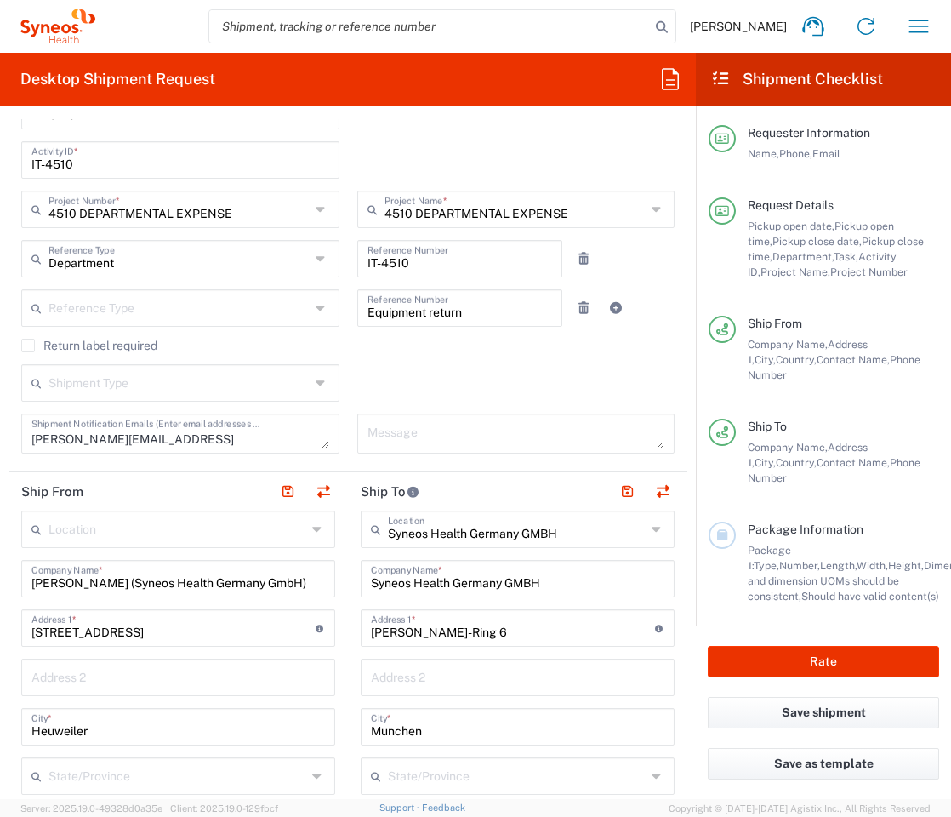
click at [316, 309] on icon at bounding box center [322, 307] width 13 height 27
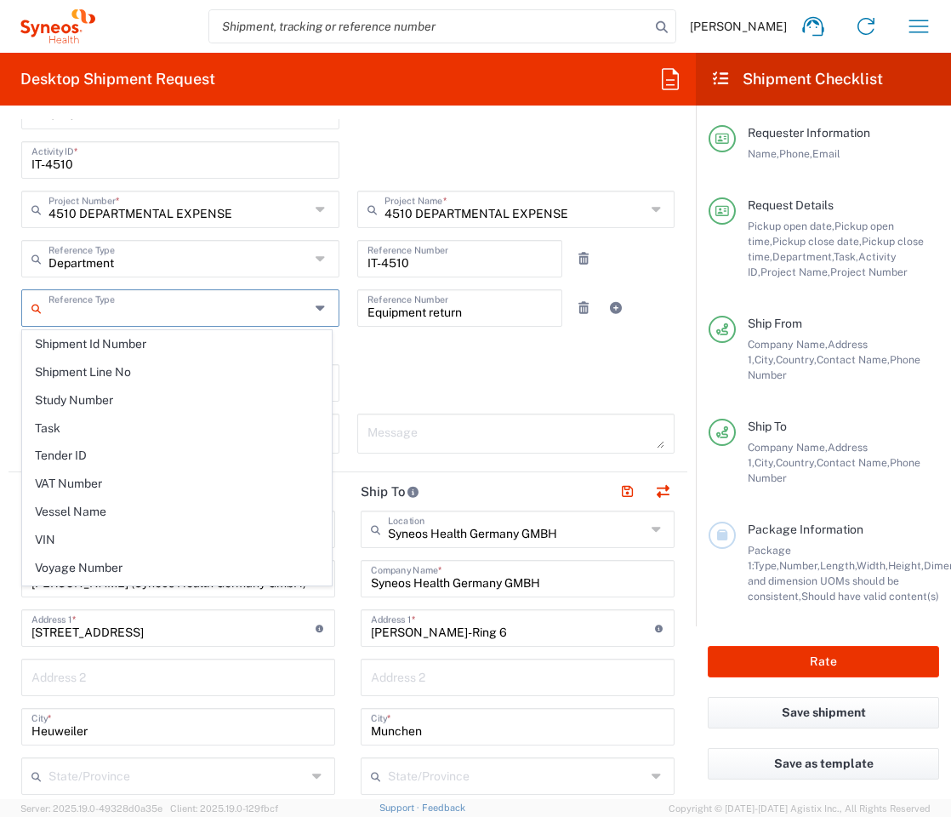
scroll to position [1494, 0]
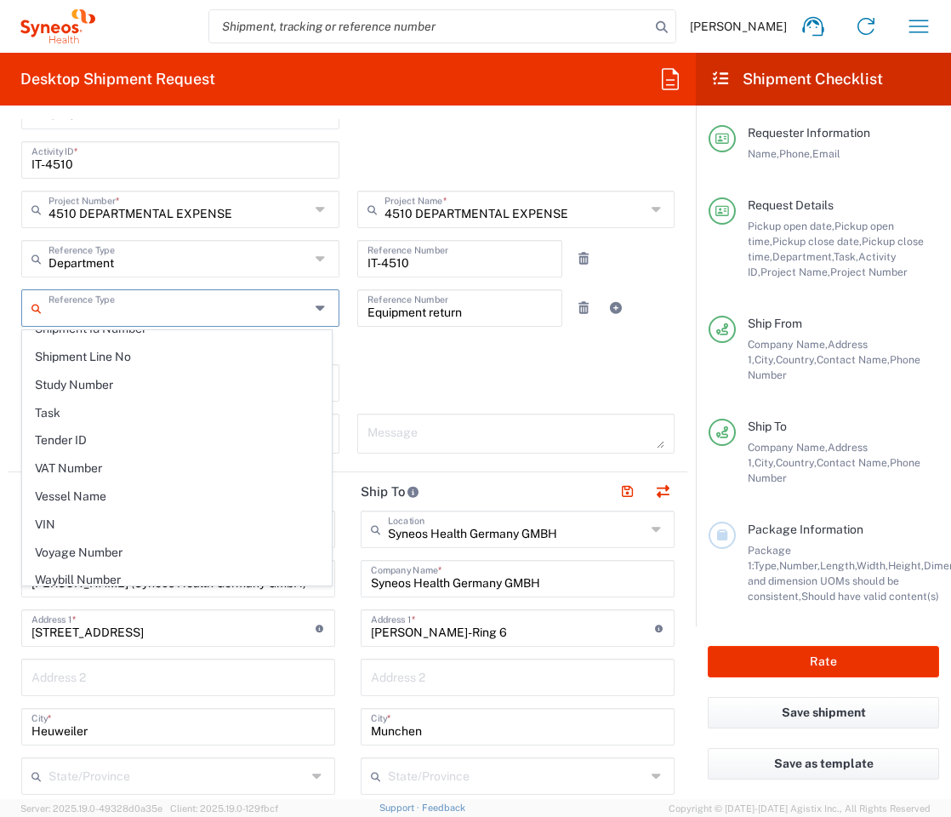
click at [543, 348] on agx-checkbox-control "Return label required" at bounding box center [347, 346] width 653 height 14
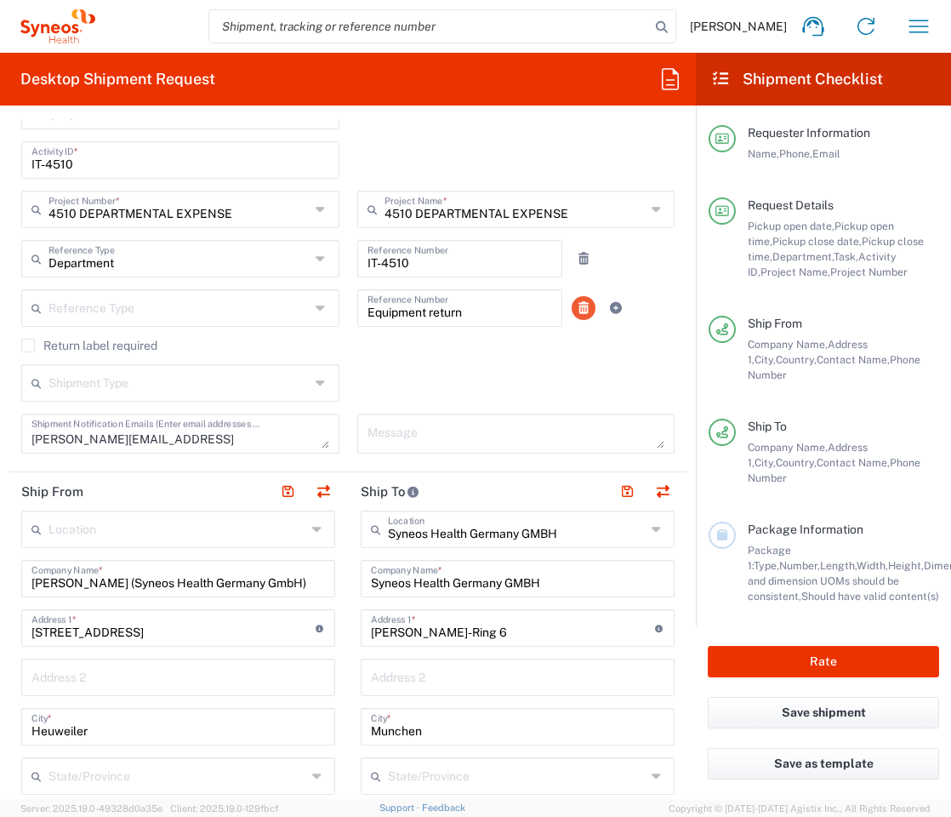
click at [576, 310] on icon at bounding box center [583, 308] width 15 height 12
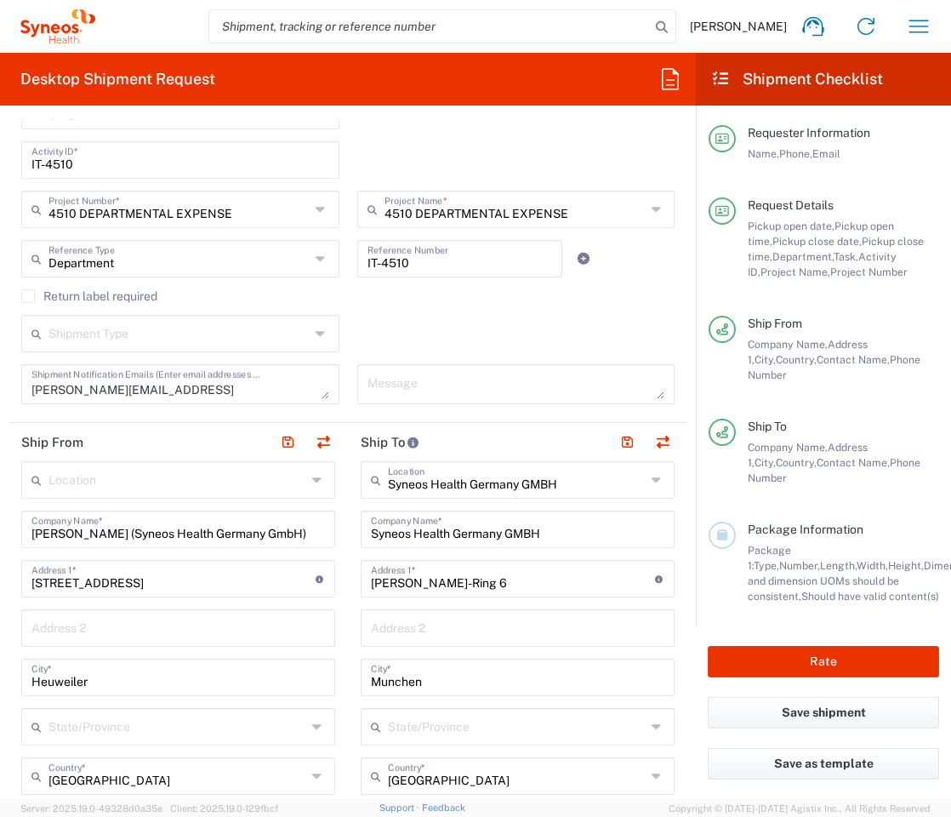
click at [424, 261] on input "IT-4510" at bounding box center [460, 257] width 185 height 30
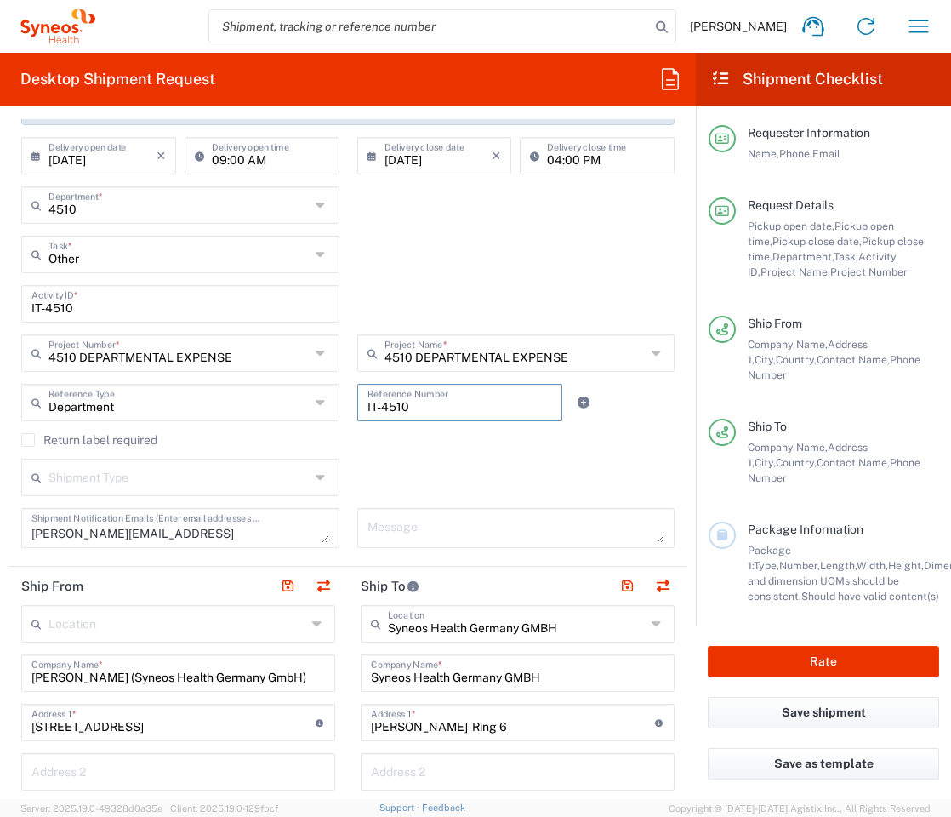
scroll to position [340, 0]
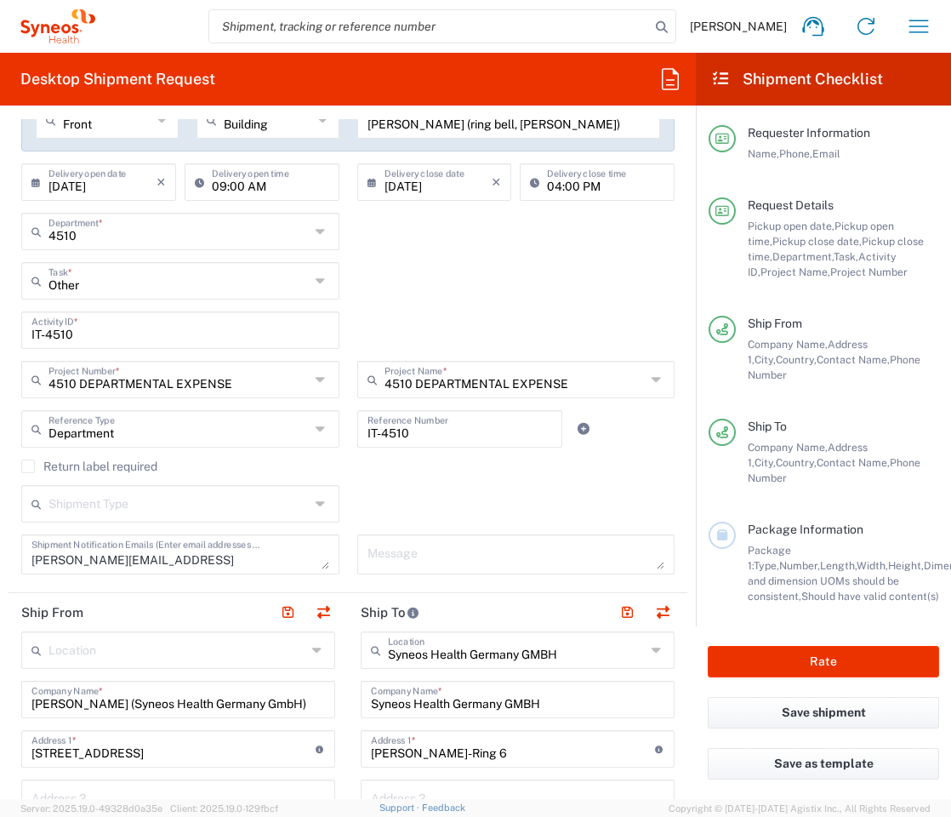
click at [306, 277] on div "Other Task *" at bounding box center [180, 280] width 318 height 37
type input "Other"
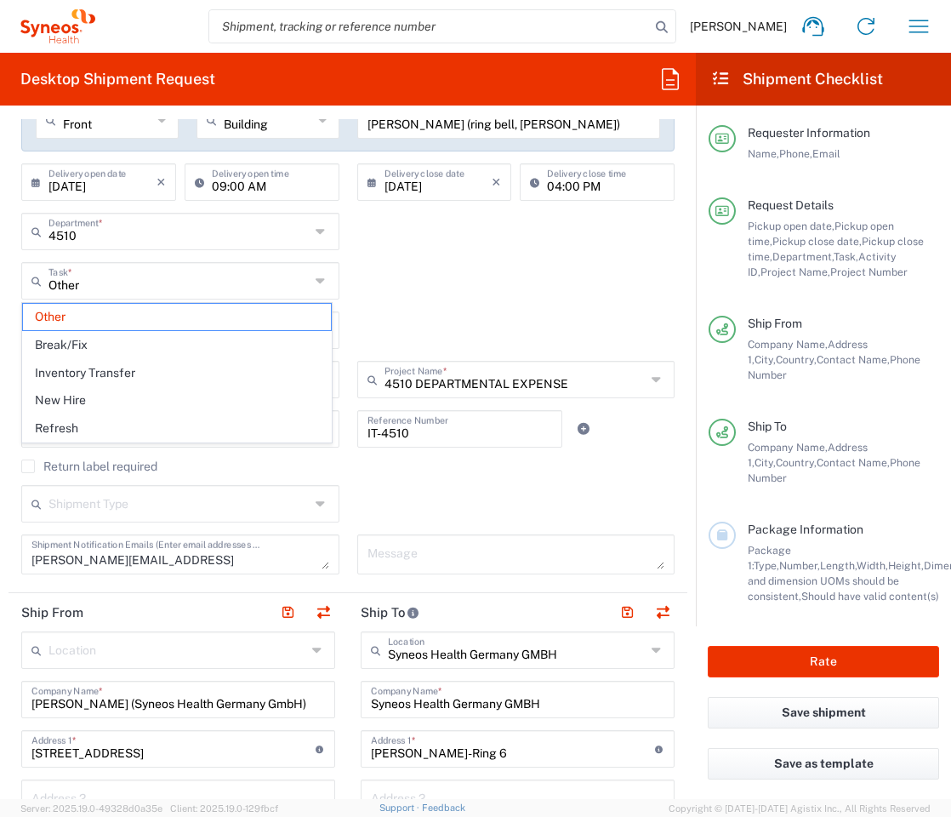
click at [522, 280] on div "Other Task * Other Break/Fix Inventory Transfer New Hire Refresh" at bounding box center [348, 286] width 671 height 49
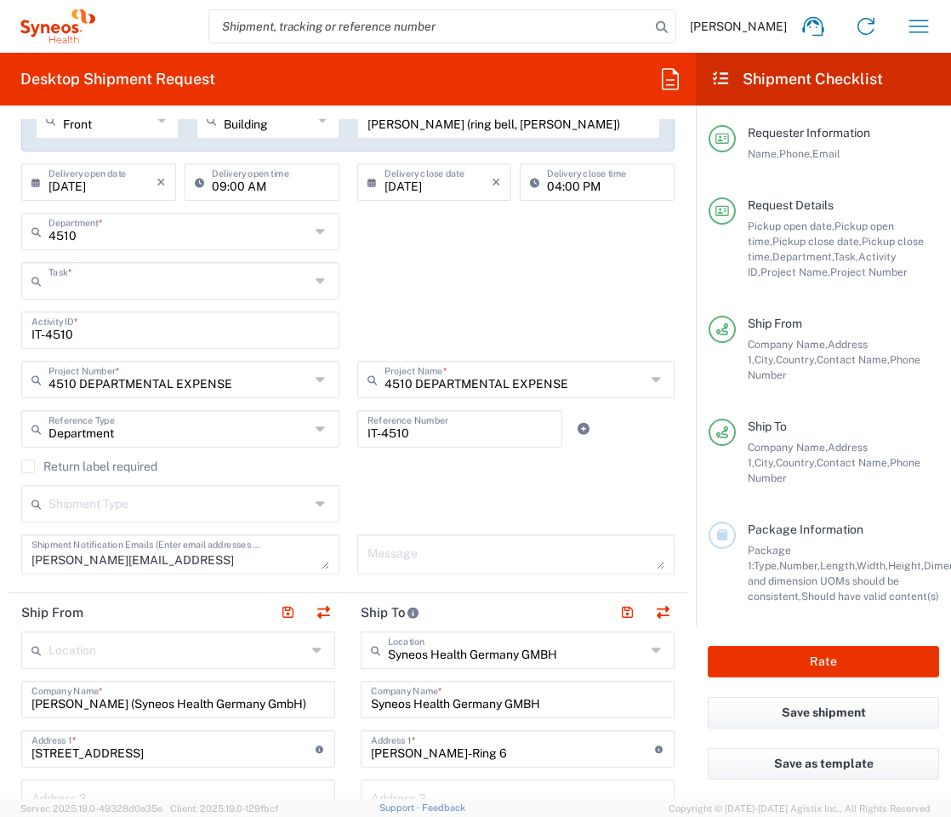
click at [280, 285] on input "text" at bounding box center [178, 280] width 261 height 30
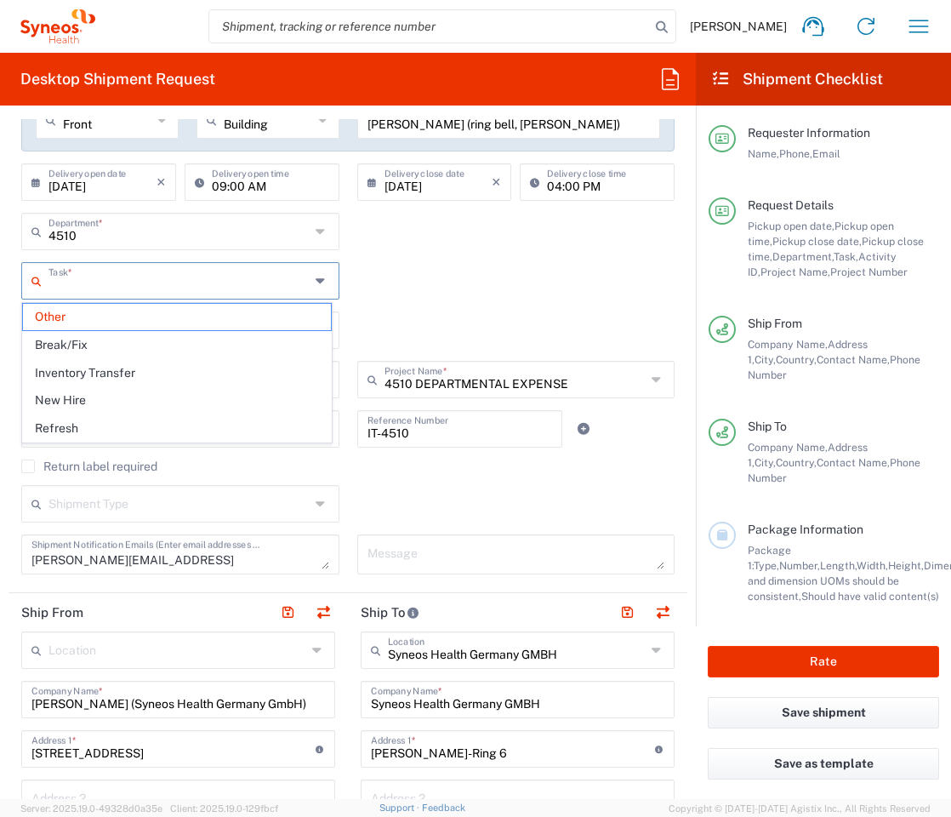
click at [473, 291] on div "Task * Other Break/Fix Inventory Transfer New Hire Refresh" at bounding box center [348, 286] width 671 height 49
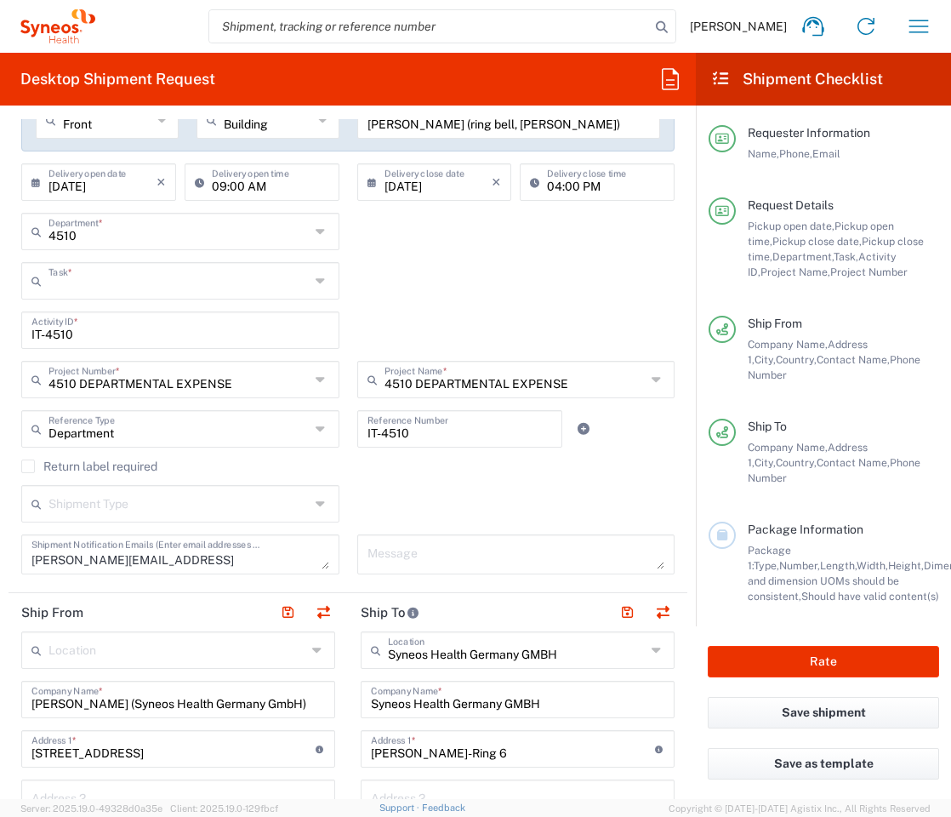
type input "Other"
click at [424, 492] on div "Shipment Type Batch Regular" at bounding box center [348, 509] width 671 height 49
click at [454, 438] on input "IT-4510" at bounding box center [460, 428] width 185 height 30
type input "IT-4510"
click at [416, 482] on div "Return label required" at bounding box center [347, 472] width 653 height 26
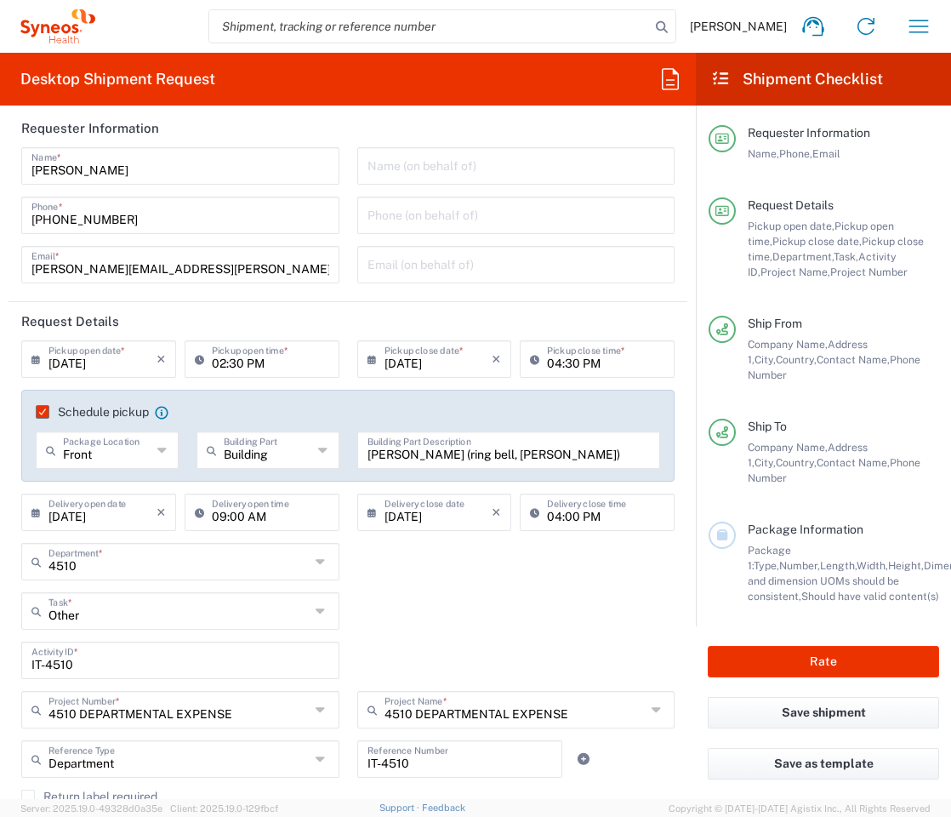
scroll to position [0, 0]
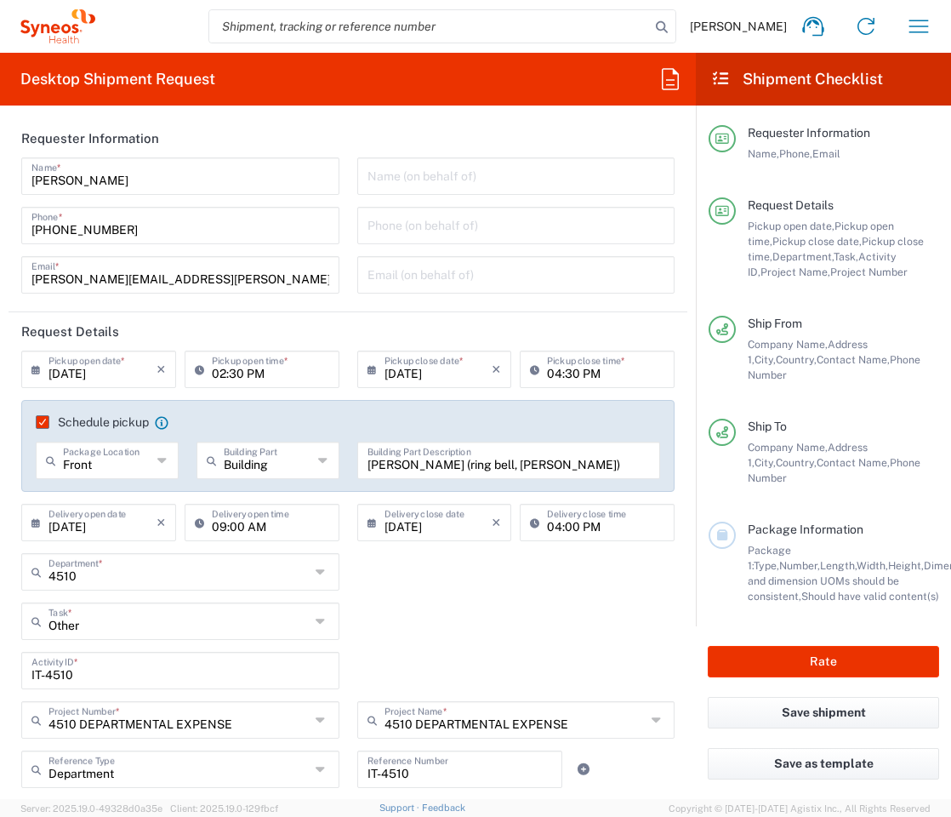
click at [476, 459] on input "[PERSON_NAME] (ring bell, [PERSON_NAME])" at bounding box center [509, 459] width 283 height 30
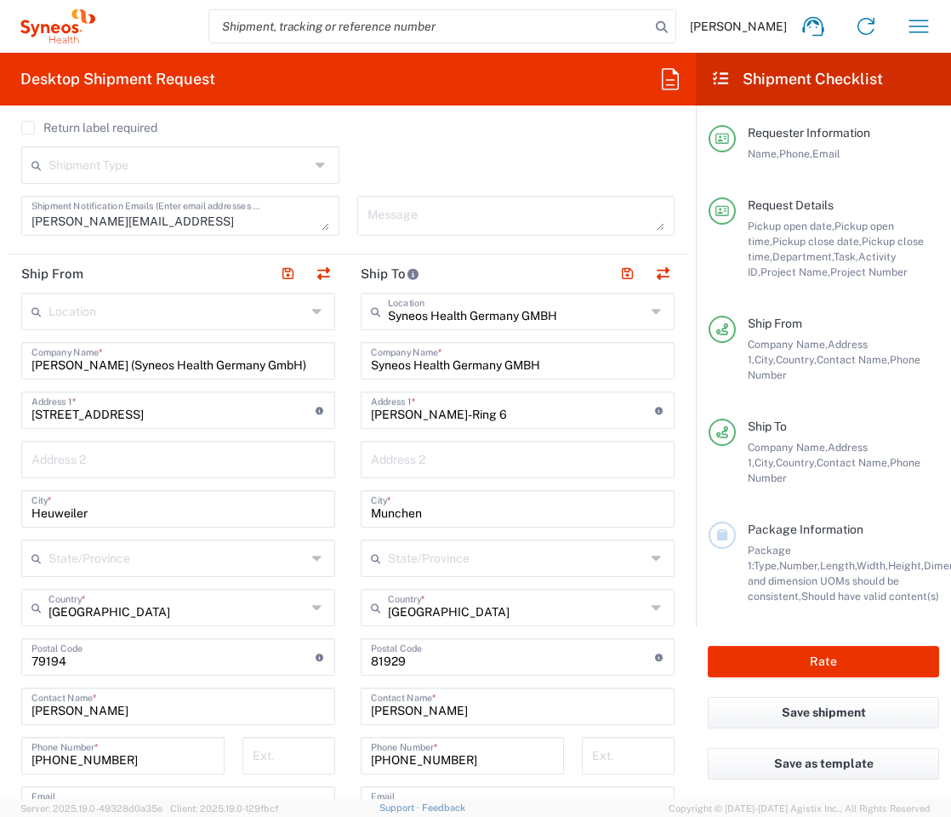
scroll to position [681, 0]
type input "[PERSON_NAME] (ring bell, klingeln)"
click at [313, 307] on icon at bounding box center [318, 309] width 13 height 27
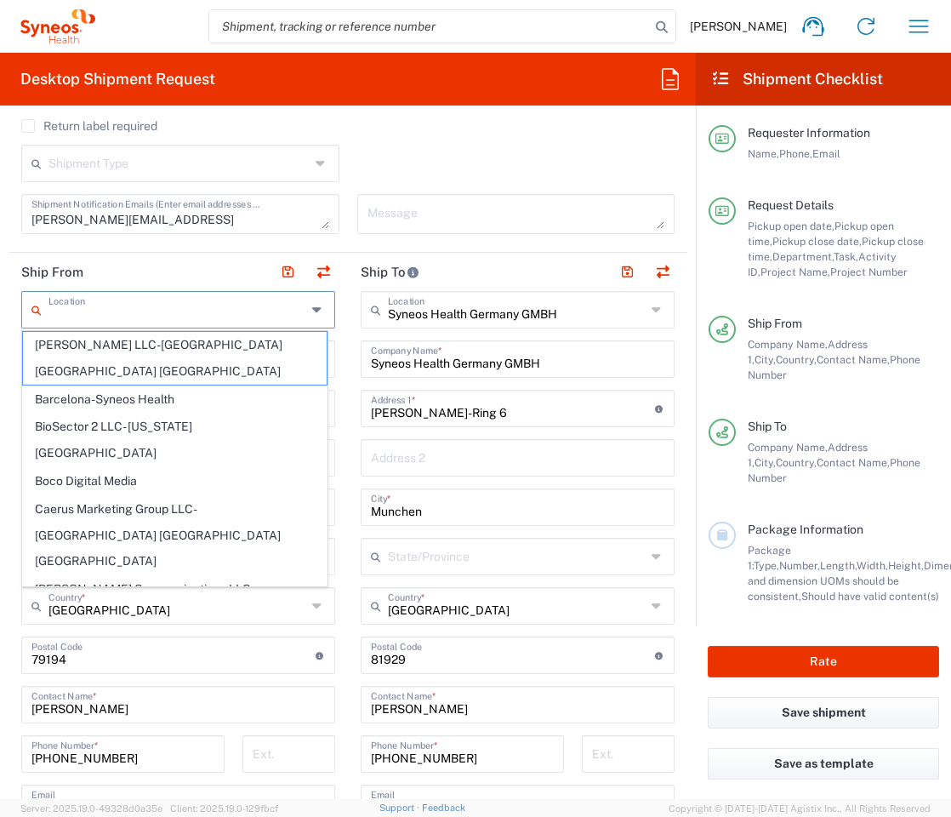
click at [313, 307] on icon at bounding box center [318, 309] width 13 height 27
click at [498, 270] on header "Ship To" at bounding box center [517, 272] width 339 height 38
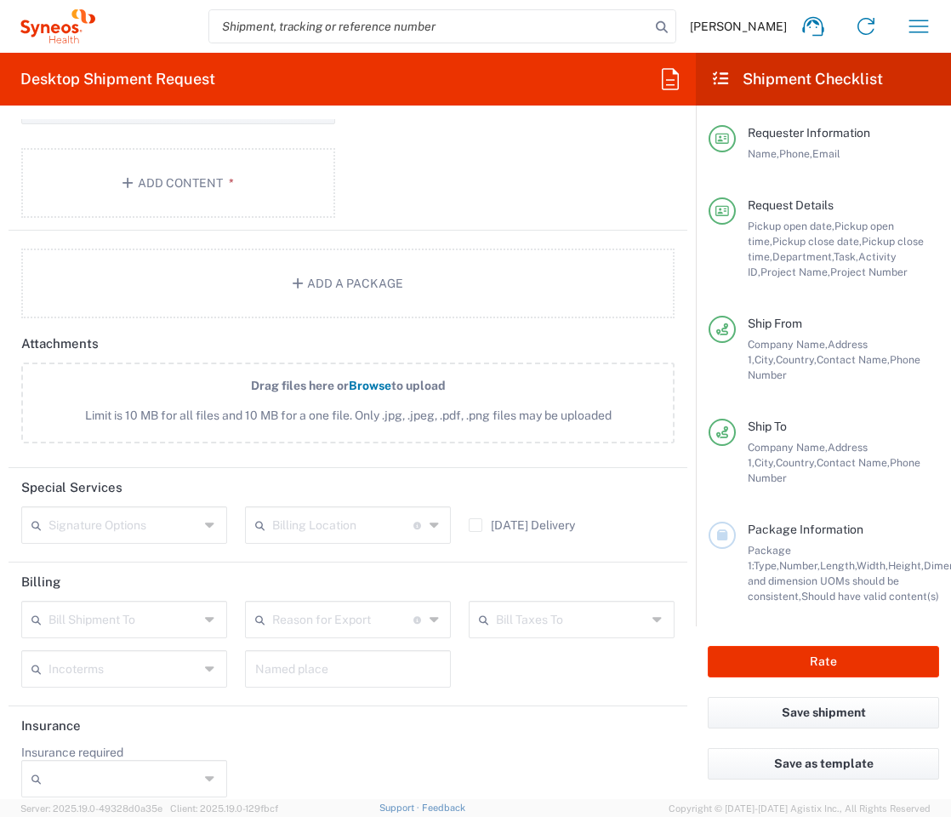
scroll to position [1987, 0]
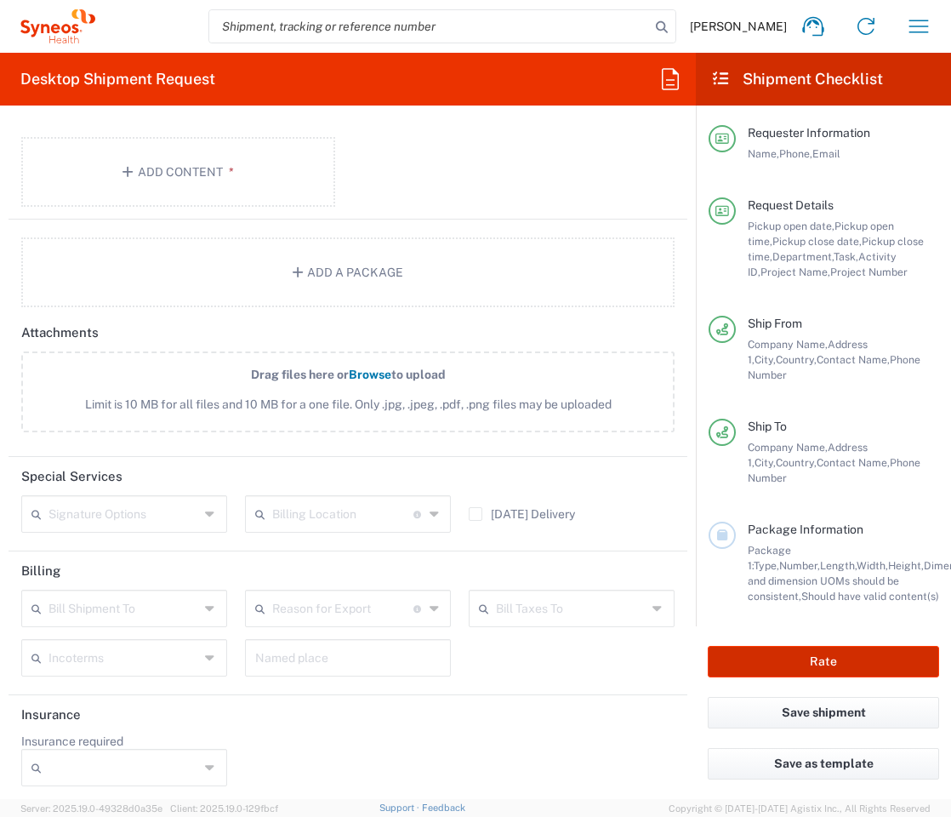
click at [830, 647] on button "Rate" at bounding box center [823, 661] width 231 height 31
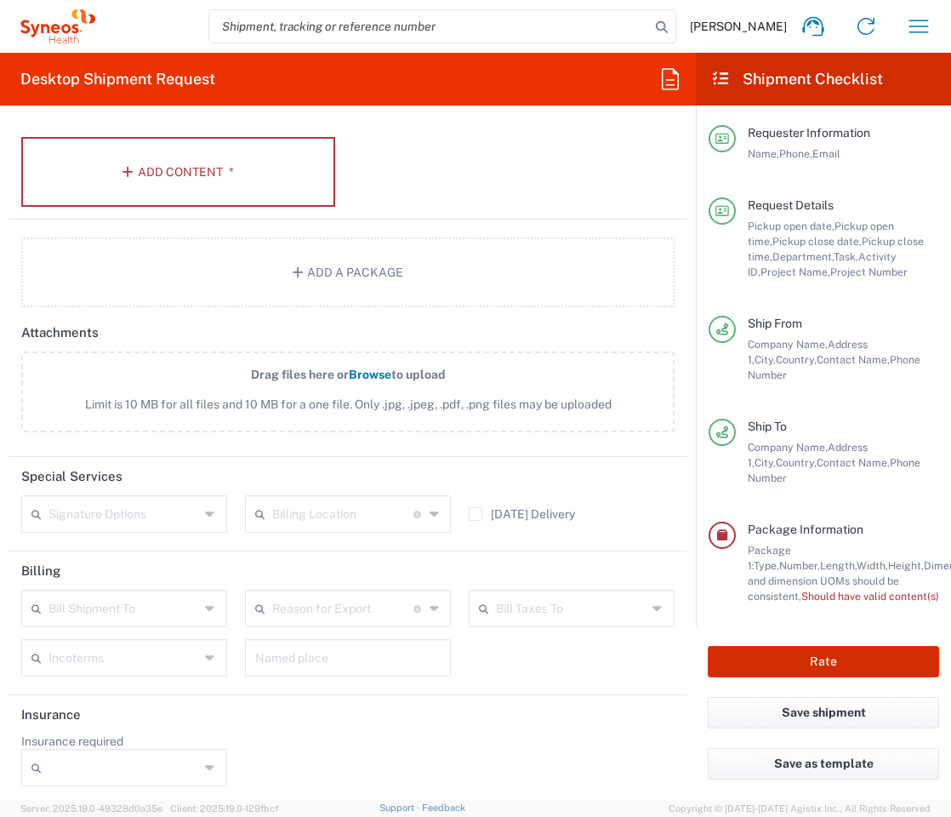
type input "3301"
type input "4510 DEPARTMENTAL EXPENSE"
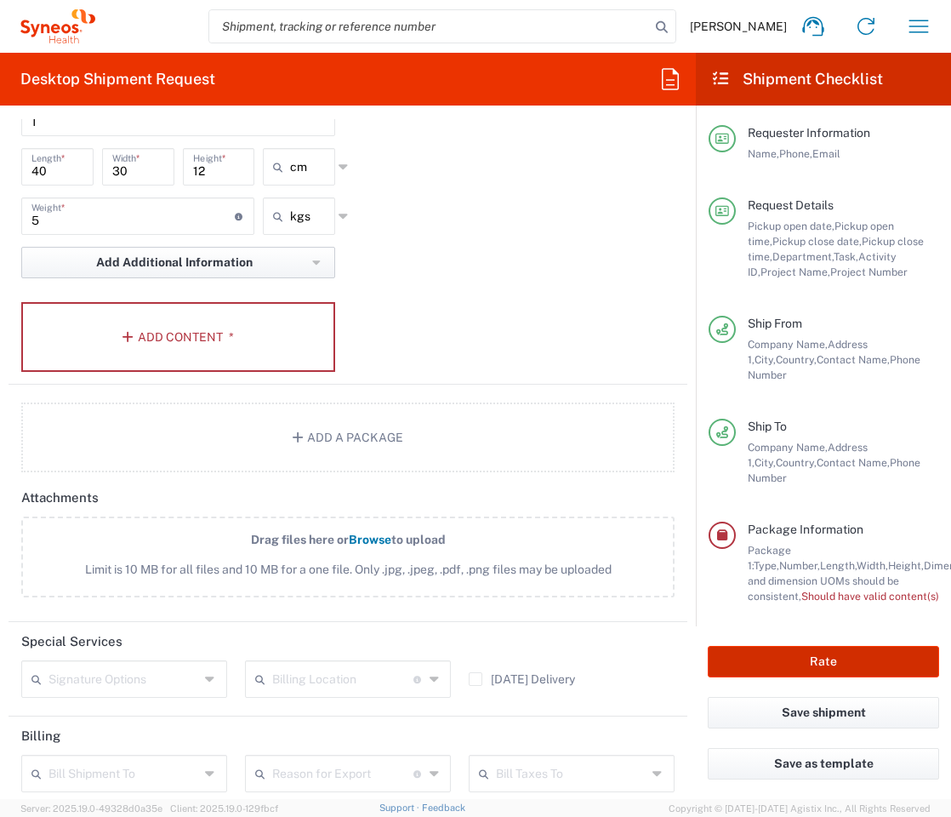
scroll to position [1817, 0]
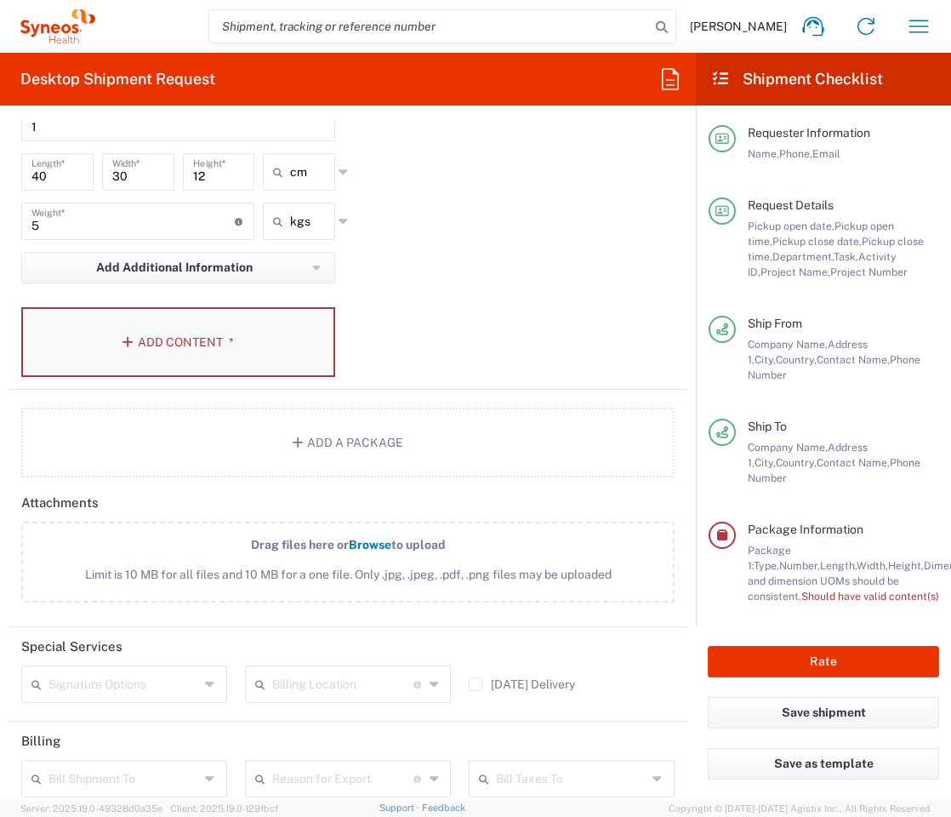
click at [172, 331] on button "Add Content *" at bounding box center [178, 342] width 314 height 70
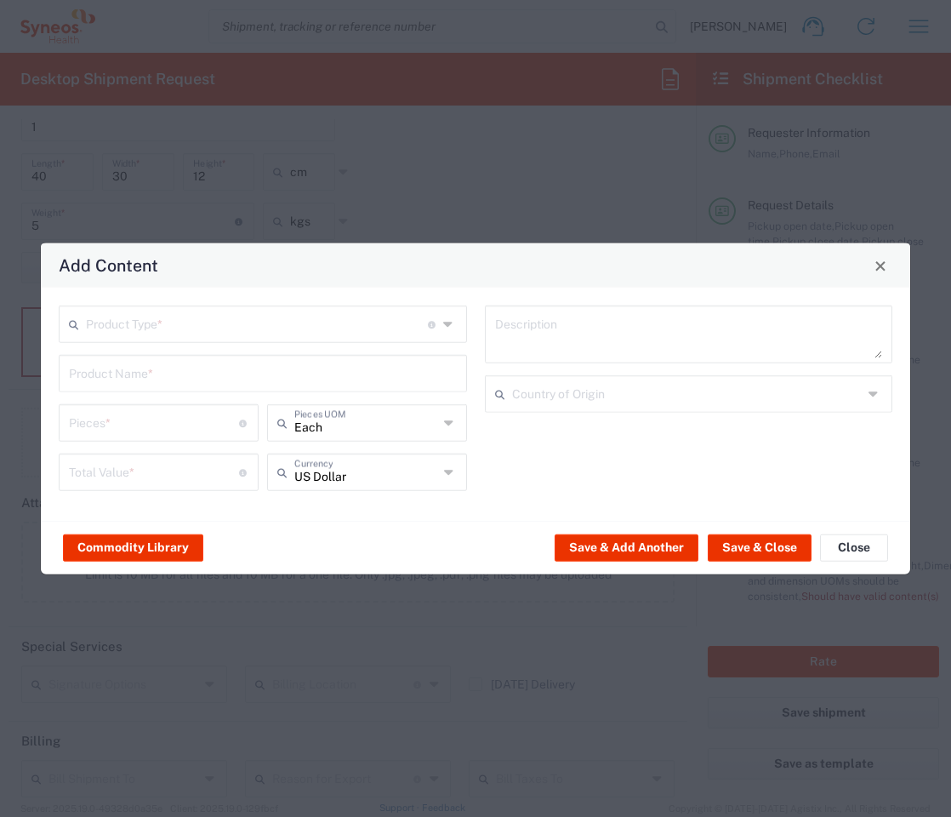
click at [345, 328] on input "text" at bounding box center [257, 323] width 342 height 30
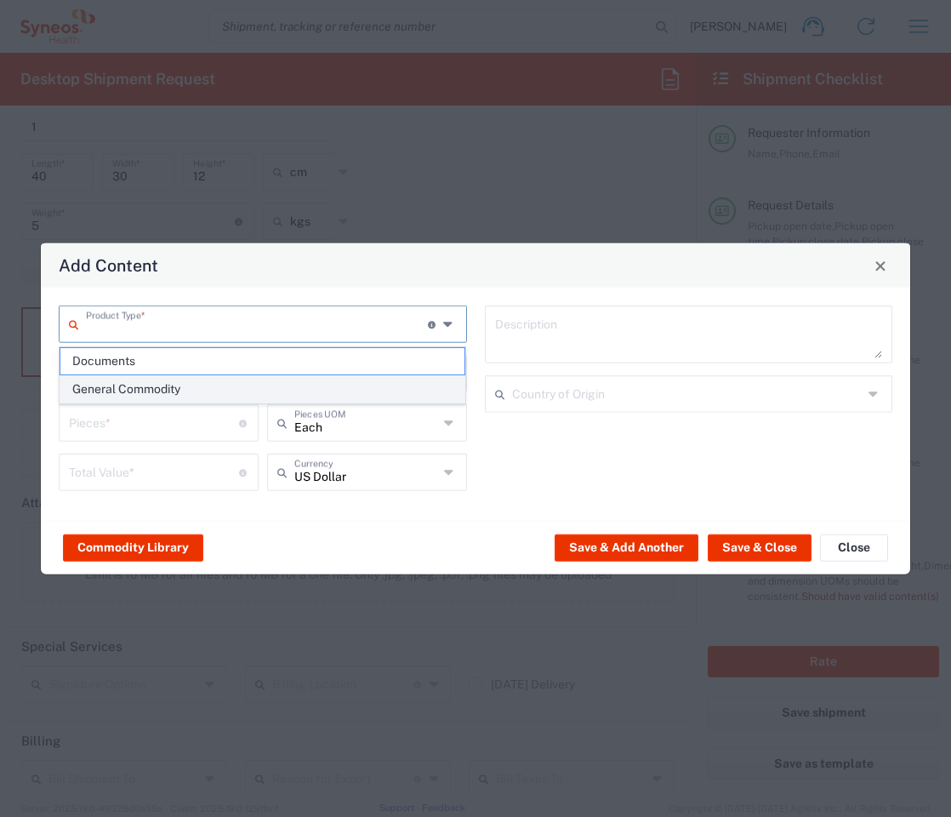
click at [153, 385] on span "General Commodity" at bounding box center [262, 389] width 405 height 26
type input "General Commodity"
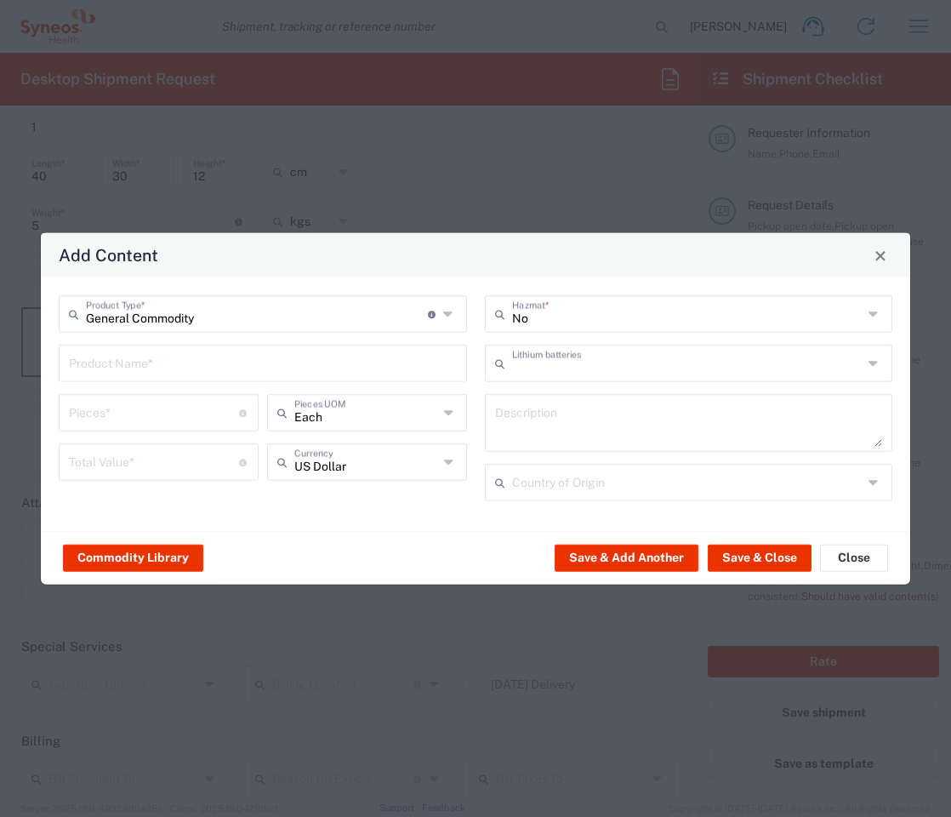
click at [854, 367] on input "text" at bounding box center [687, 362] width 351 height 30
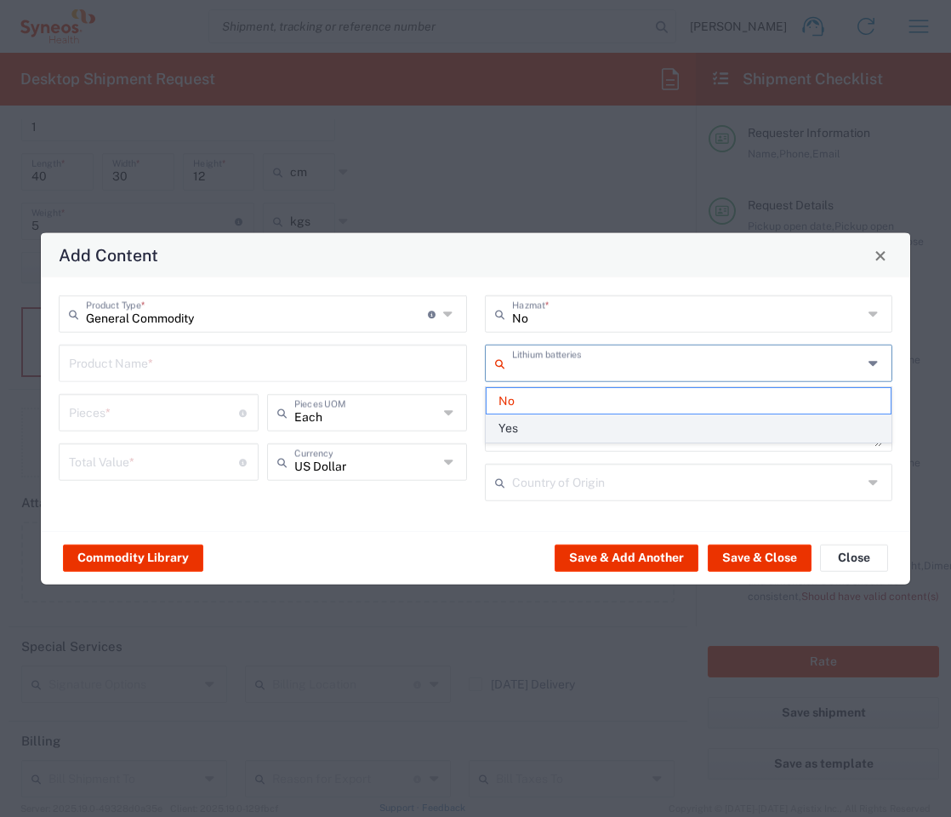
click at [573, 425] on span "Yes" at bounding box center [689, 428] width 405 height 26
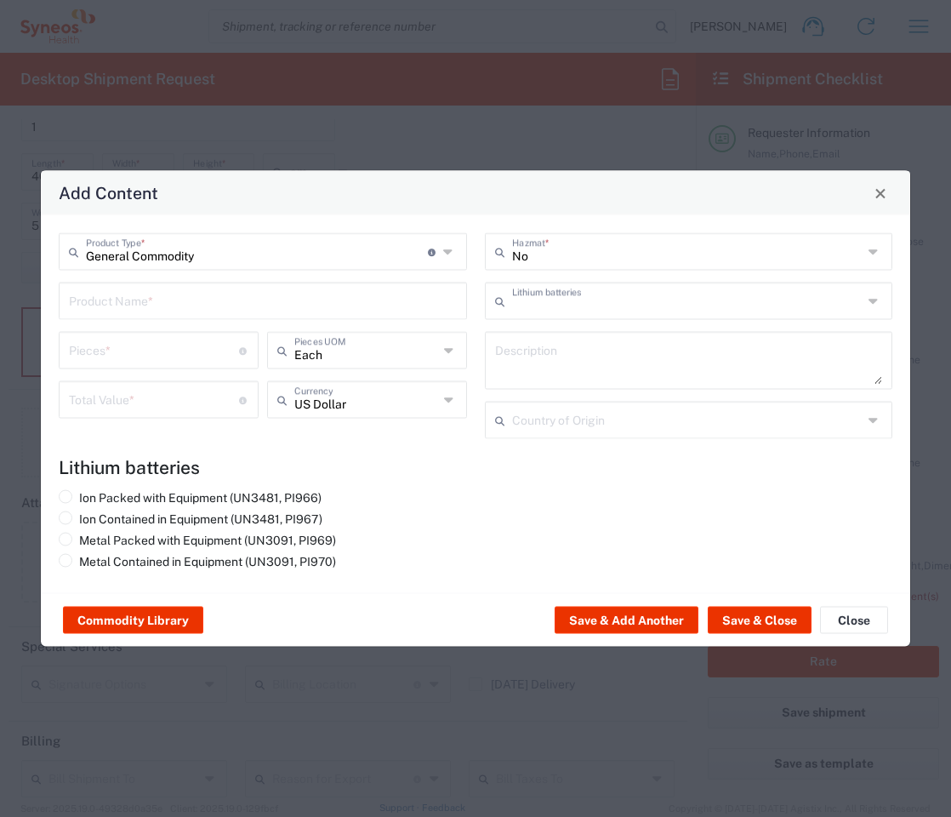
type input "Yes"
click at [152, 356] on input "number" at bounding box center [154, 349] width 170 height 30
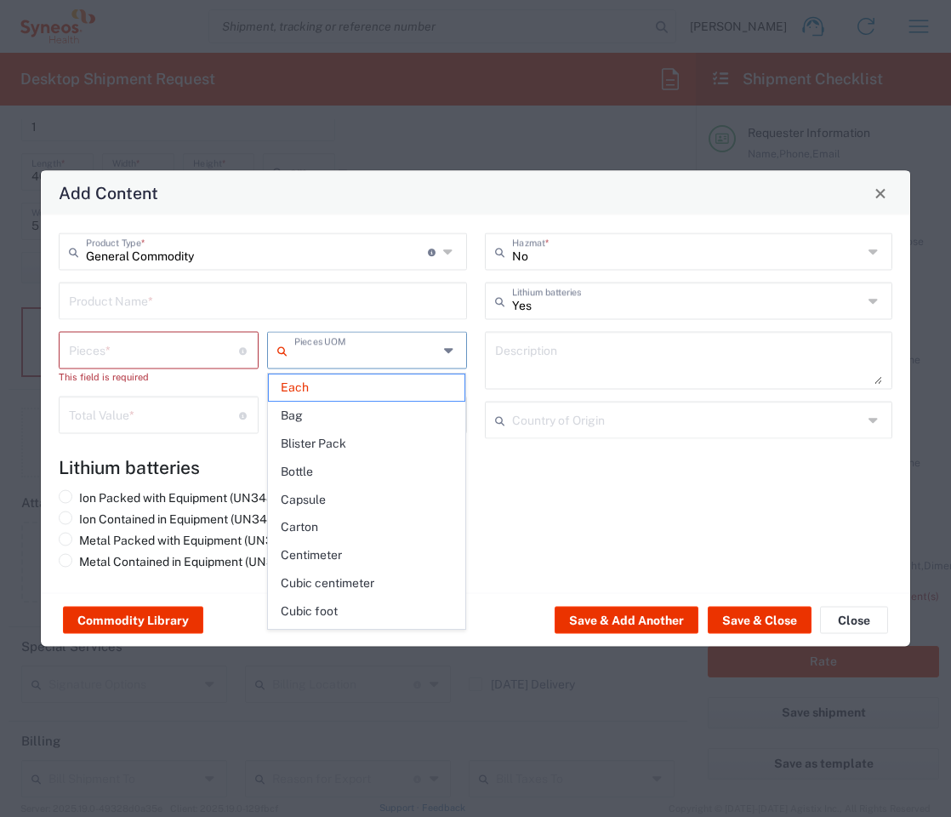
click at [349, 356] on input "text" at bounding box center [366, 349] width 145 height 30
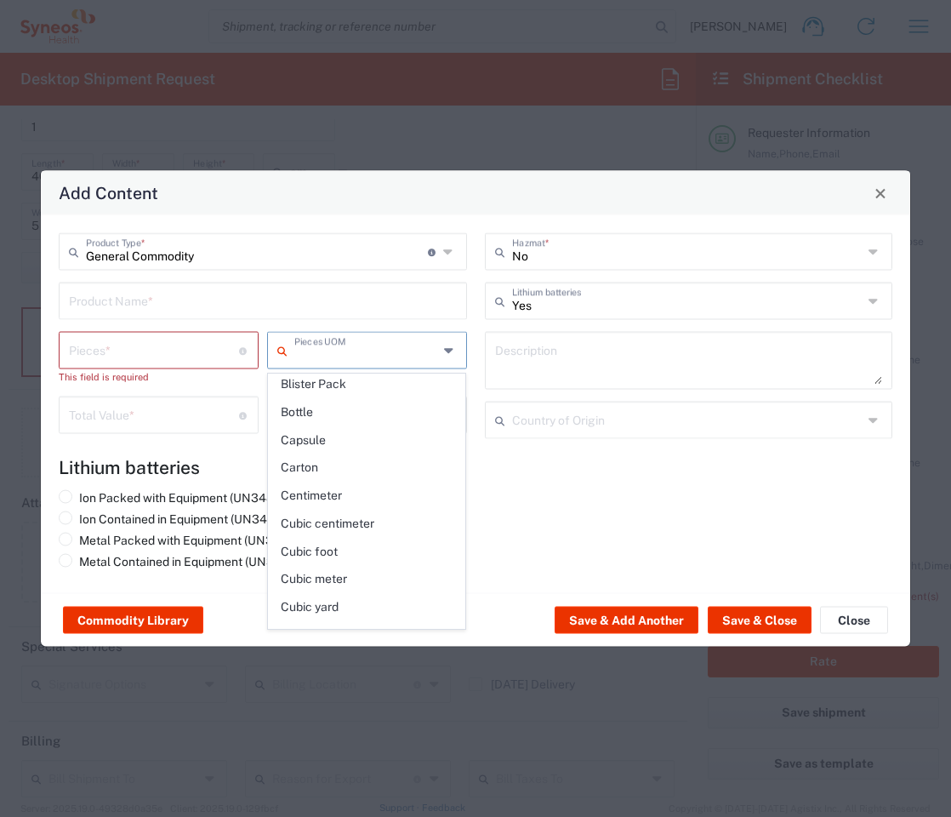
scroll to position [0, 0]
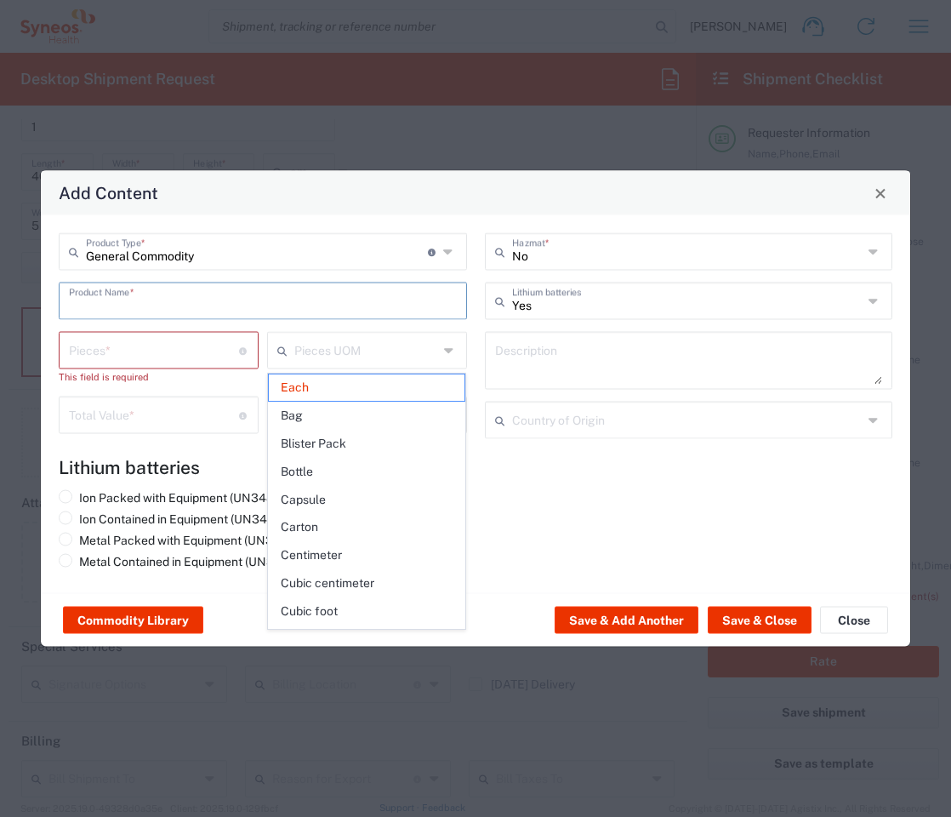
click at [151, 310] on input "text" at bounding box center [263, 300] width 388 height 30
type input "Each"
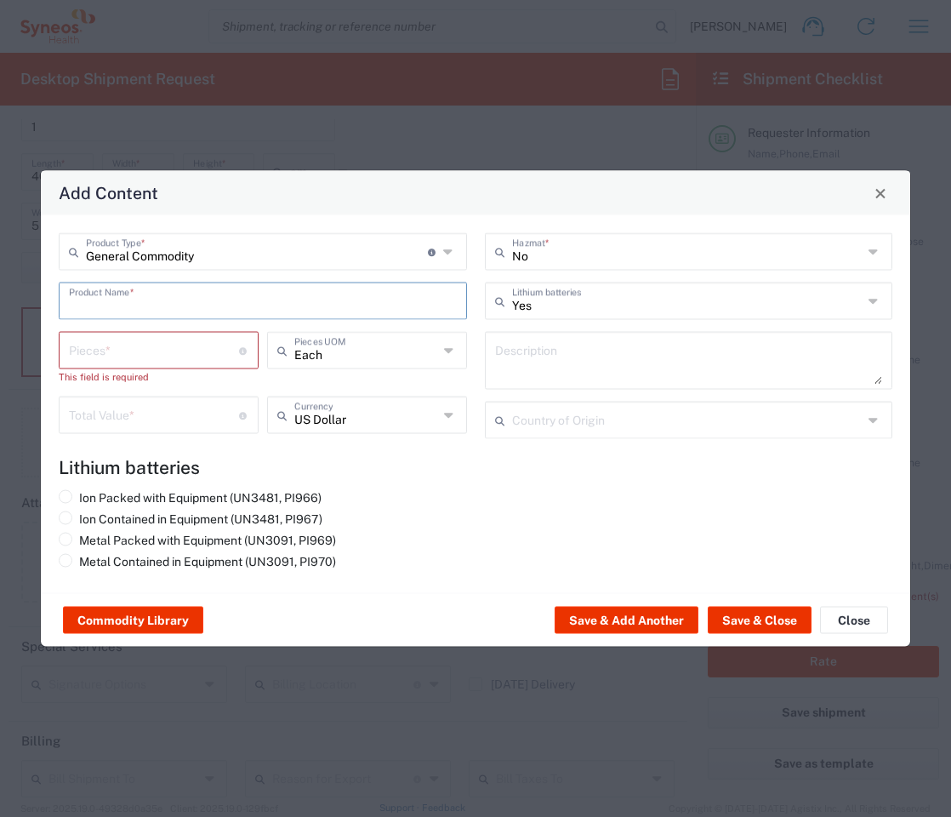
click at [151, 309] on input "text" at bounding box center [263, 300] width 388 height 30
type input "Lenovo Thinkpad P14s"
click at [182, 353] on input "number" at bounding box center [154, 349] width 170 height 30
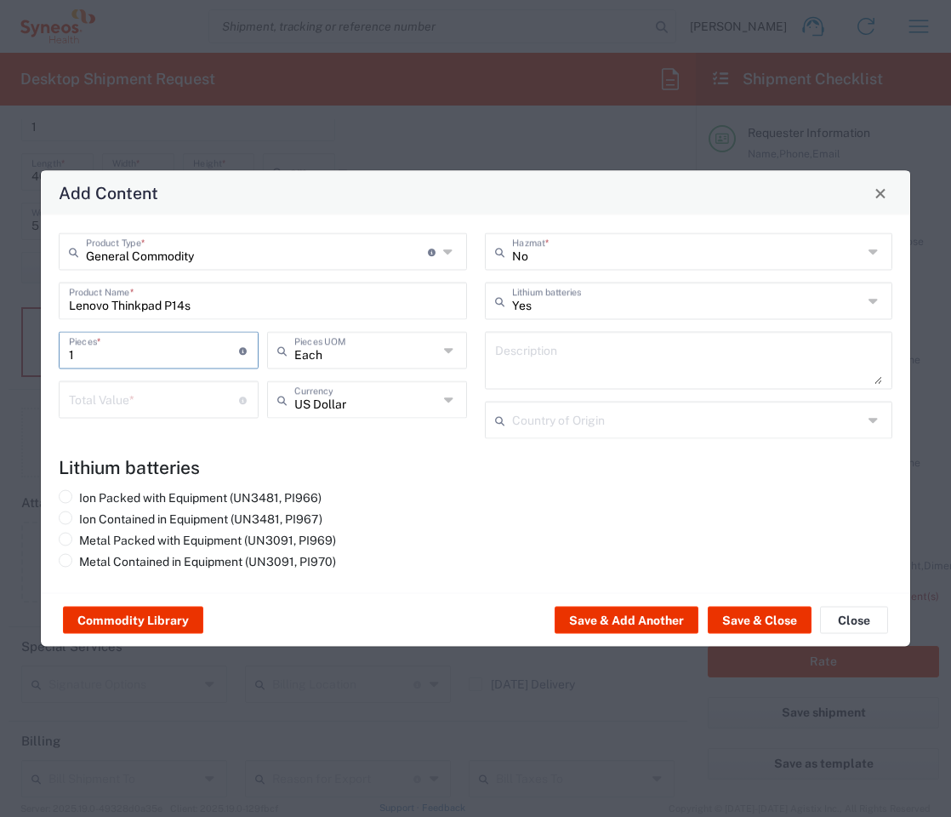
type input "1"
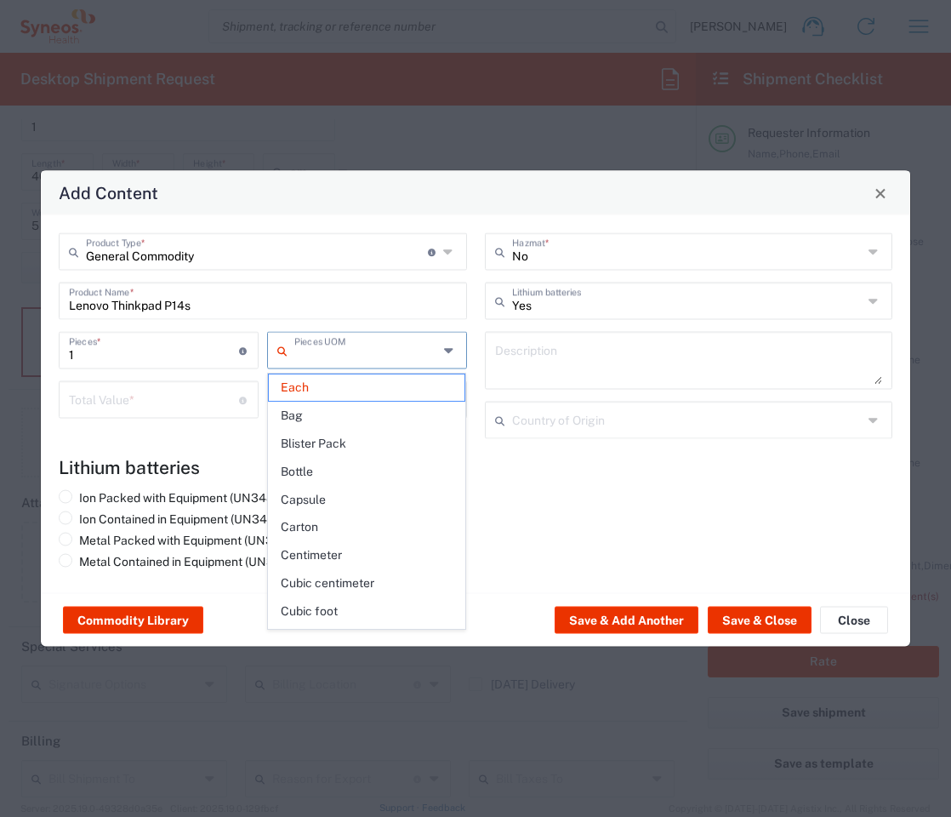
click at [358, 360] on input "text" at bounding box center [366, 349] width 145 height 30
click at [314, 396] on span "Each" at bounding box center [367, 387] width 197 height 26
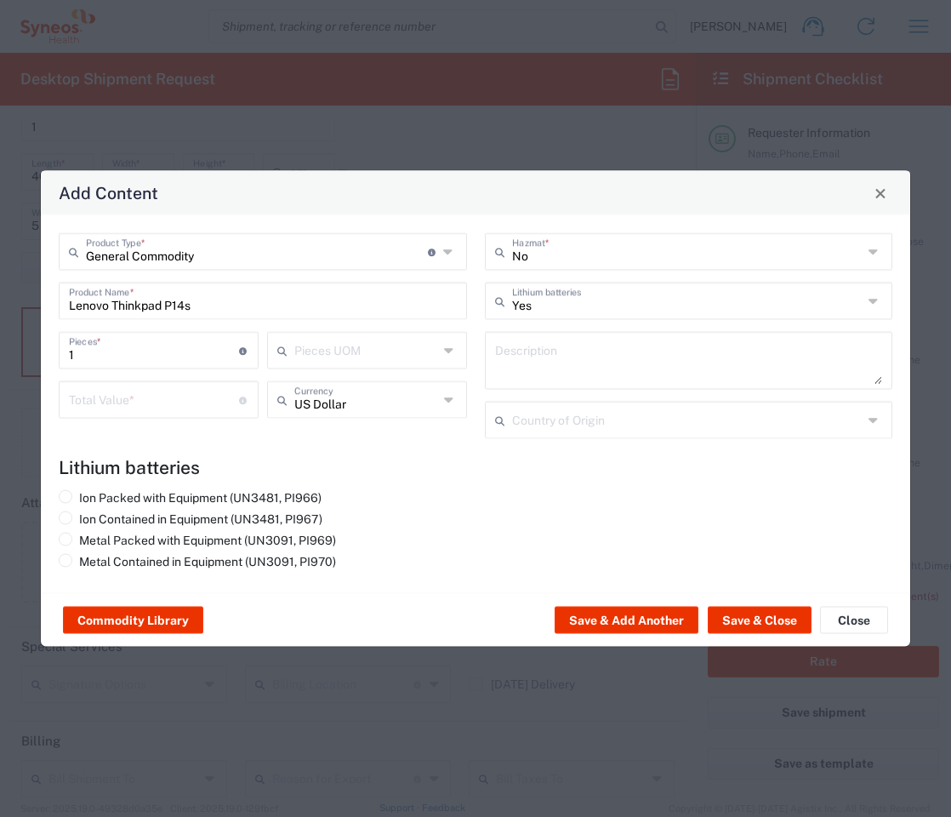
click at [153, 405] on input "number" at bounding box center [154, 399] width 170 height 30
click at [448, 404] on icon at bounding box center [450, 399] width 12 height 27
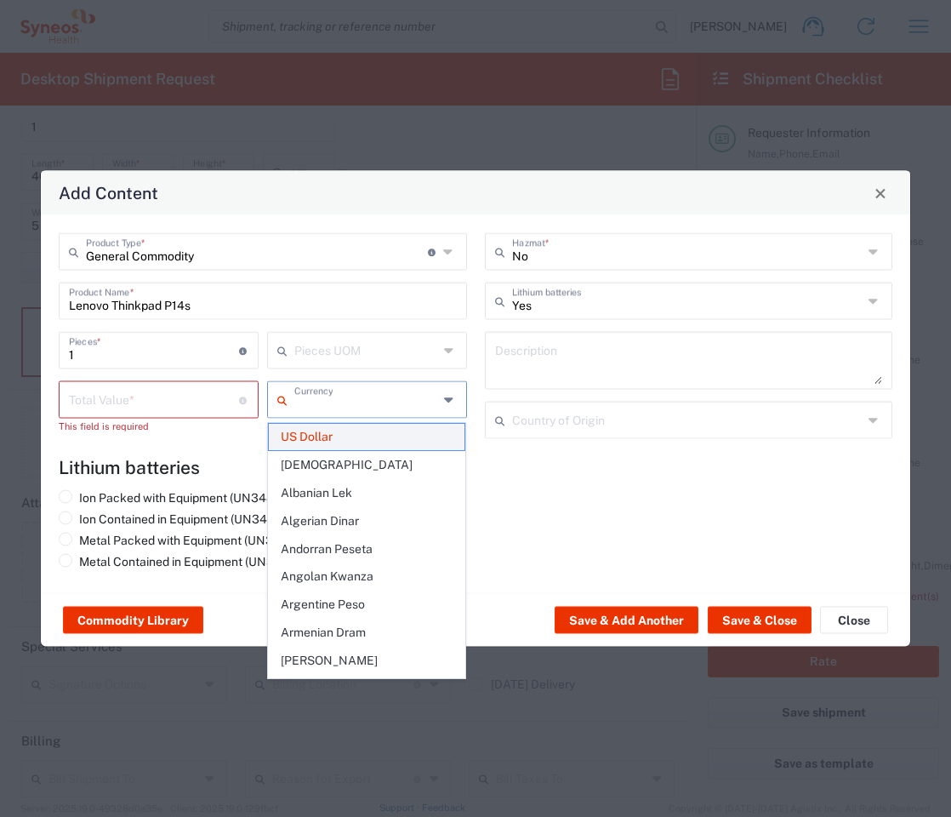
click at [357, 437] on span "US Dollar" at bounding box center [367, 437] width 197 height 26
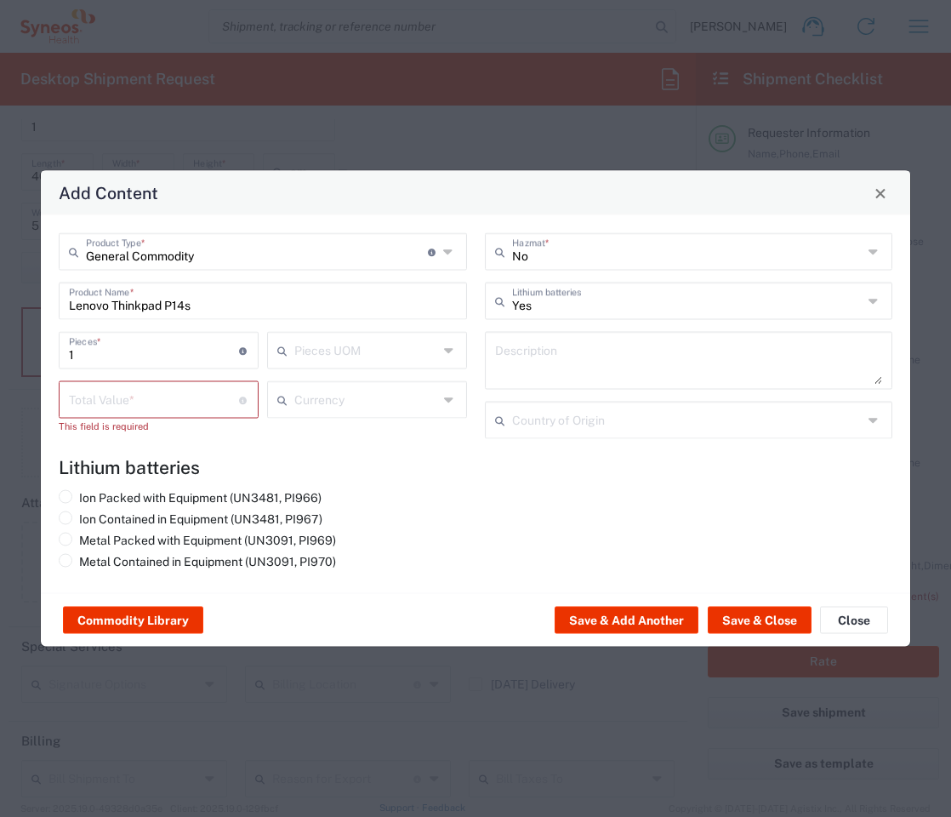
click at [99, 405] on input "number" at bounding box center [154, 399] width 170 height 30
type input "500"
type input "Yes"
click at [604, 305] on input "Yes" at bounding box center [687, 300] width 351 height 30
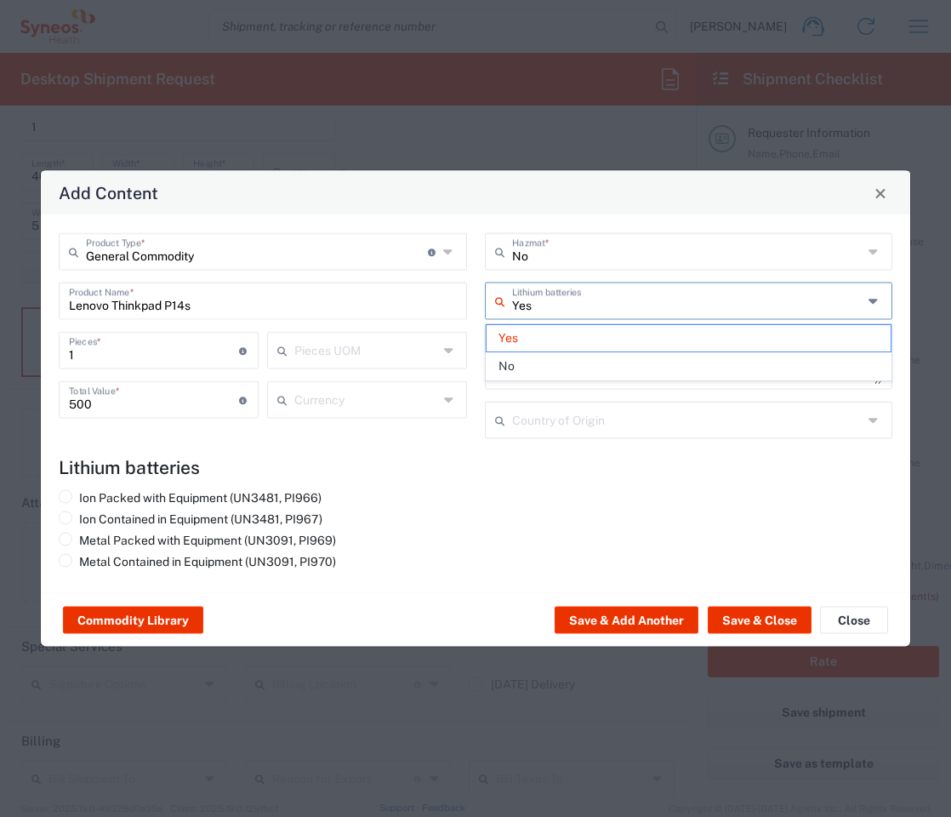
drag, startPoint x: 483, startPoint y: 530, endPoint x: 475, endPoint y: 525, distance: 9.9
click at [482, 528] on div "Ion Packed with Equipment (UN3481, PI966) Ion Contained in Equipment (UN3481, P…" at bounding box center [476, 532] width 852 height 85
drag, startPoint x: 538, startPoint y: 304, endPoint x: 483, endPoint y: 302, distance: 54.5
click at [483, 302] on div "No Hazmat * Lithium batteries Description Country of Origin" at bounding box center [689, 342] width 426 height 218
type input "Y"
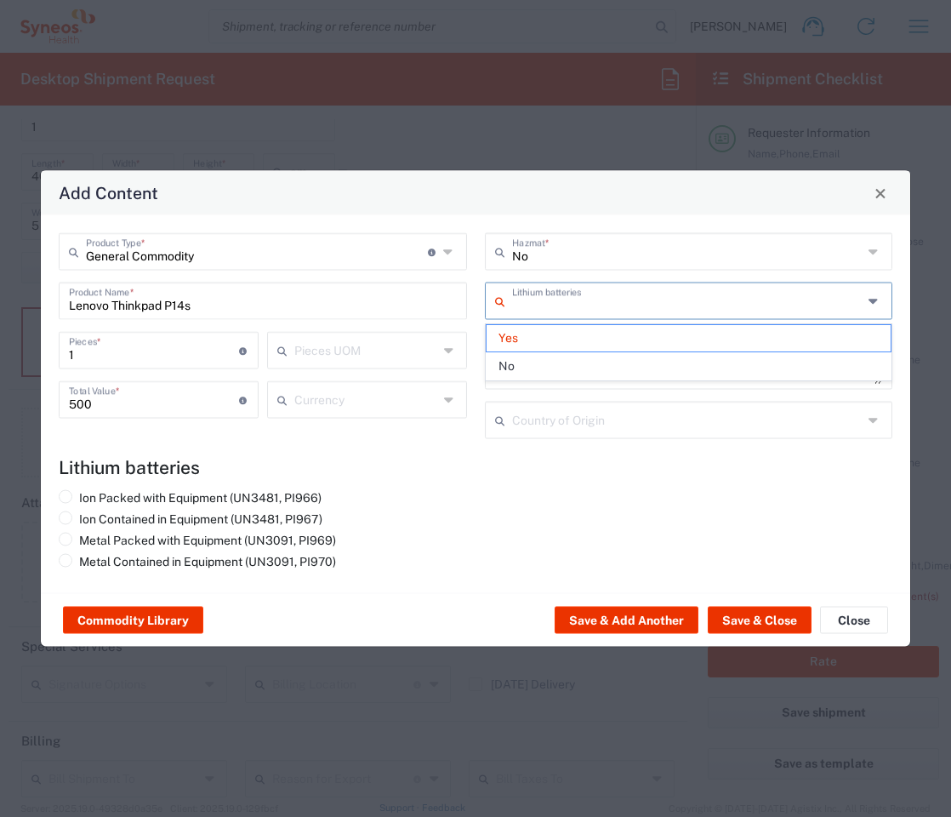
drag, startPoint x: 506, startPoint y: 548, endPoint x: 488, endPoint y: 495, distance: 55.7
click at [506, 544] on div "Ion Packed with Equipment (UN3481, PI966) Ion Contained in Equipment (UN3481, P…" at bounding box center [476, 532] width 852 height 85
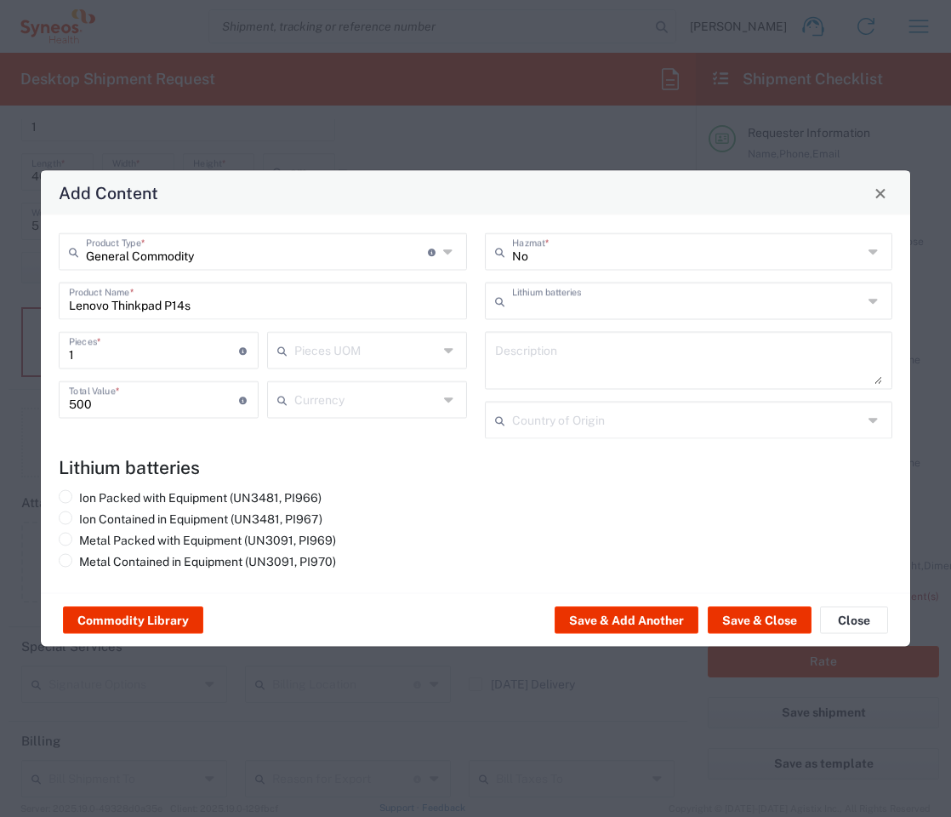
type input "Yes"
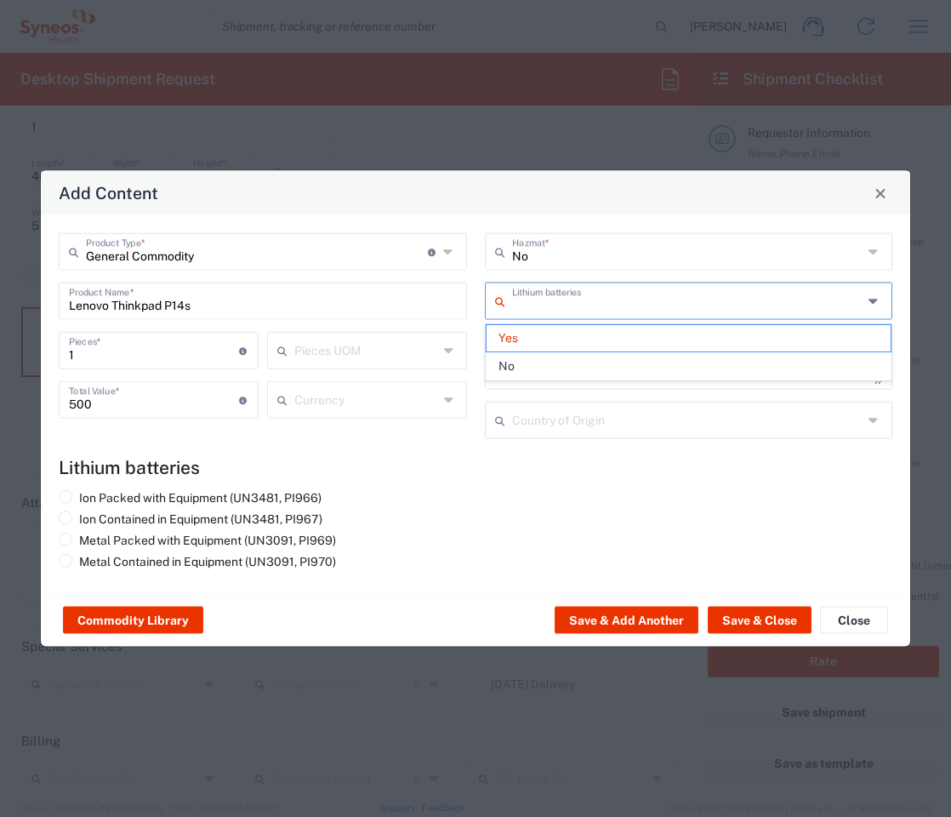
click at [535, 302] on input "text" at bounding box center [687, 300] width 351 height 30
click at [390, 526] on div "Ion Packed with Equipment (UN3481, PI966) Ion Contained in Equipment (UN3481, P…" at bounding box center [263, 532] width 426 height 85
type input "Yes"
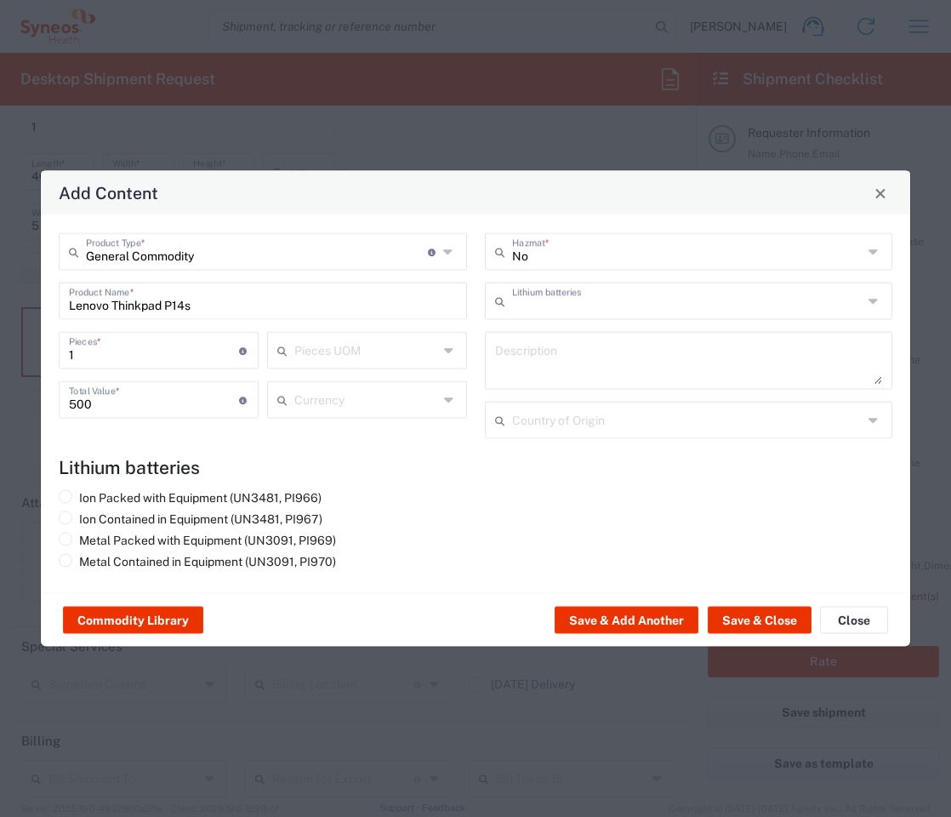
click at [554, 313] on input "text" at bounding box center [687, 300] width 351 height 30
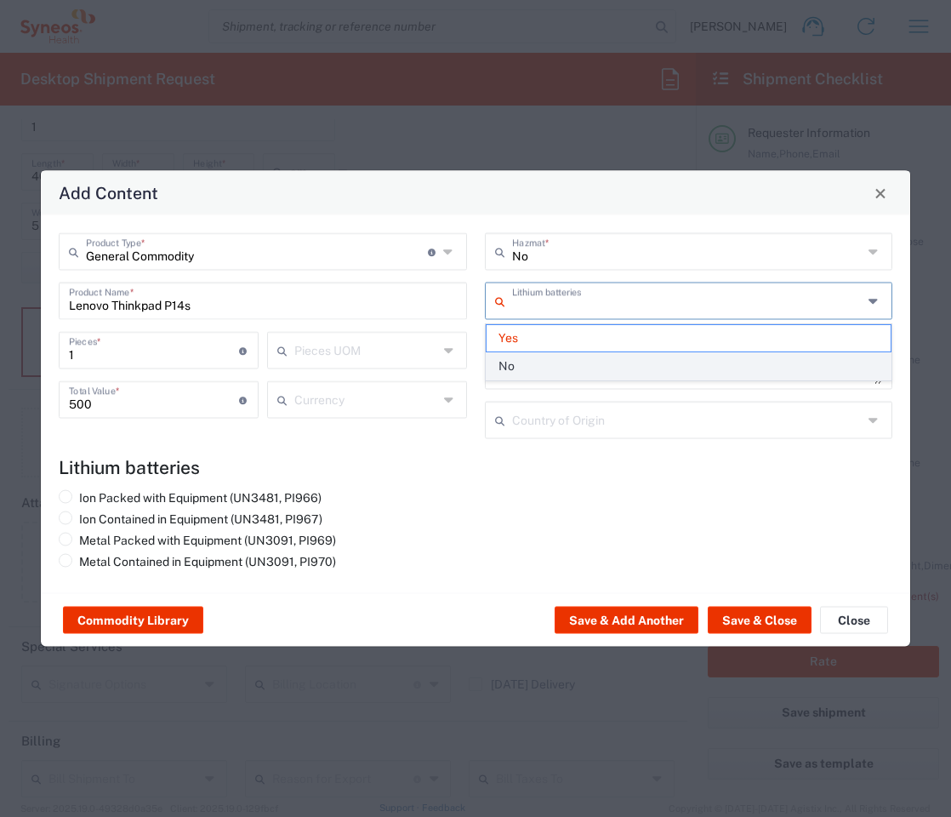
click at [602, 378] on span "No" at bounding box center [689, 366] width 405 height 26
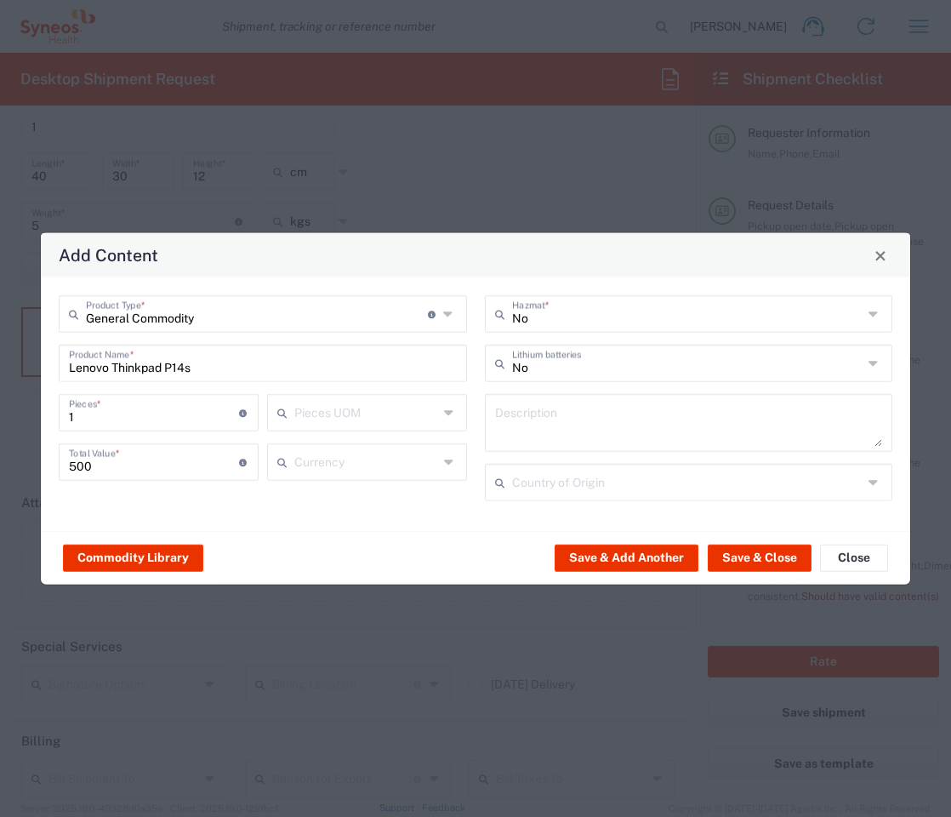
type input "No"
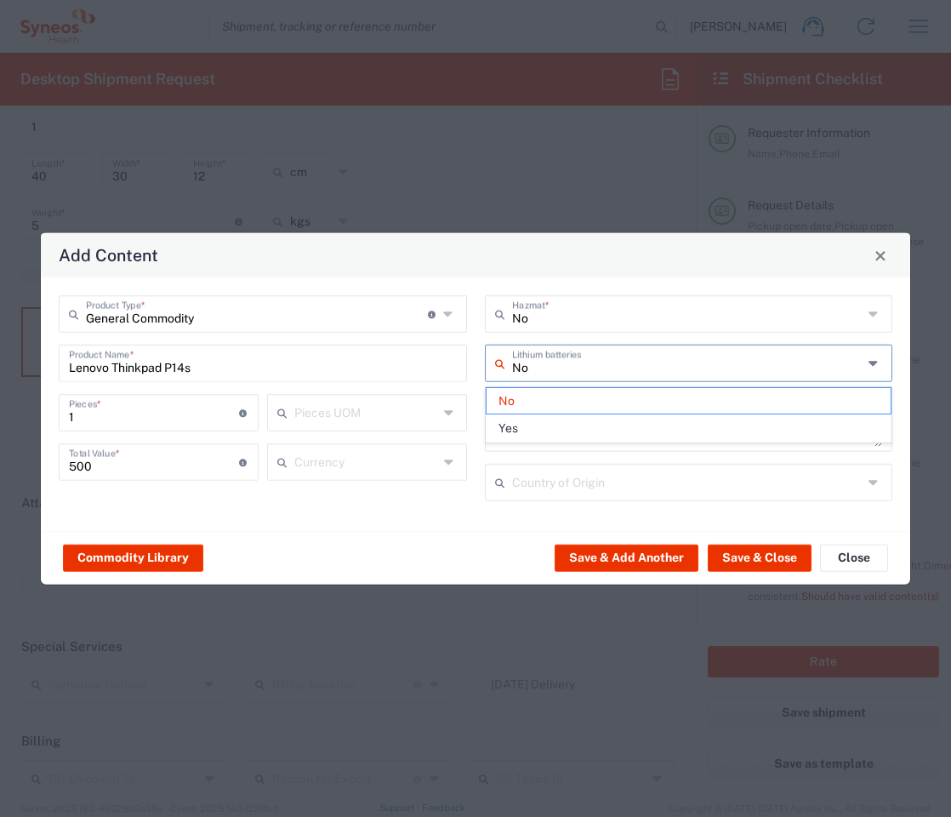
click at [549, 370] on input "No" at bounding box center [687, 362] width 351 height 30
drag, startPoint x: 549, startPoint y: 370, endPoint x: 495, endPoint y: 367, distance: 53.7
click at [495, 367] on div "No Lithium batteries" at bounding box center [689, 363] width 408 height 37
click at [381, 532] on div "Commodity Library Save & Add Another Save & Close Close" at bounding box center [475, 558] width 869 height 54
type input "No"
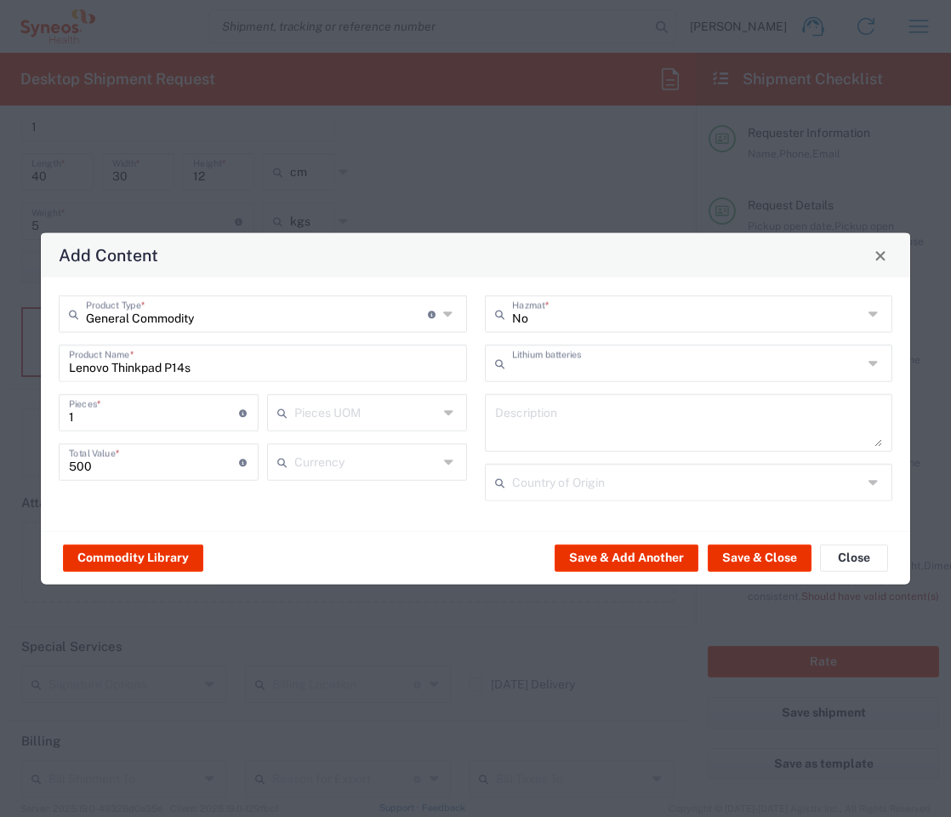
click at [551, 370] on input "text" at bounding box center [687, 362] width 351 height 30
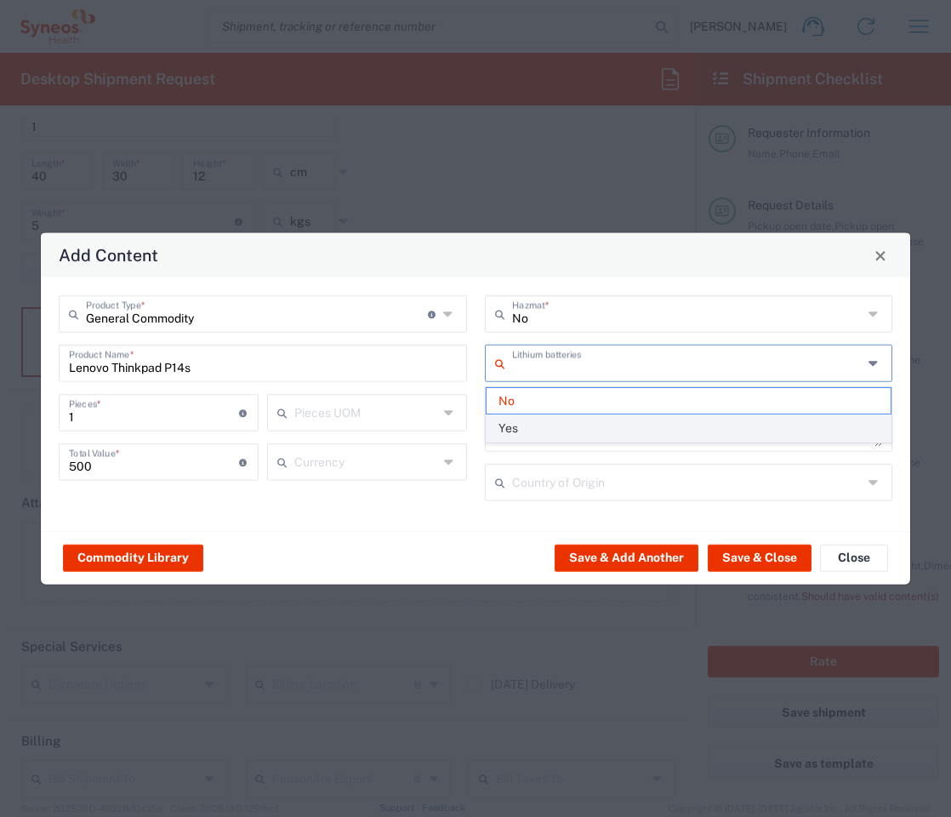
click at [527, 430] on span "Yes" at bounding box center [689, 428] width 405 height 26
type input "Yes"
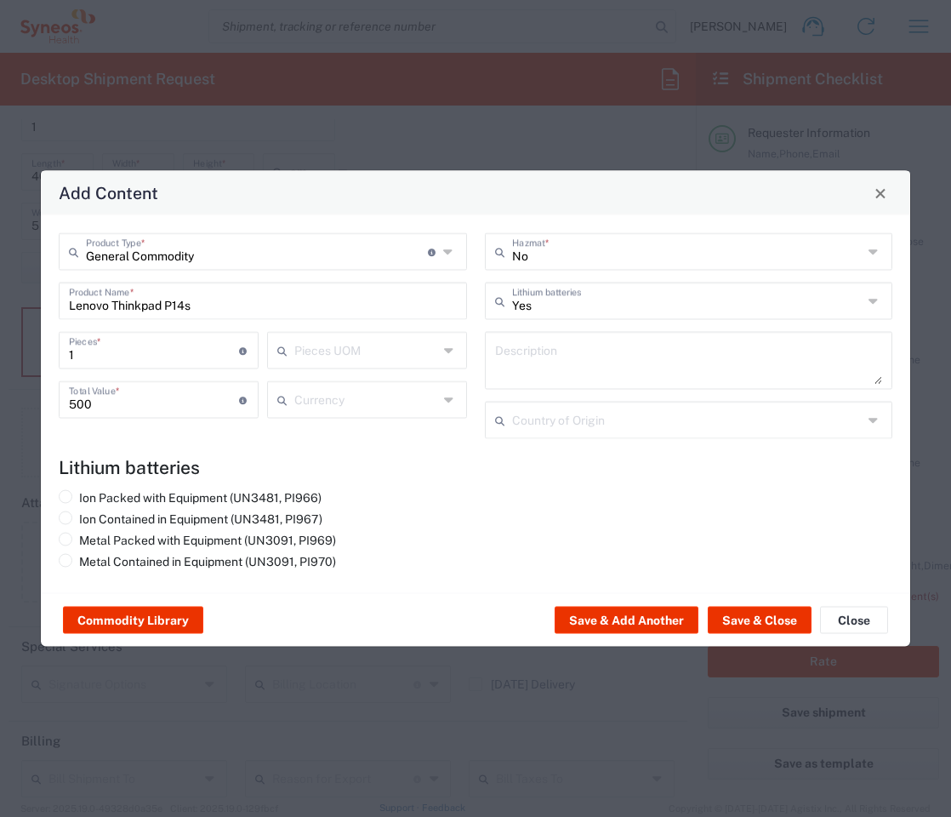
click at [627, 421] on input "text" at bounding box center [687, 419] width 351 height 30
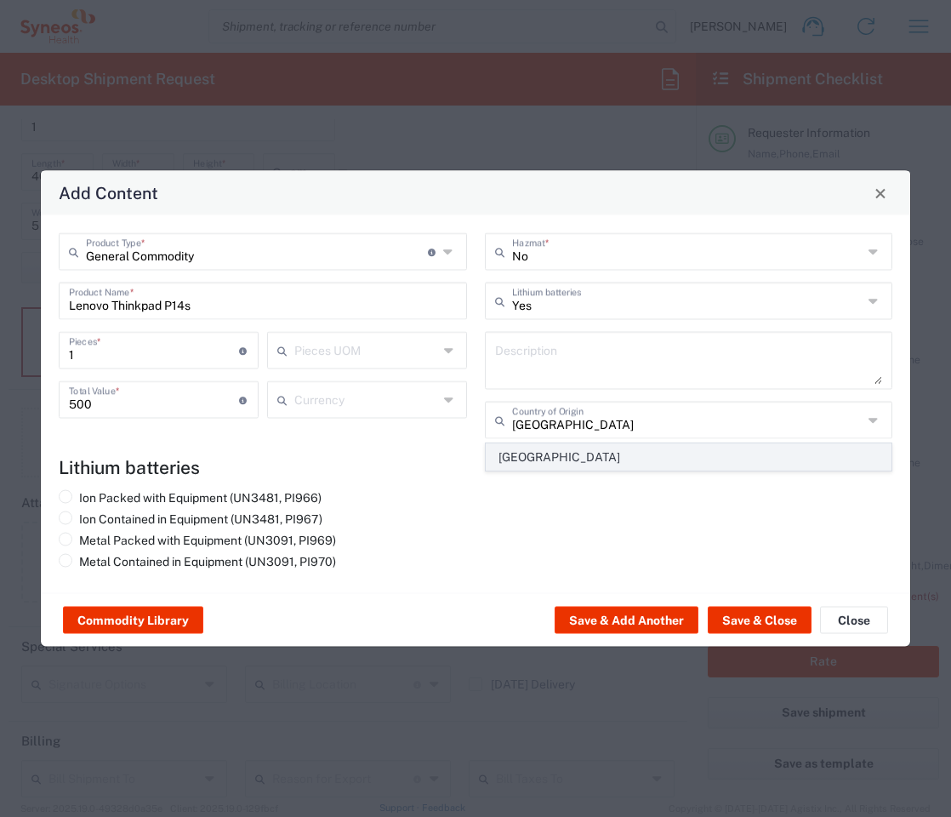
click at [546, 455] on span "[GEOGRAPHIC_DATA]" at bounding box center [689, 457] width 405 height 26
type input "[GEOGRAPHIC_DATA]"
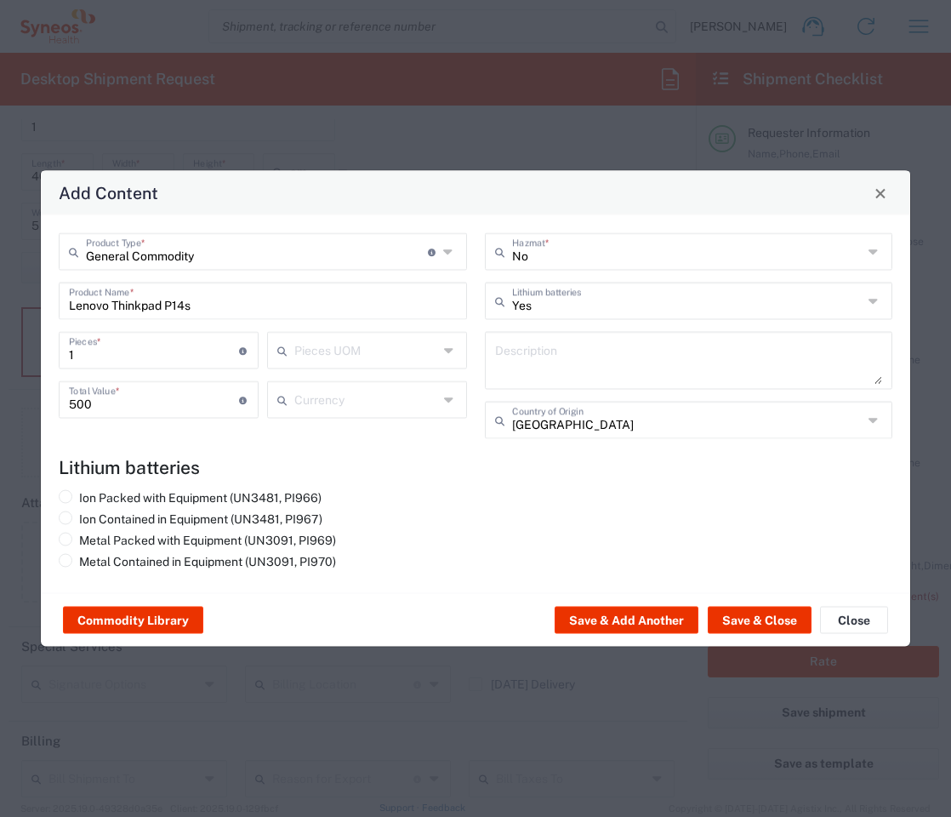
click at [442, 535] on div "Ion Packed with Equipment (UN3481, PI966) Ion Contained in Equipment (UN3481, P…" at bounding box center [263, 532] width 426 height 85
click at [444, 402] on div "Currency" at bounding box center [367, 399] width 200 height 37
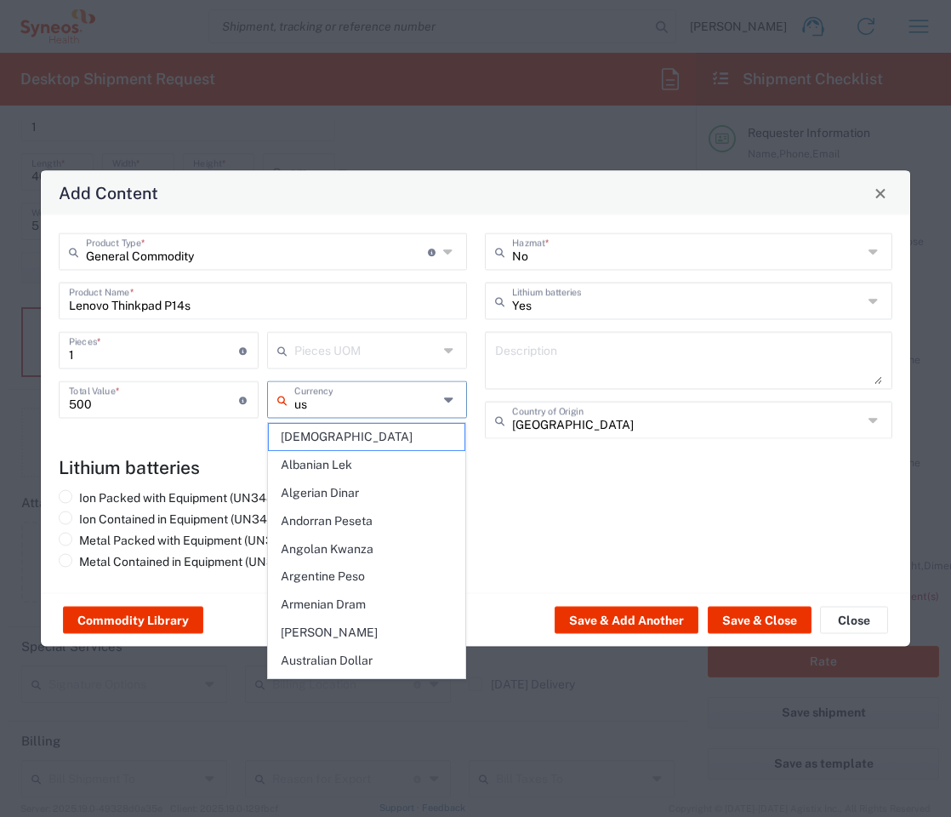
type input "usd"
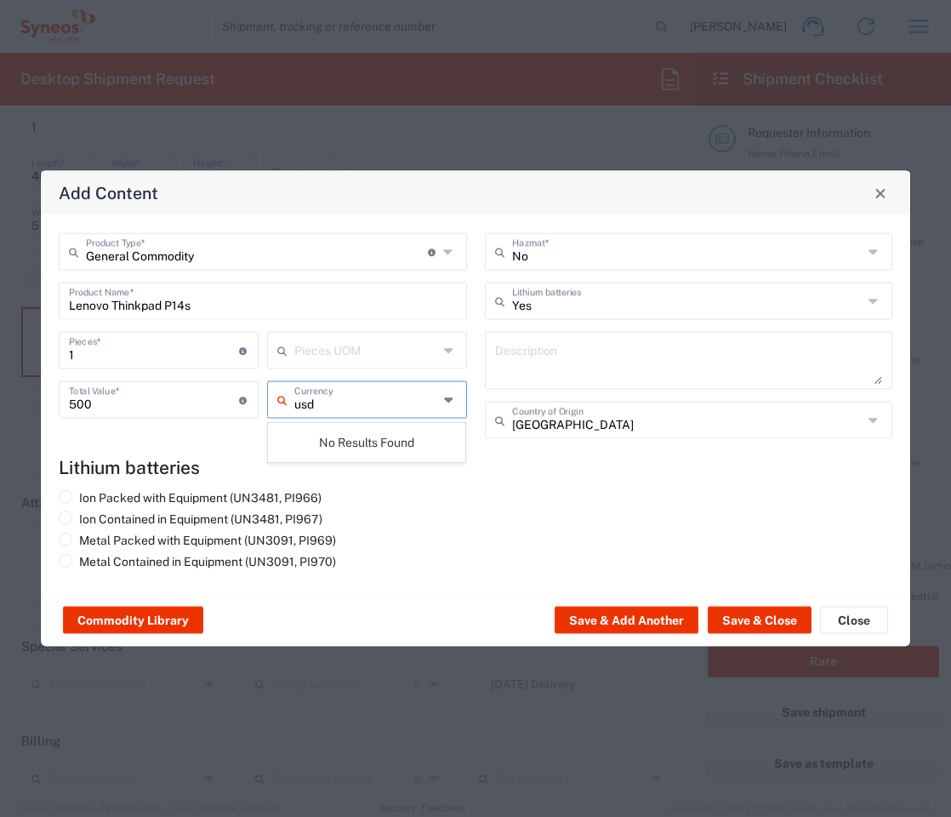
drag, startPoint x: 351, startPoint y: 408, endPoint x: 264, endPoint y: 402, distance: 87.8
click at [264, 402] on div "usd Currency" at bounding box center [367, 405] width 208 height 49
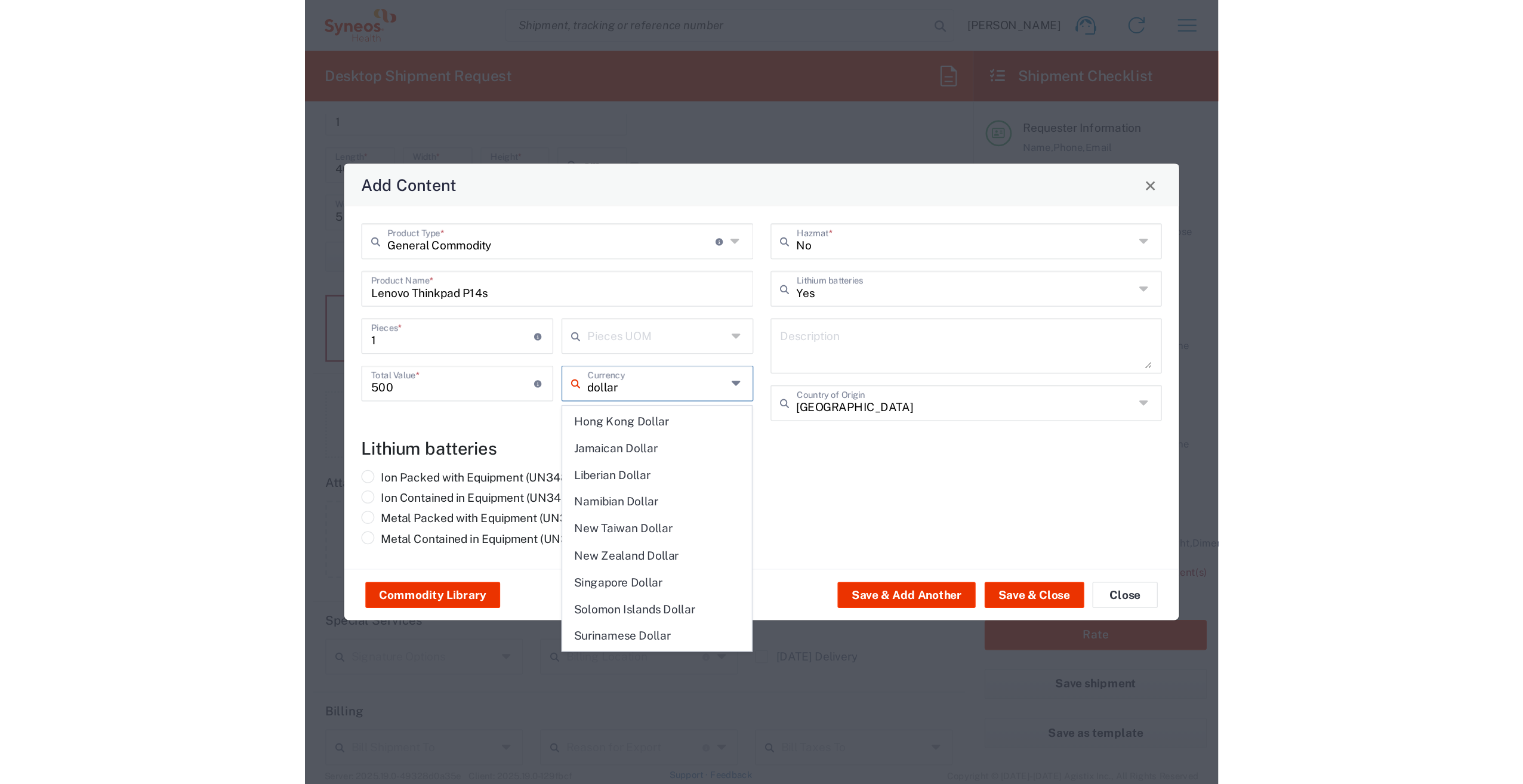
scroll to position [242, 0]
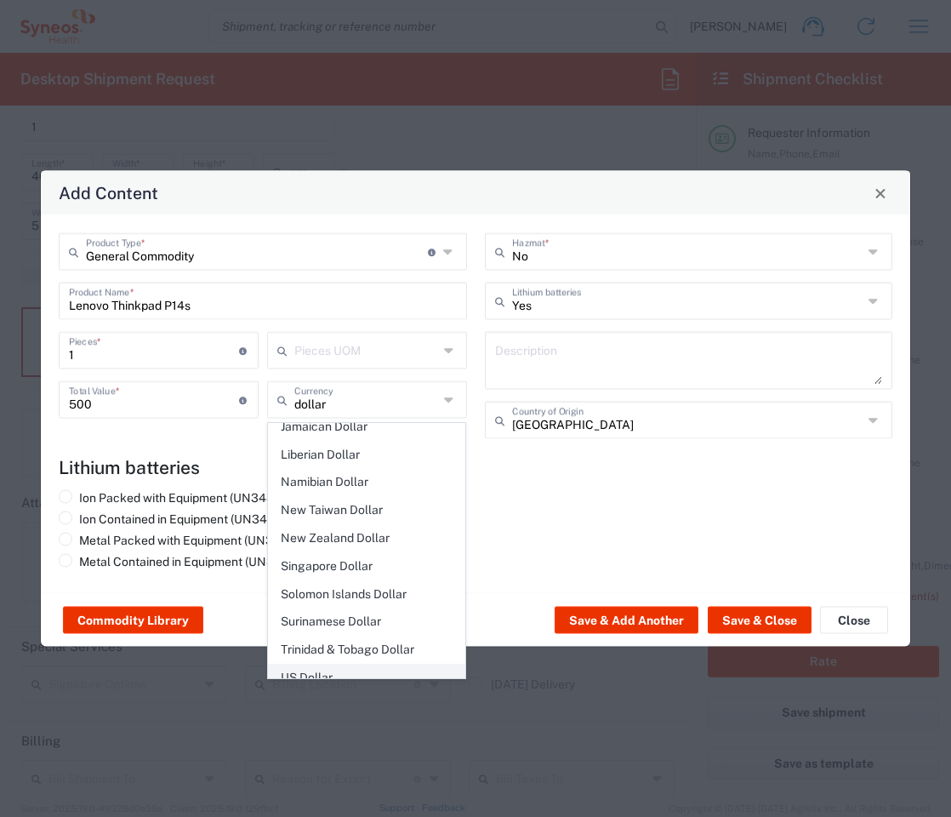
click at [318, 664] on span "US Dollar" at bounding box center [367, 677] width 197 height 26
type input "US Dollar"
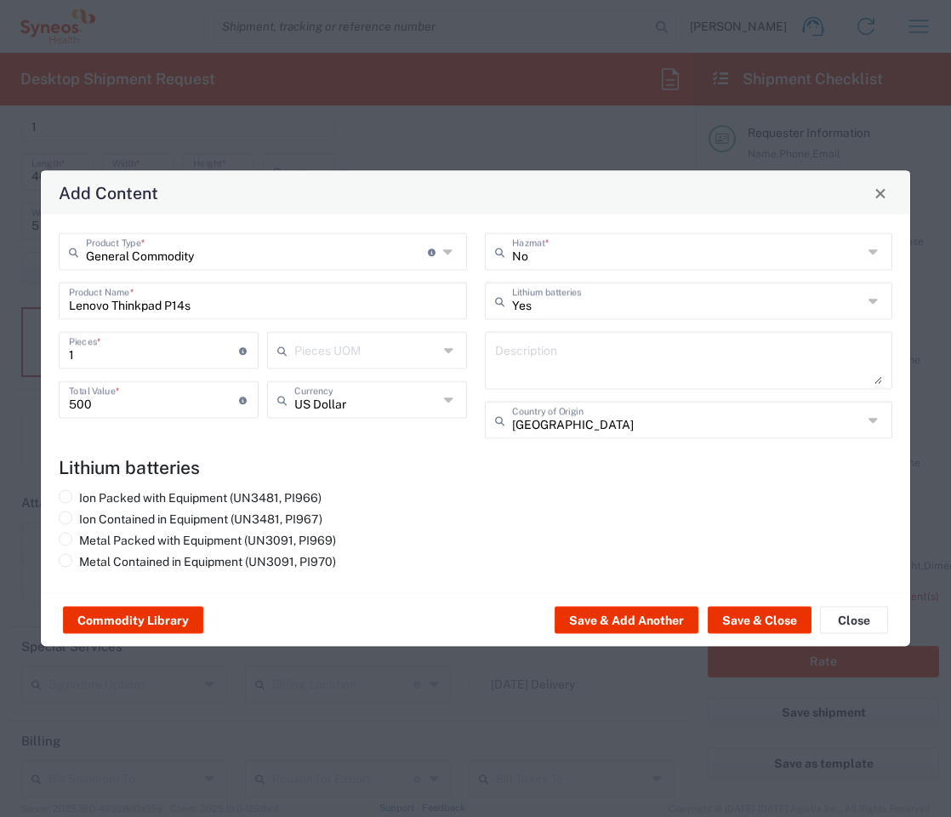
click at [104, 399] on input "500" at bounding box center [154, 399] width 170 height 30
drag, startPoint x: 104, startPoint y: 403, endPoint x: 48, endPoint y: 399, distance: 56.3
click at [48, 399] on div "General Commodity Product Type * Document: Paper document generated internally …" at bounding box center [475, 404] width 869 height 378
type input "1000"
click at [647, 505] on div "Ion Packed with Equipment (UN3481, PI966) Ion Contained in Equipment (UN3481, P…" at bounding box center [476, 532] width 852 height 85
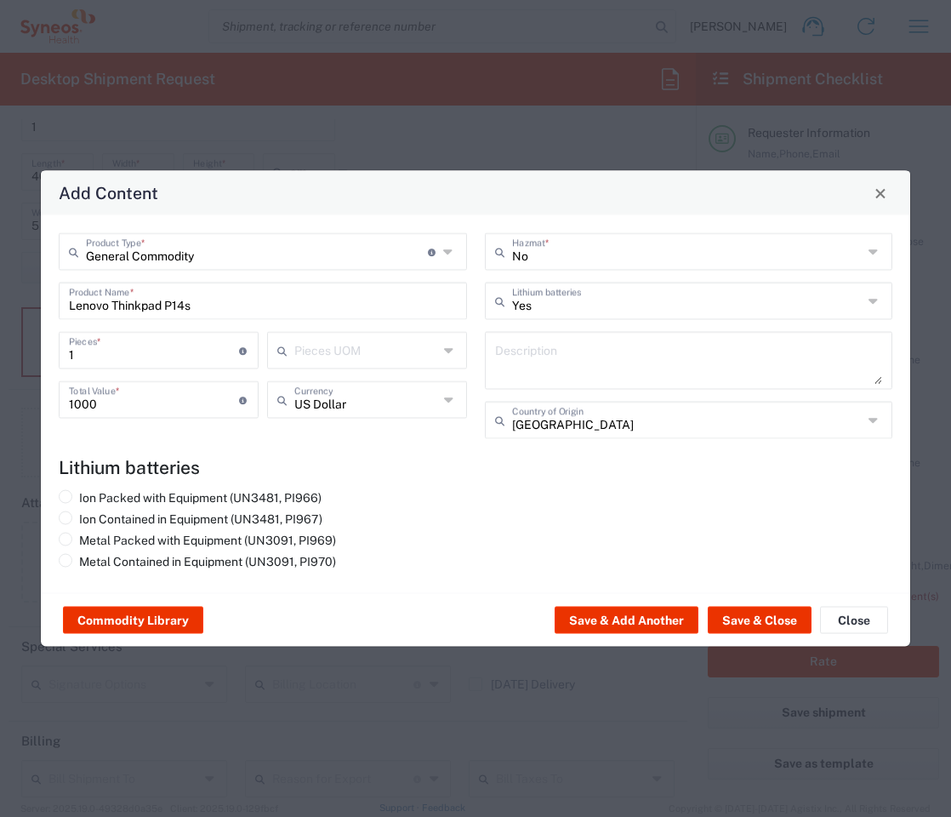
click at [540, 339] on textarea at bounding box center [689, 361] width 388 height 48
click at [393, 490] on div "Ion Packed with Equipment (UN3481, PI966) Ion Contained in Equipment (UN3481, P…" at bounding box center [263, 532] width 426 height 85
click at [791, 624] on button "Save & Close" at bounding box center [760, 620] width 104 height 27
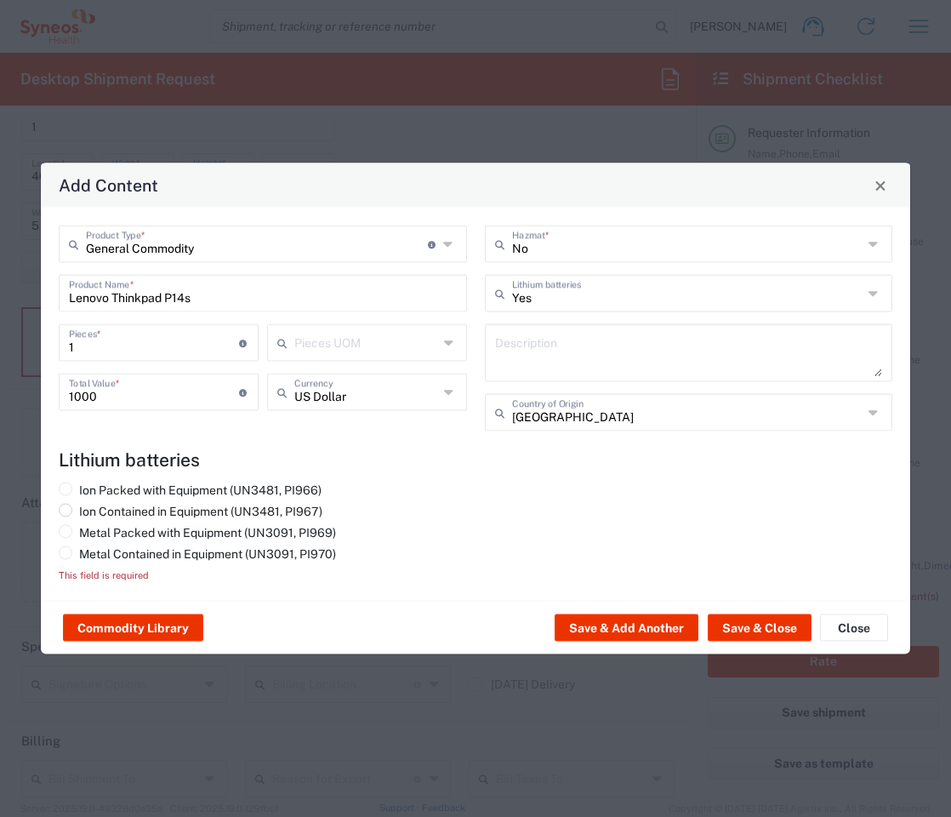
click at [66, 510] on span at bounding box center [66, 511] width 14 height 14
click at [79, 510] on input "Ion Contained in Equipment (UN3481, PI967)" at bounding box center [84, 509] width 11 height 11
radio input "true"
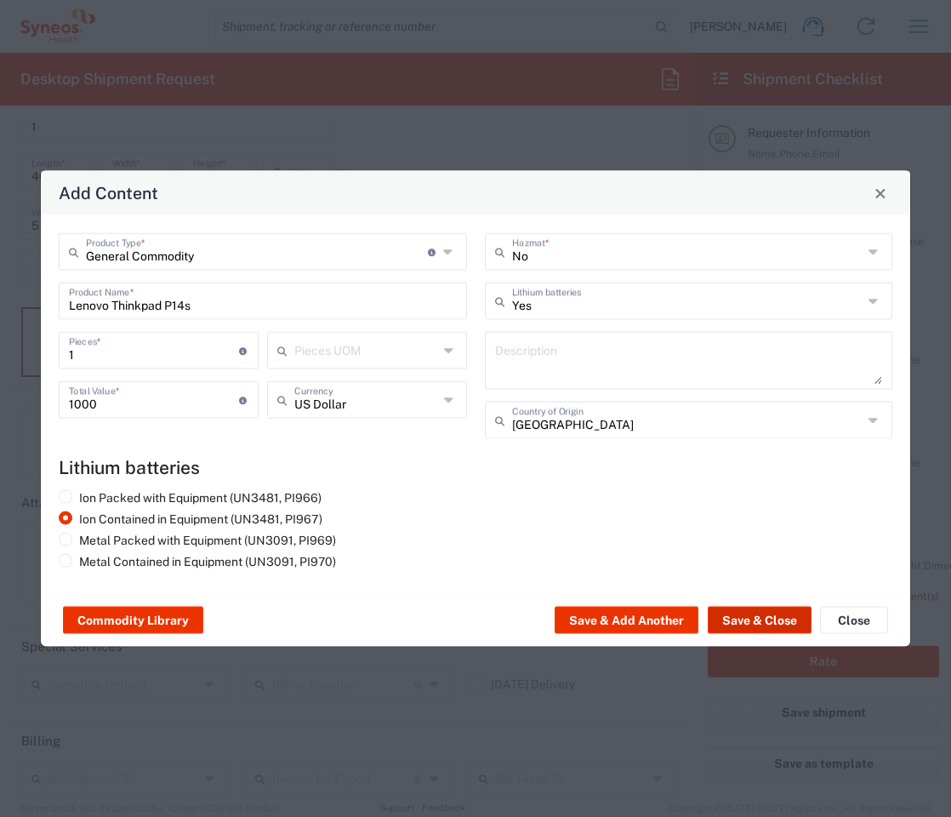
click at [761, 615] on button "Save & Close" at bounding box center [760, 620] width 104 height 27
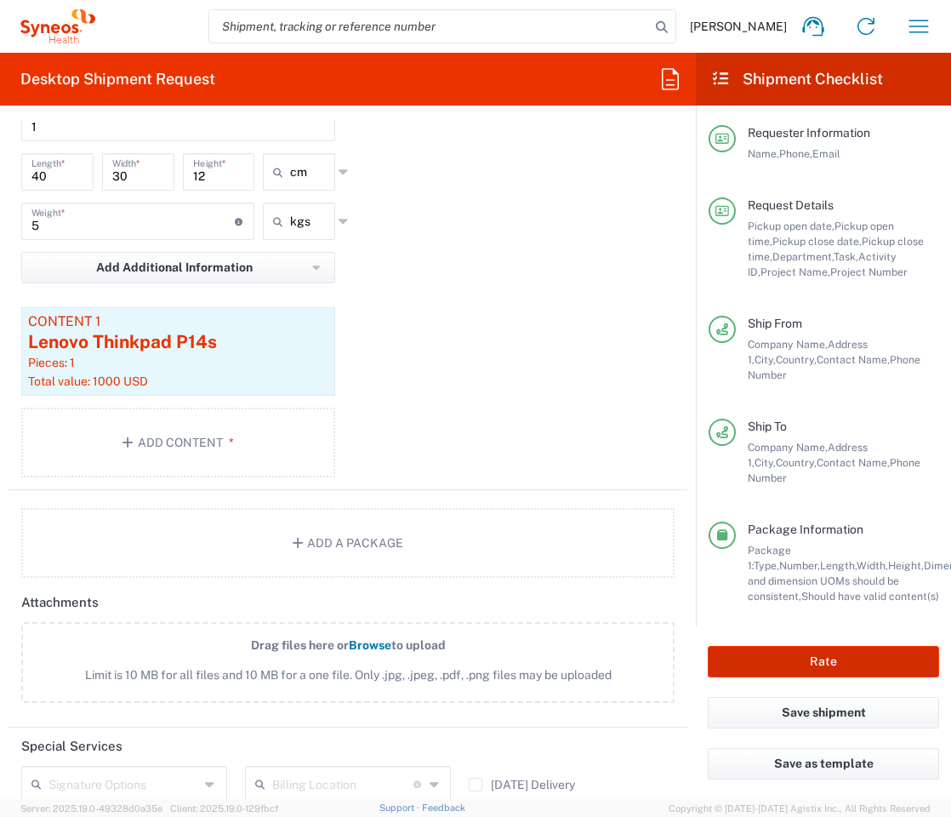
drag, startPoint x: 818, startPoint y: 646, endPoint x: 602, endPoint y: 424, distance: 310.4
click at [818, 646] on button "Rate" at bounding box center [823, 661] width 231 height 31
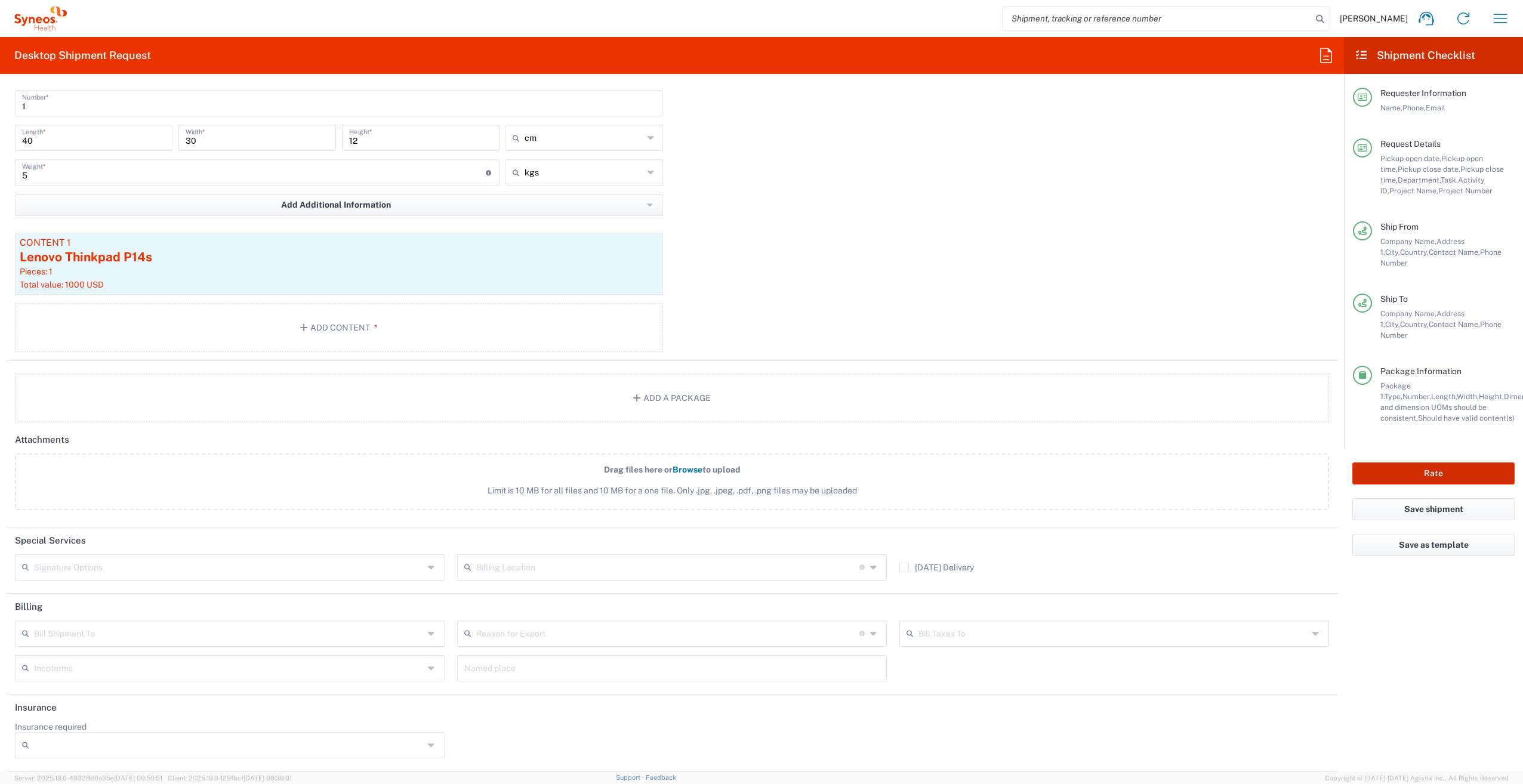
scroll to position [1253, 0]
click at [1406, 462] on button "Rate" at bounding box center [1433, 473] width 162 height 22
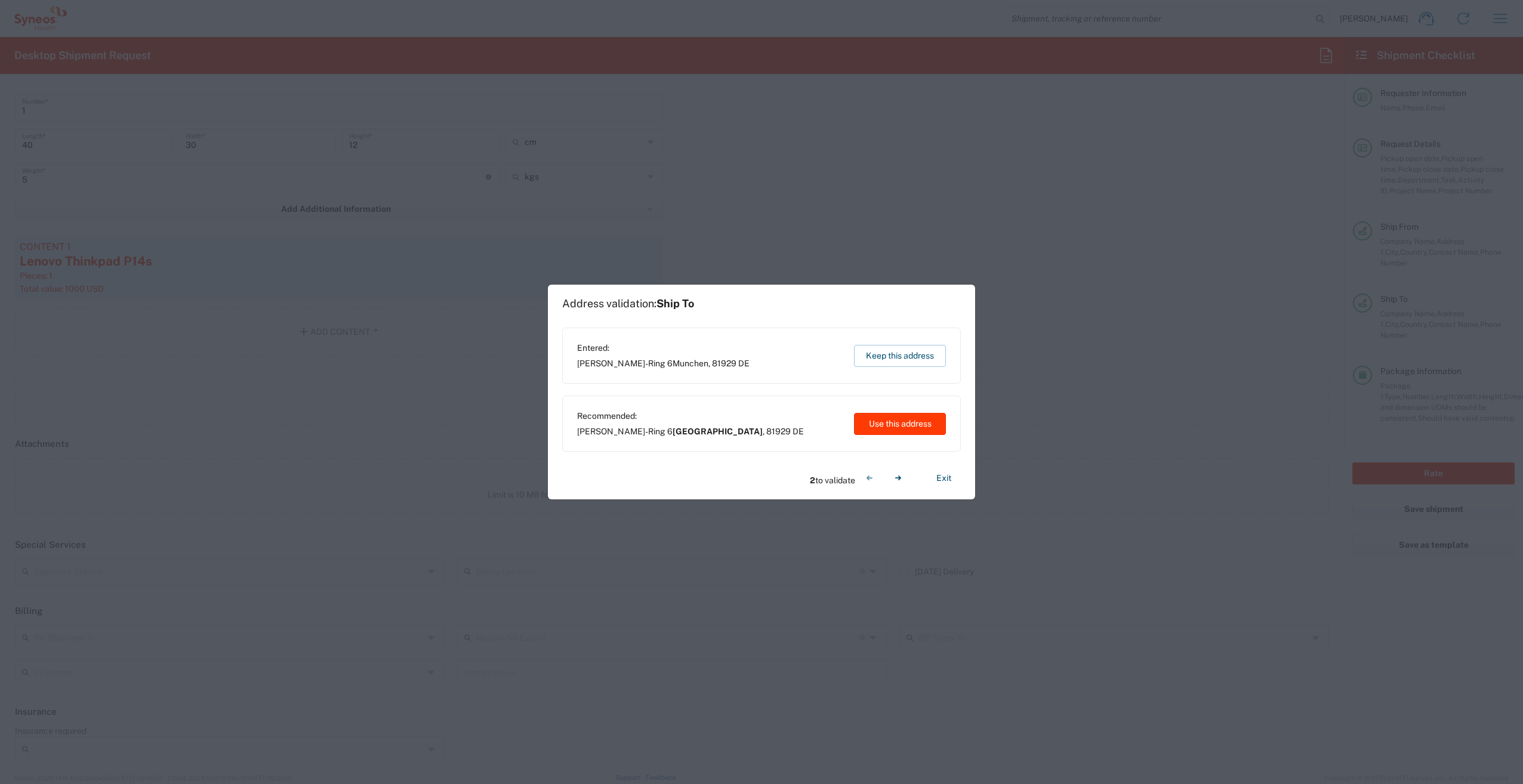
click at [908, 427] on button "Use this address" at bounding box center [899, 424] width 92 height 22
click at [926, 428] on button "Use this address" at bounding box center [899, 424] width 92 height 22
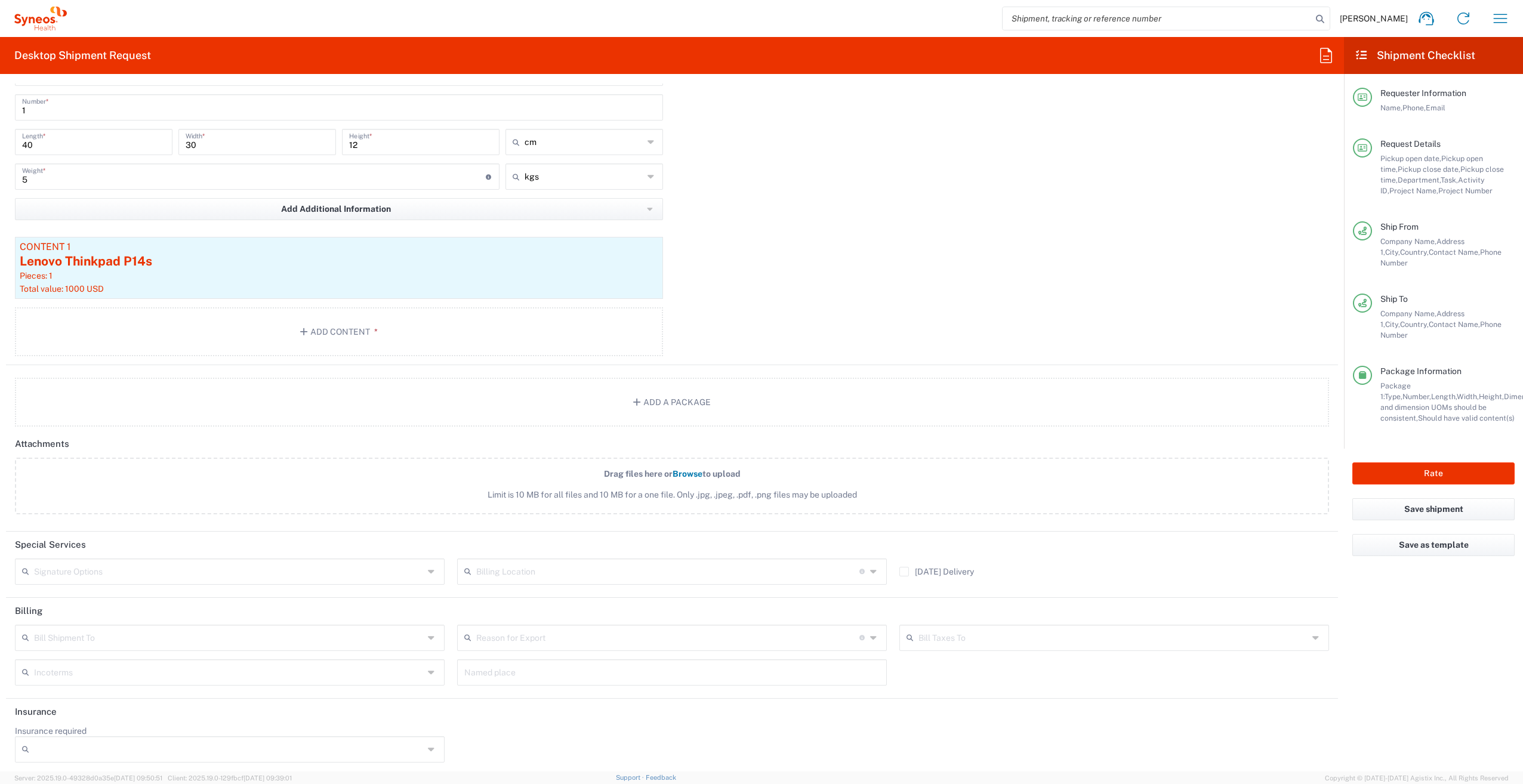
type input "[GEOGRAPHIC_DATA]"
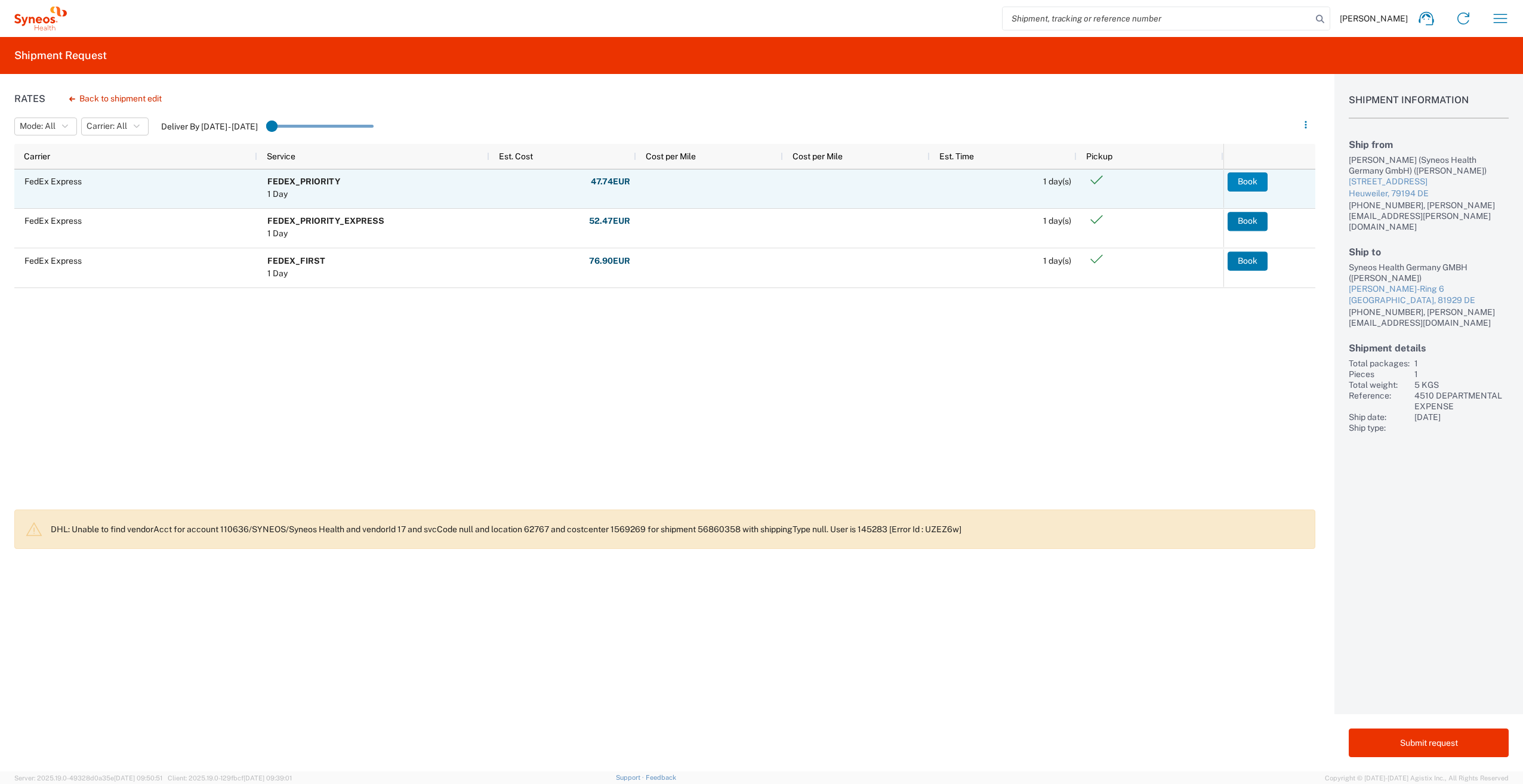
click at [1248, 180] on button "Book" at bounding box center [1247, 182] width 40 height 19
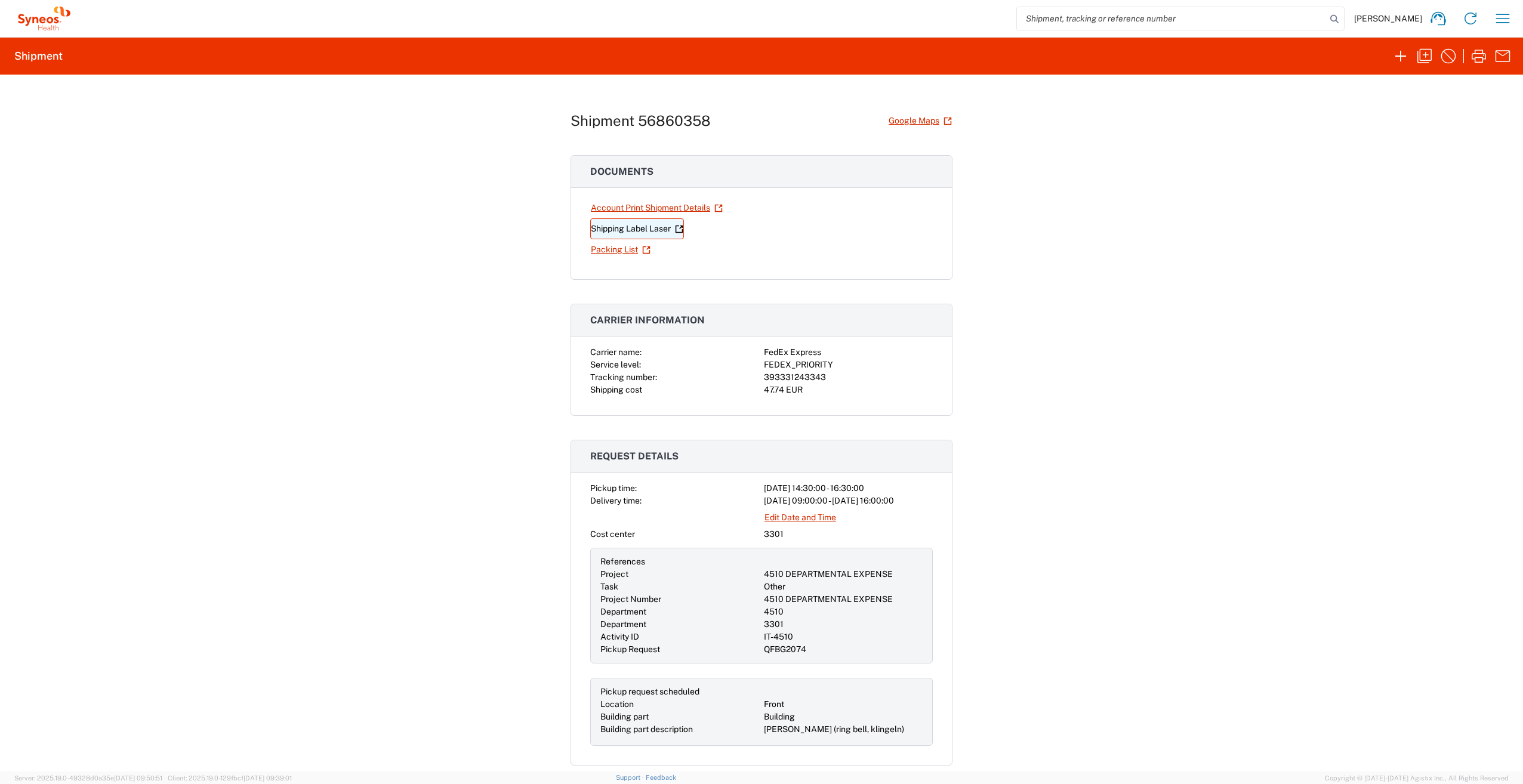
click at [626, 227] on link "Shipping Label Laser" at bounding box center [637, 229] width 94 height 21
click at [669, 204] on link "Account Print Shipment Details" at bounding box center [657, 208] width 133 height 21
click at [619, 245] on link "Packing List" at bounding box center [620, 250] width 61 height 21
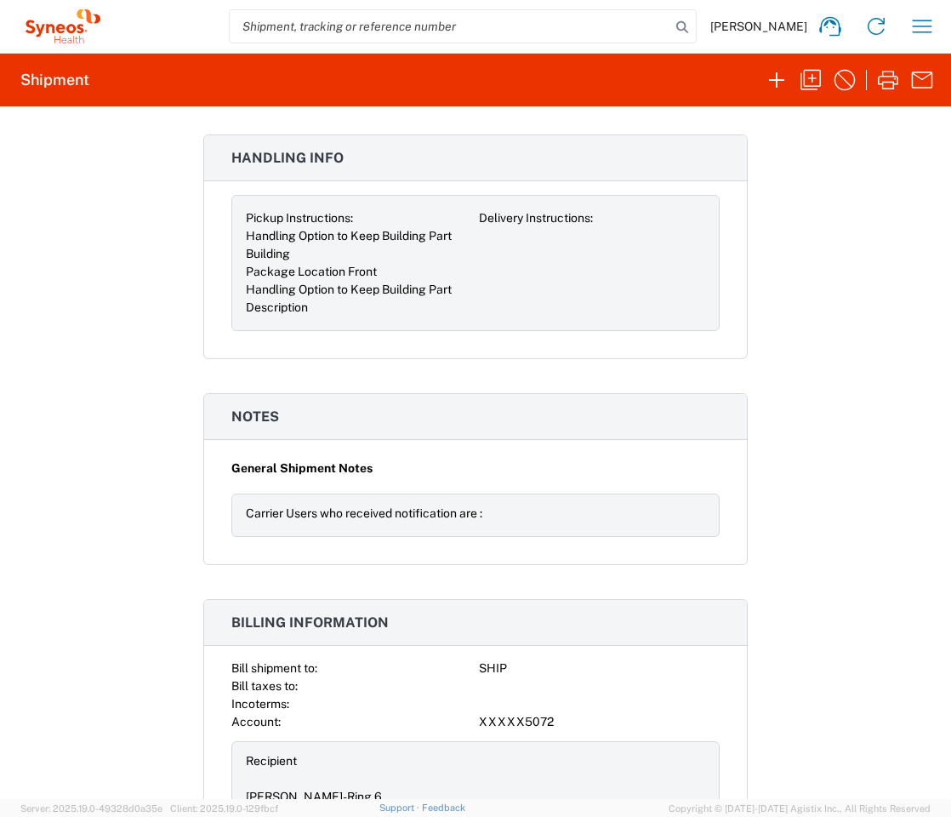
scroll to position [1926, 0]
